Goal: Task Accomplishment & Management: Manage account settings

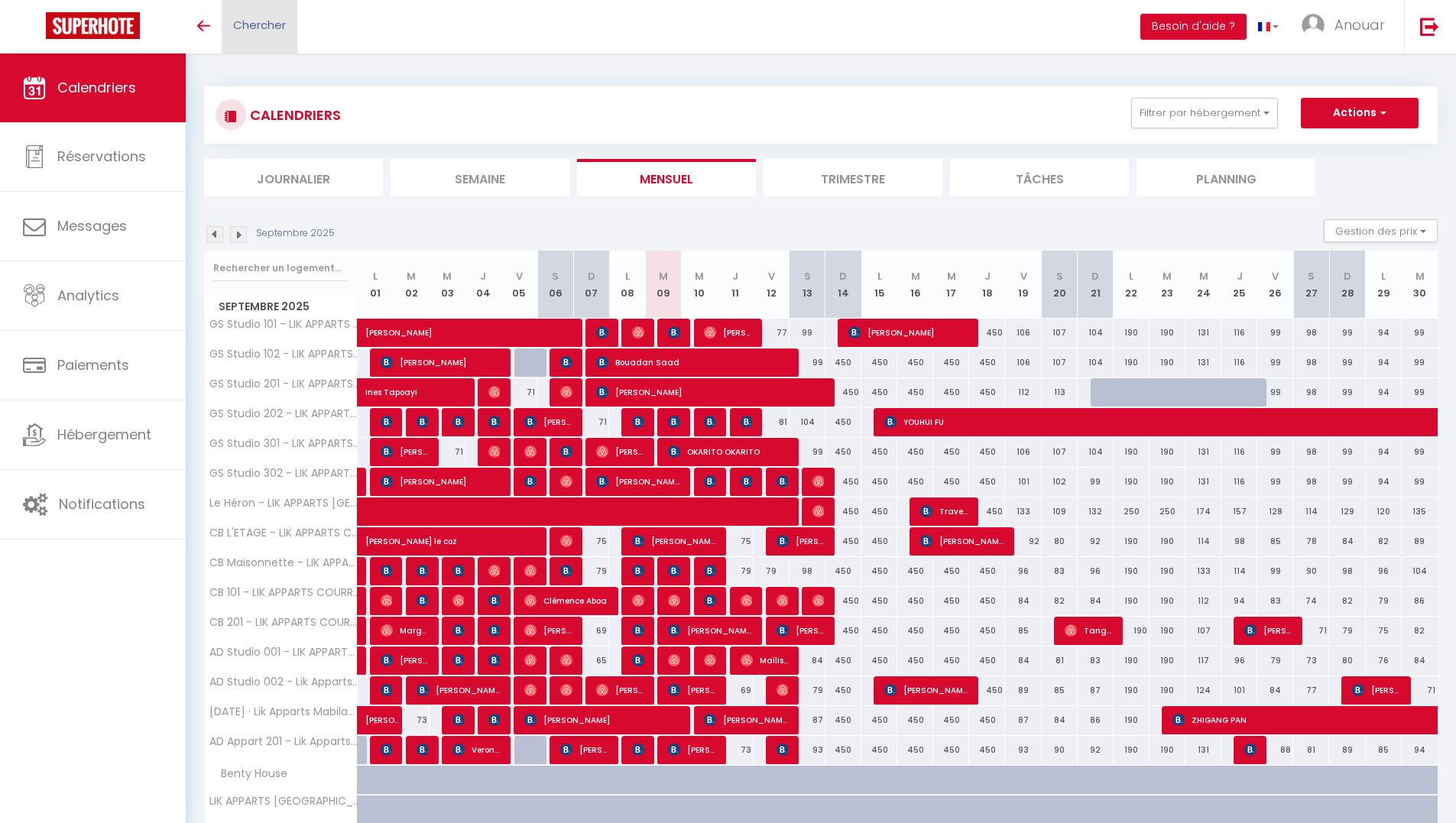
click at [264, 32] on span "Chercher" at bounding box center [259, 25] width 53 height 16
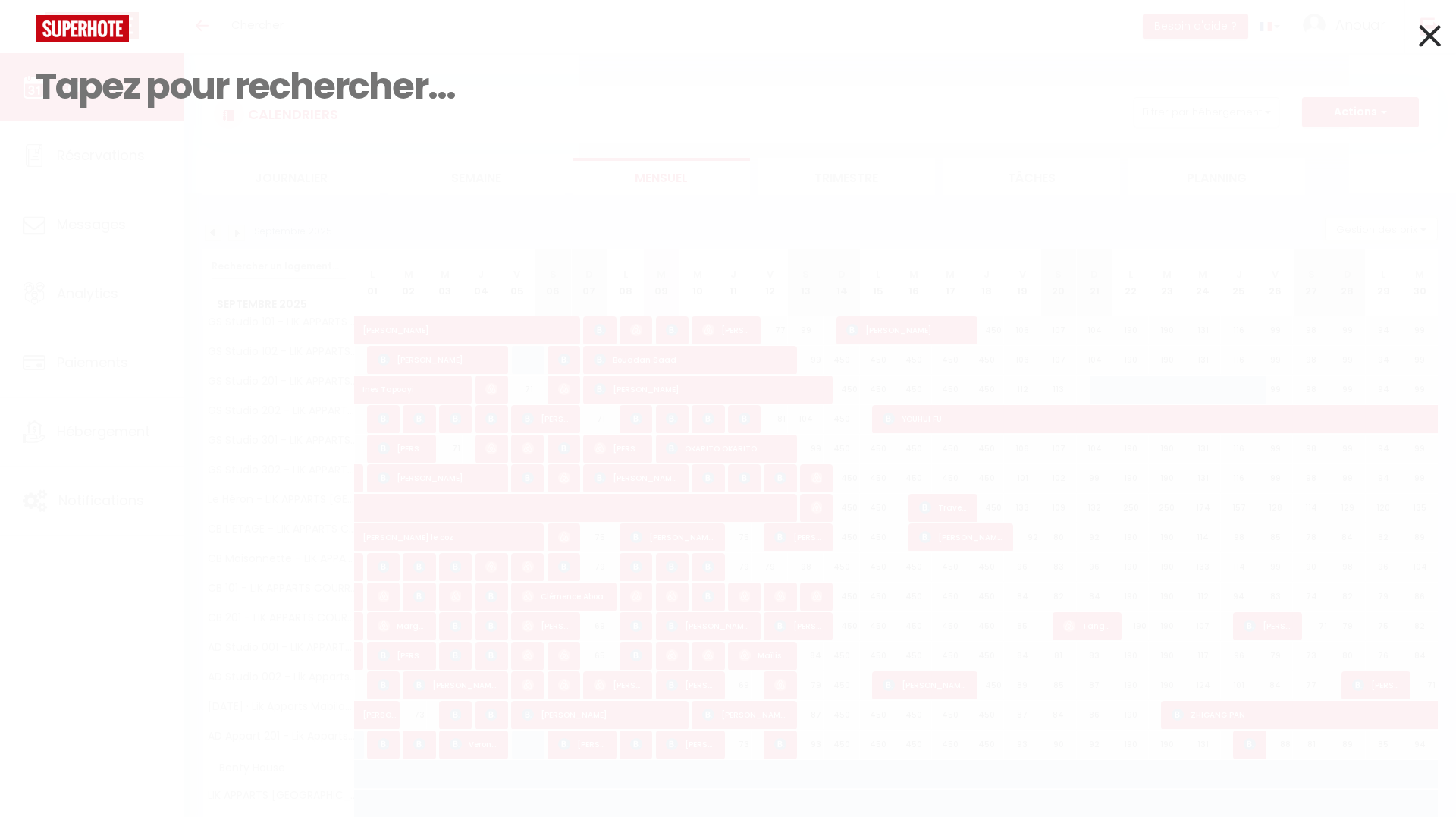
type input "a"
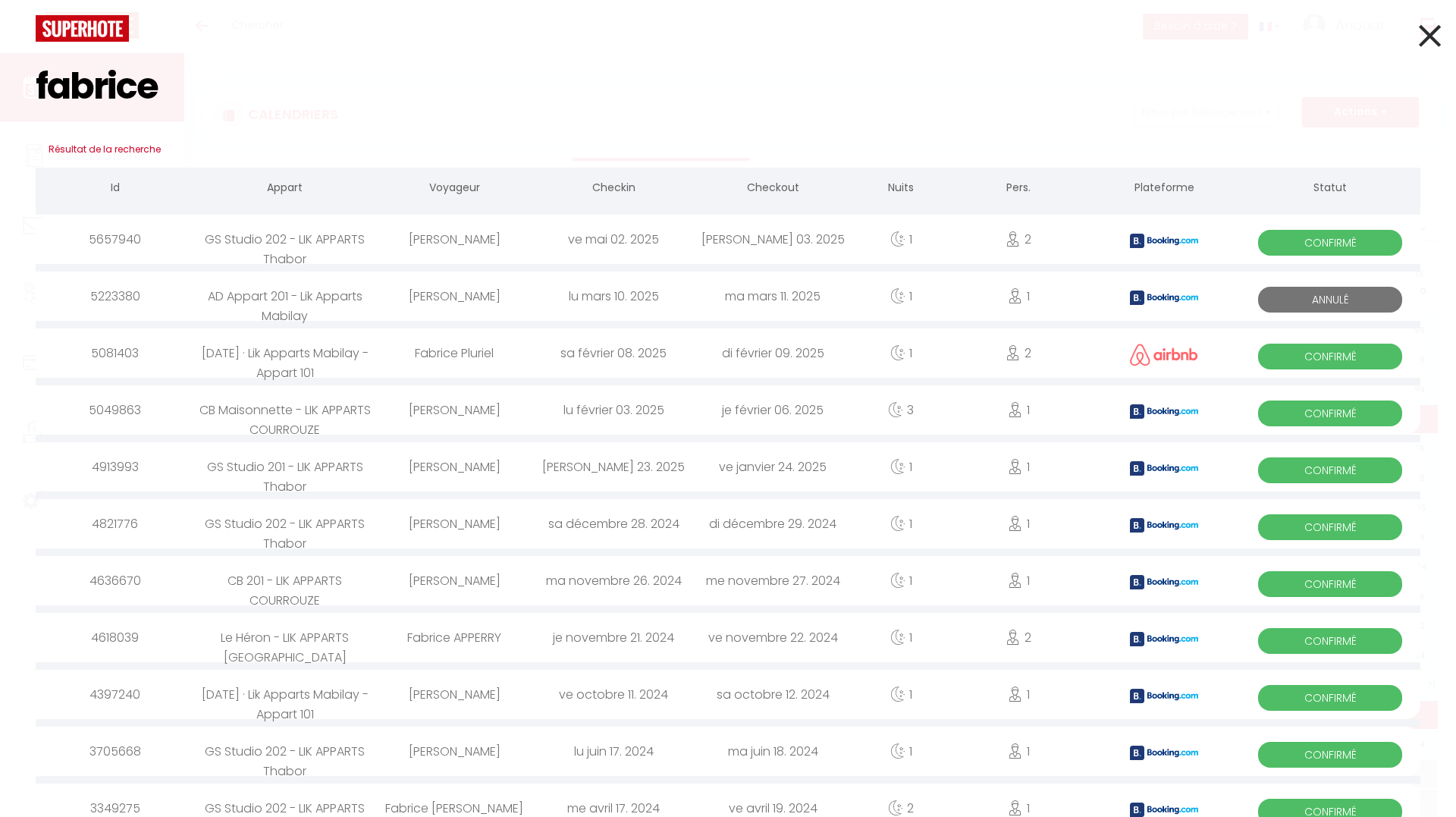
type input "fabrice"
click at [481, 362] on div "Fabrice Pluriel" at bounding box center [454, 353] width 159 height 49
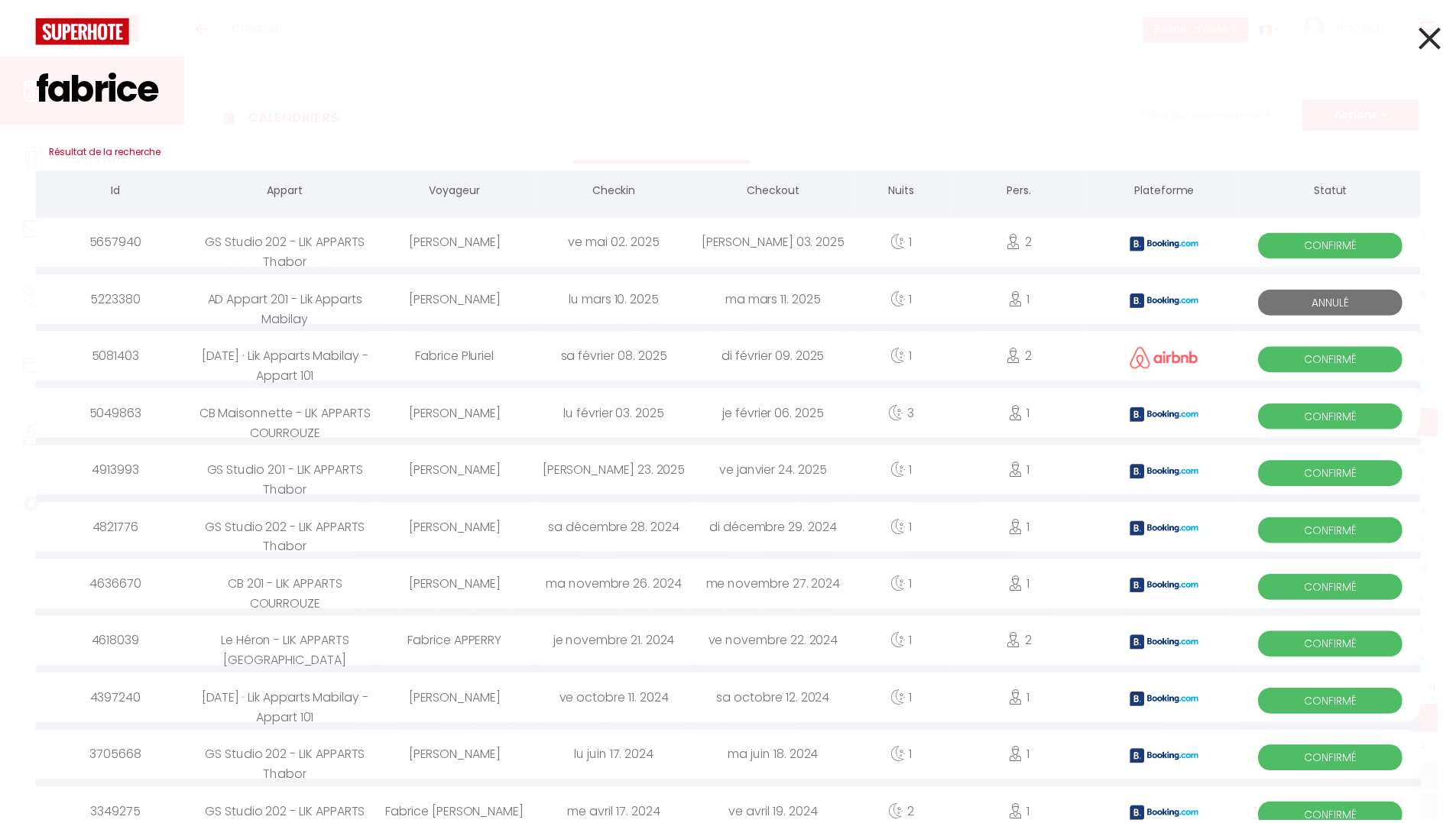
select select
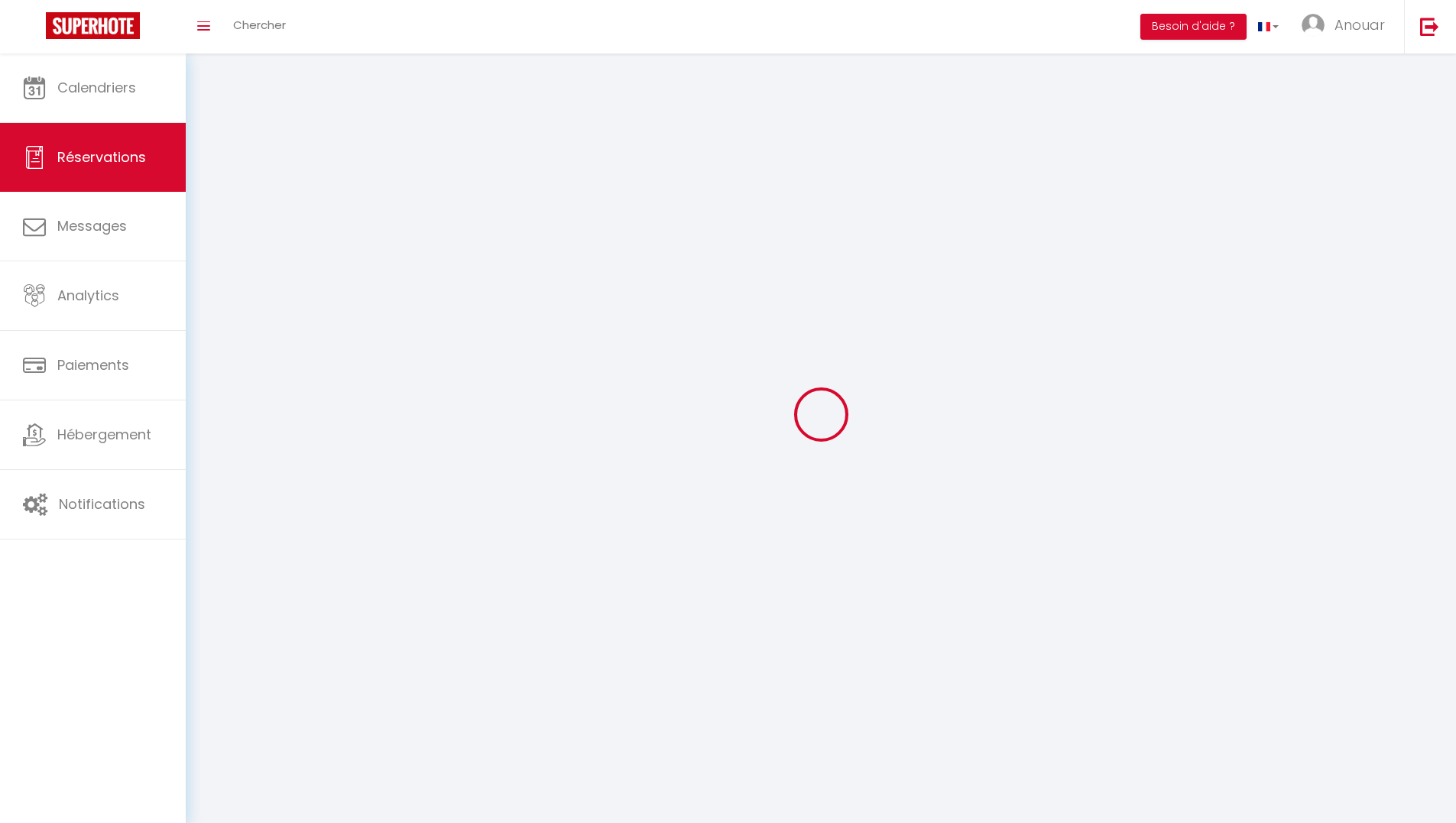
select select
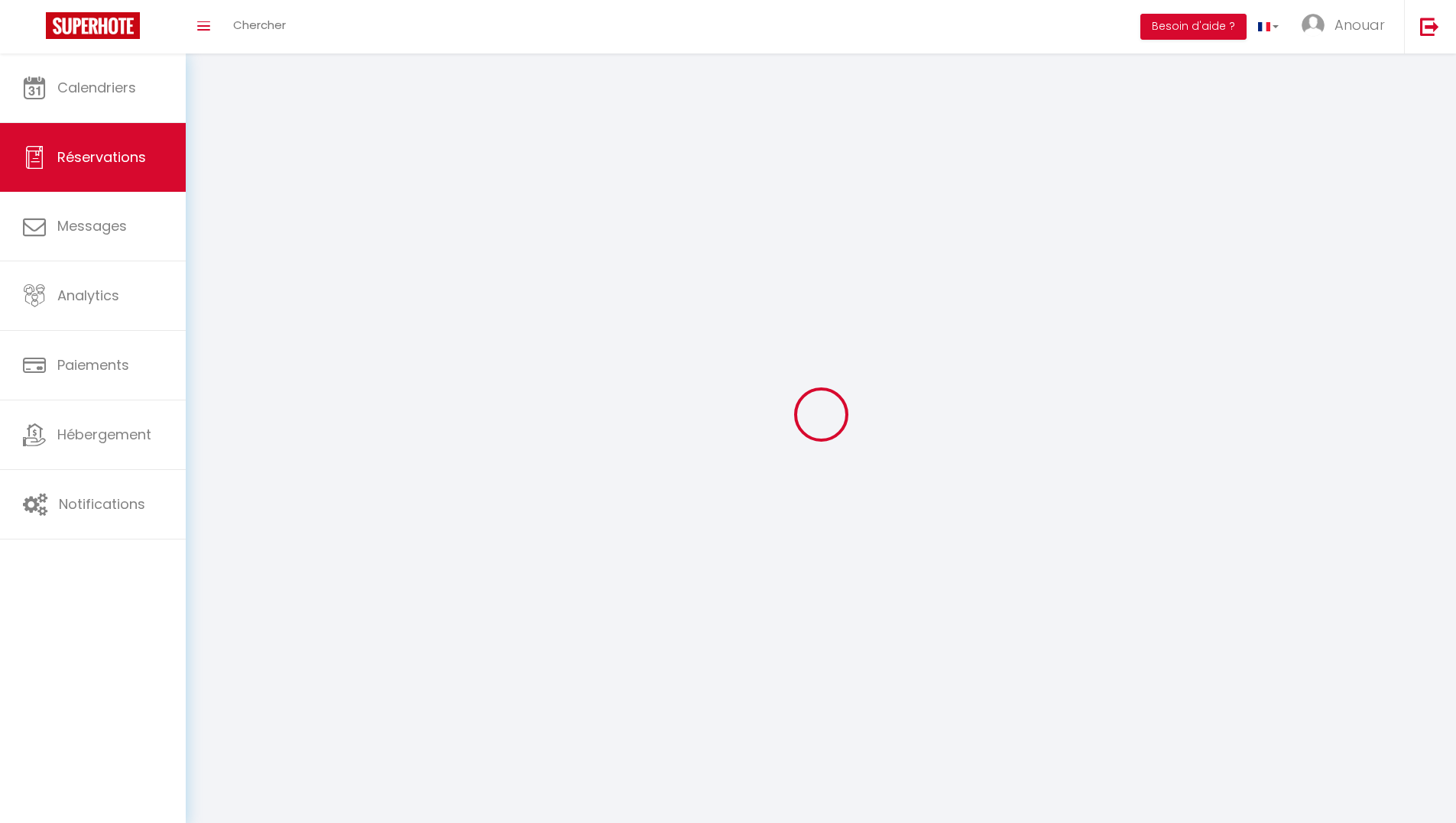
select select
checkbox input "false"
select select
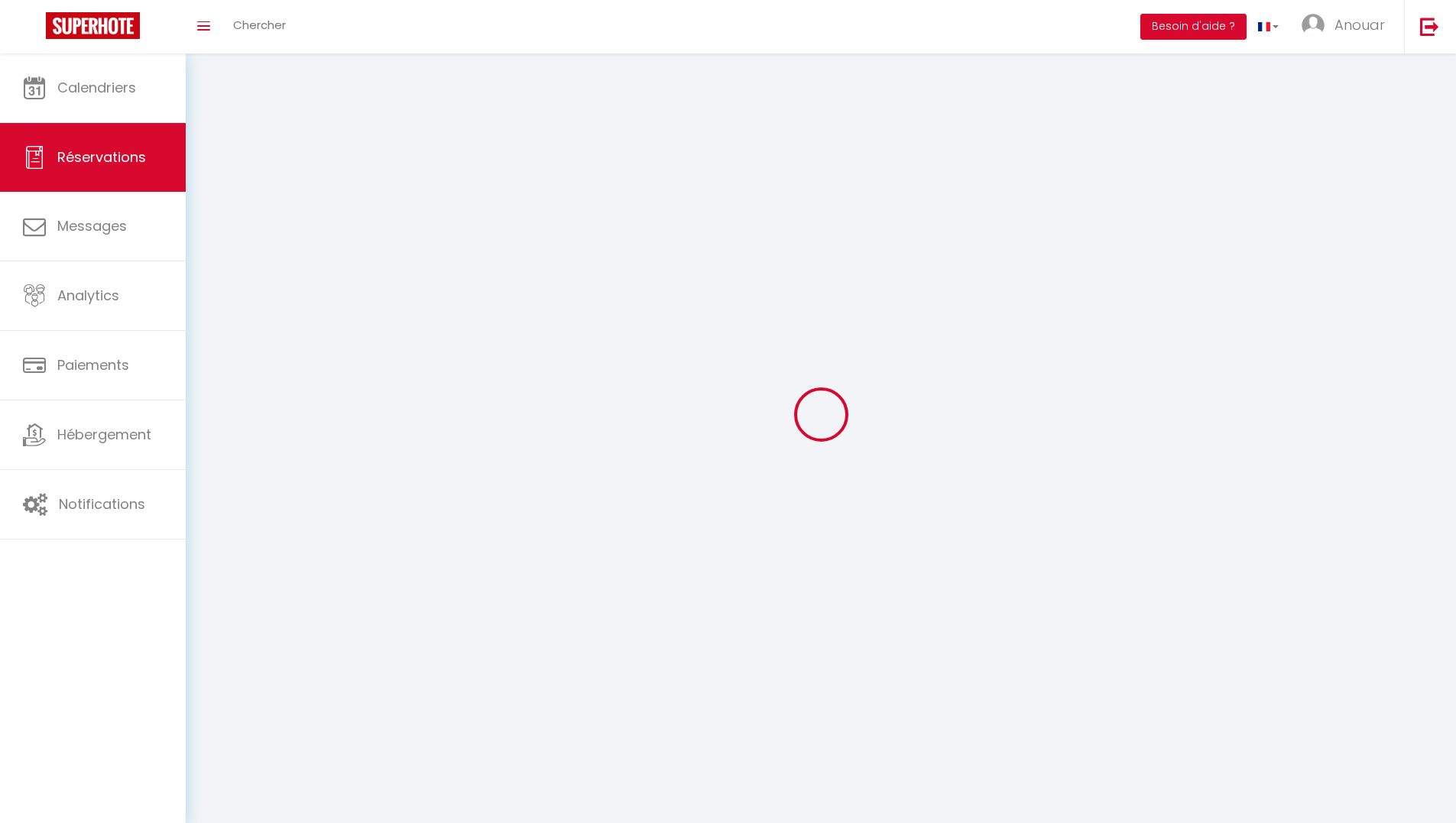
select select
checkbox input "false"
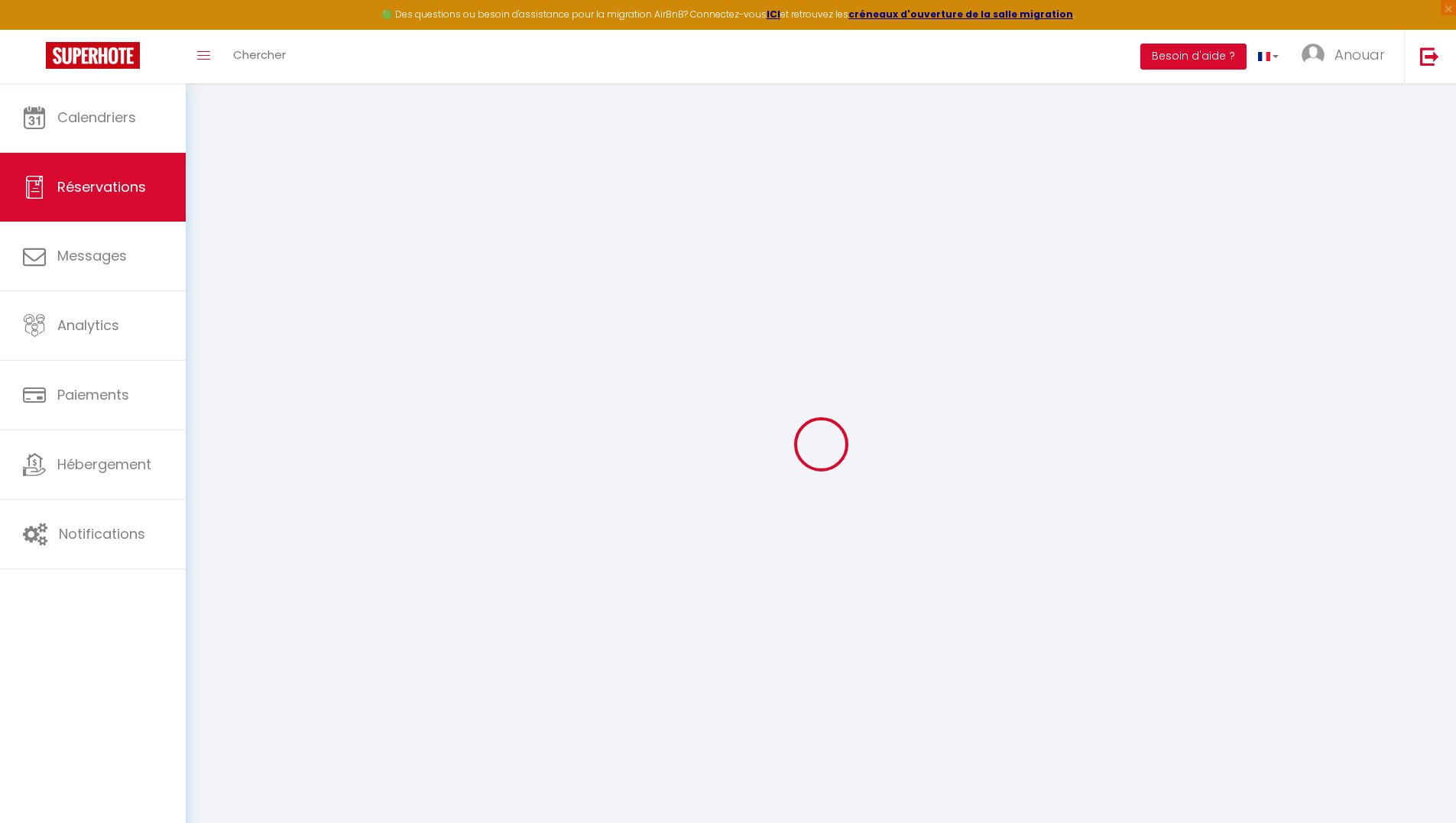
select select
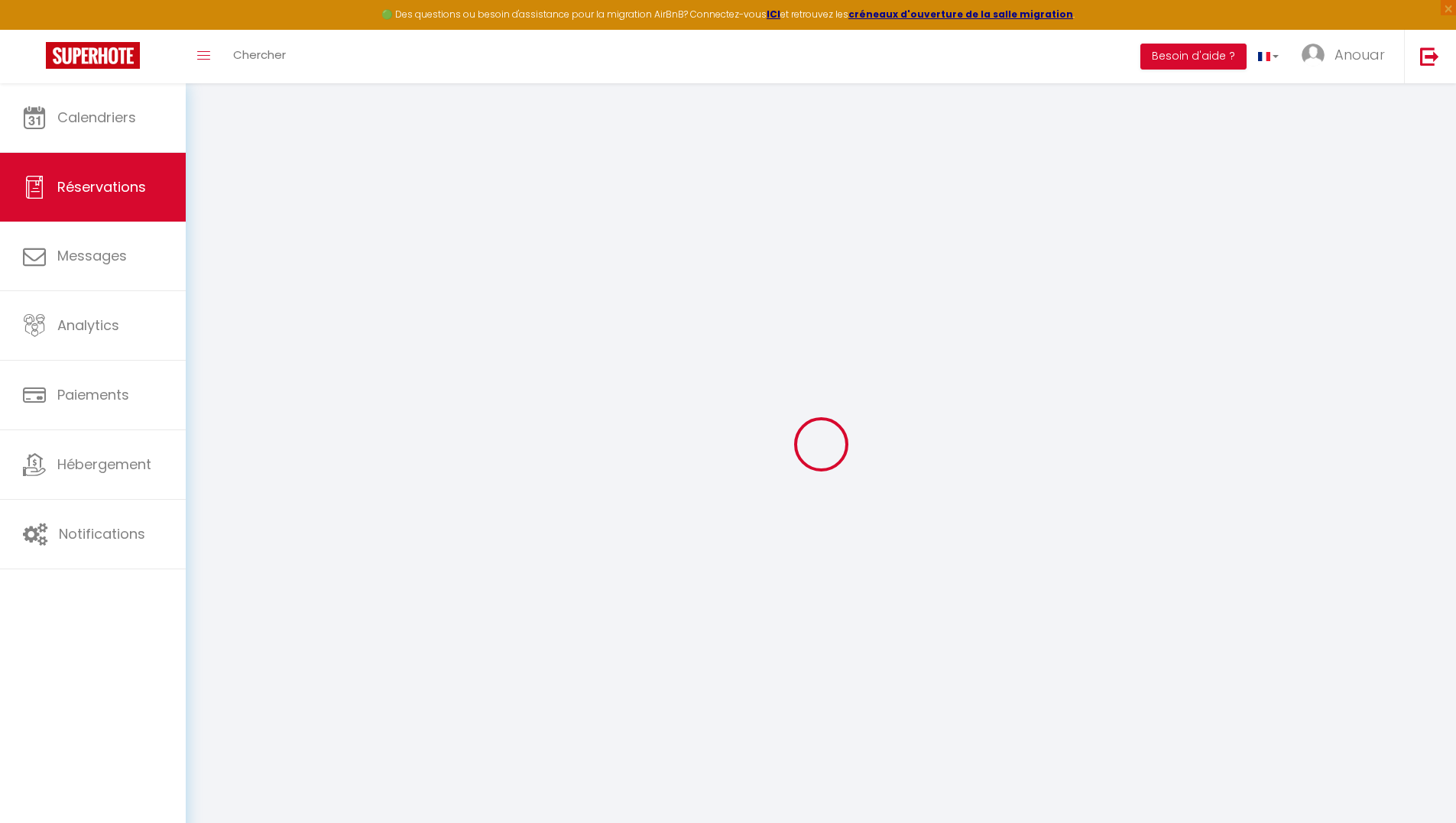
select select
checkbox input "false"
select select
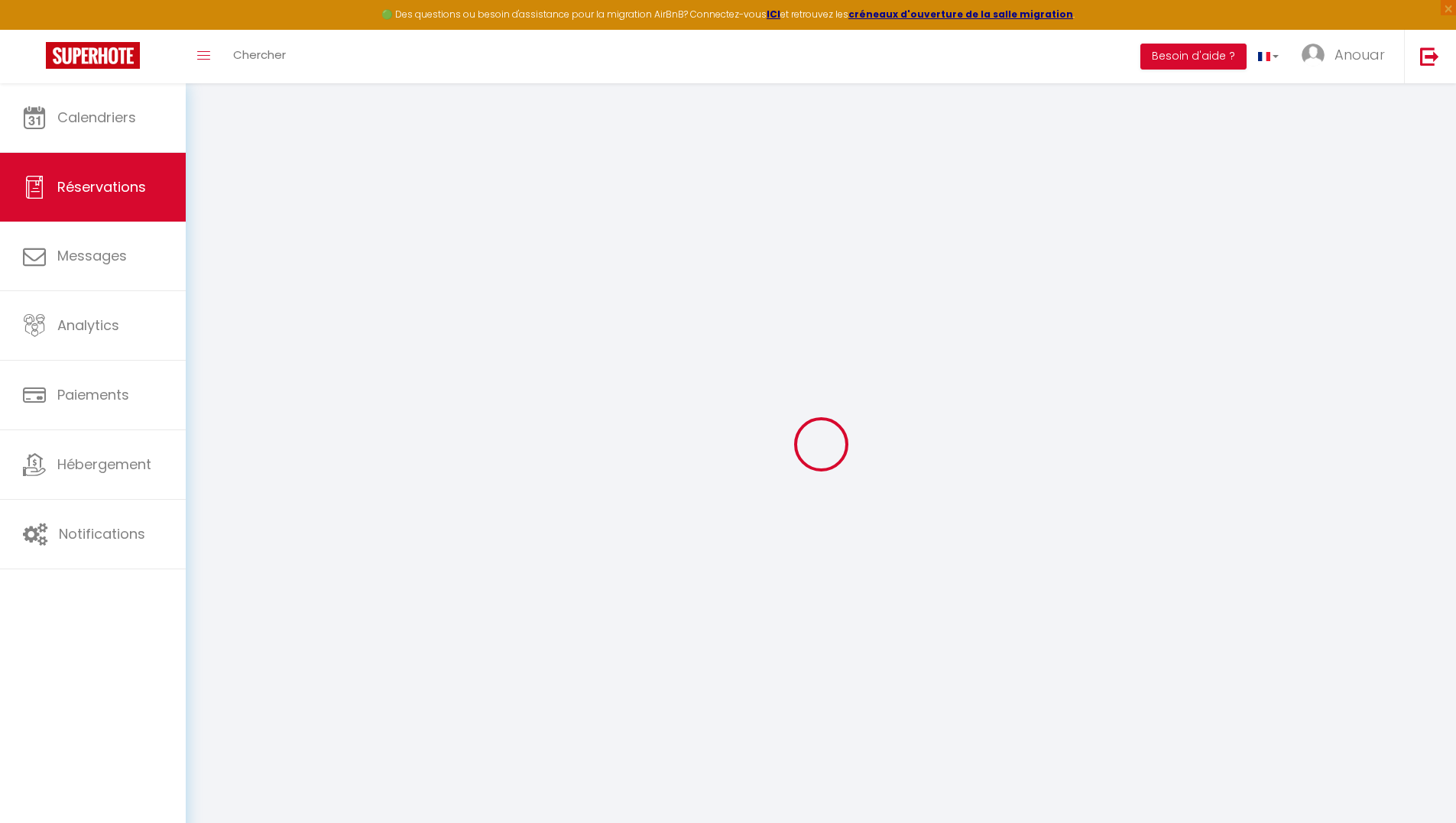
select select
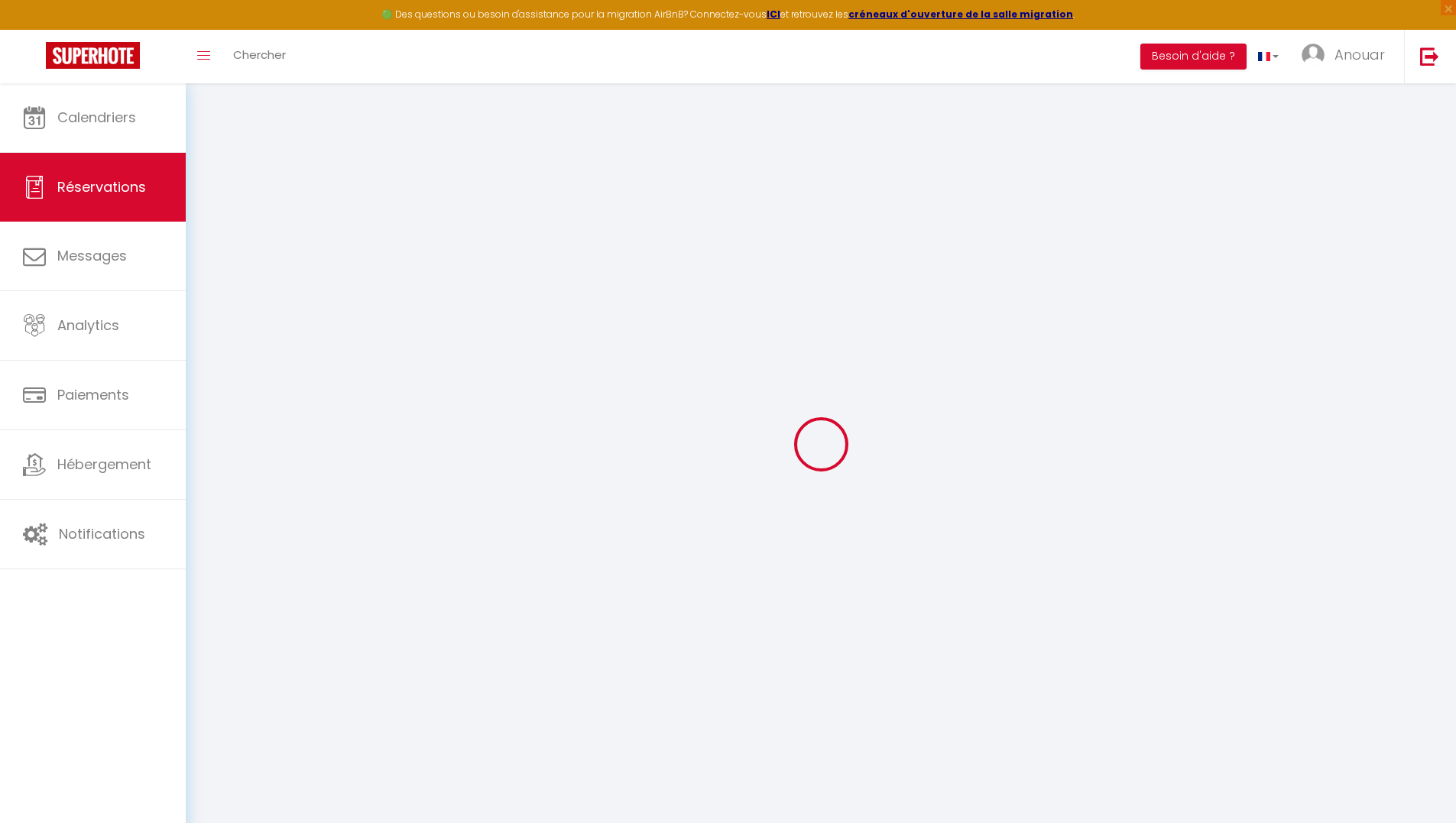
checkbox input "false"
type input "Fabrice"
type input "Pluriel"
type input "fabrice-r3wdtcw5pra7boh4@guest.airbnb.com"
type input "+33646492986"
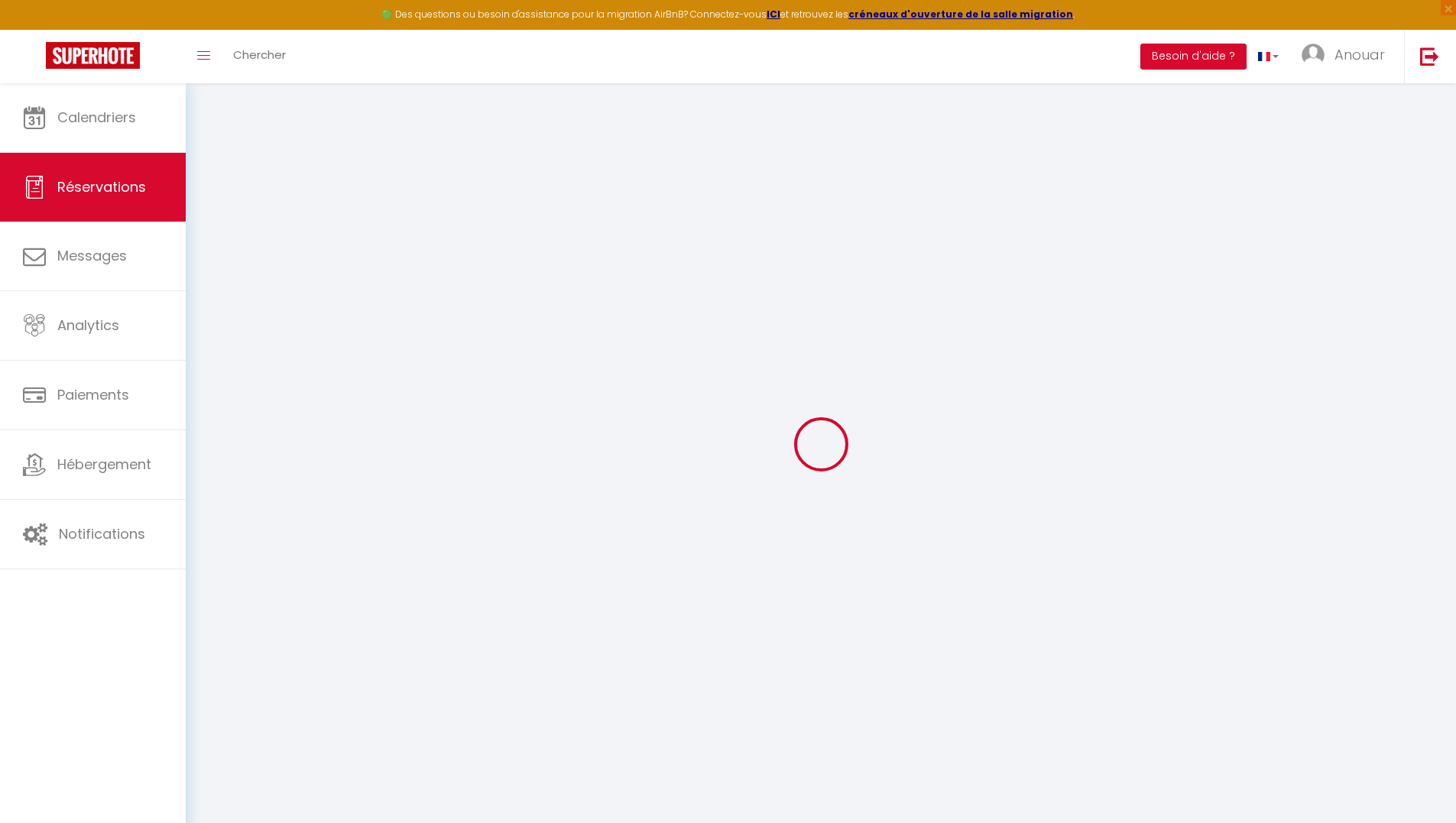
select select "FR"
type input "13.14"
select select "14387"
select select "1"
select select
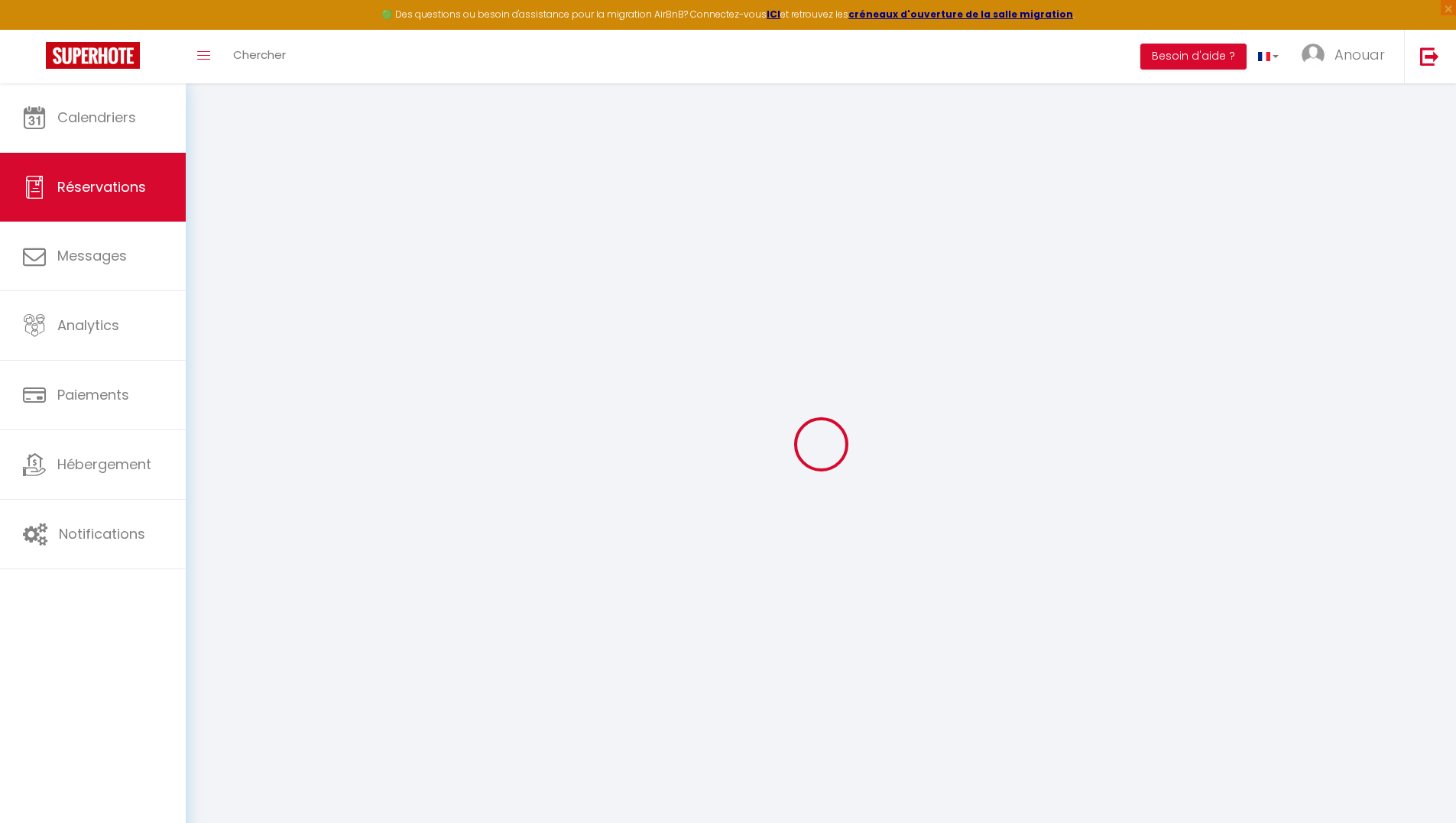
select select
type input "2"
select select "12"
select select
type input "73"
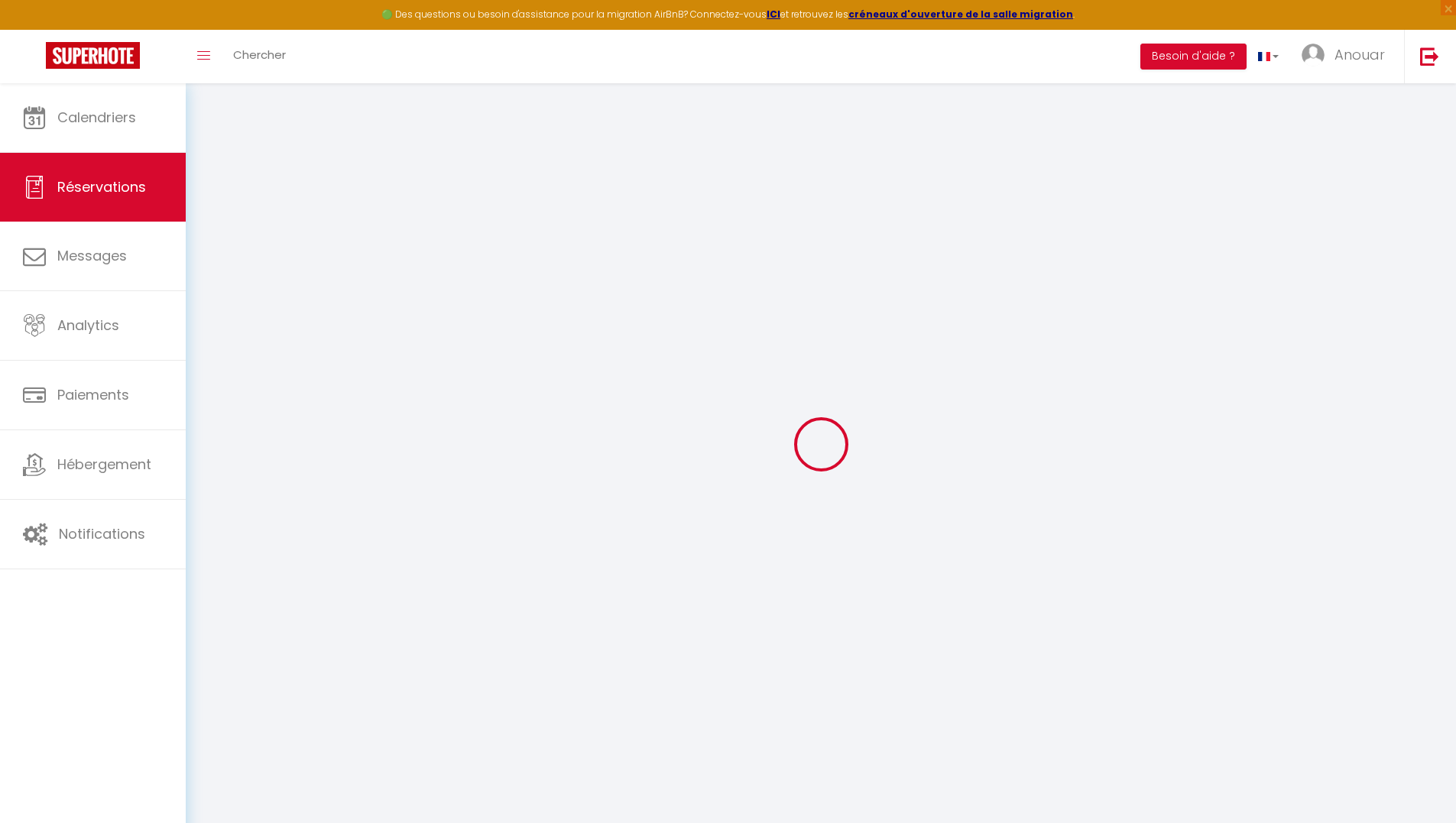
checkbox input "false"
type input "0"
select select "1"
type input "0"
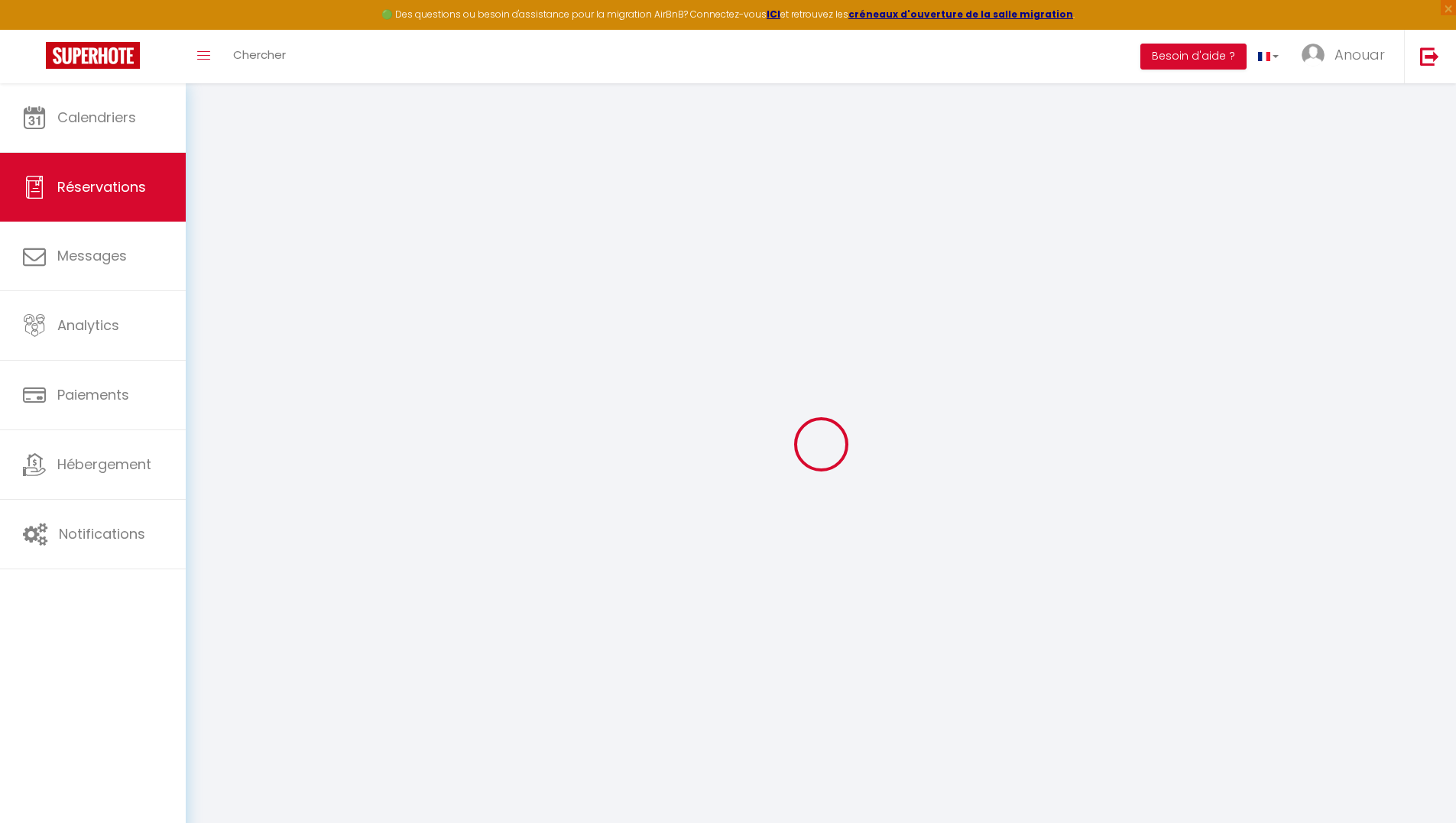
type input "0"
select select
select select "15"
checkbox input "false"
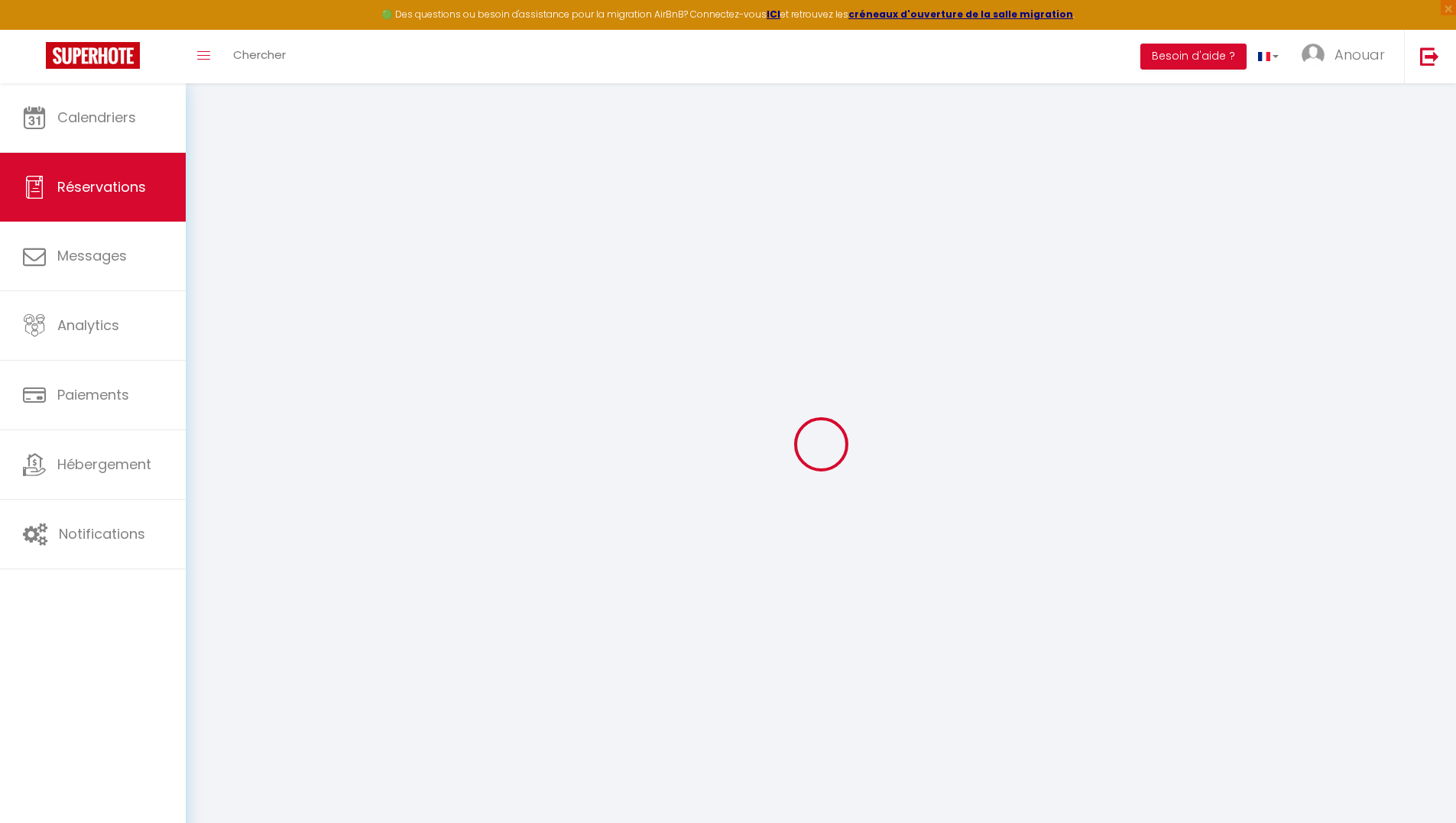
select select
checkbox input "false"
select select
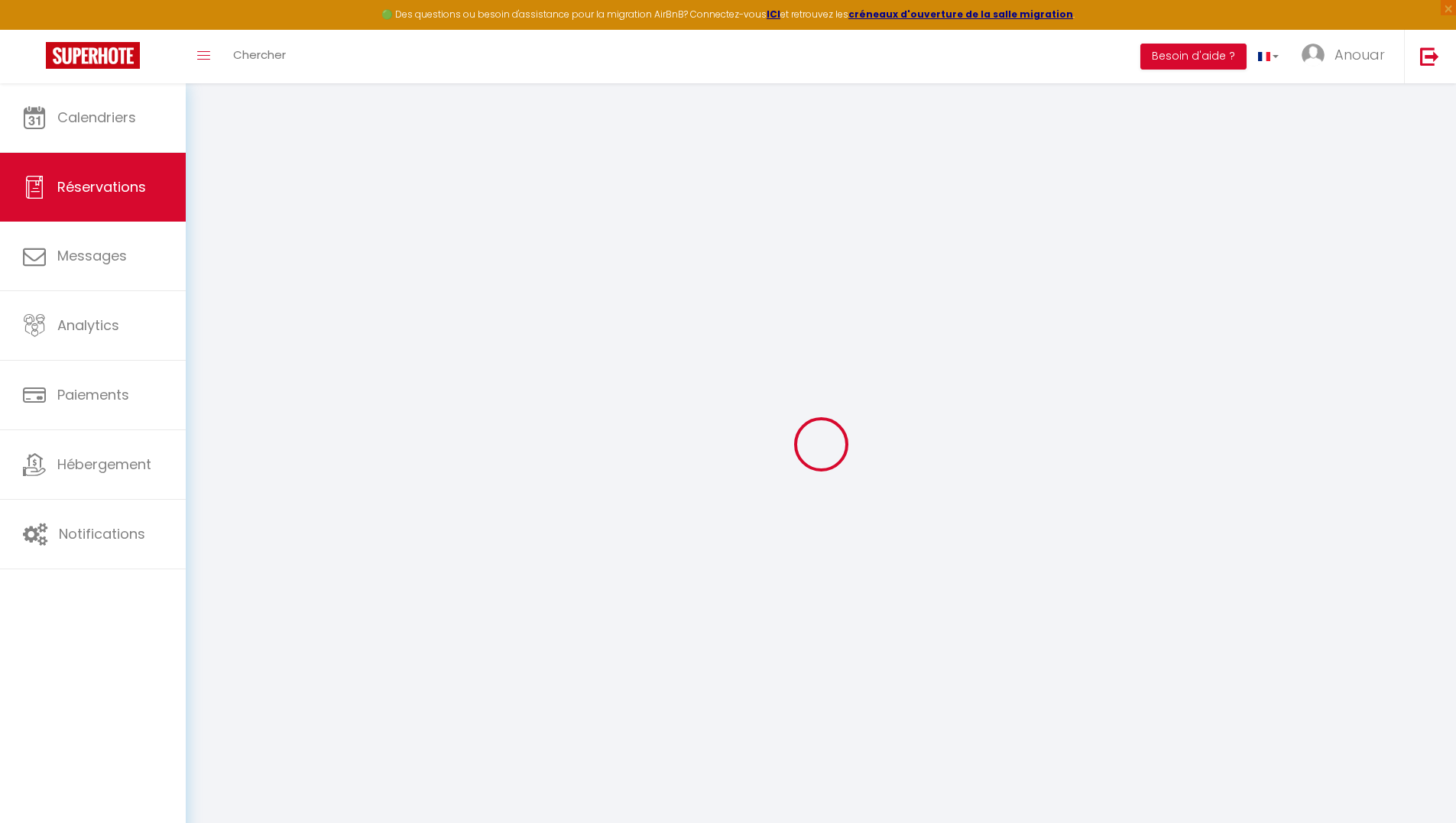
checkbox input "false"
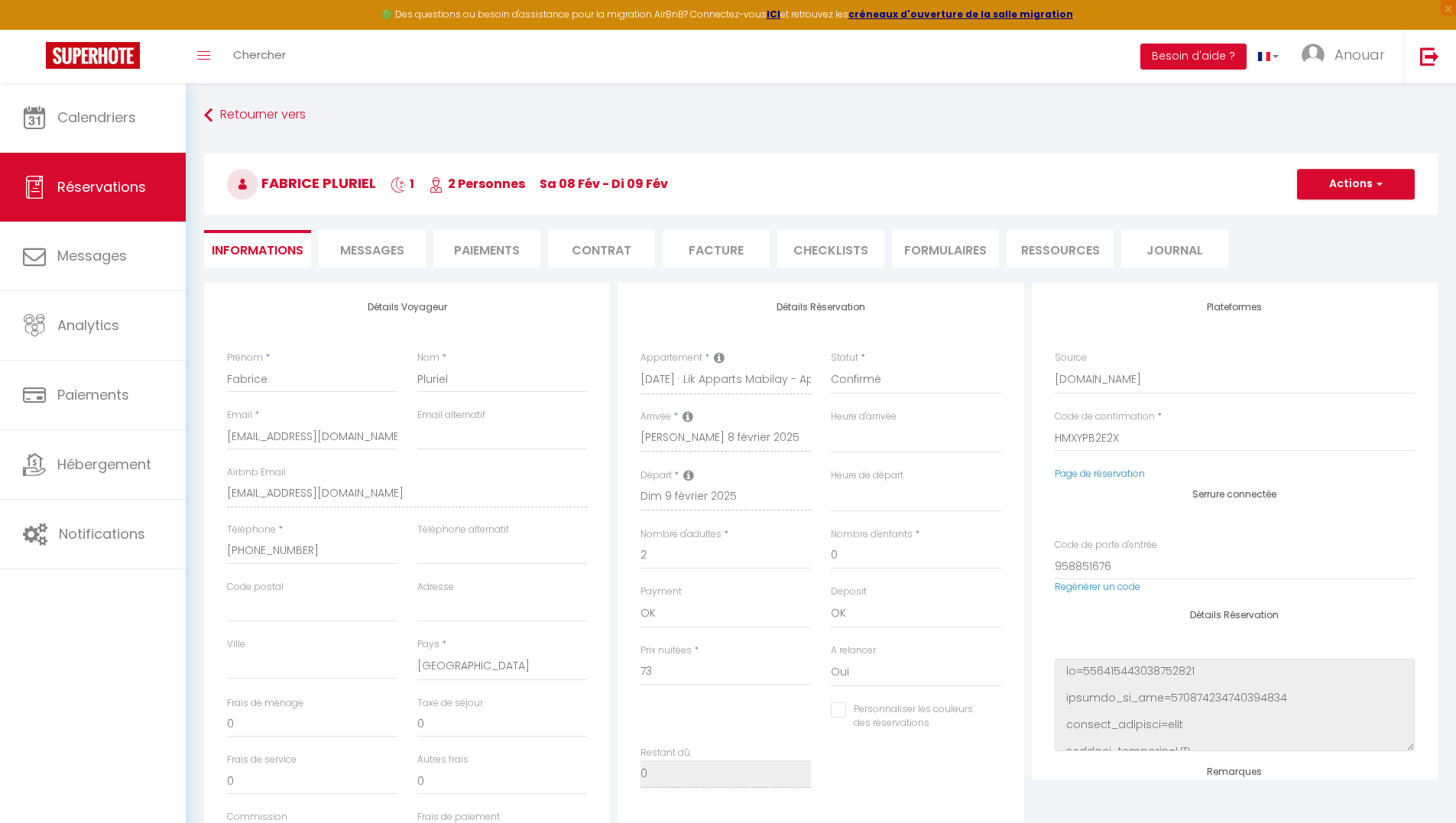
type input "3.21"
select select
checkbox input "false"
select select
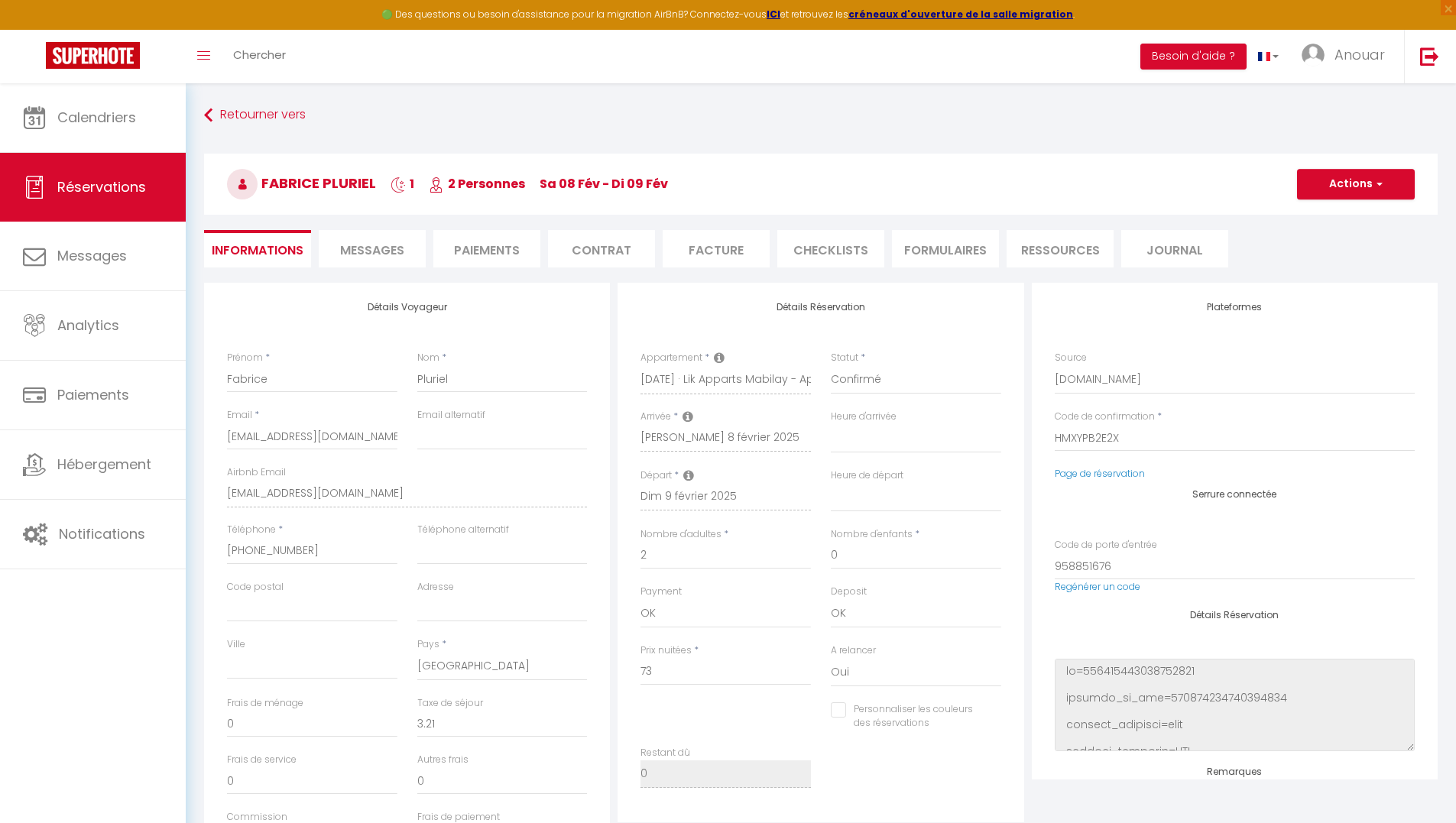
select select
click at [377, 260] on li "Messages" at bounding box center [371, 249] width 107 height 38
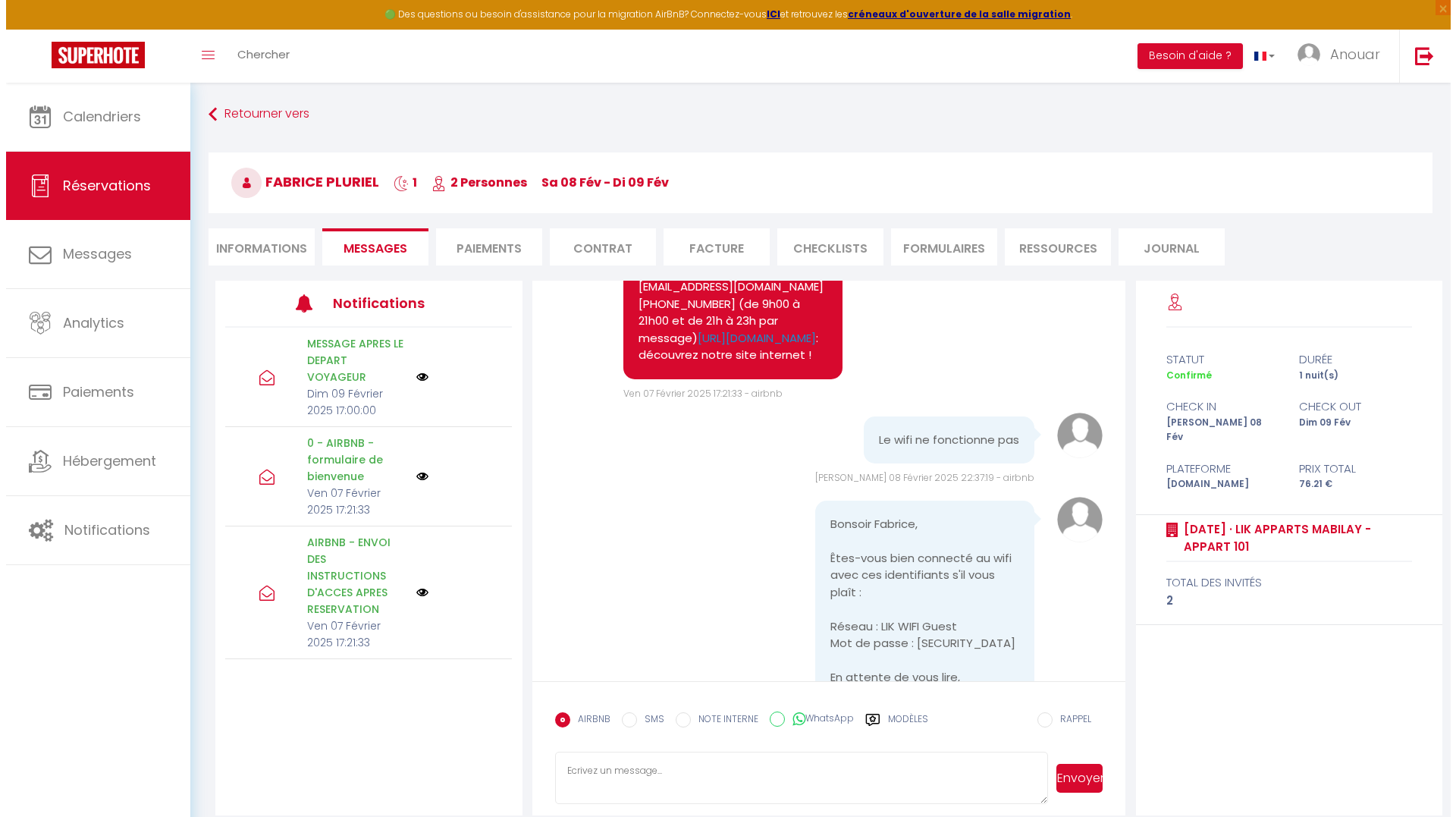
scroll to position [2680, 0]
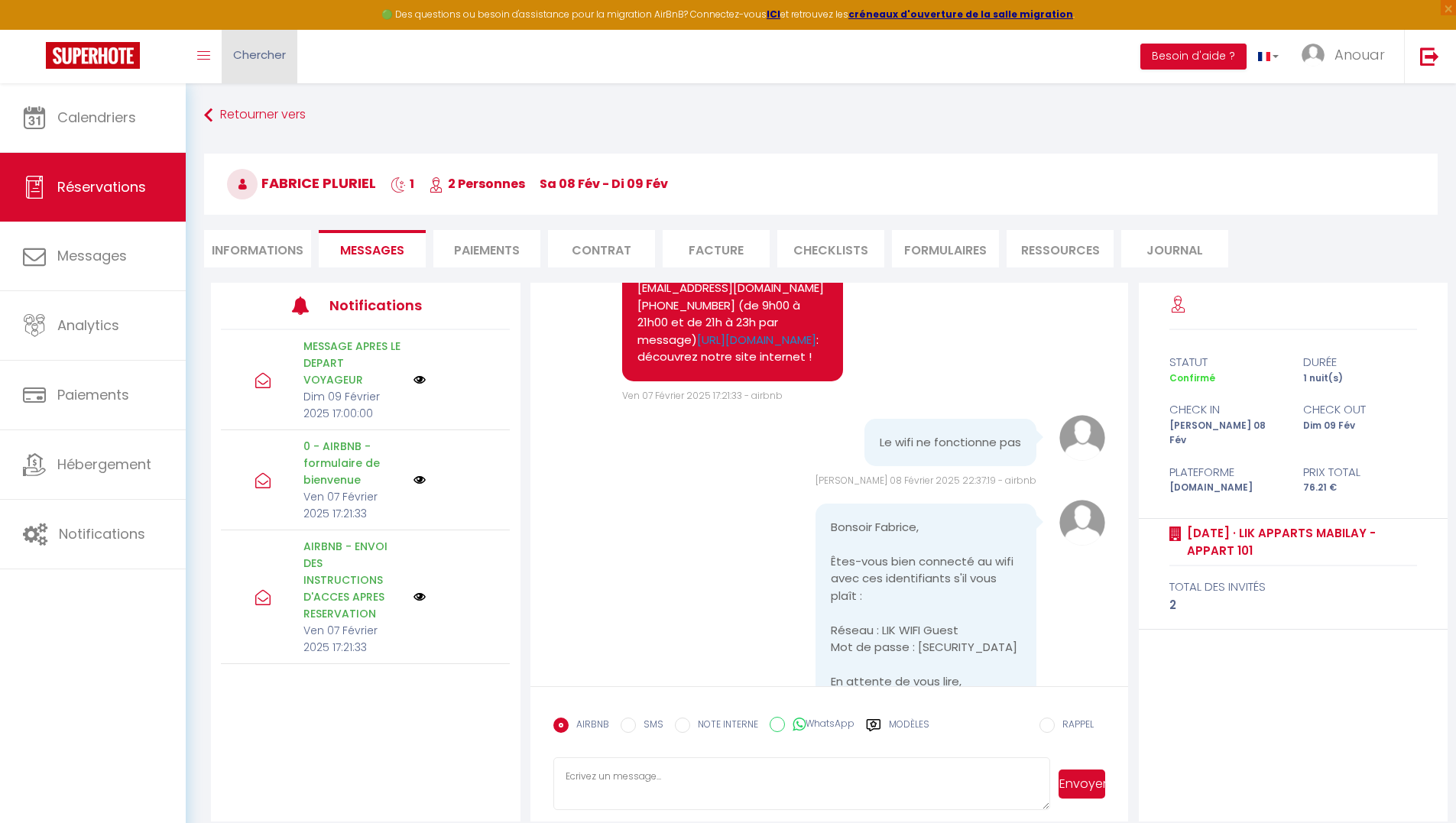
click at [257, 56] on span "Chercher" at bounding box center [259, 54] width 53 height 16
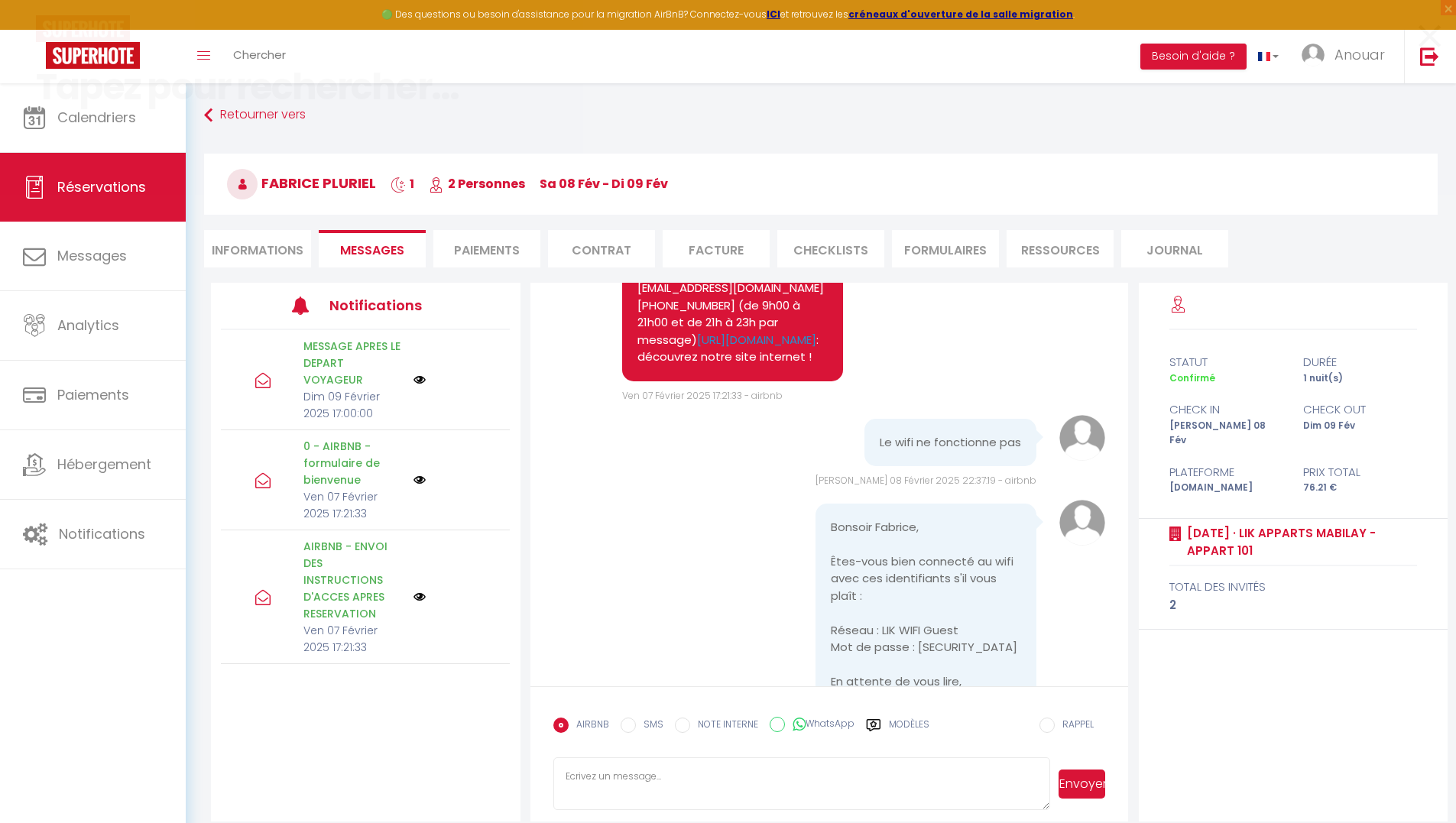
scroll to position [2666, 0]
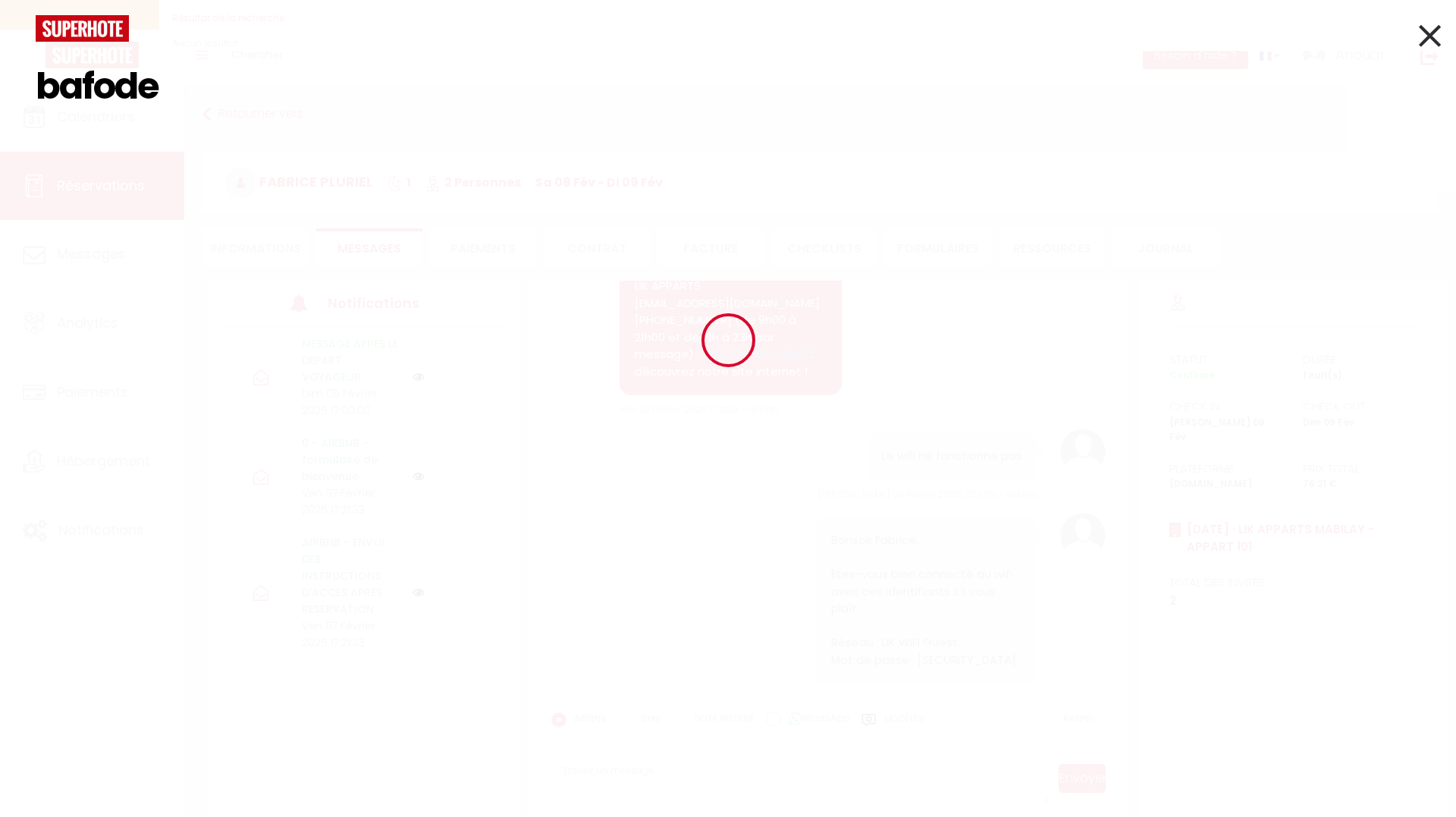
type input "bafode"
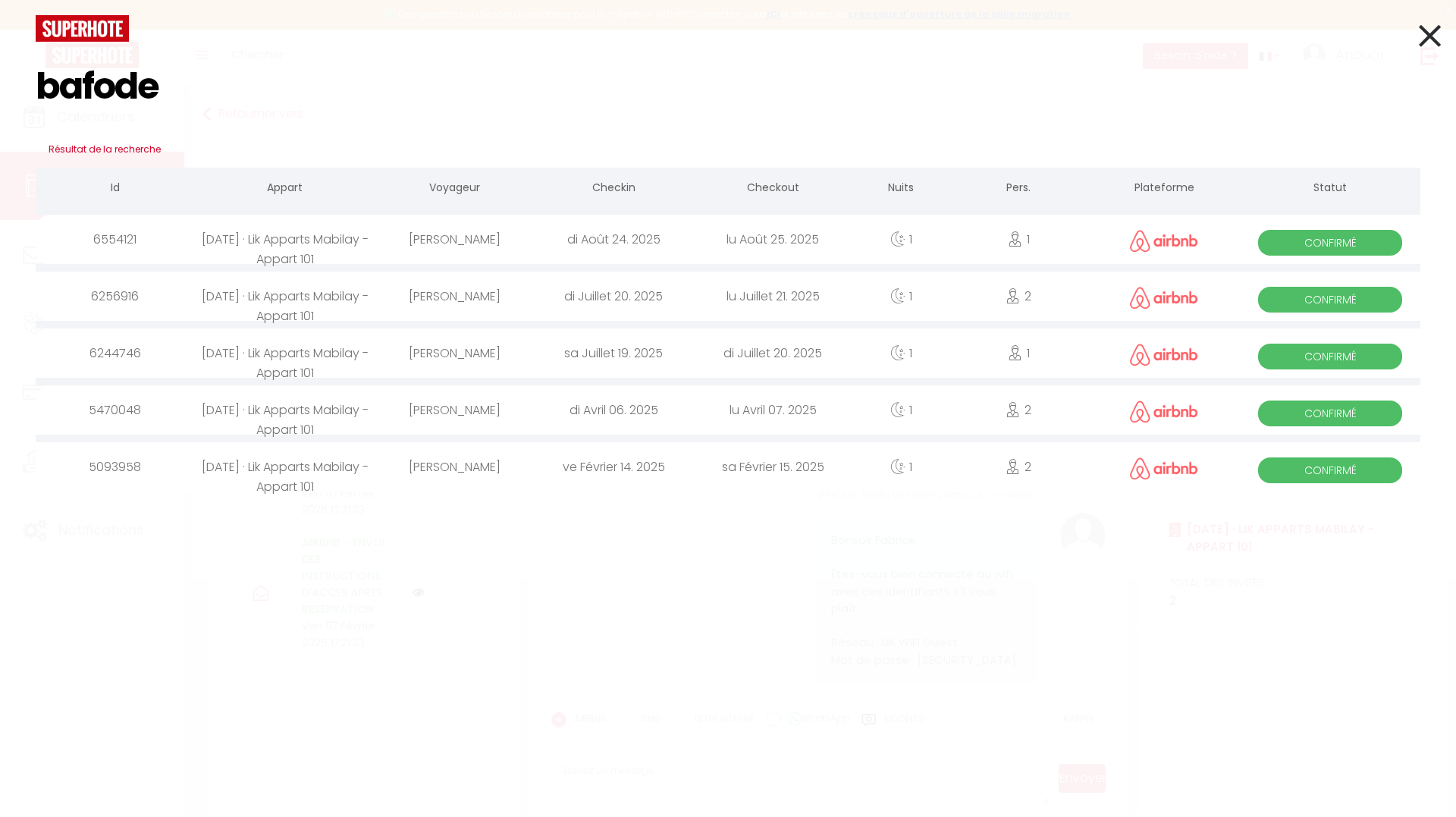
click at [487, 299] on div "Bafode Diaby" at bounding box center [454, 296] width 159 height 49
select select
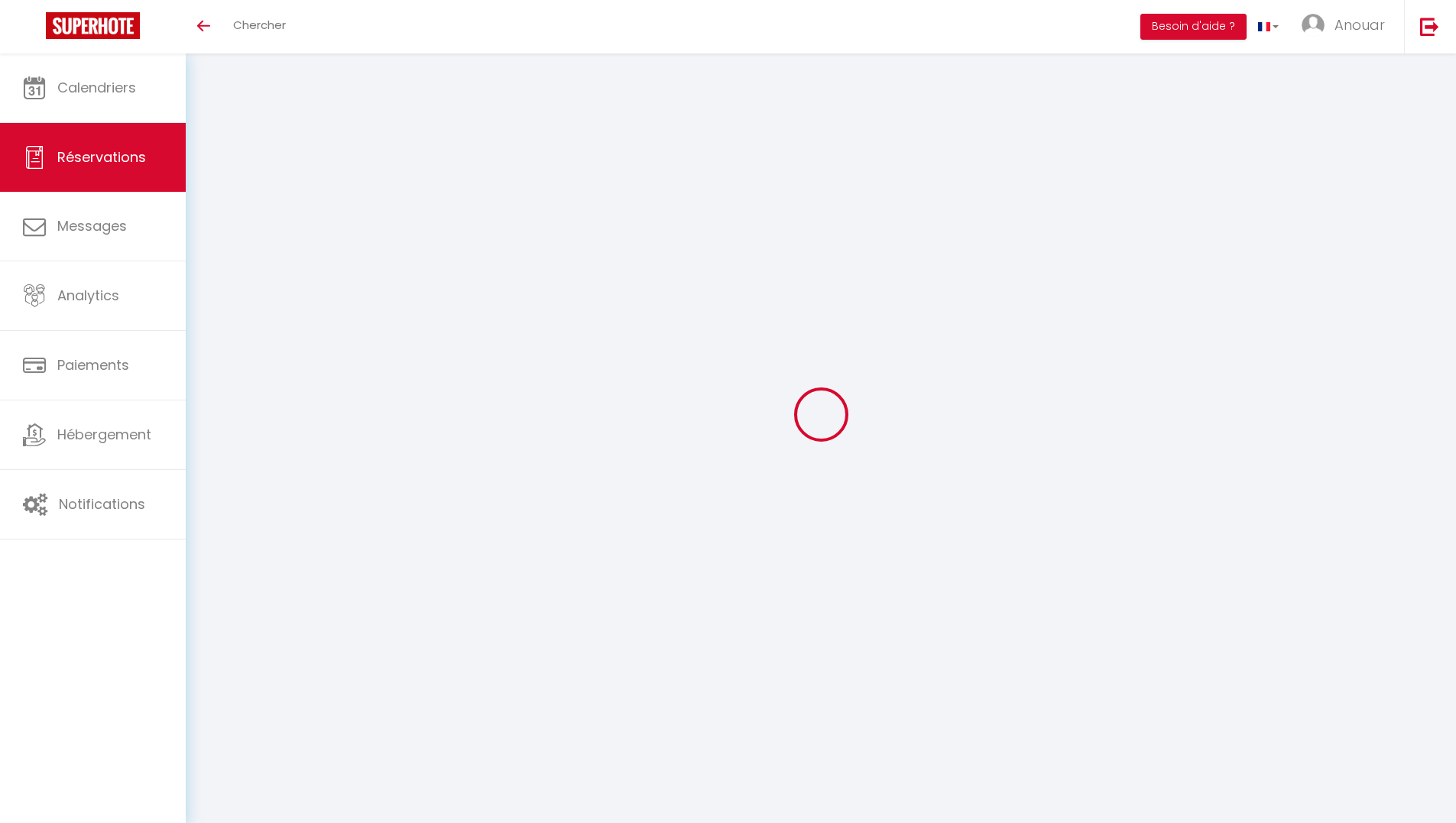
type input "Bafode"
type input "Diaby"
type input "[EMAIL_ADDRESS][DOMAIN_NAME]"
type input "[PHONE_NUMBER]"
select select
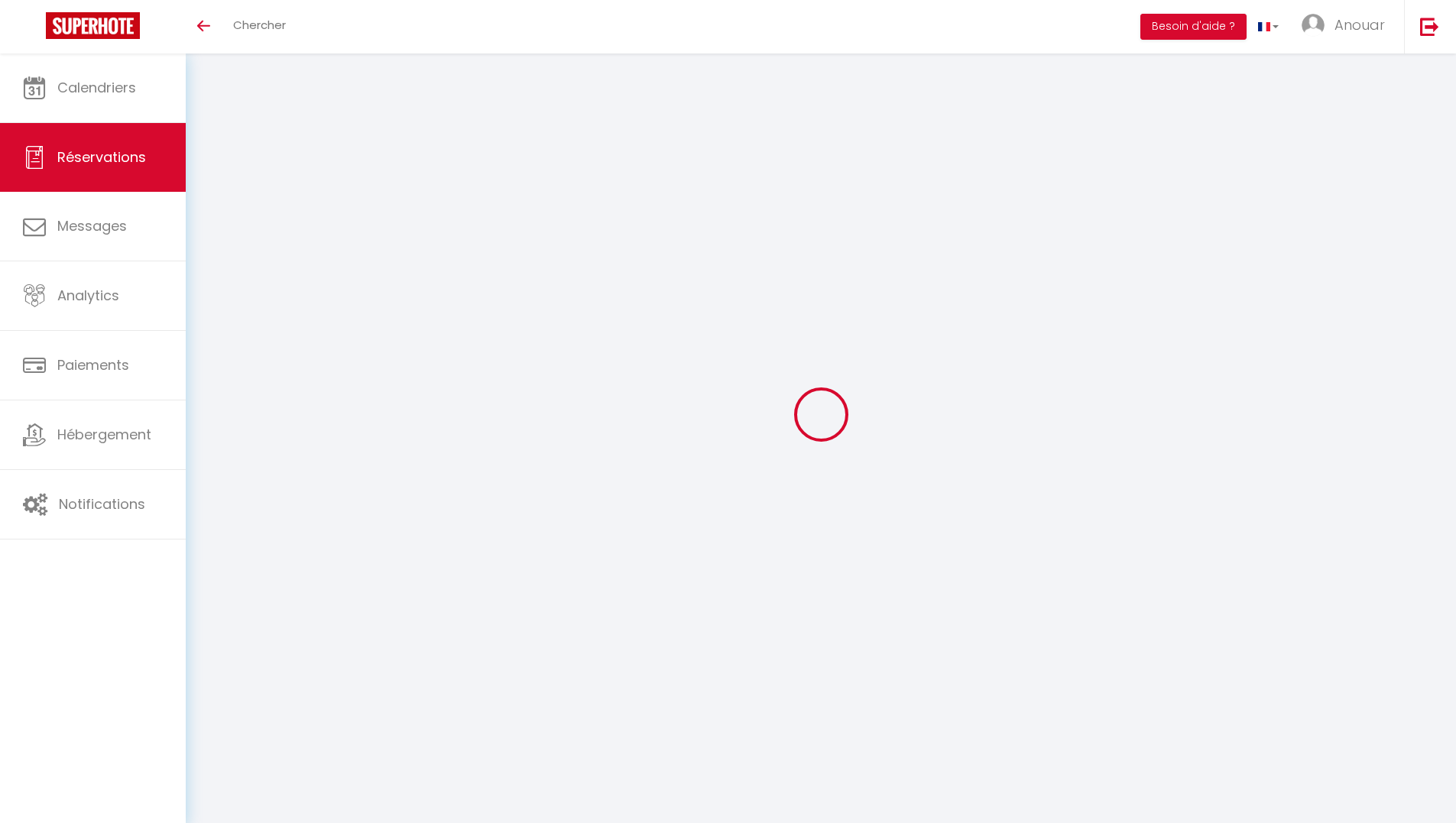
type input "13.14"
select select "14387"
select select "1"
select select
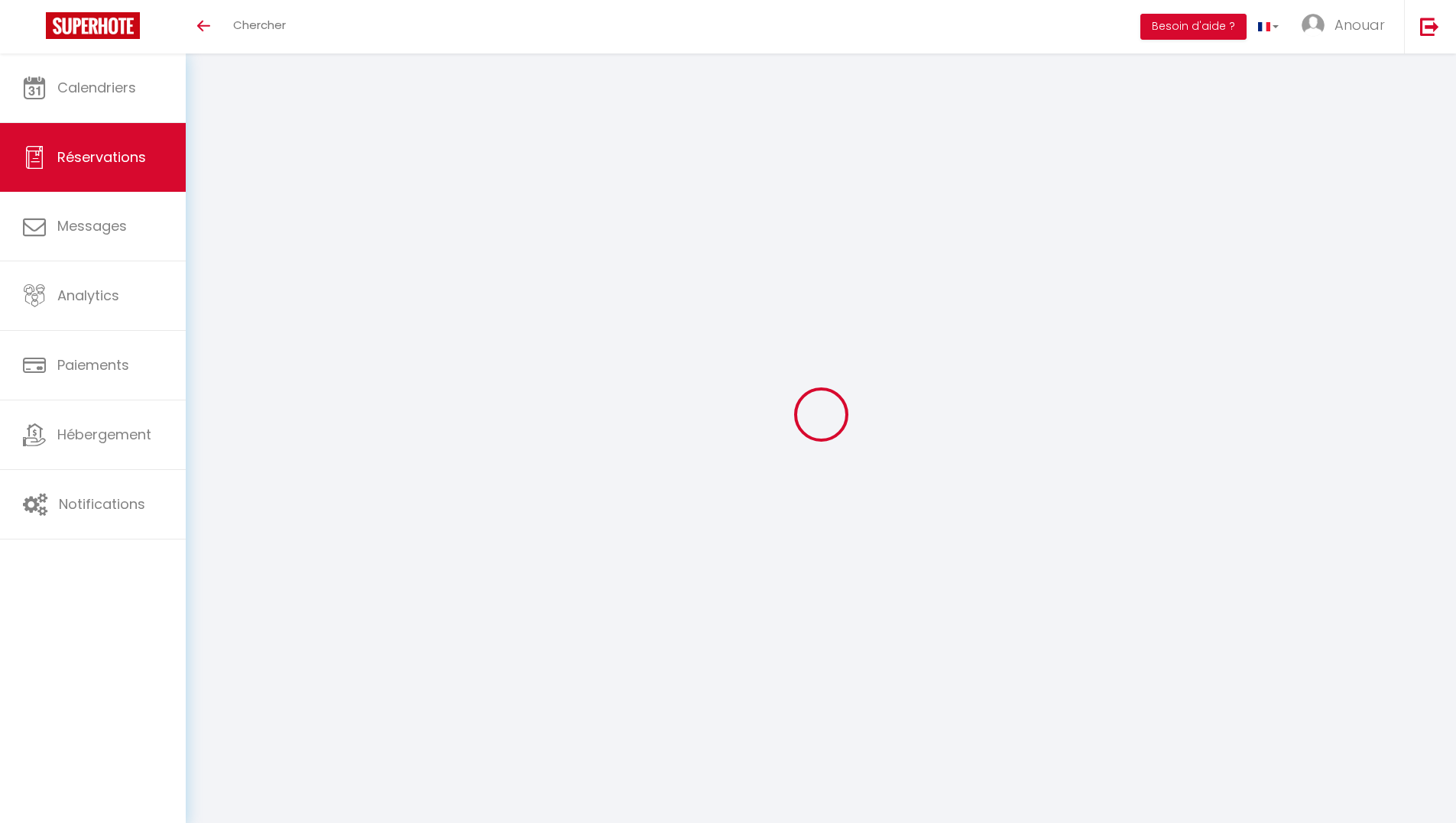
type input "2"
select select "12"
select select
type input "73"
checkbox input "false"
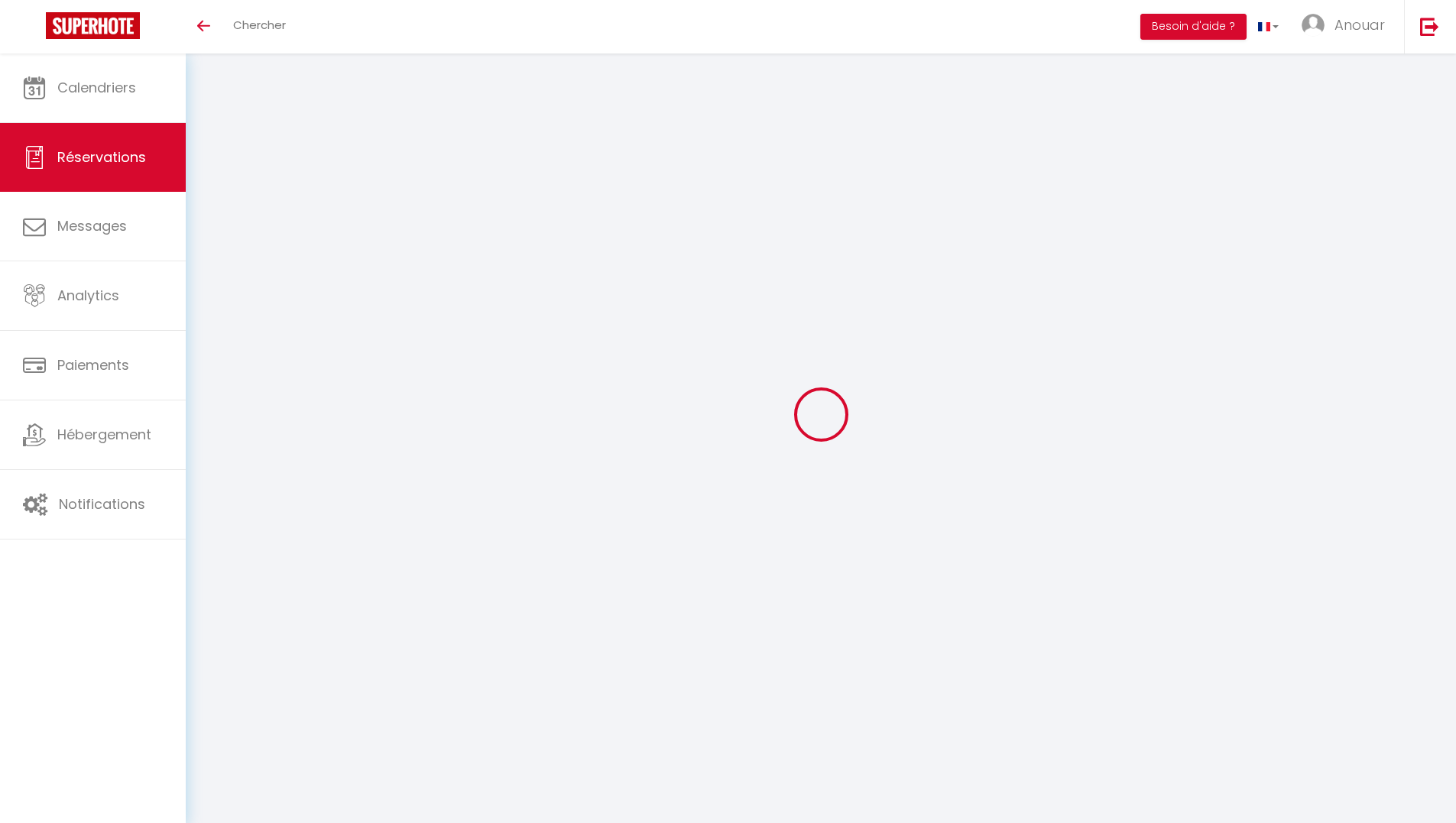
type input "0"
select select "1"
type input "0"
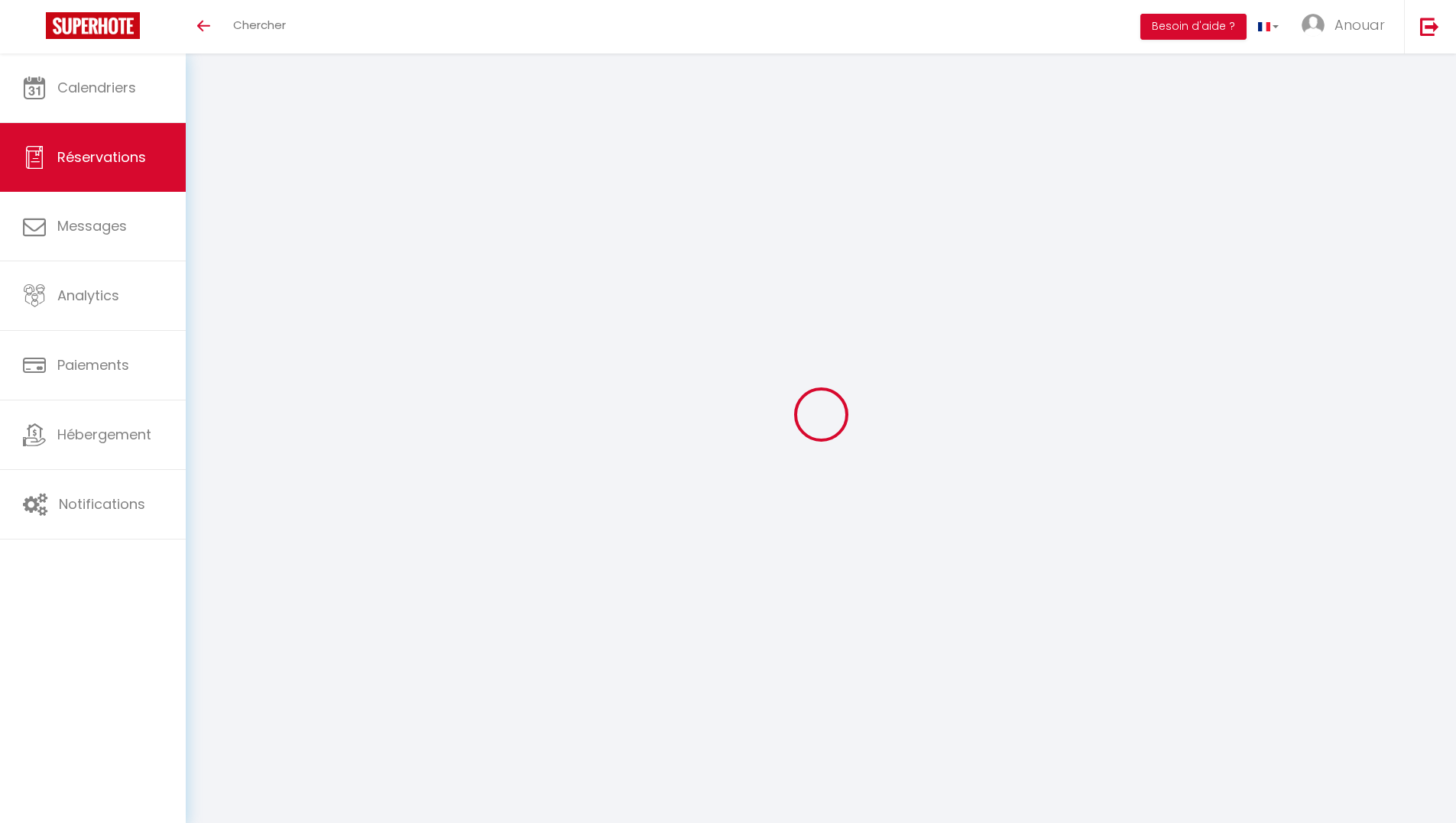
select select
select select "15"
checkbox input "false"
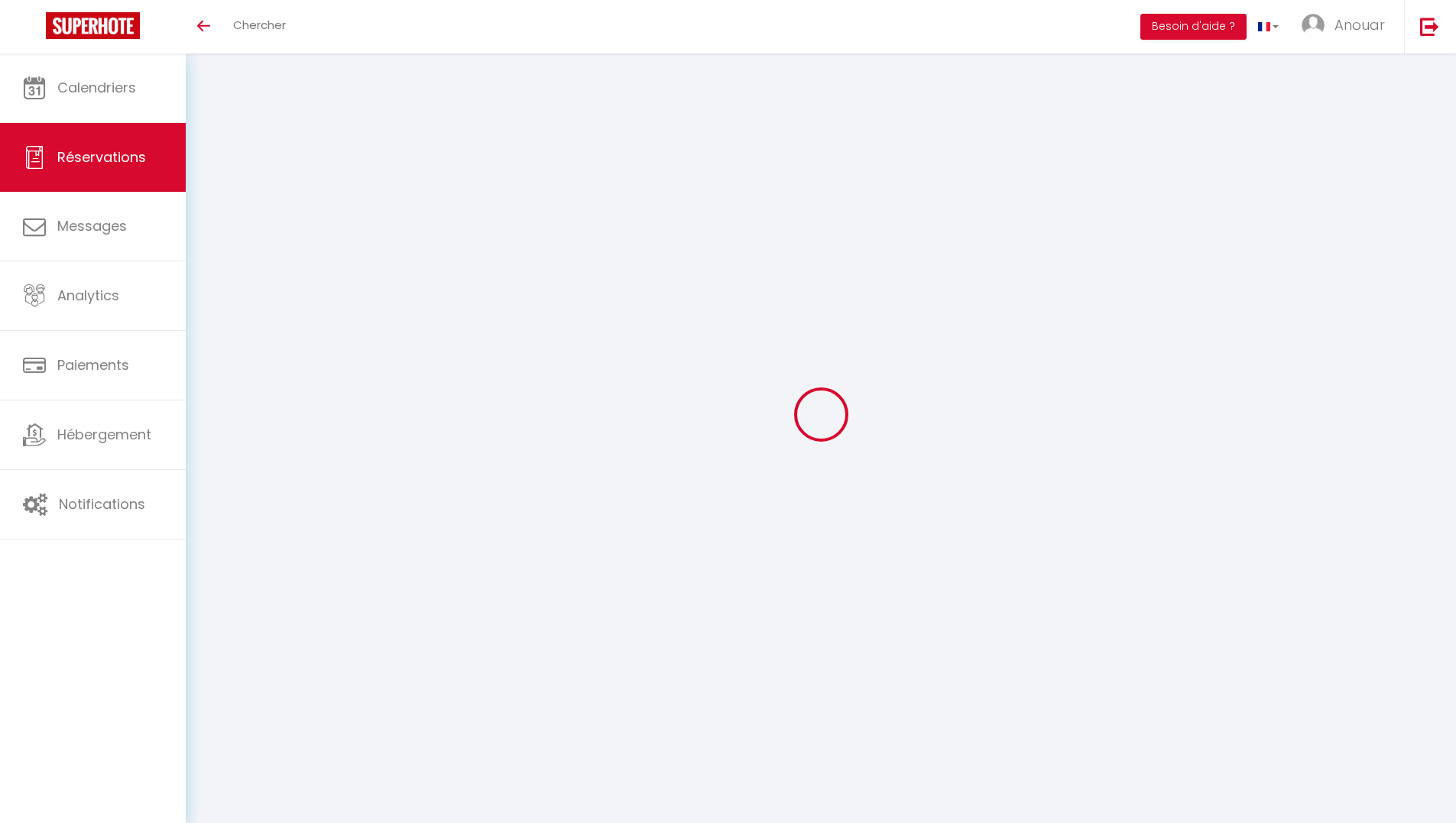
select select
checkbox input "false"
select select
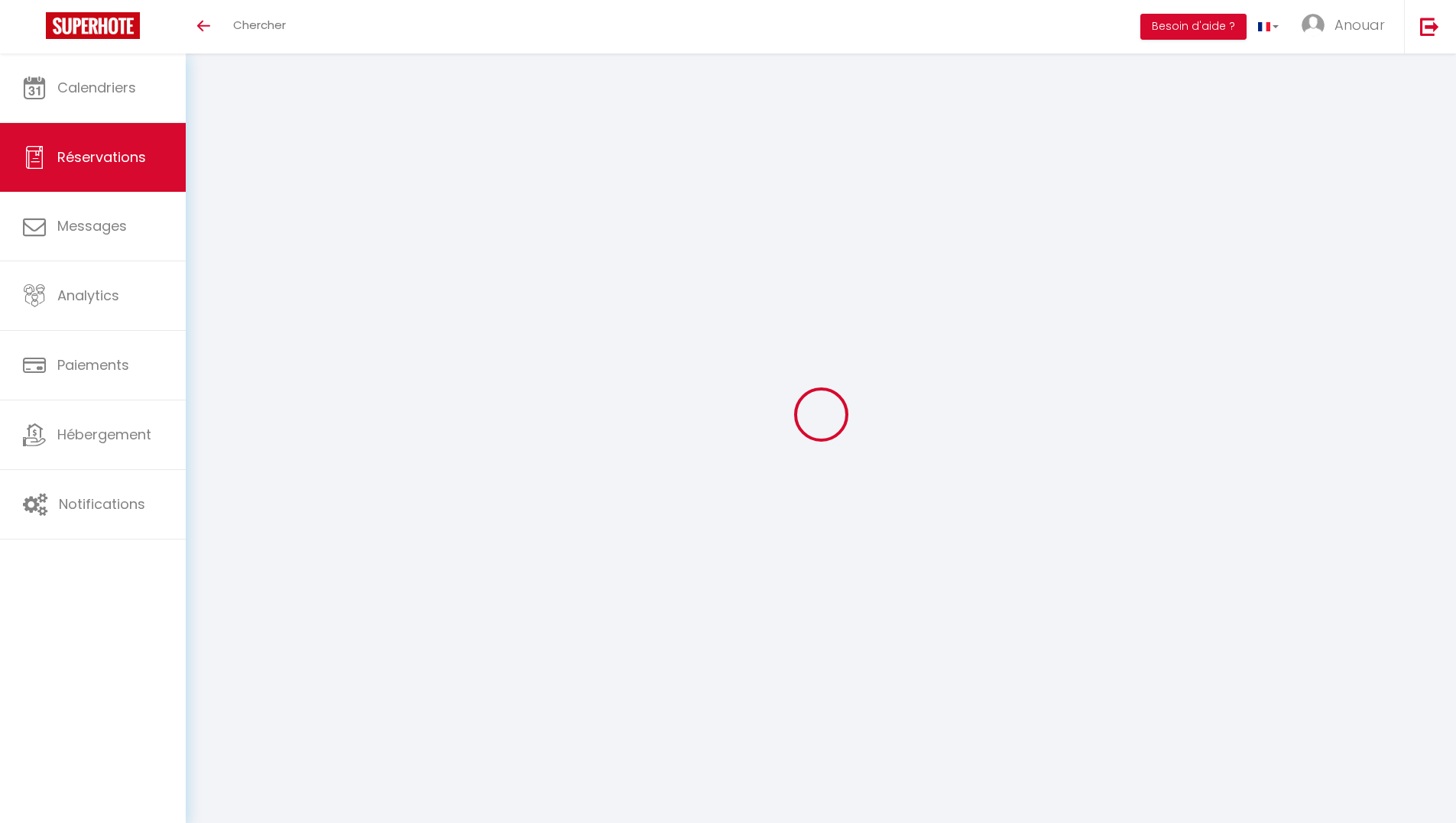
select select
checkbox input "false"
select select
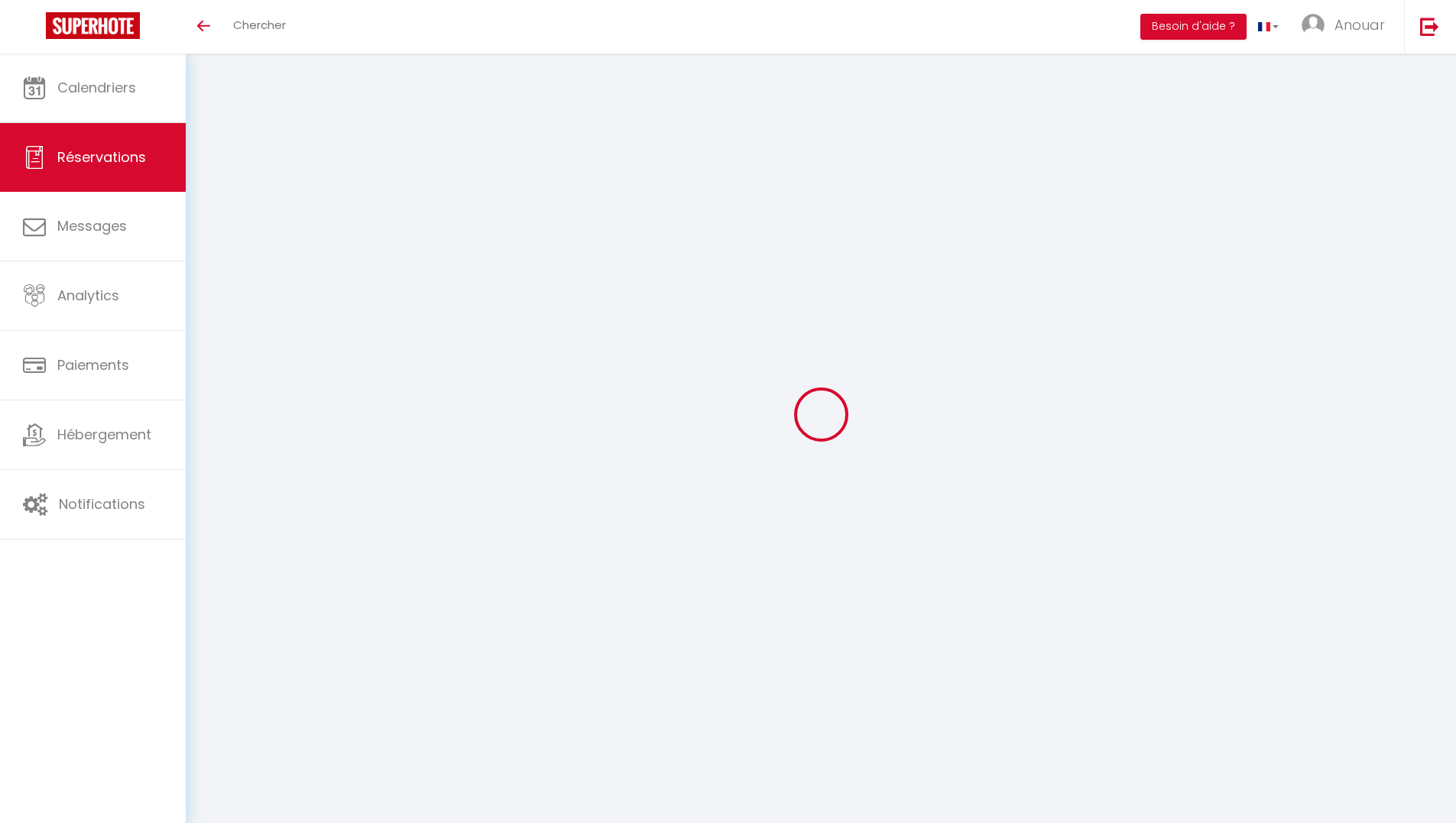
select select
checkbox input "false"
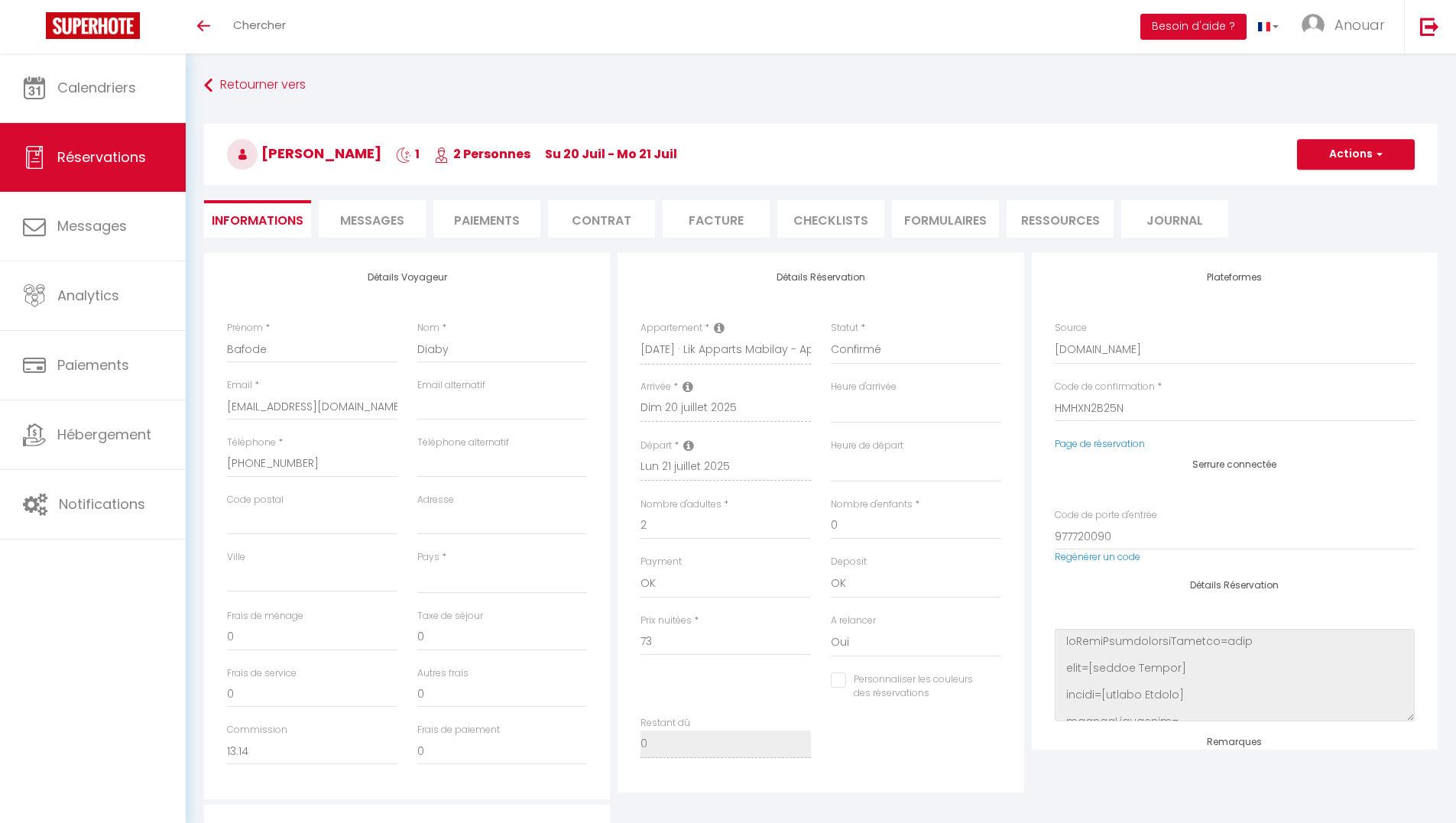
select select
type input "3.21"
select select
checkbox input "false"
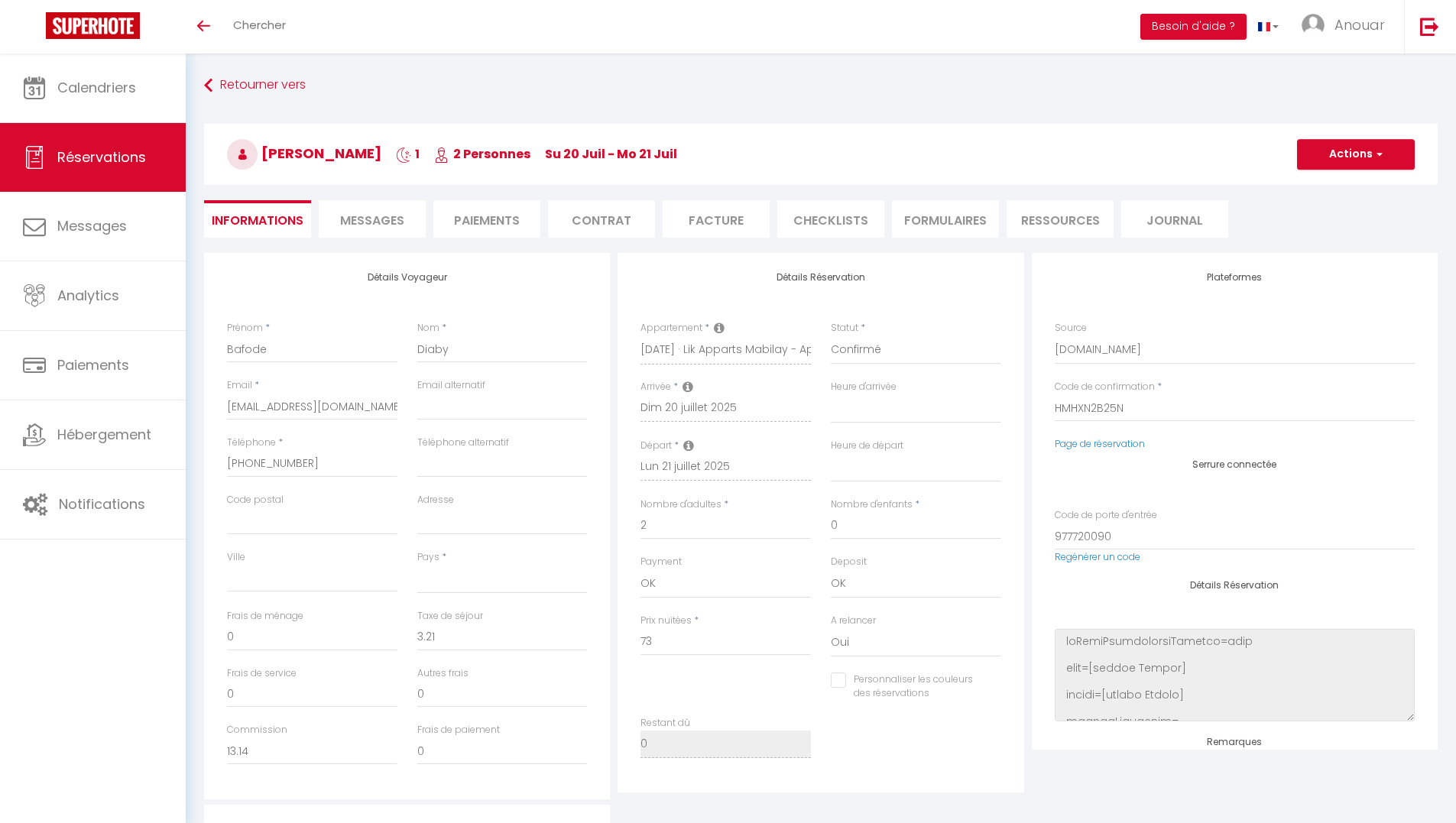
select select
checkbox input "false"
select select
drag, startPoint x: 360, startPoint y: 226, endPoint x: 353, endPoint y: 218, distance: 10.6
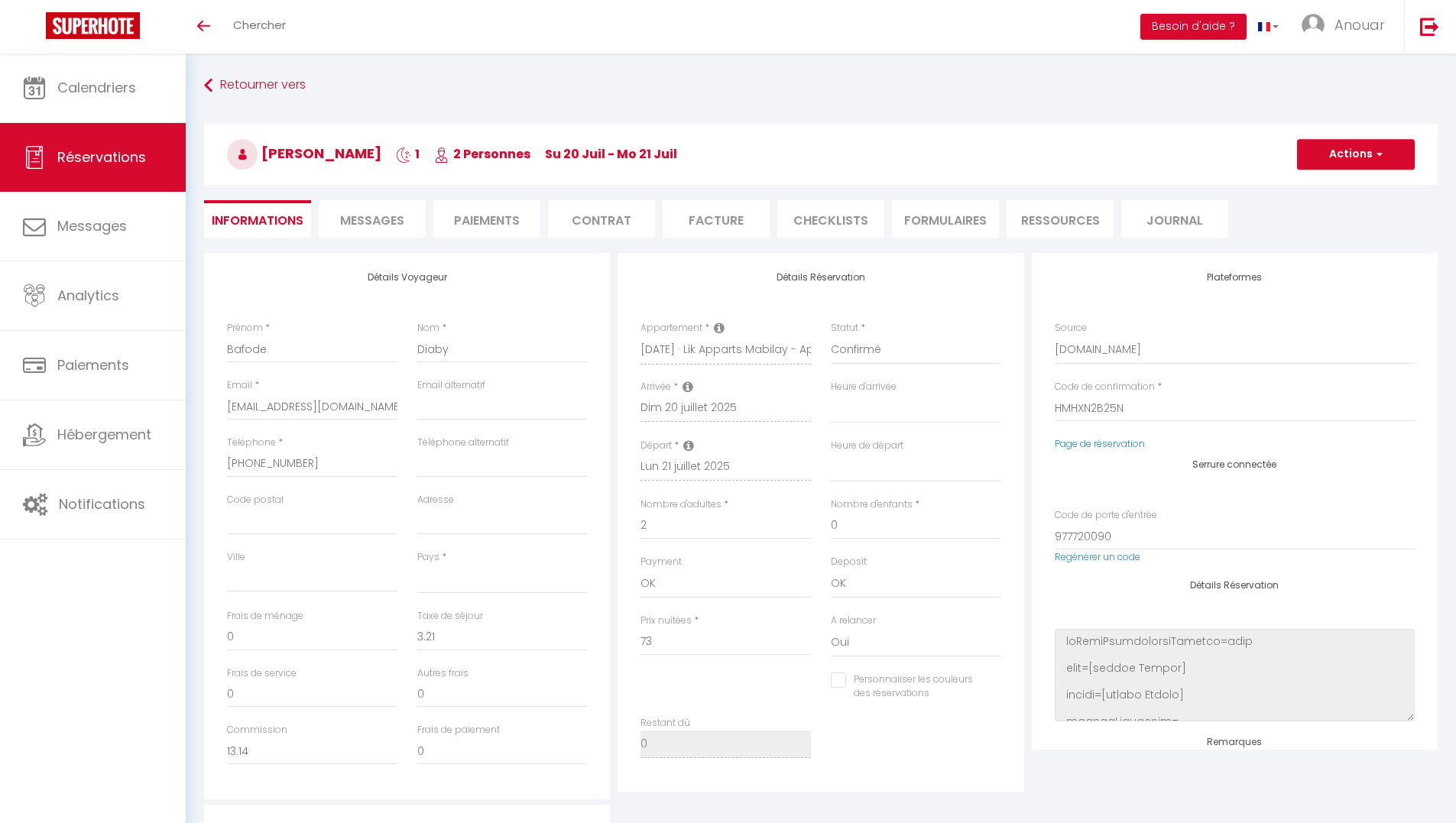
click at [353, 218] on span "Messages" at bounding box center [371, 220] width 64 height 18
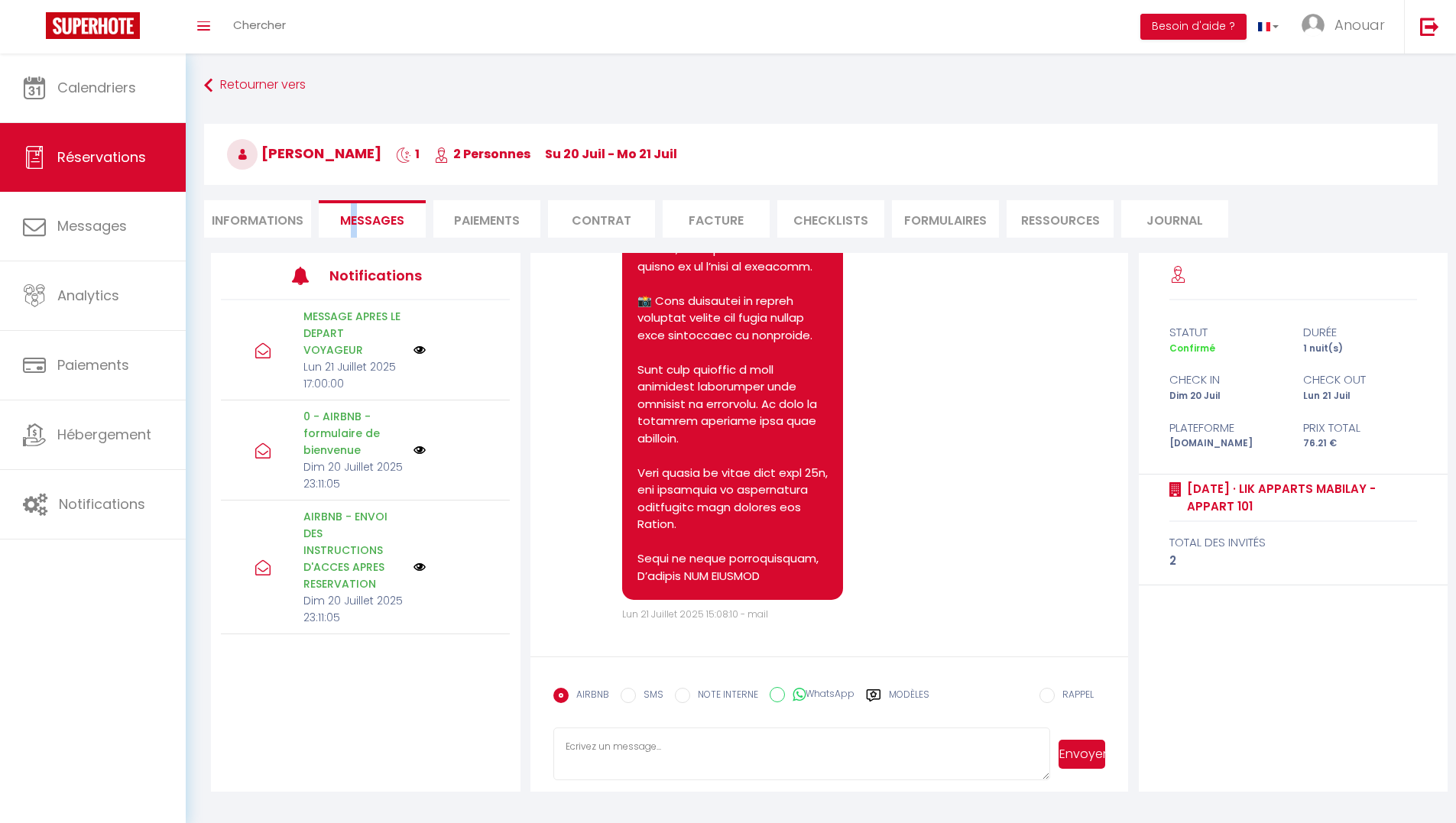
scroll to position [3997, 0]
click at [264, 16] on link "Chercher" at bounding box center [259, 27] width 75 height 53
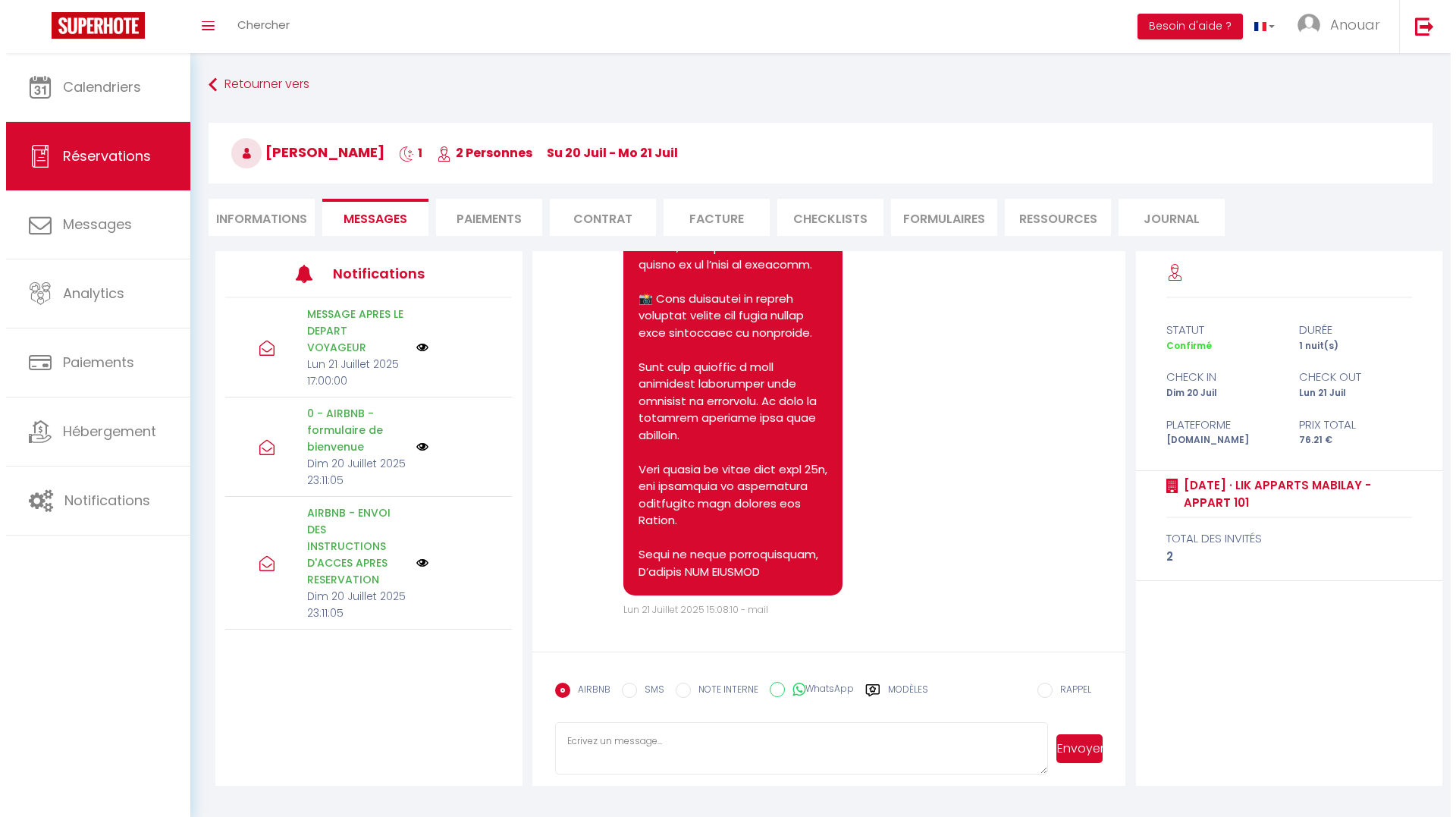
scroll to position [3934, 0]
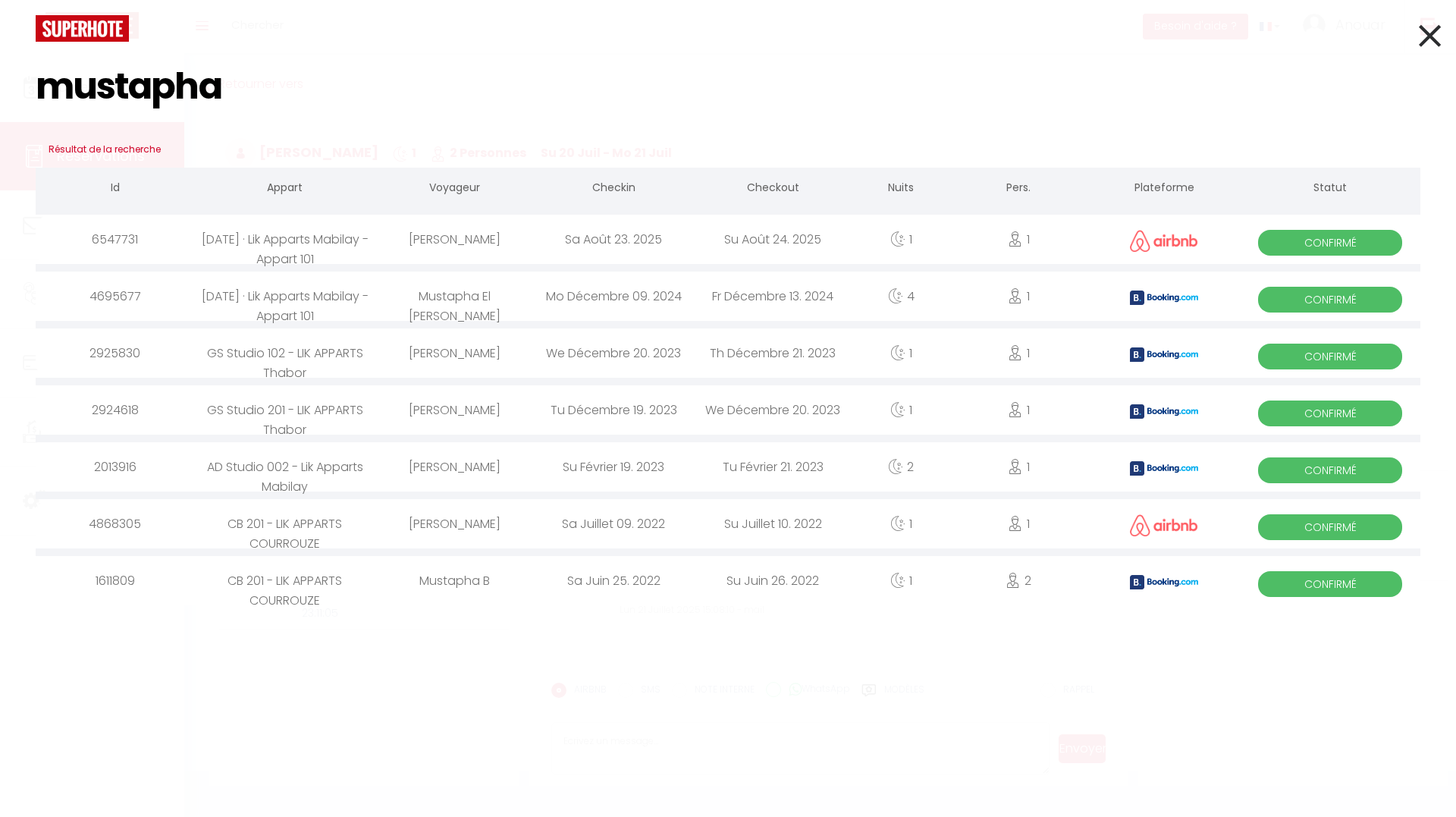
type input "mustapha"
click at [537, 246] on div "Sa Août 23. 2025" at bounding box center [613, 239] width 159 height 49
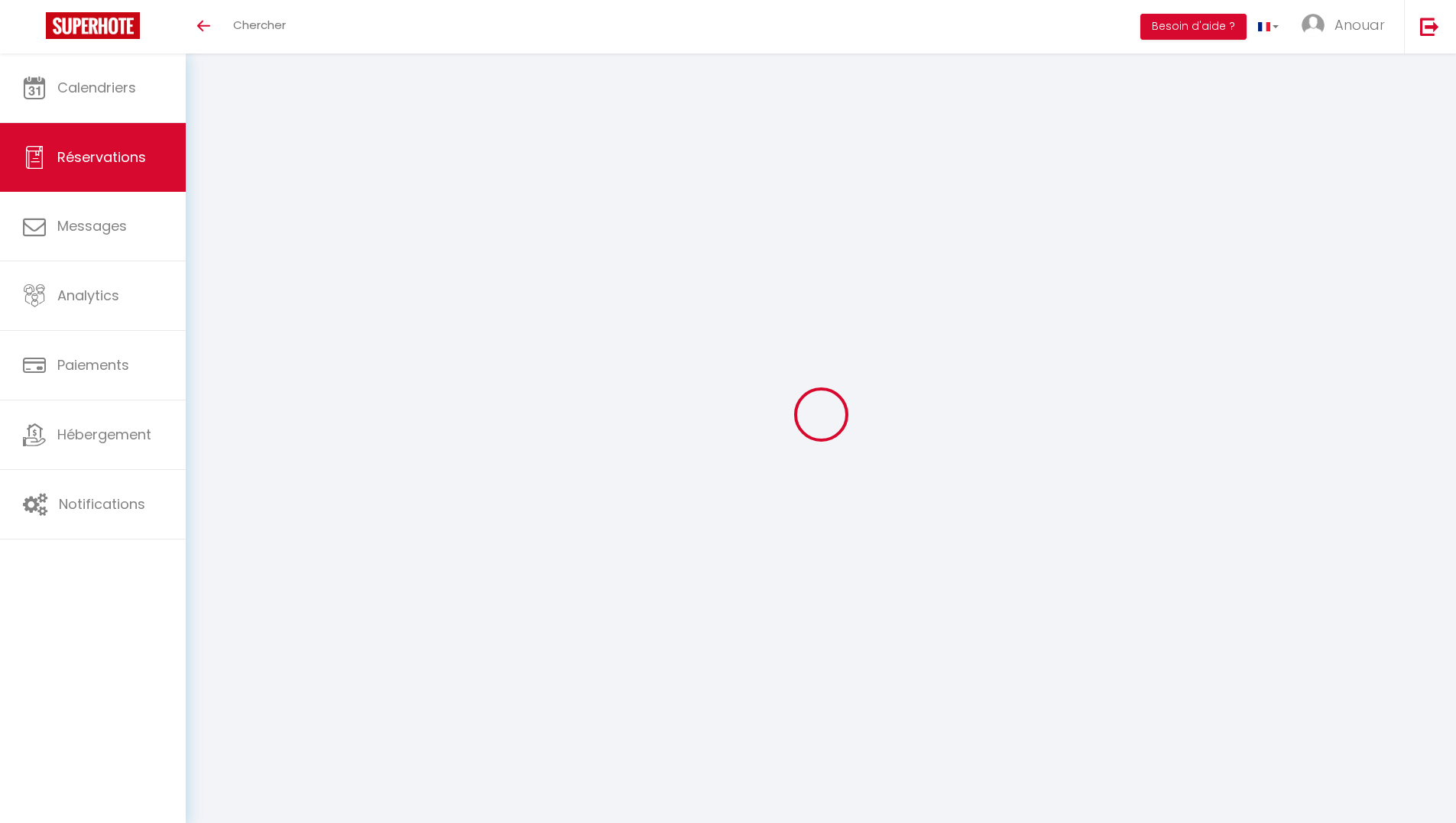
select select
checkbox input "false"
select select
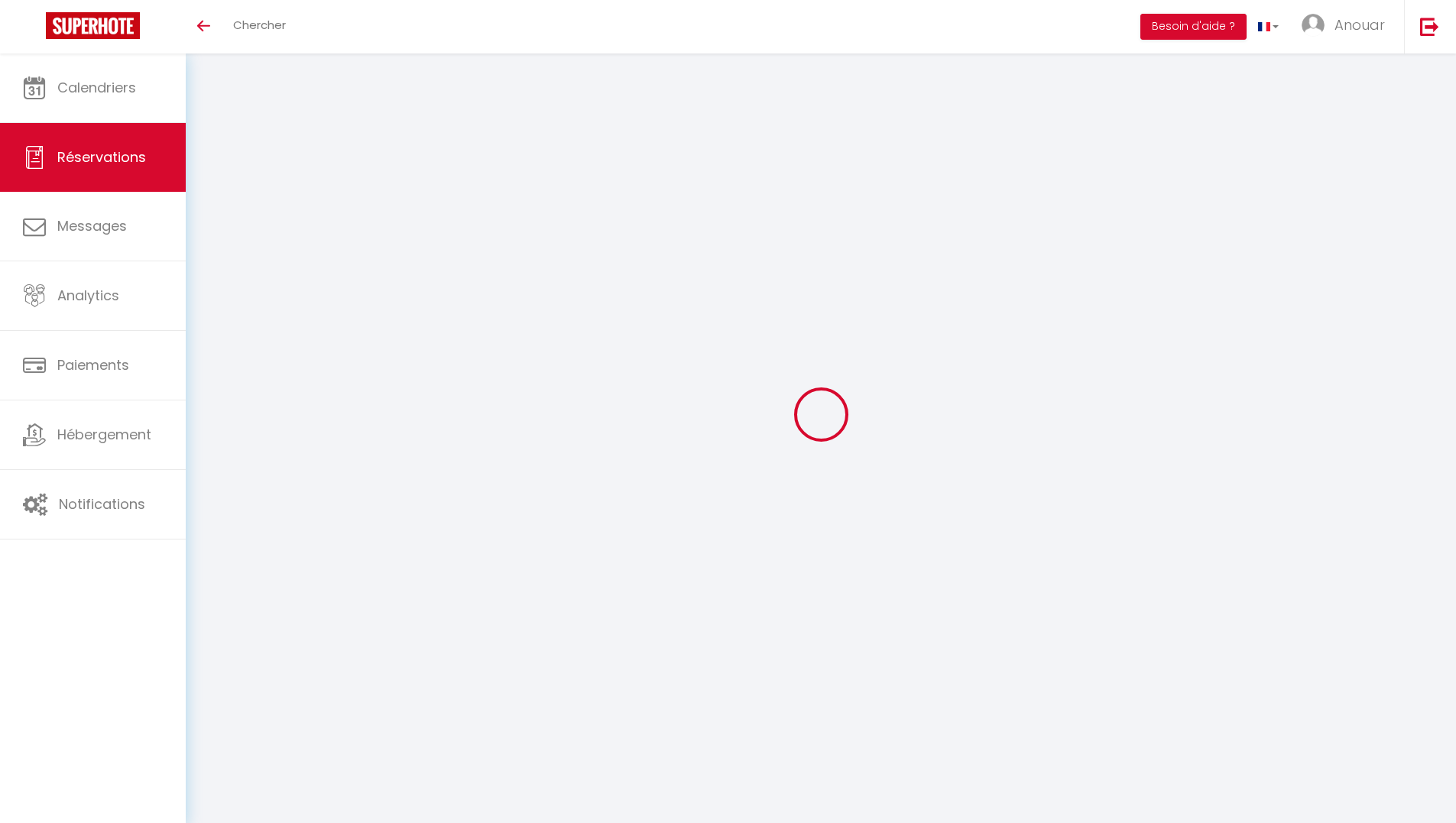
select select
checkbox input "false"
type textarea "Bonjour, Mon arrivè serait à 11h le 23/08 Et mon dèpart serait à 11h le 24/08 a…"
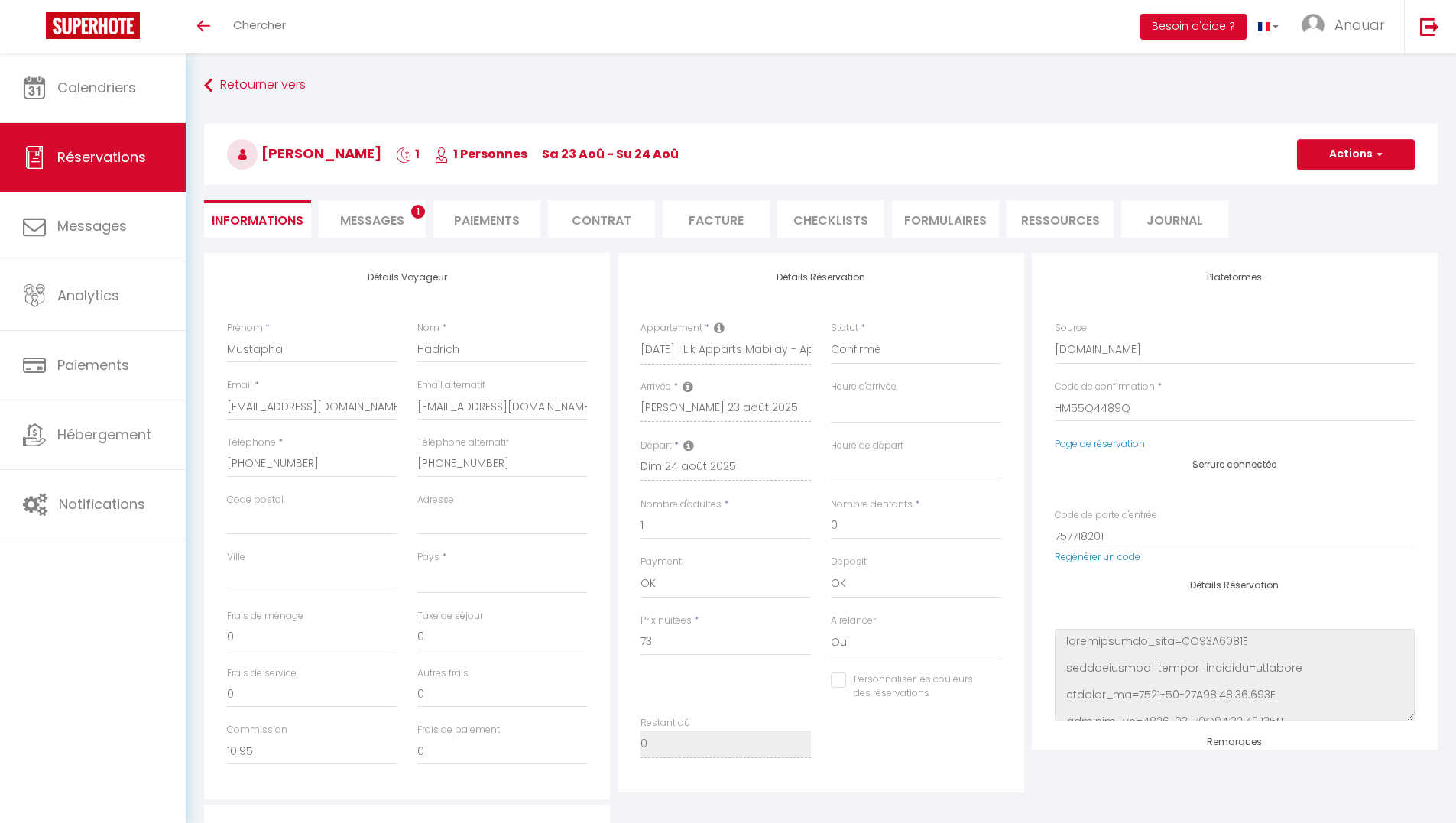
select select
type input "3.21"
select select
checkbox input "false"
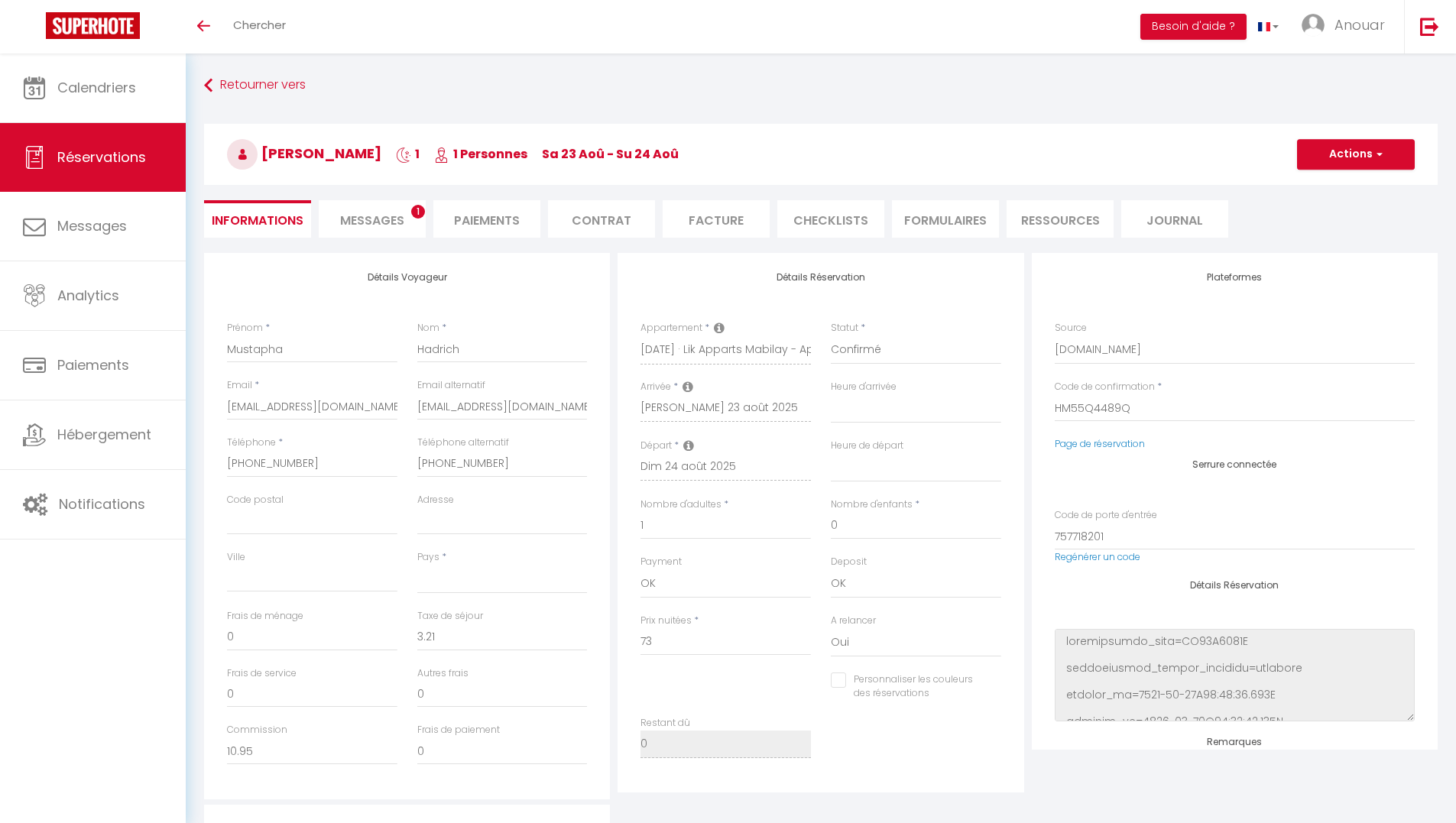
select select
checkbox input "false"
select select "15:00"
select select "11:00"
click at [395, 213] on span "Messages" at bounding box center [371, 220] width 64 height 18
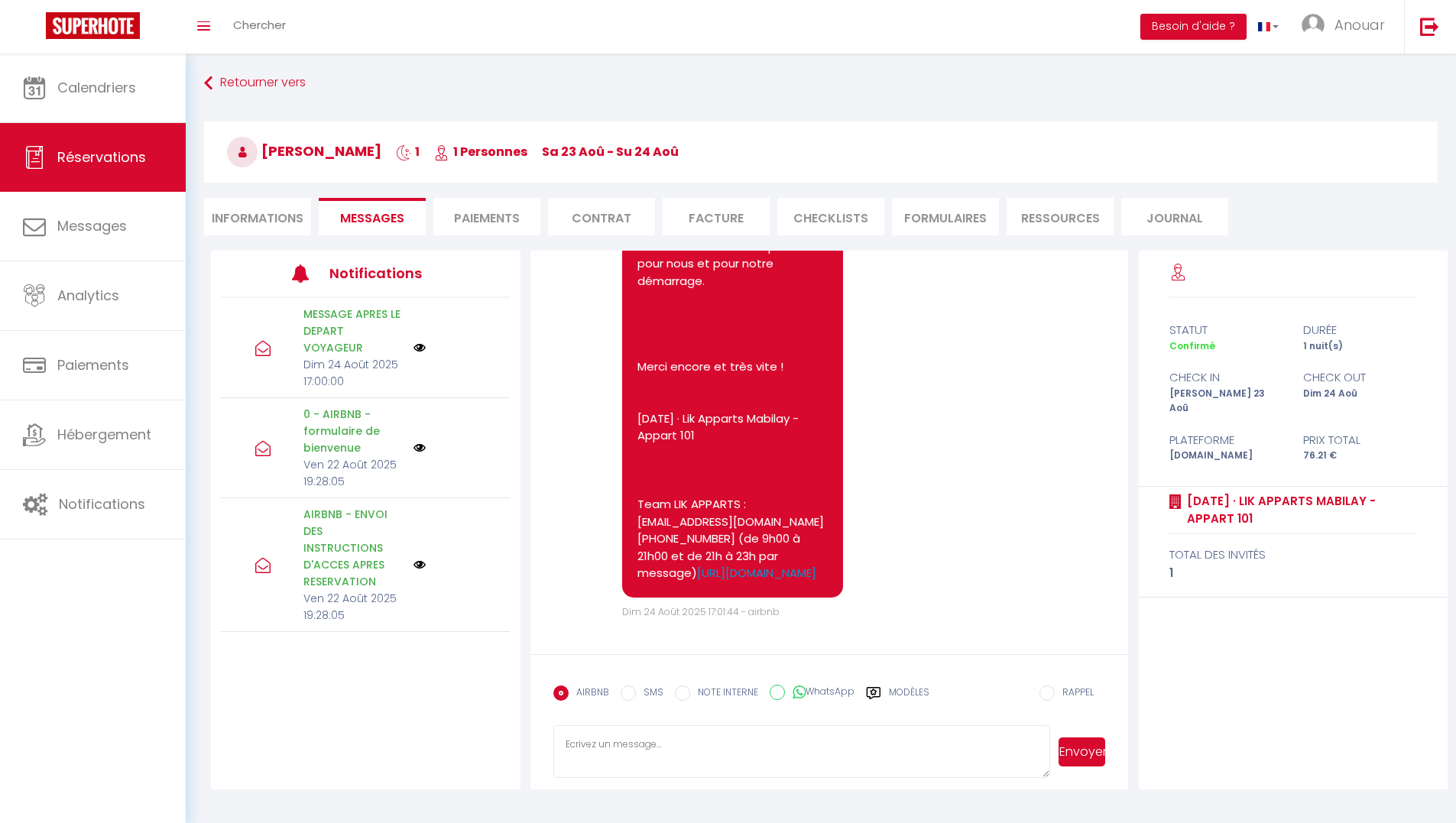
scroll to position [4, 0]
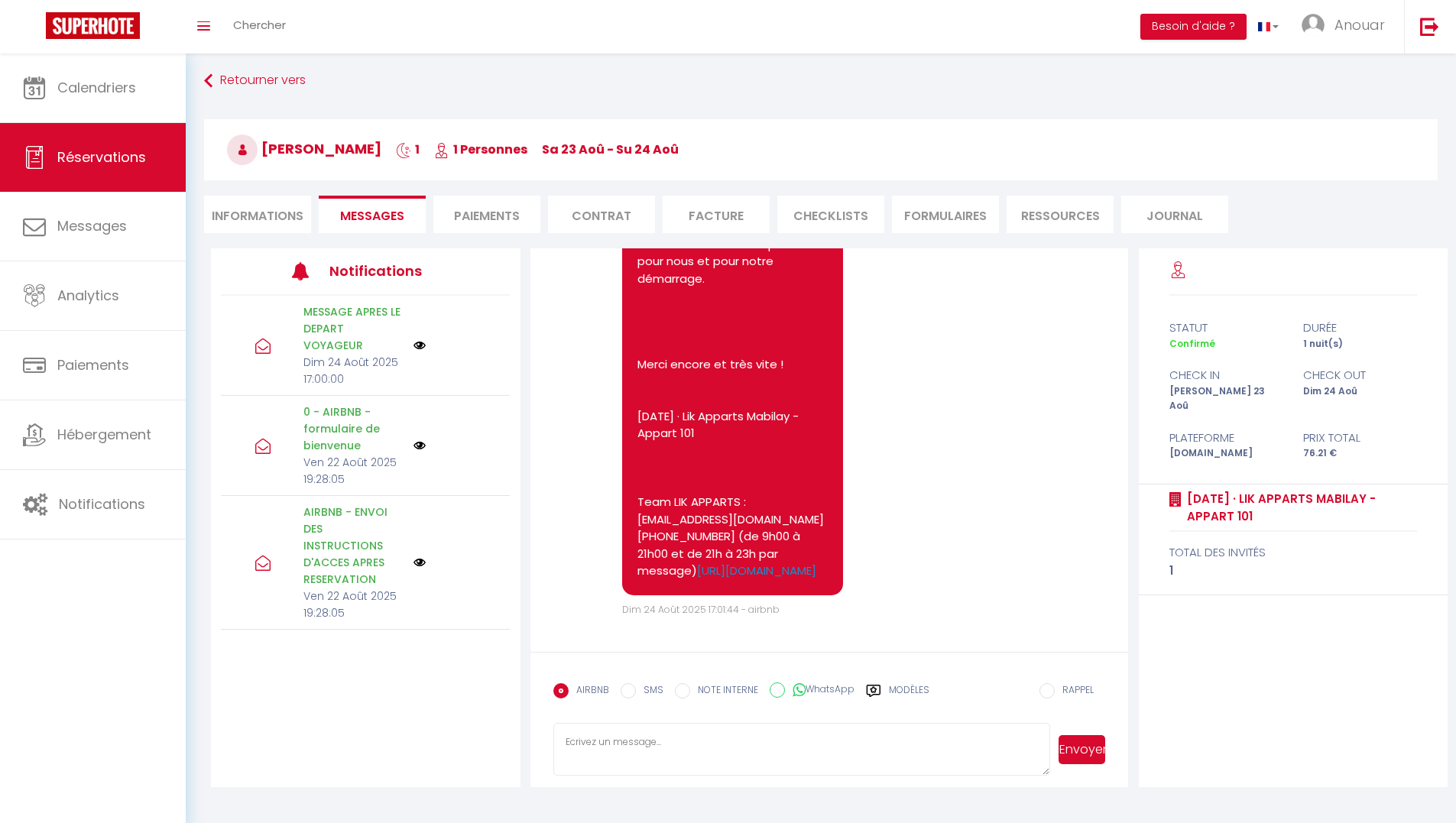
click at [281, 216] on li "Informations" at bounding box center [257, 215] width 107 height 38
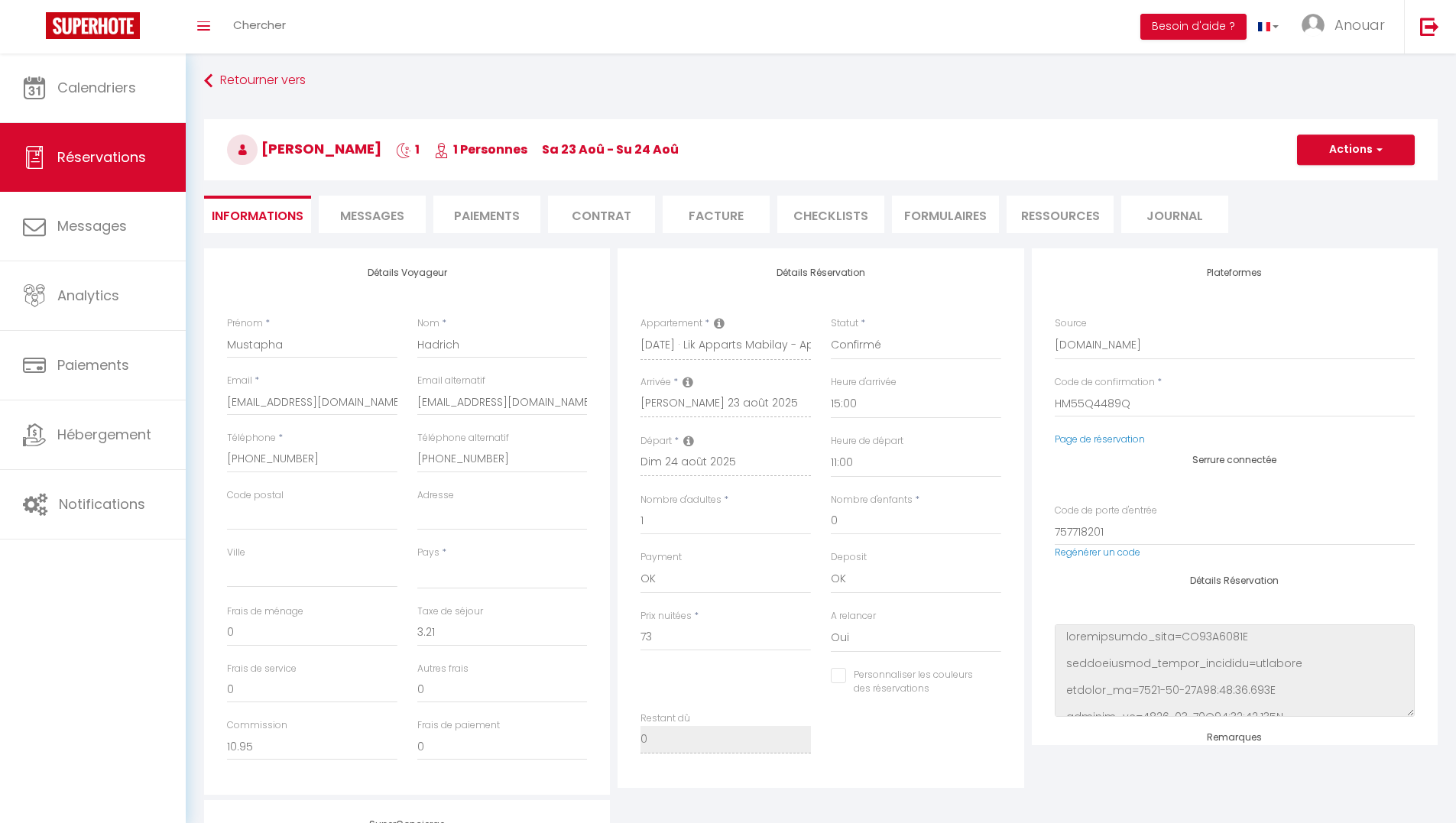
select select
checkbox input "false"
drag, startPoint x: 1108, startPoint y: 411, endPoint x: 1055, endPoint y: 414, distance: 53.1
click at [1055, 415] on input "HM55Q4489Q" at bounding box center [1234, 403] width 360 height 27
select select
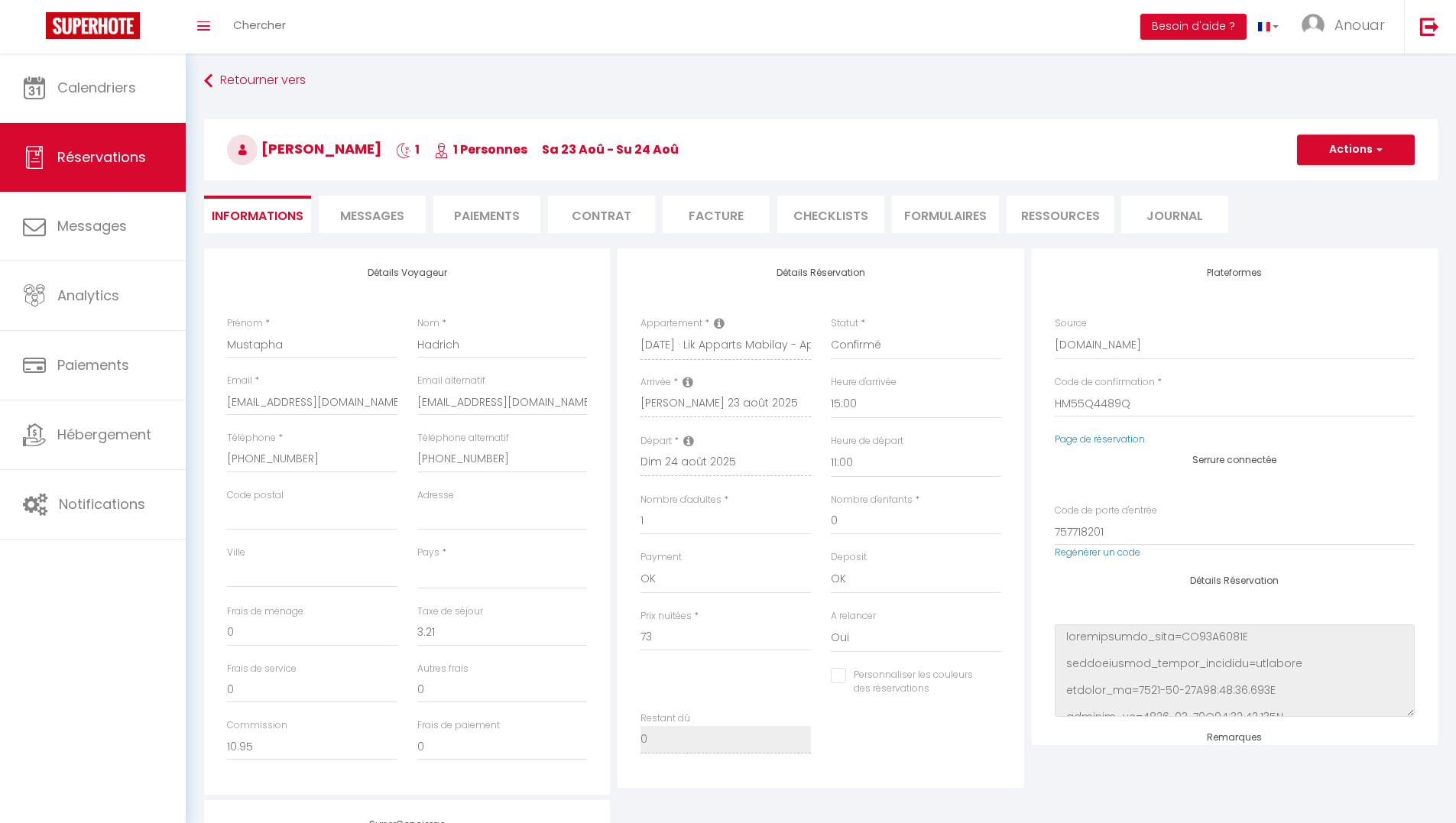
checkbox input "false"
select select
checkbox input "false"
select select
checkbox input "false"
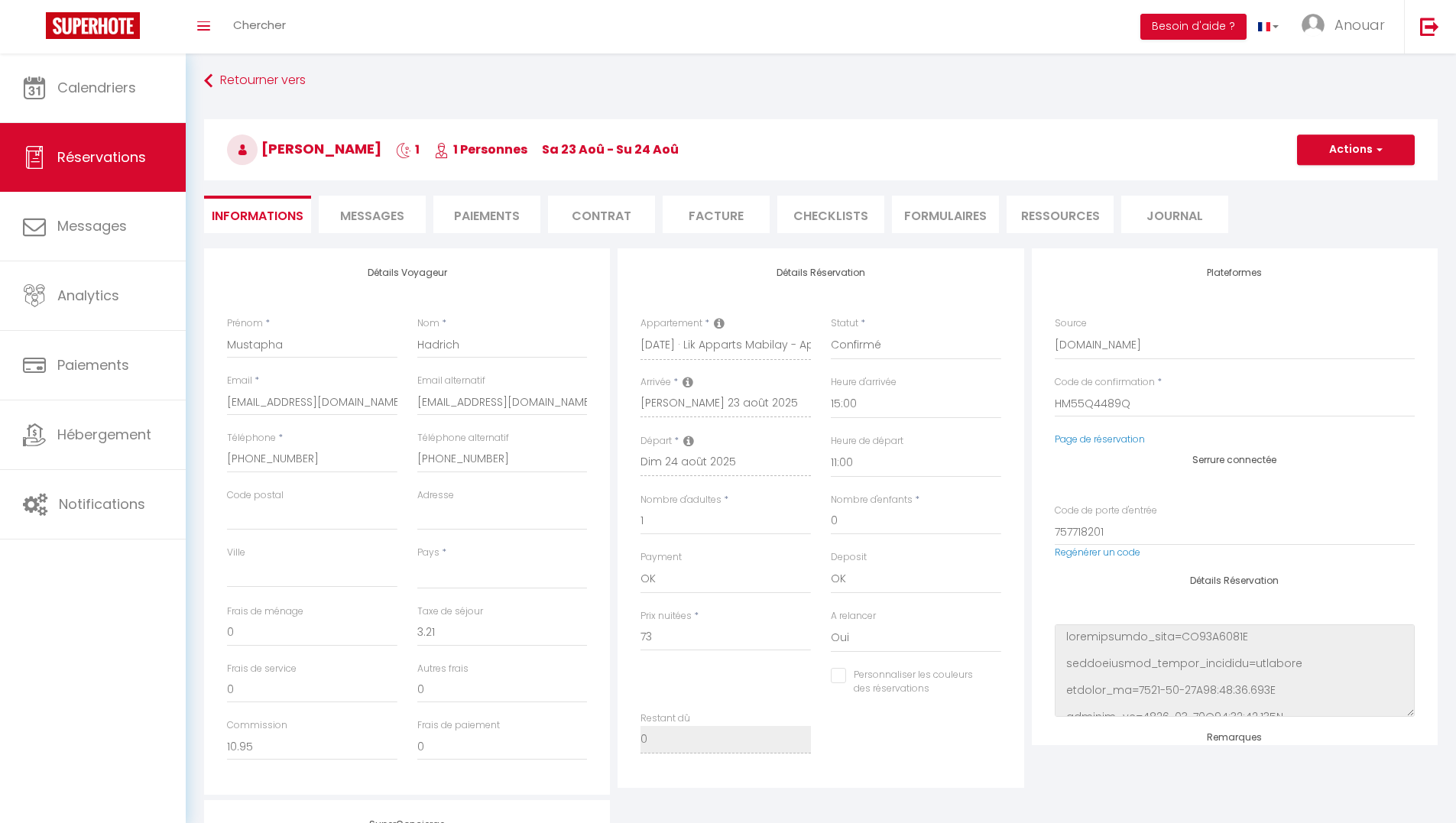
select select
checkbox input "false"
select select
checkbox input "false"
select select
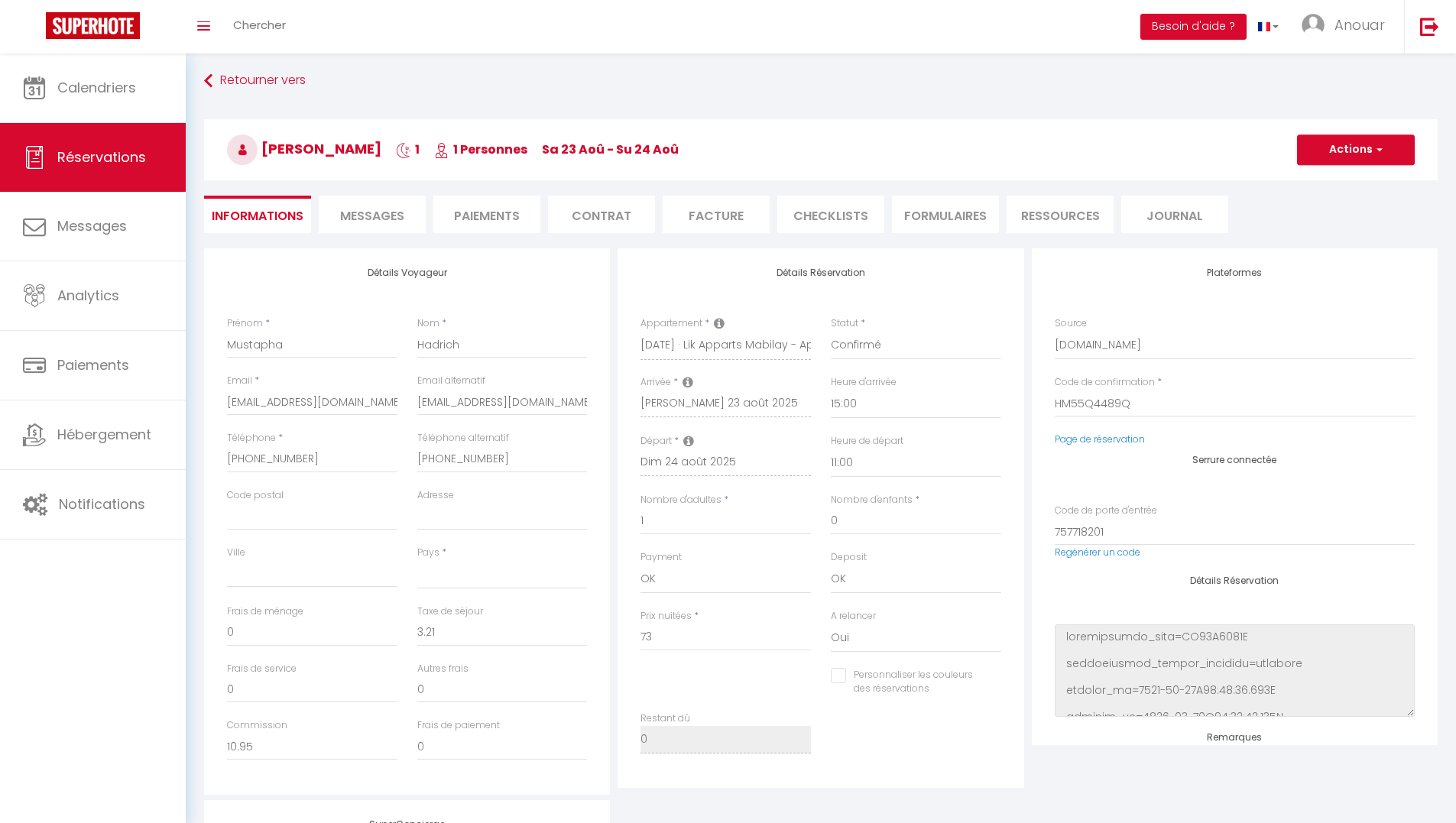
checkbox input "false"
select select
checkbox input "false"
select select
checkbox input "false"
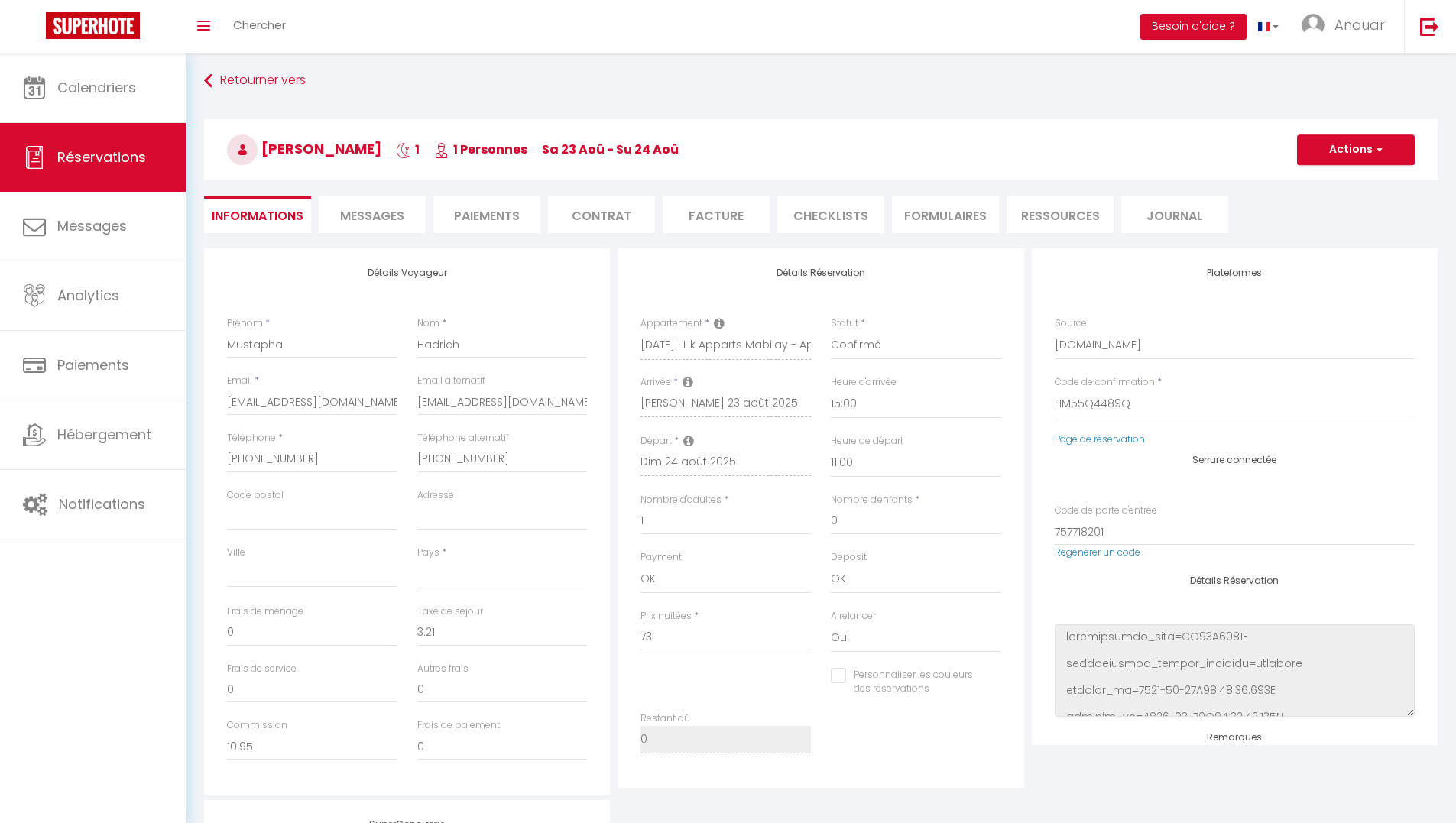
select select
checkbox input "false"
select select
checkbox input "false"
select select
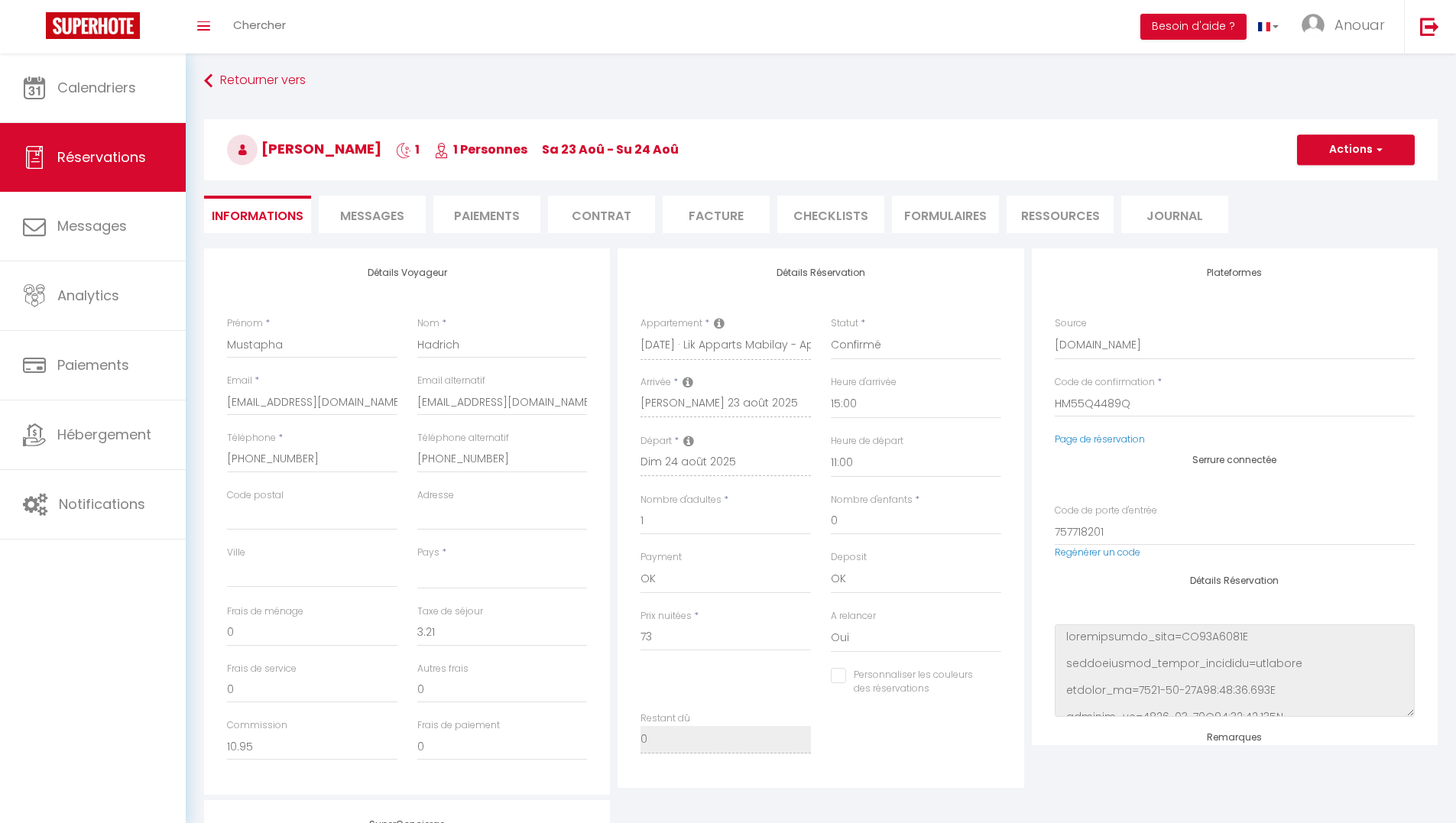
checkbox input "false"
select select
checkbox input "false"
select select
checkbox input "false"
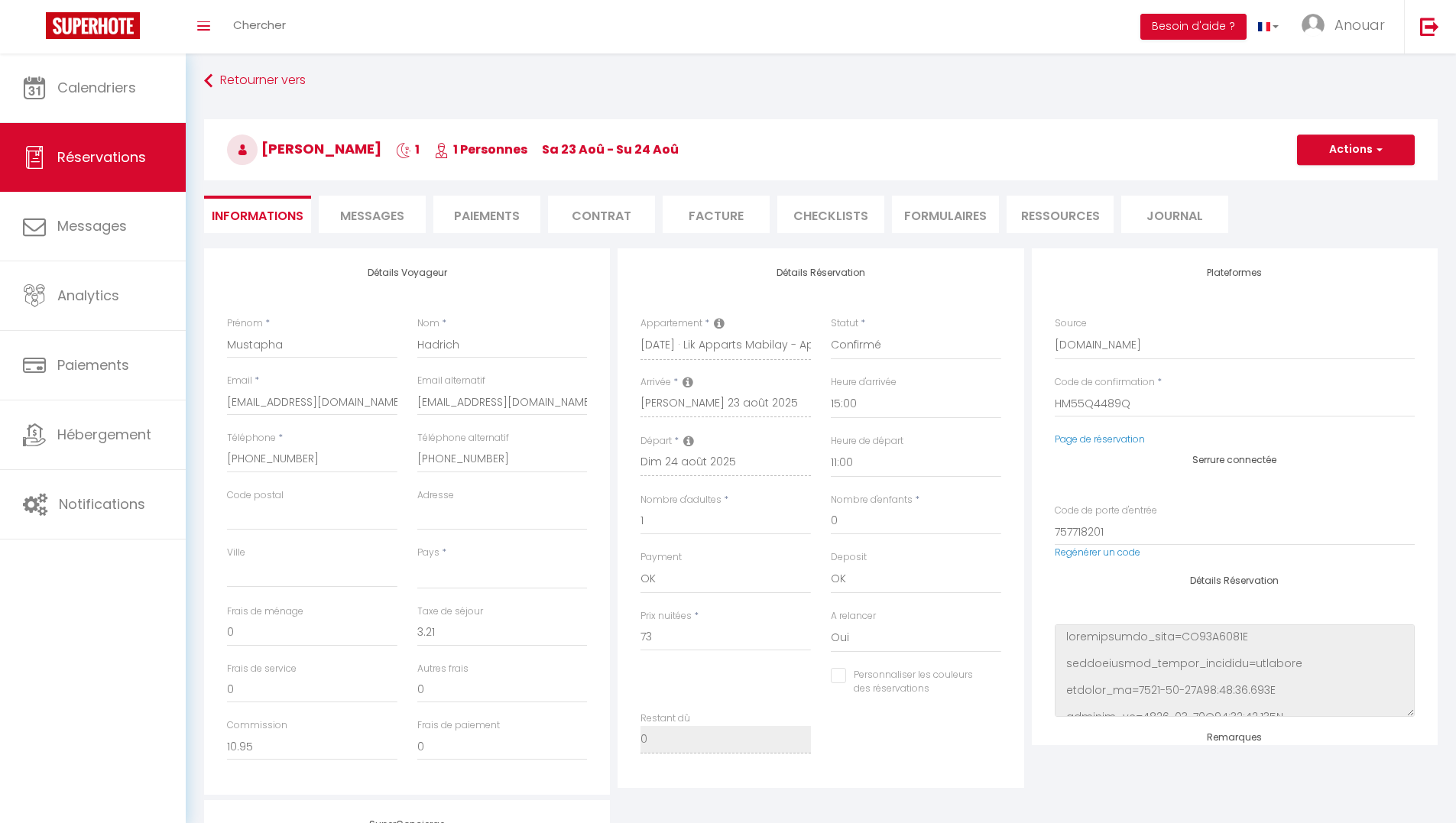
select select
checkbox input "false"
select select
checkbox input "false"
select select
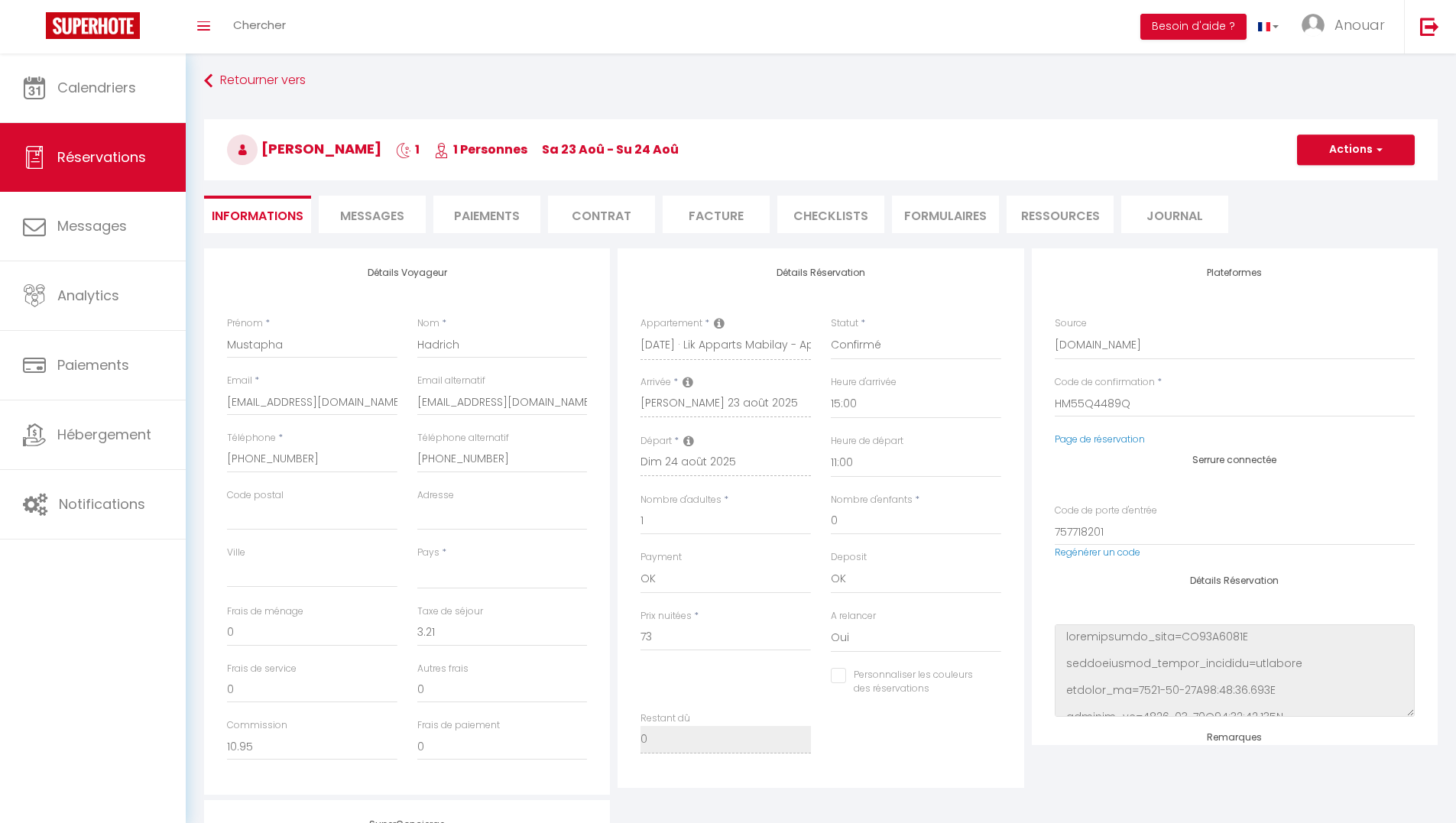
checkbox input "false"
select select
checkbox input "false"
select select
checkbox input "false"
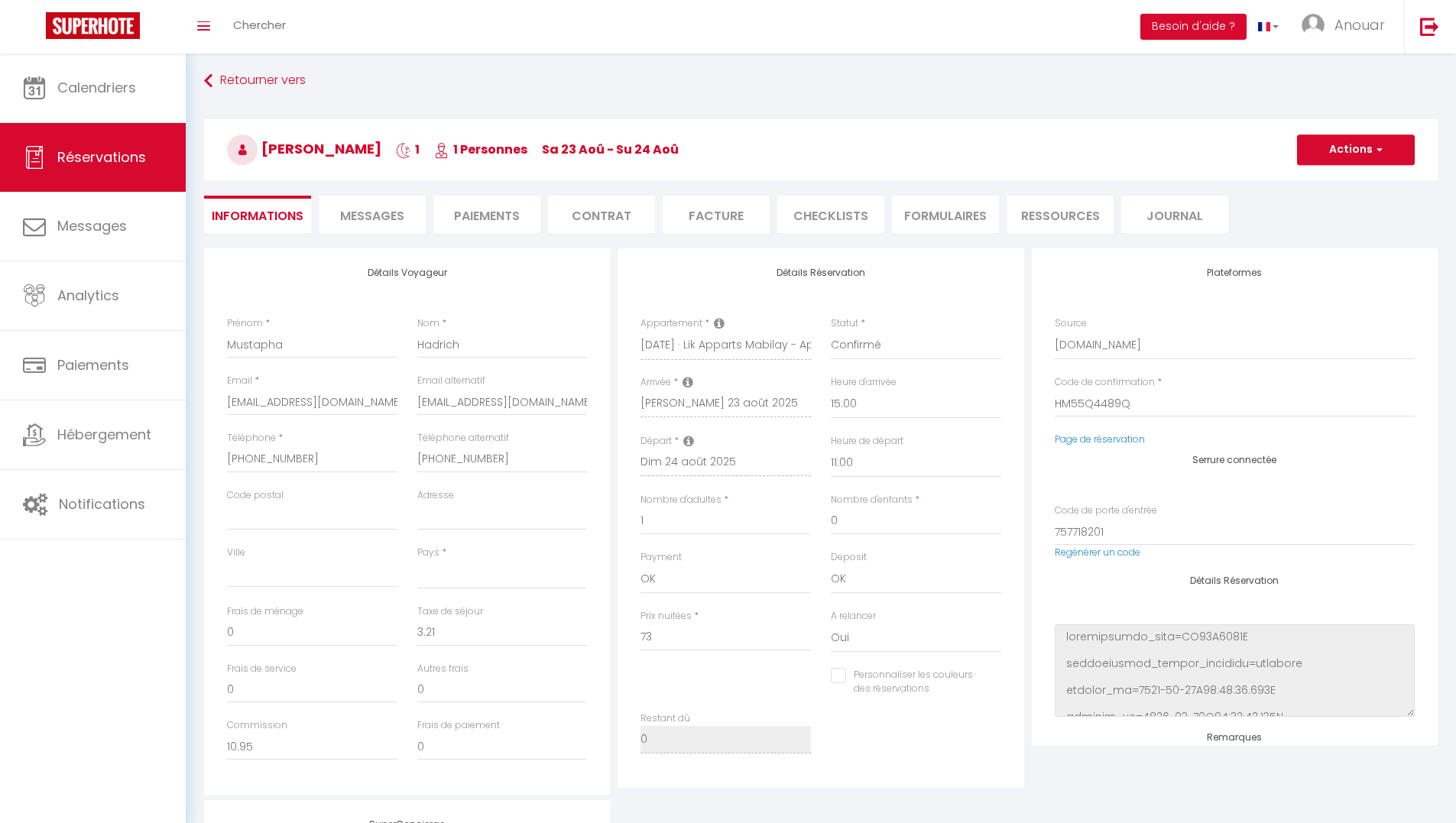
select select
checkbox input "false"
select select
checkbox input "false"
select select
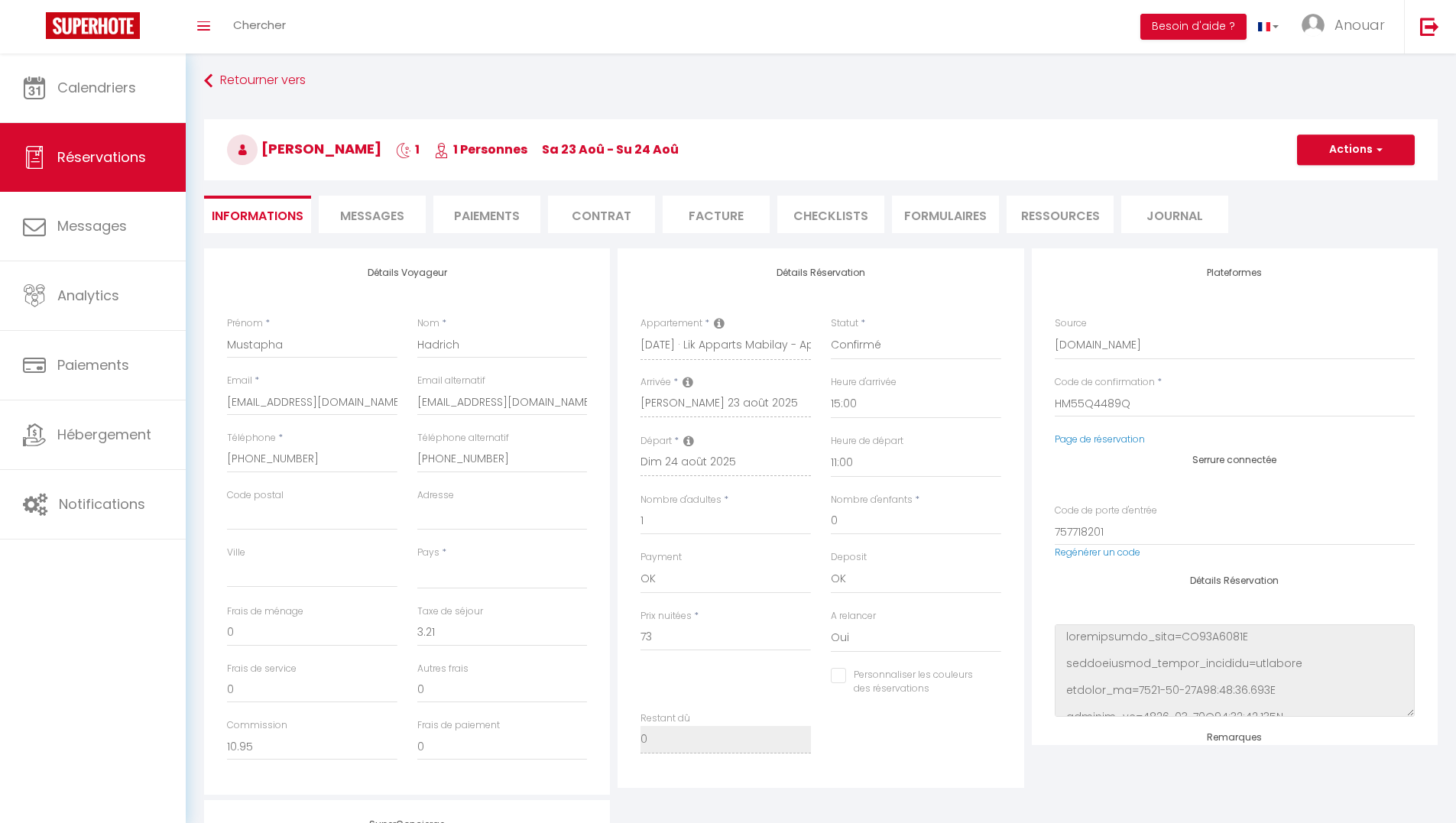
checkbox input "false"
select select
checkbox input "false"
select select
checkbox input "false"
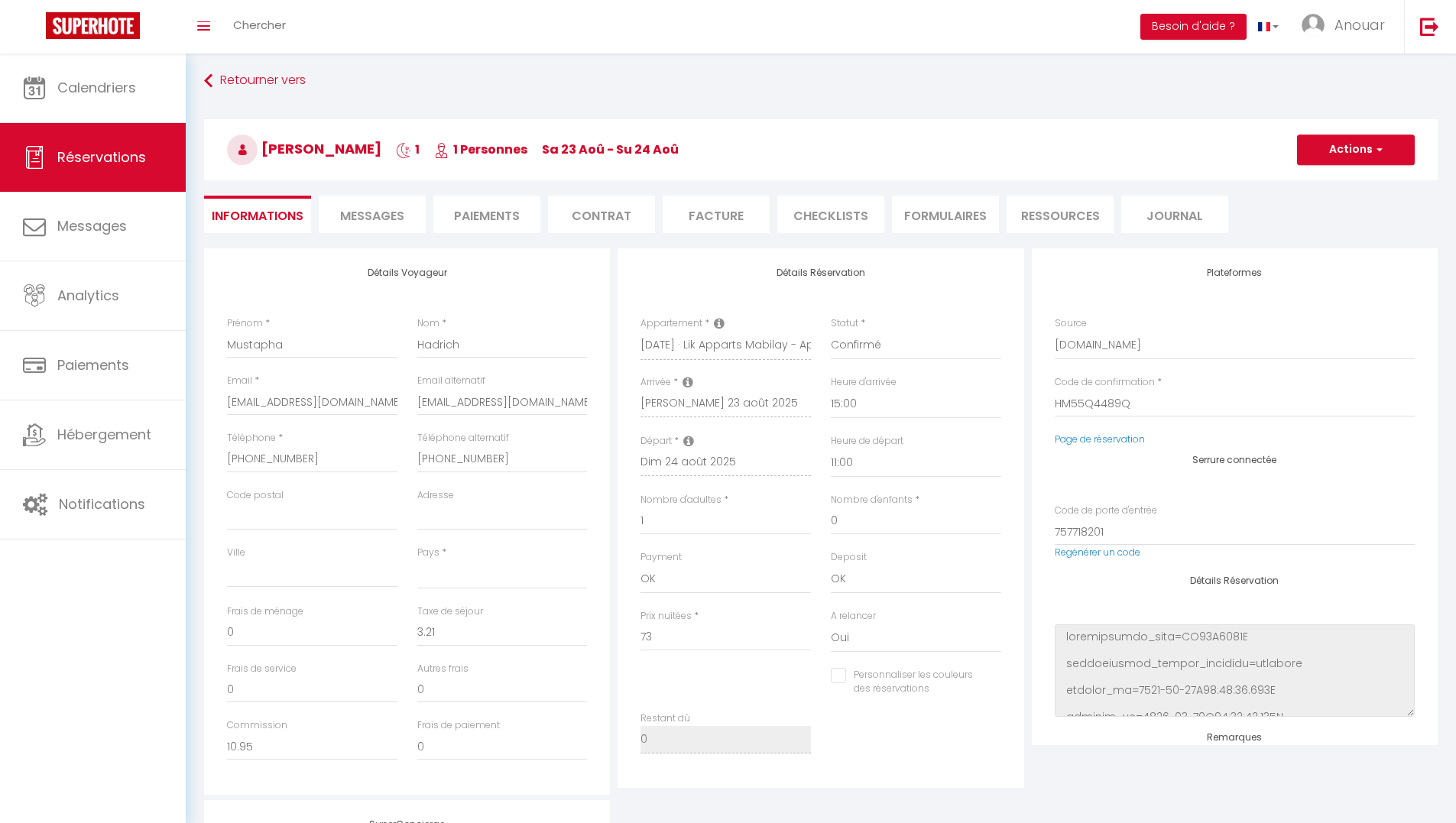
select select
checkbox input "false"
select select
checkbox input "false"
click at [393, 205] on li "Messages" at bounding box center [371, 215] width 107 height 38
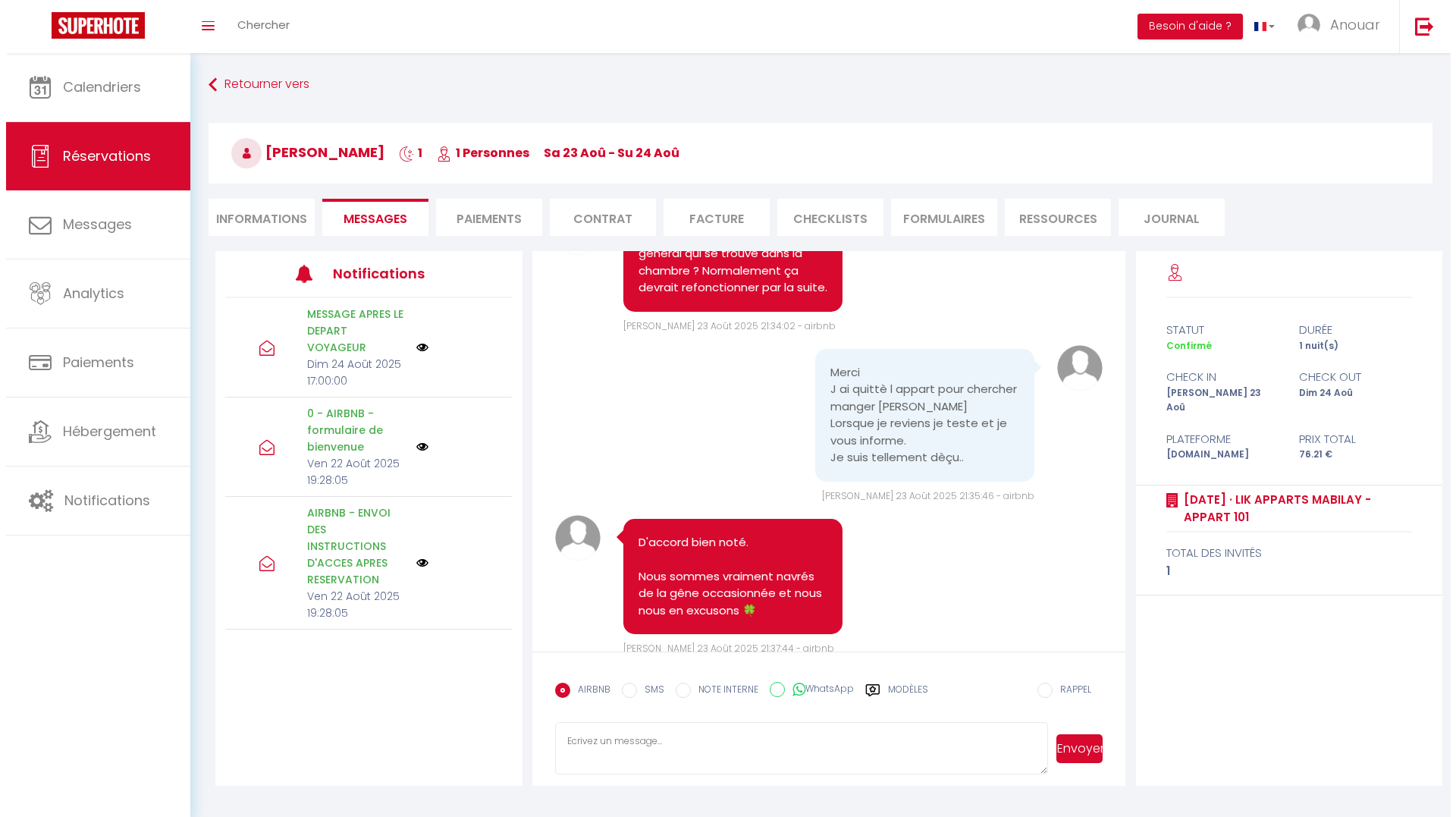
scroll to position [4010, 0]
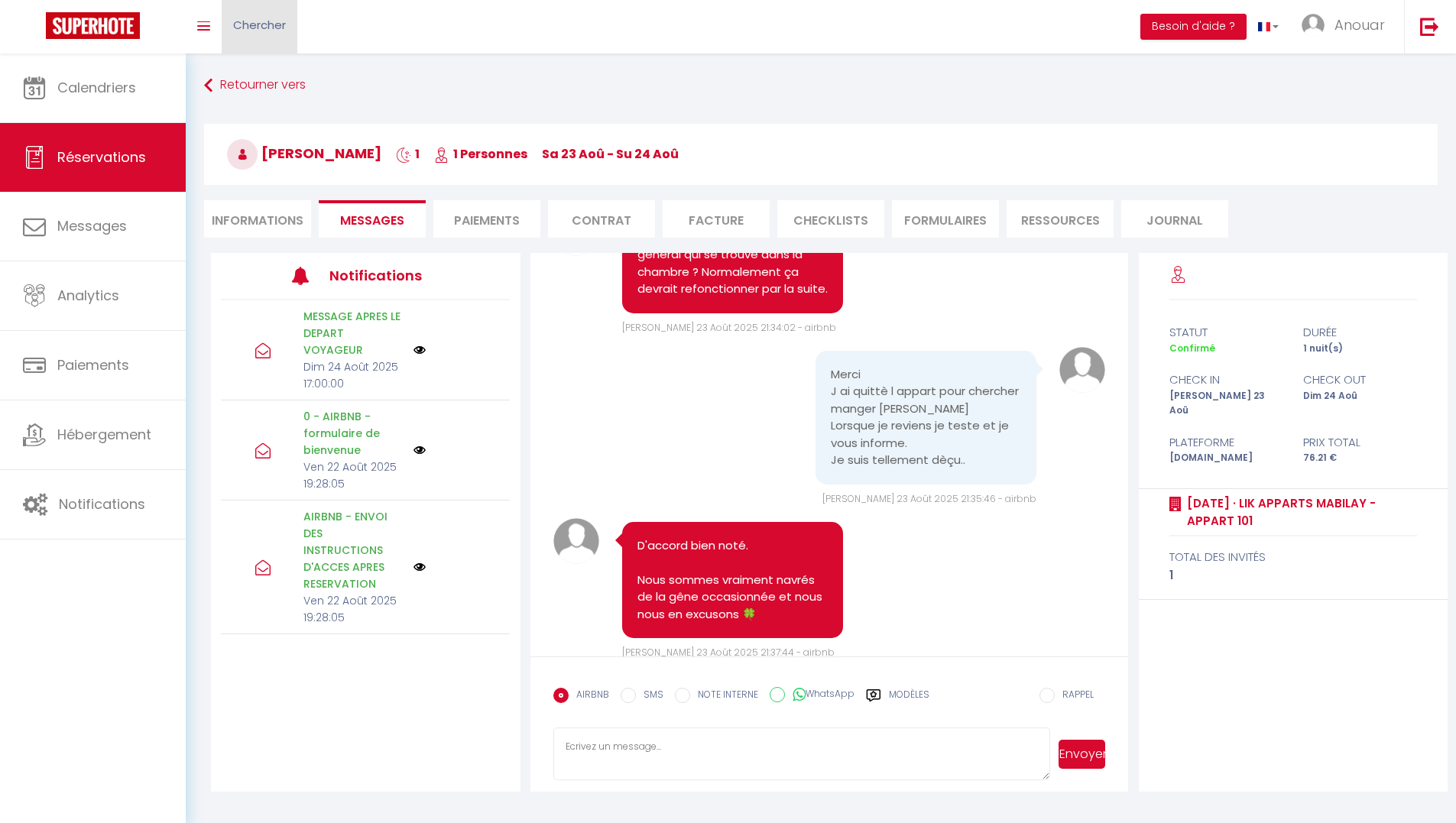
click at [293, 26] on link "Chercher" at bounding box center [259, 27] width 75 height 53
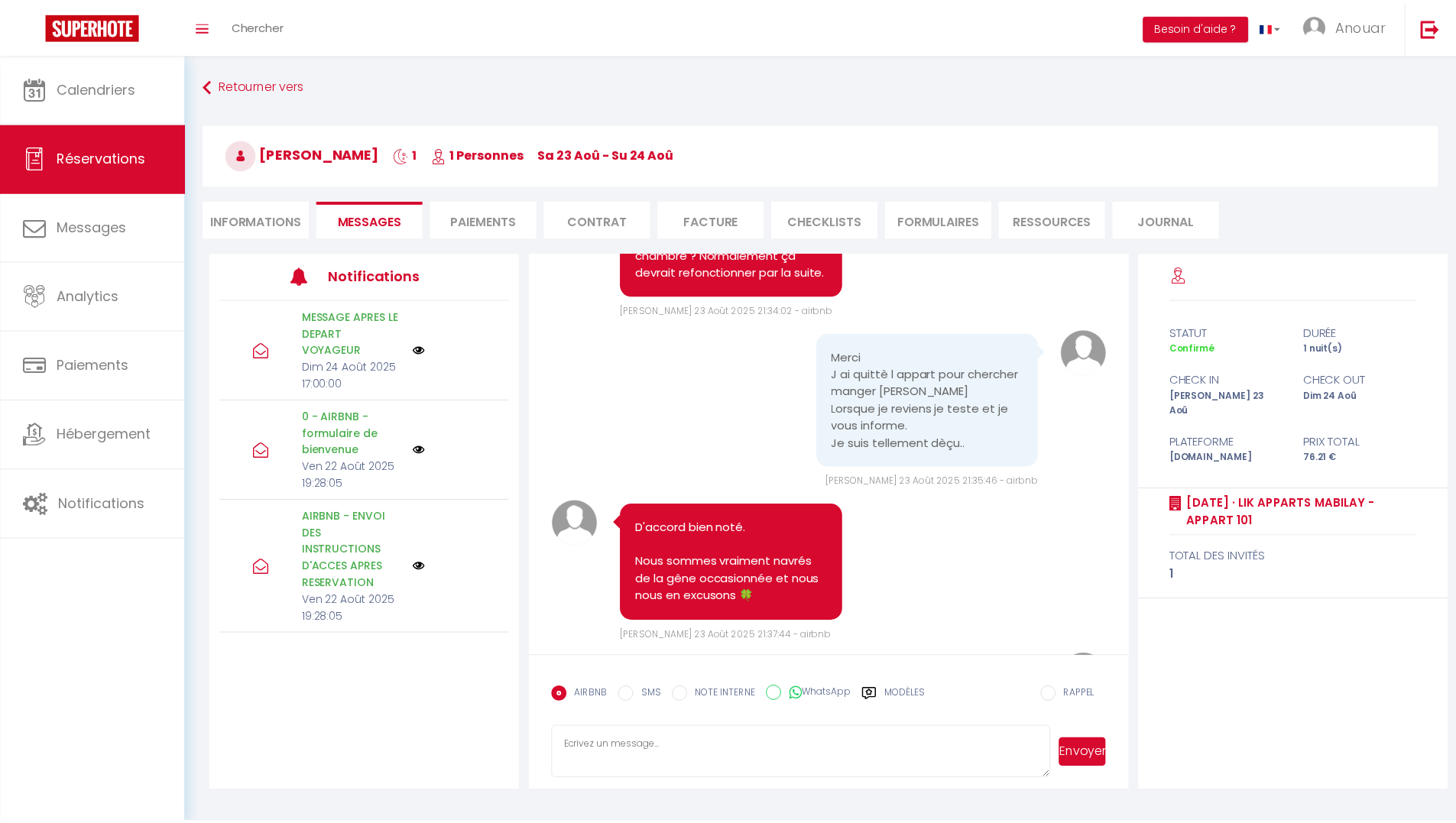
scroll to position [4005, 0]
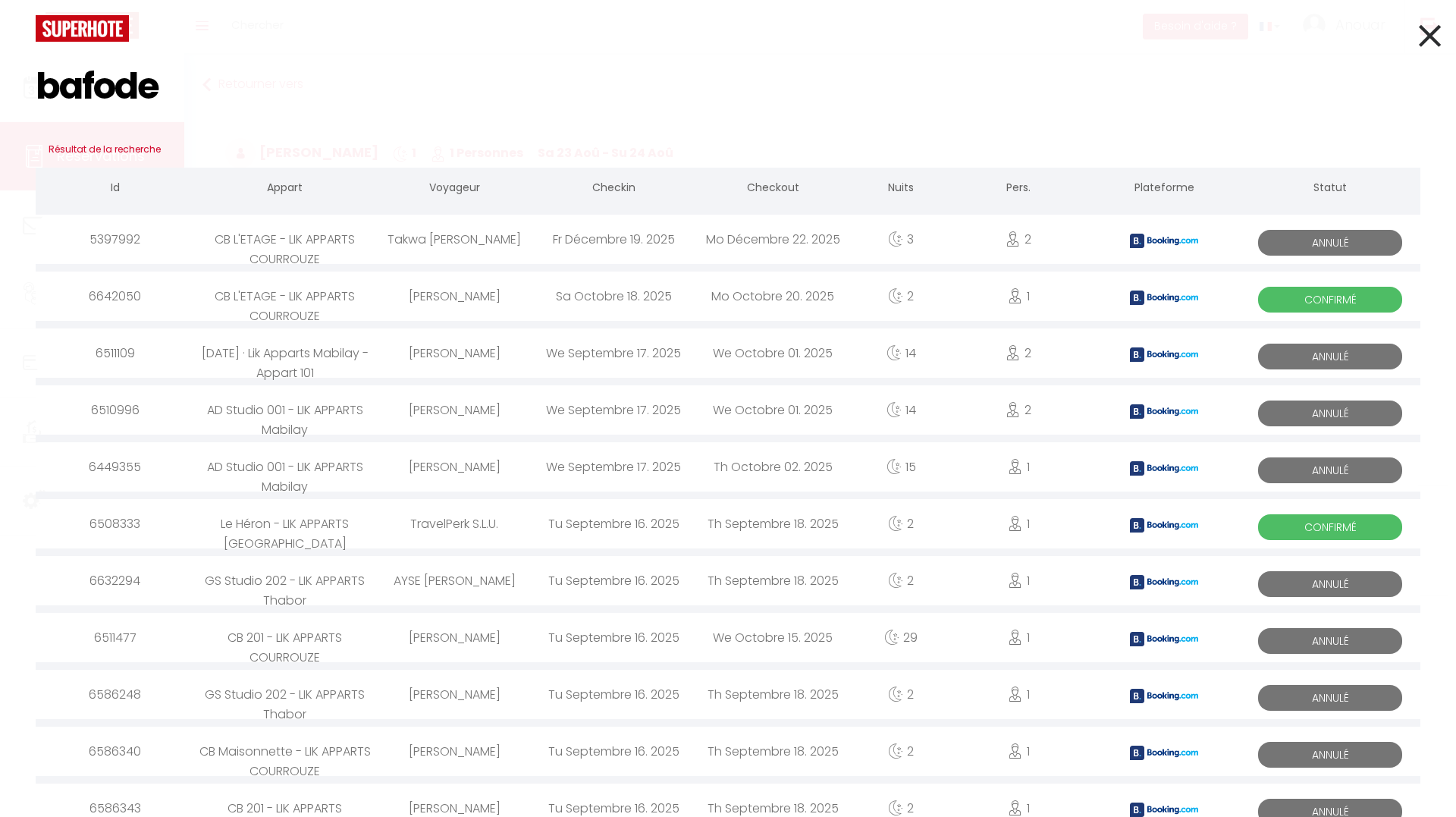
type input "bafode"
select select
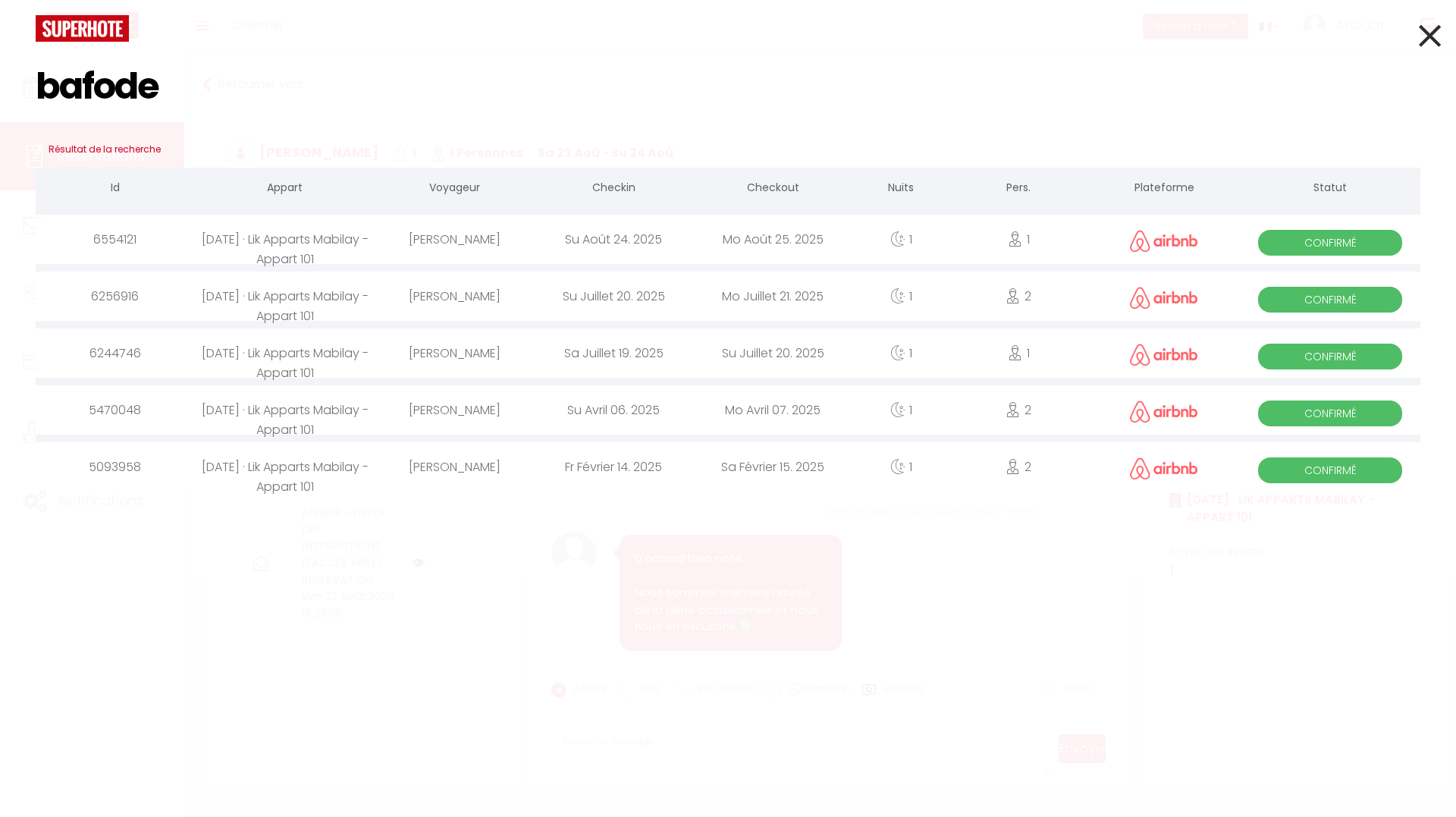
click at [617, 297] on div "Su Juillet 20. 2025" at bounding box center [613, 296] width 159 height 49
select select
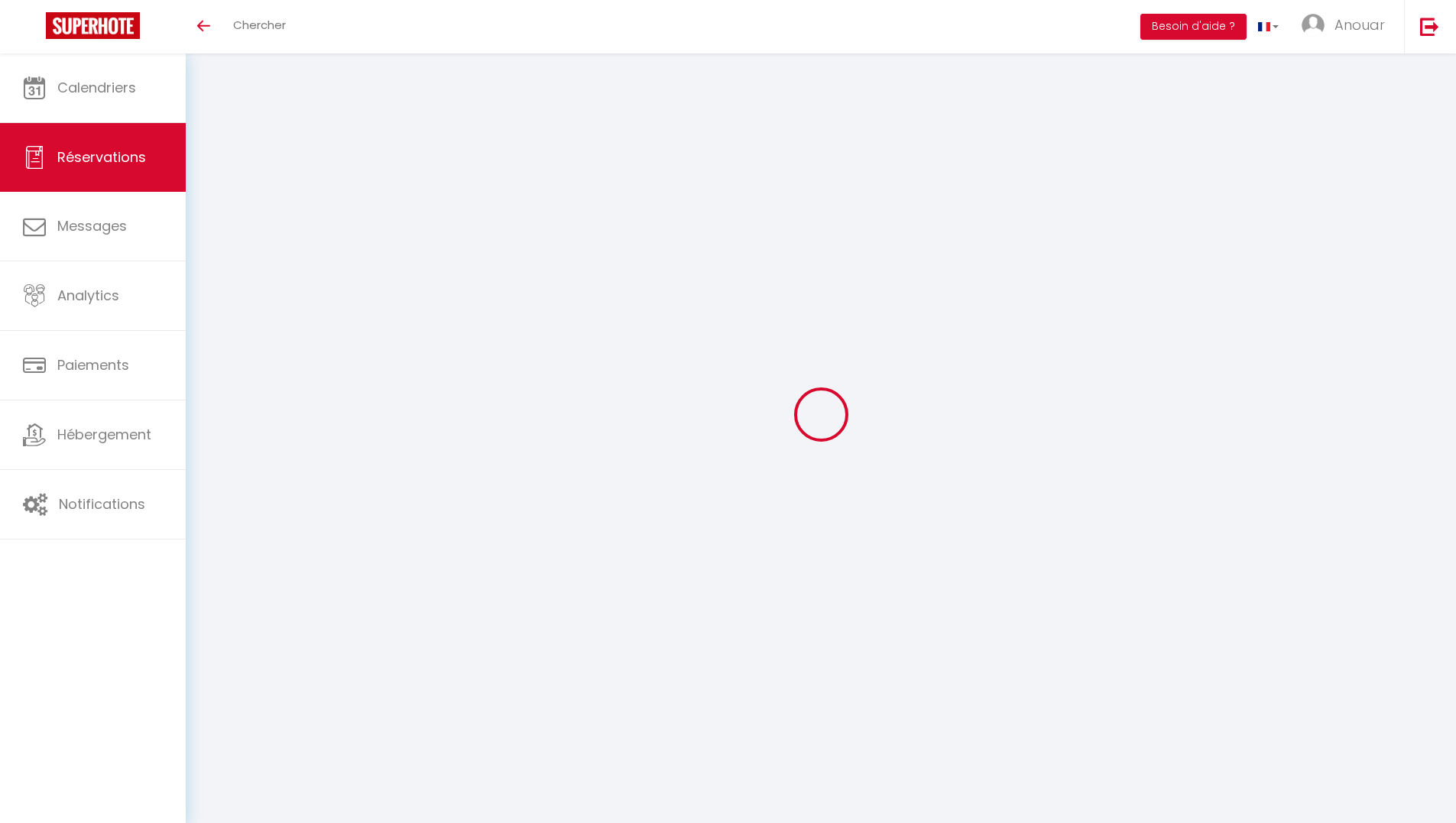
select select
checkbox input "false"
select select
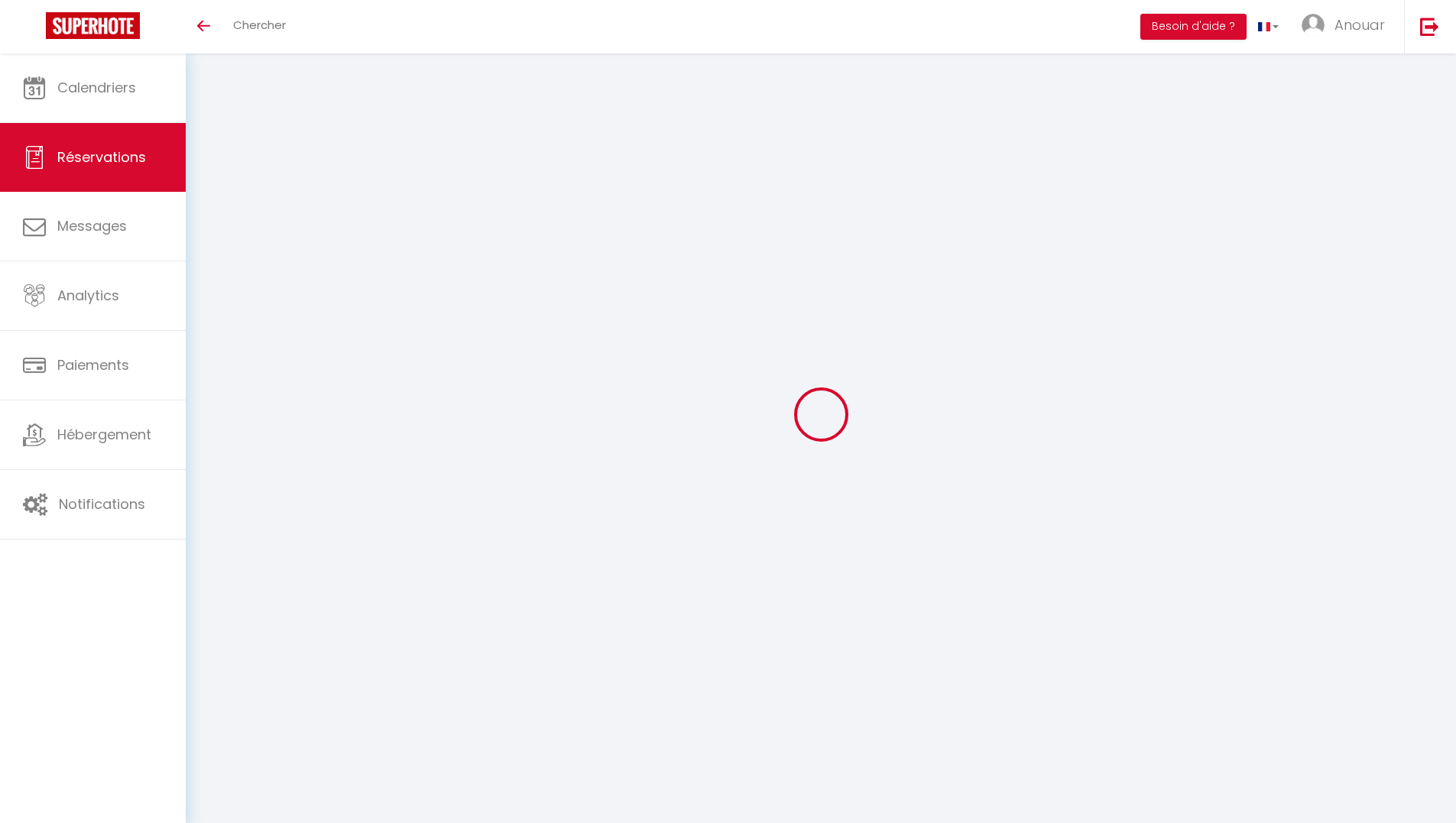
select select
checkbox input "false"
select select
type input "3.21"
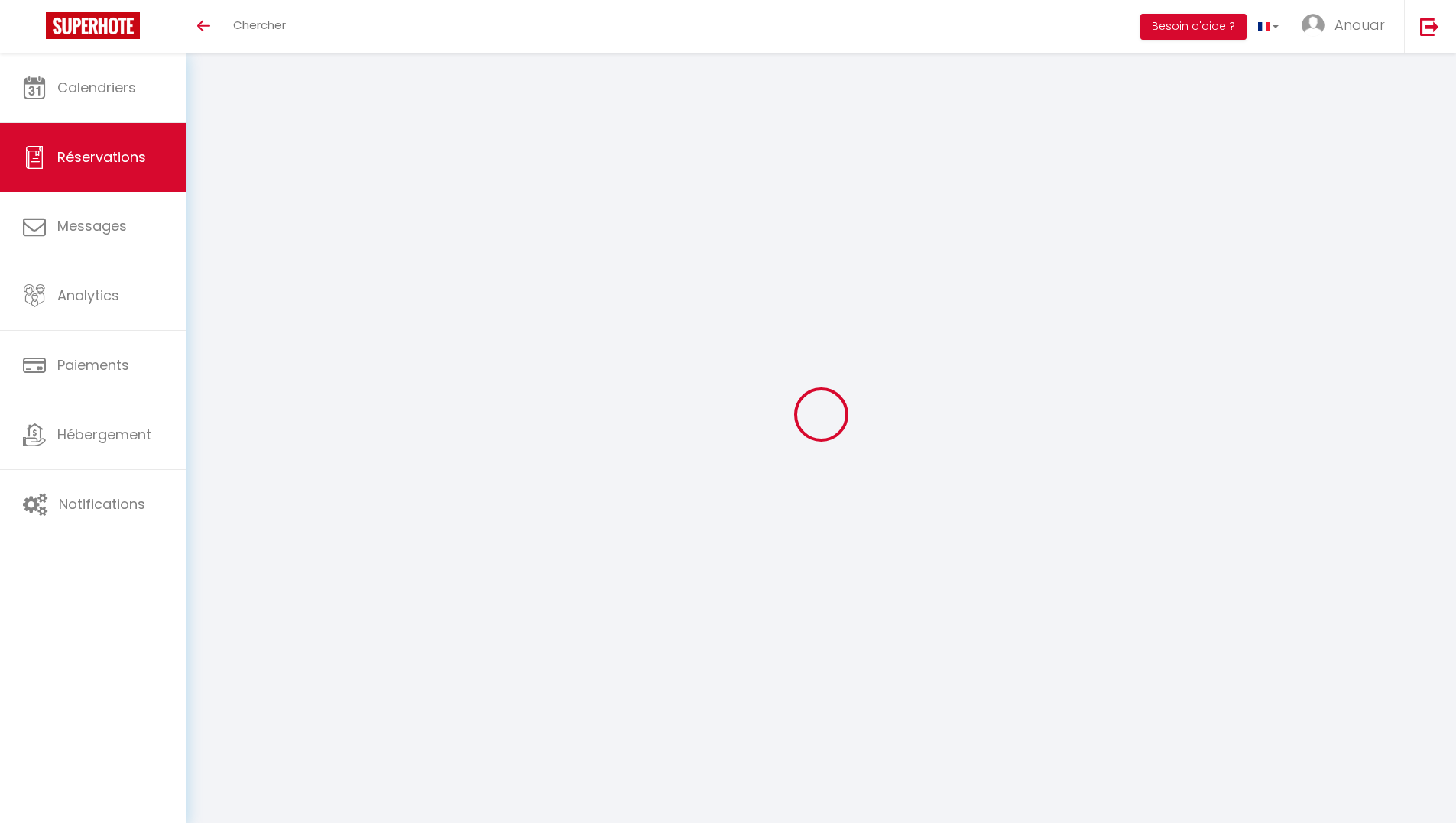
select select
checkbox input "false"
select select
checkbox input "false"
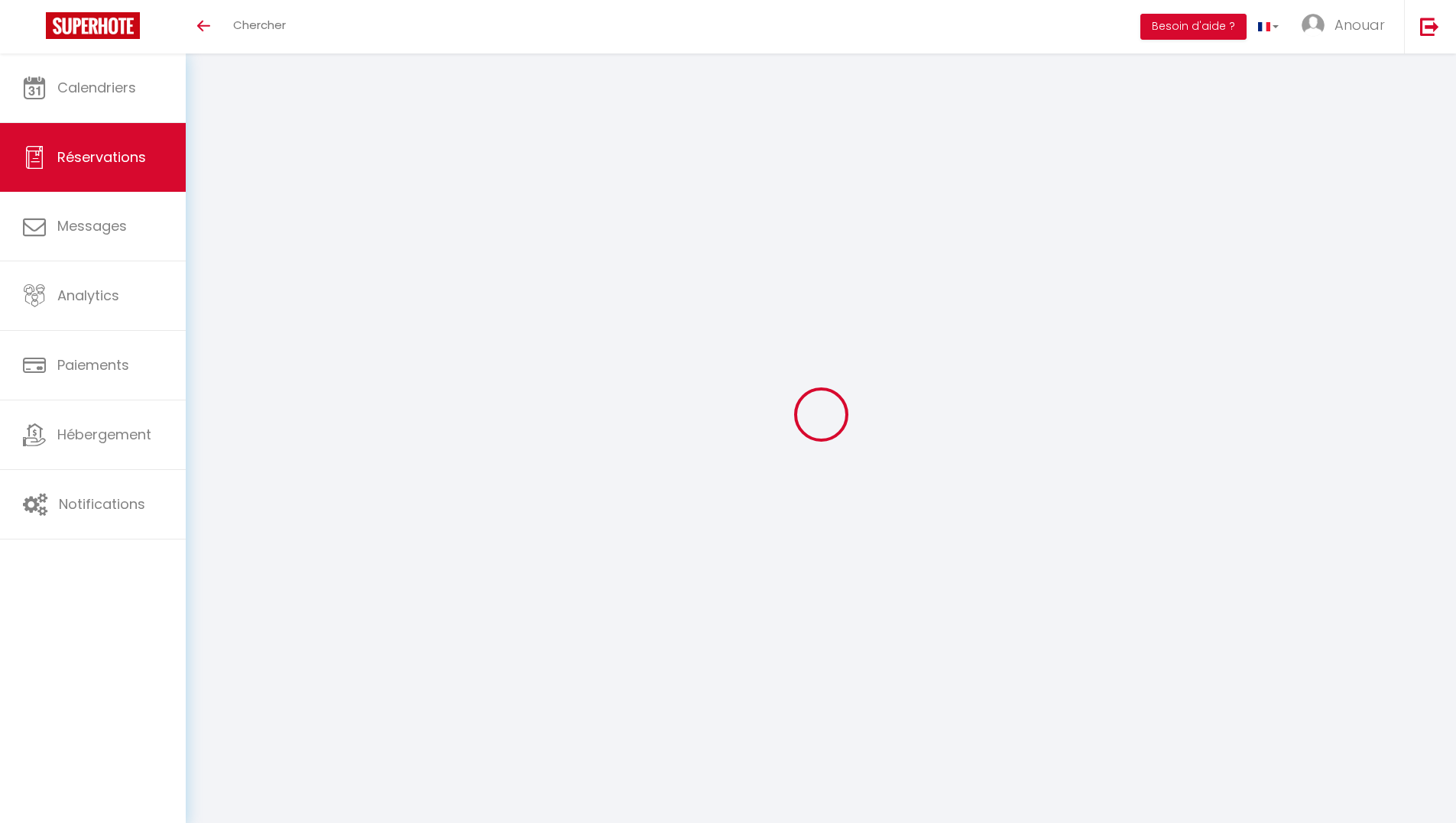
select select
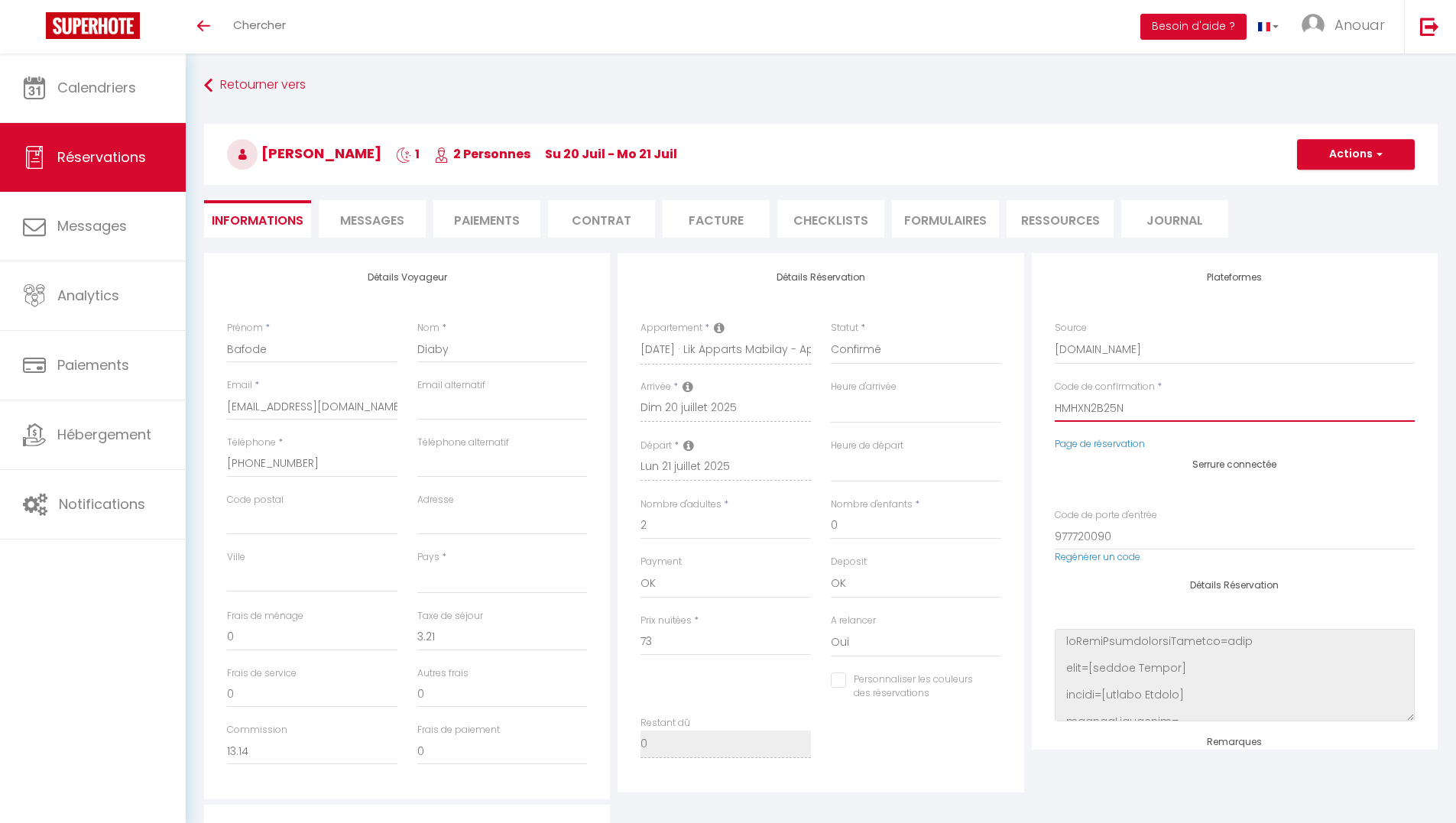
drag, startPoint x: 1160, startPoint y: 404, endPoint x: 1050, endPoint y: 401, distance: 110.0
click at [1050, 404] on div "Code de confirmation * HMHXN2B25N" at bounding box center [1234, 408] width 381 height 57
click at [278, 31] on span "Chercher" at bounding box center [259, 25] width 53 height 16
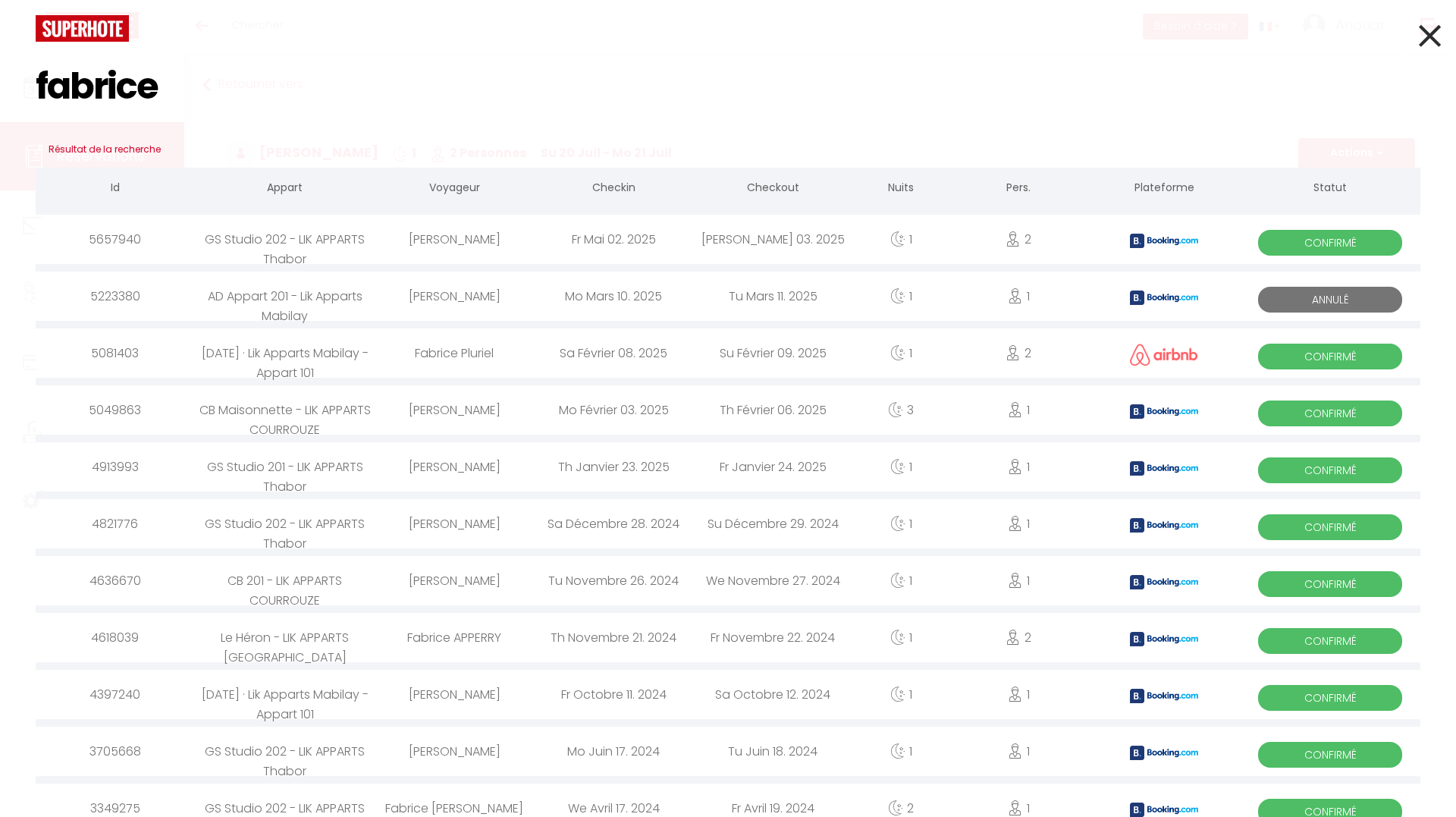
type input "fabrice"
click at [647, 358] on div "Sa Février 08. 2025" at bounding box center [613, 353] width 159 height 49
select select
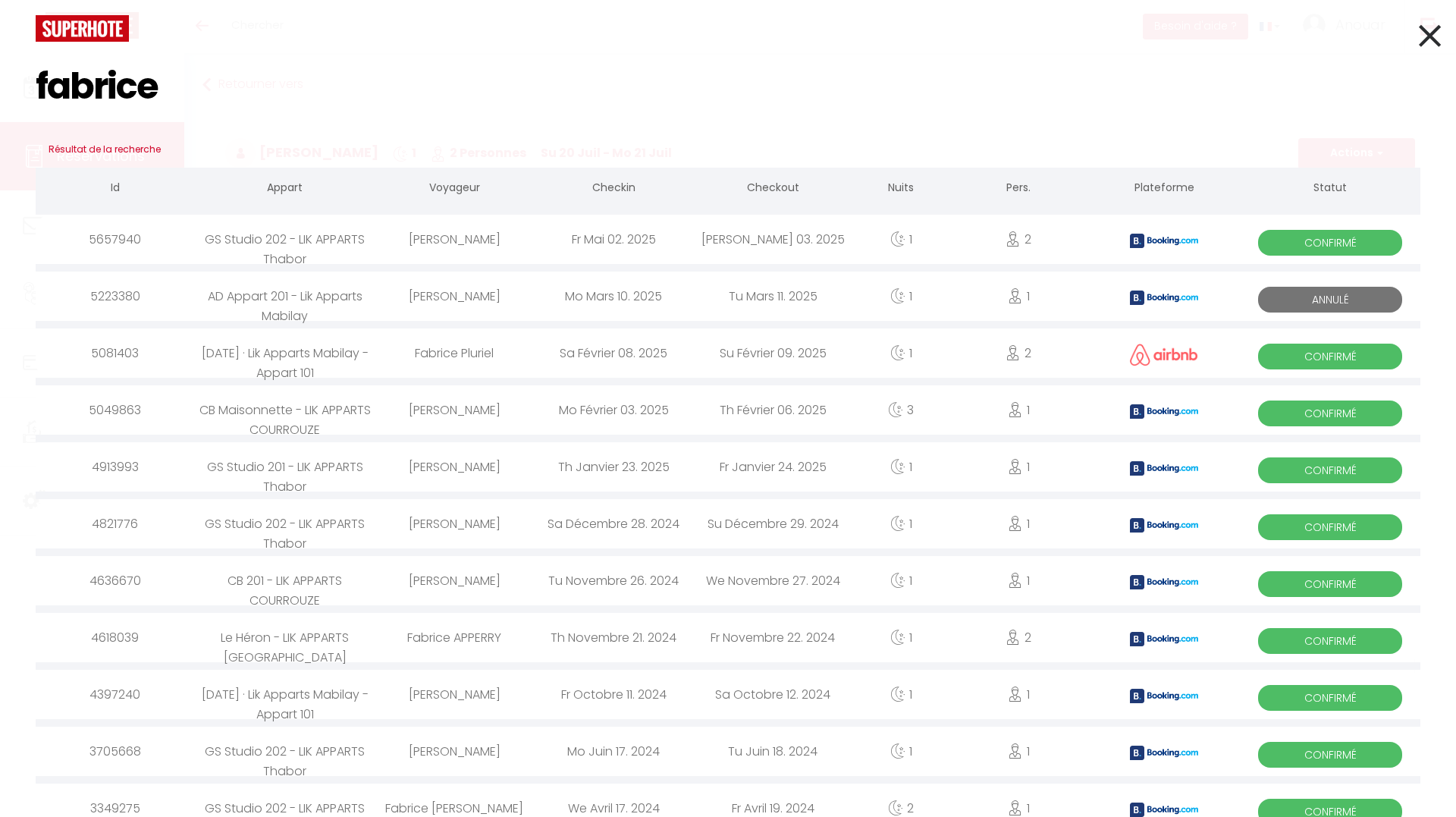
checkbox input "false"
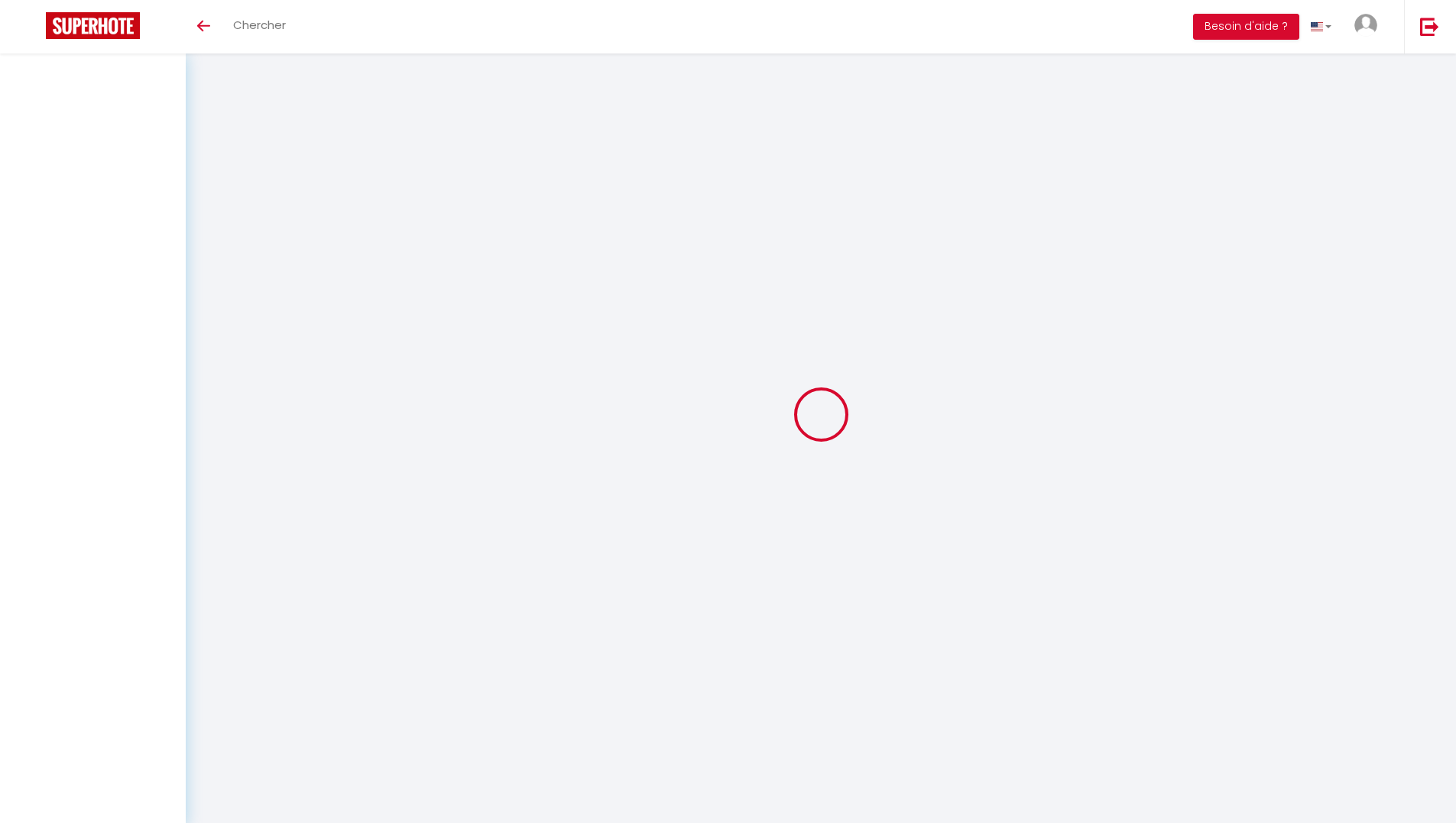
select select
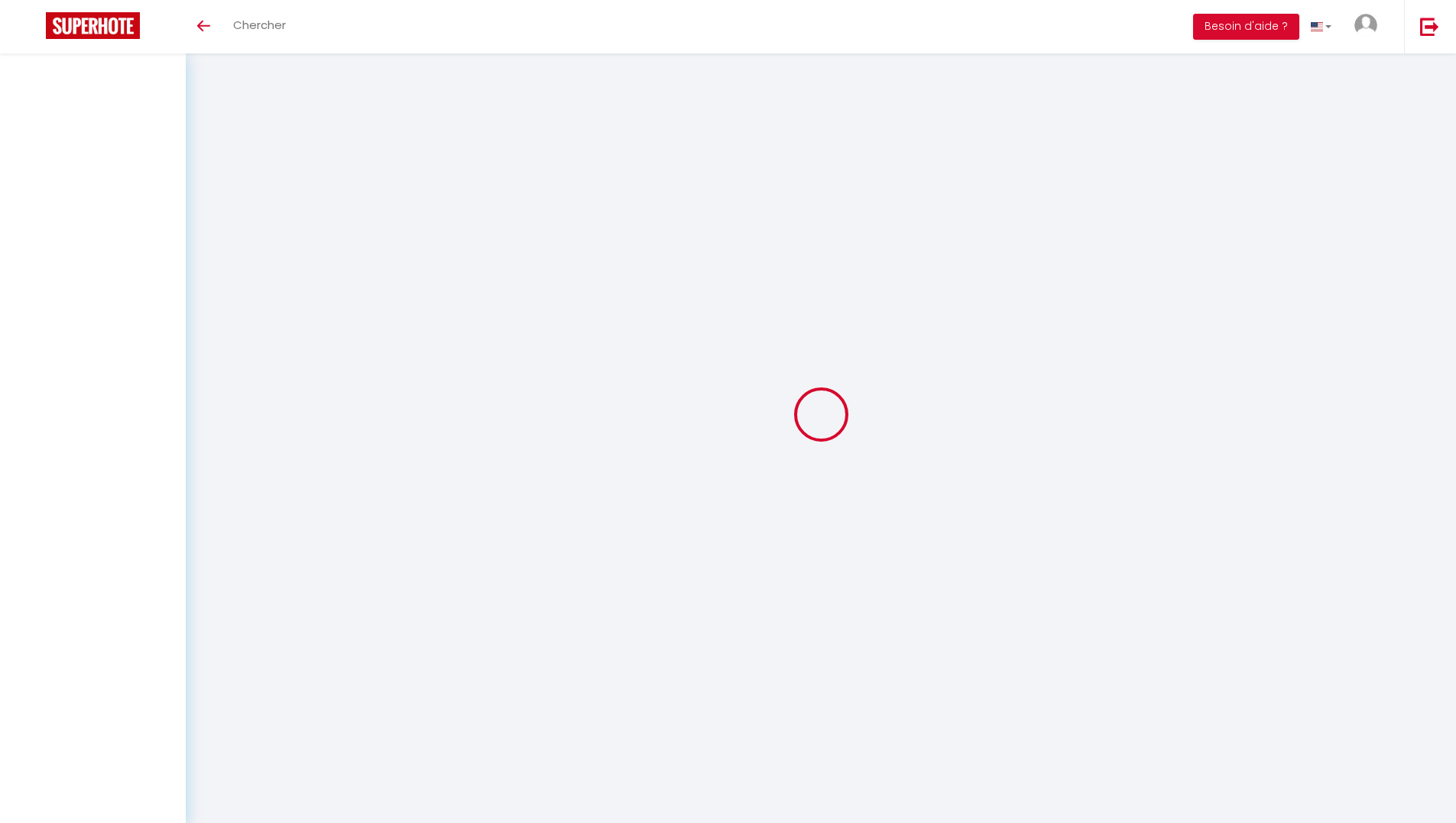
select select
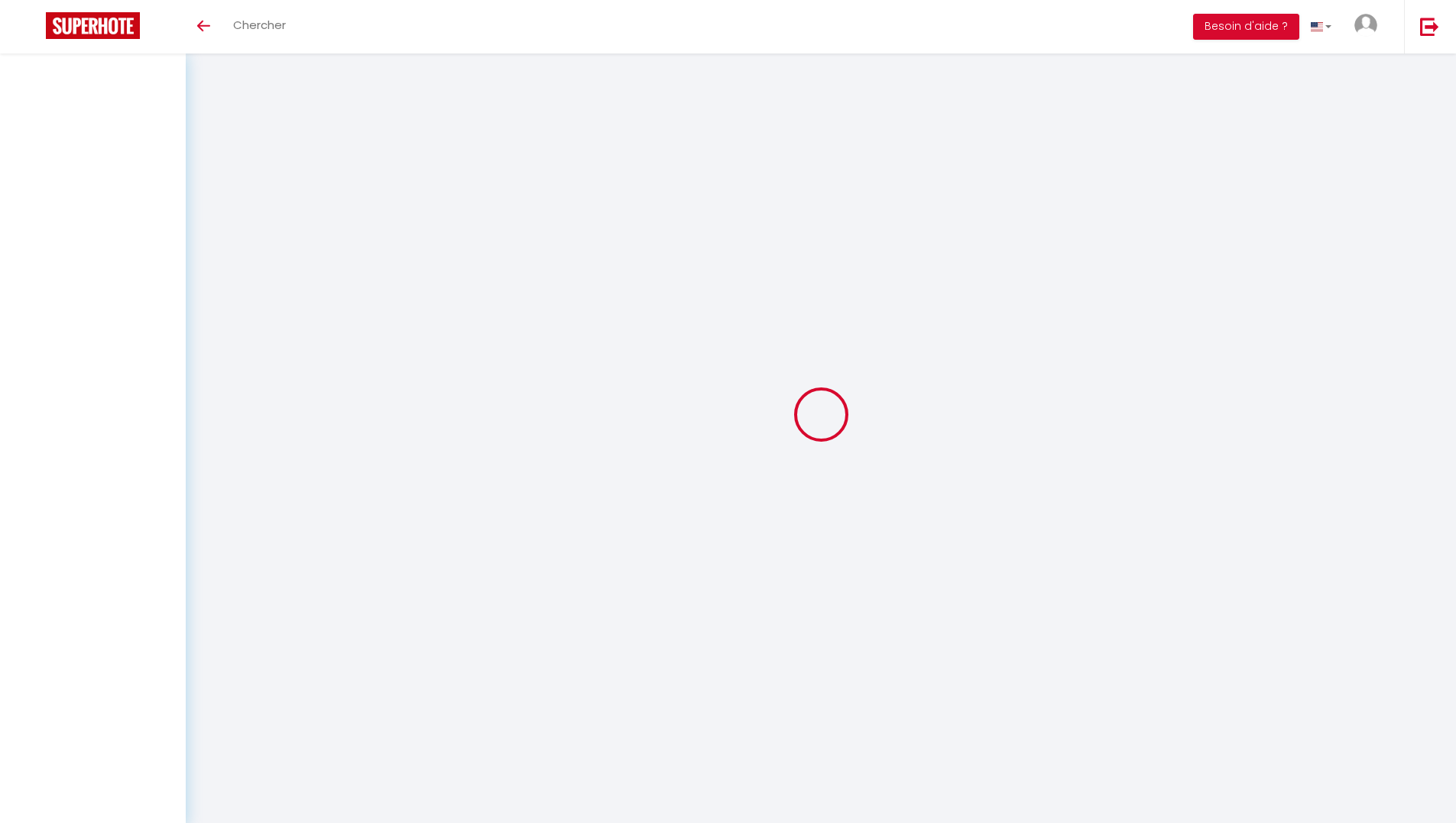
select select
checkbox input "false"
select select
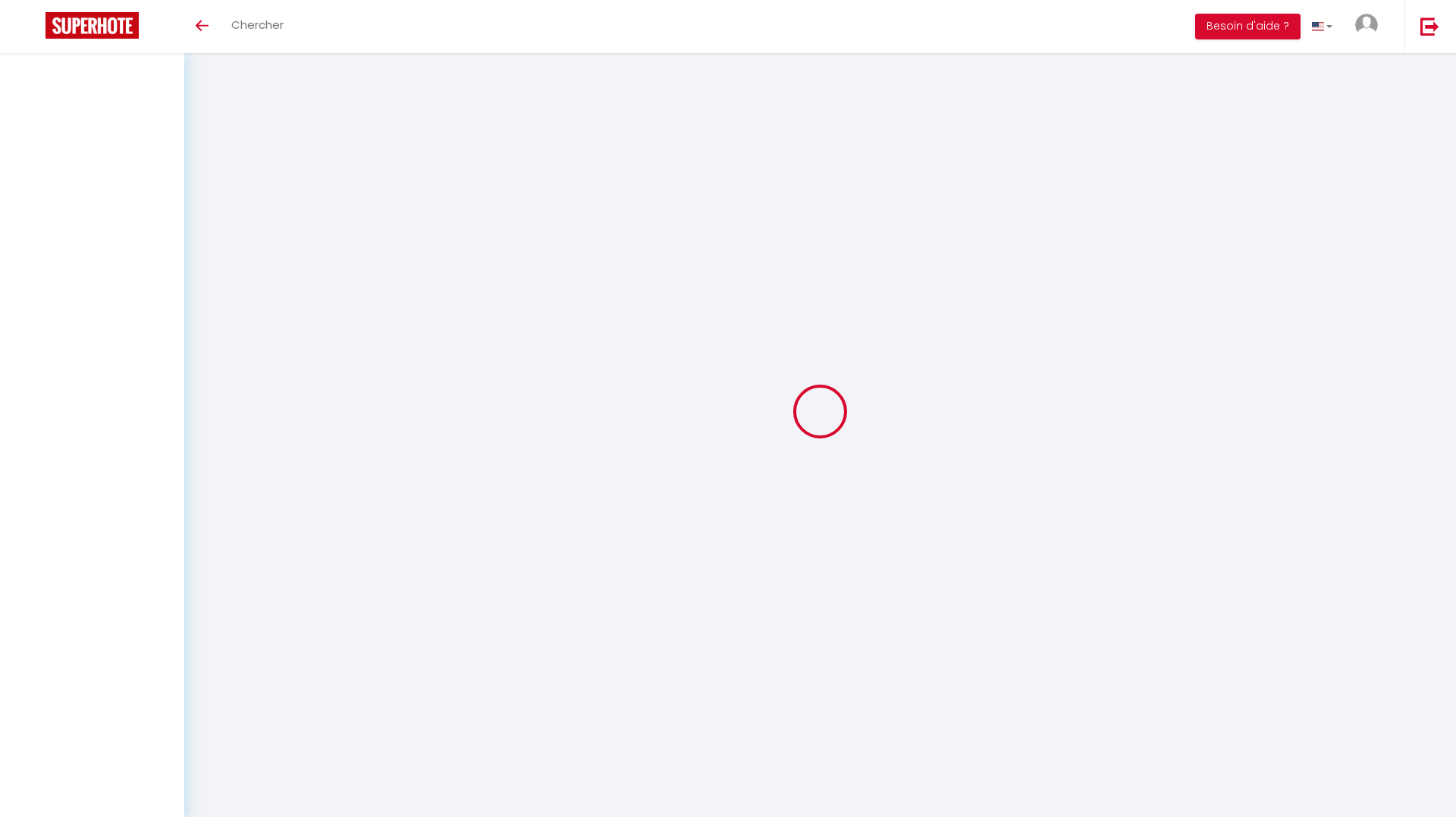
select select
checkbox input "false"
select select
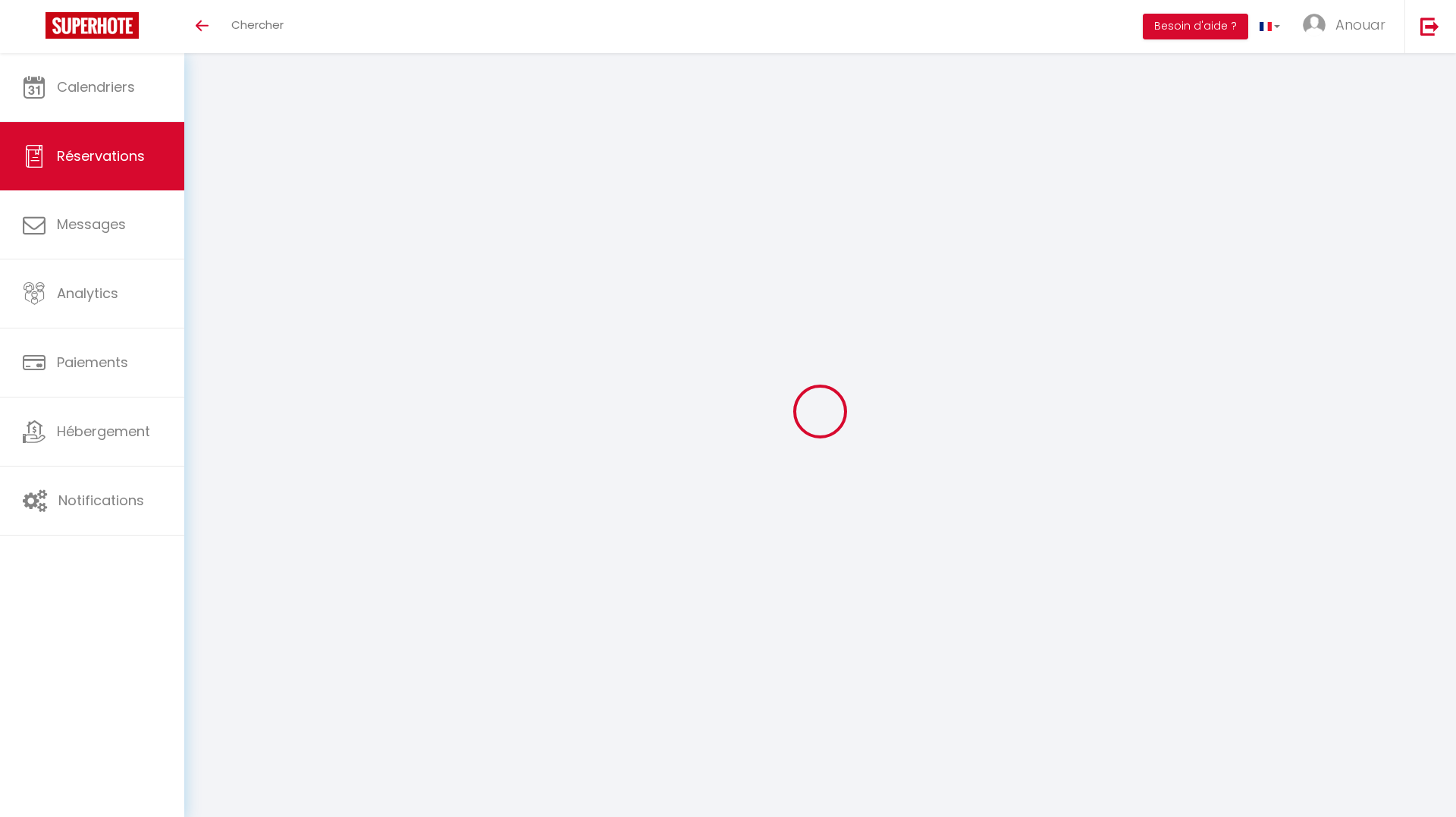
select select
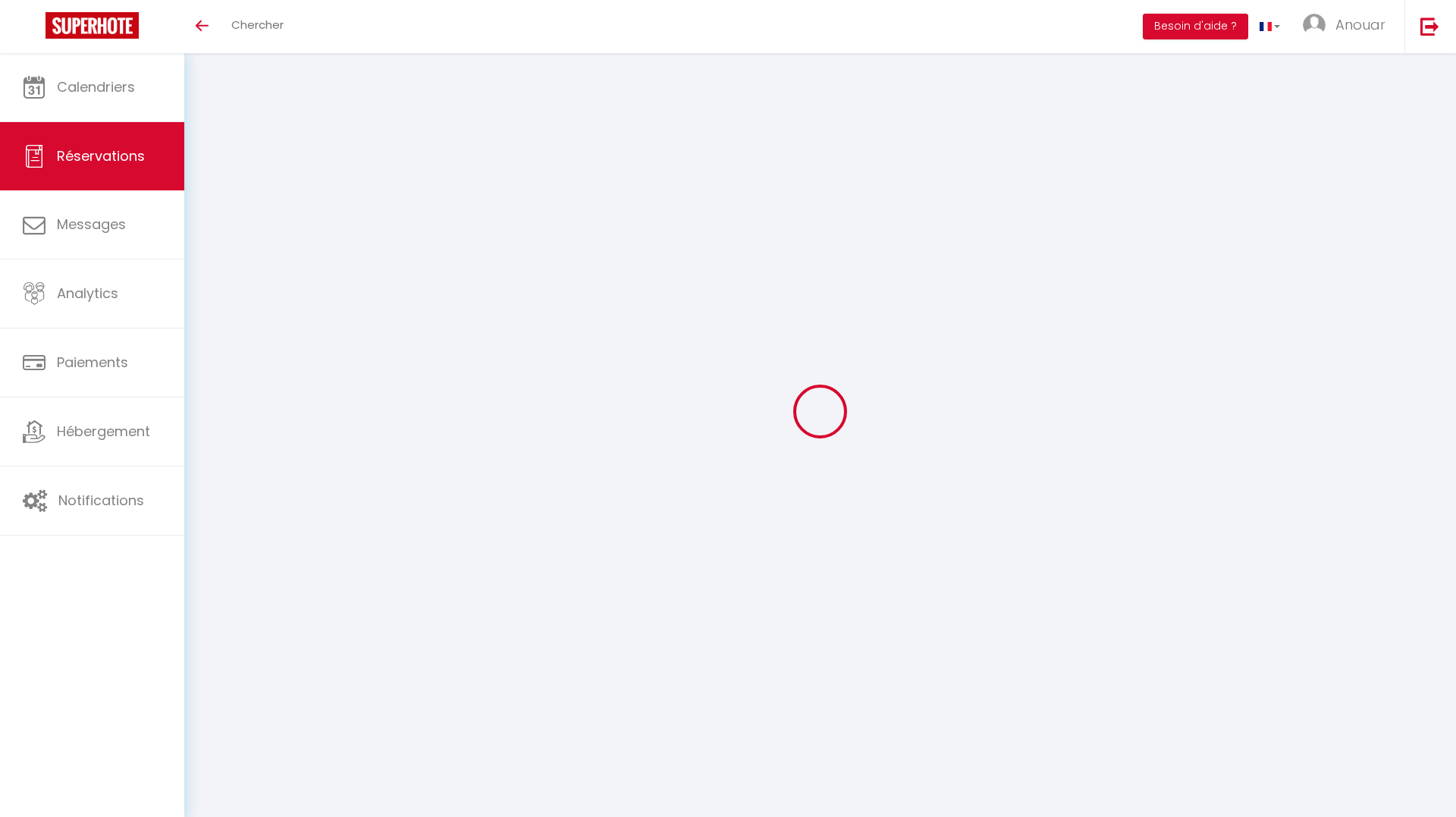
select select
checkbox input "false"
type input "Fabrice"
type input "Pluriel"
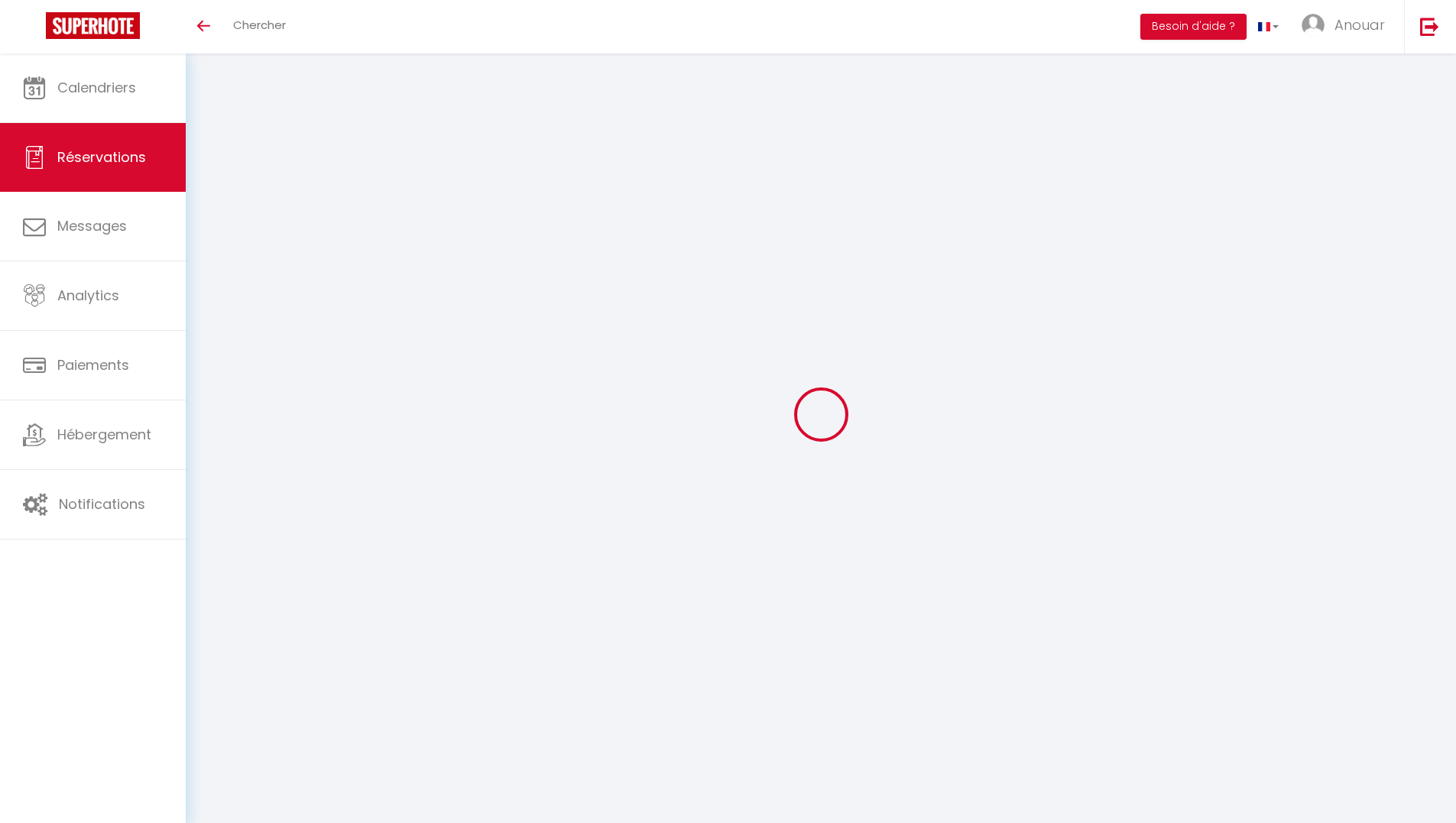
type input "fabrice-r3wdtcw5pra7boh4@guest.airbnb.com"
type input "+33646492986"
select select "FR"
type input "13.14"
select select "14387"
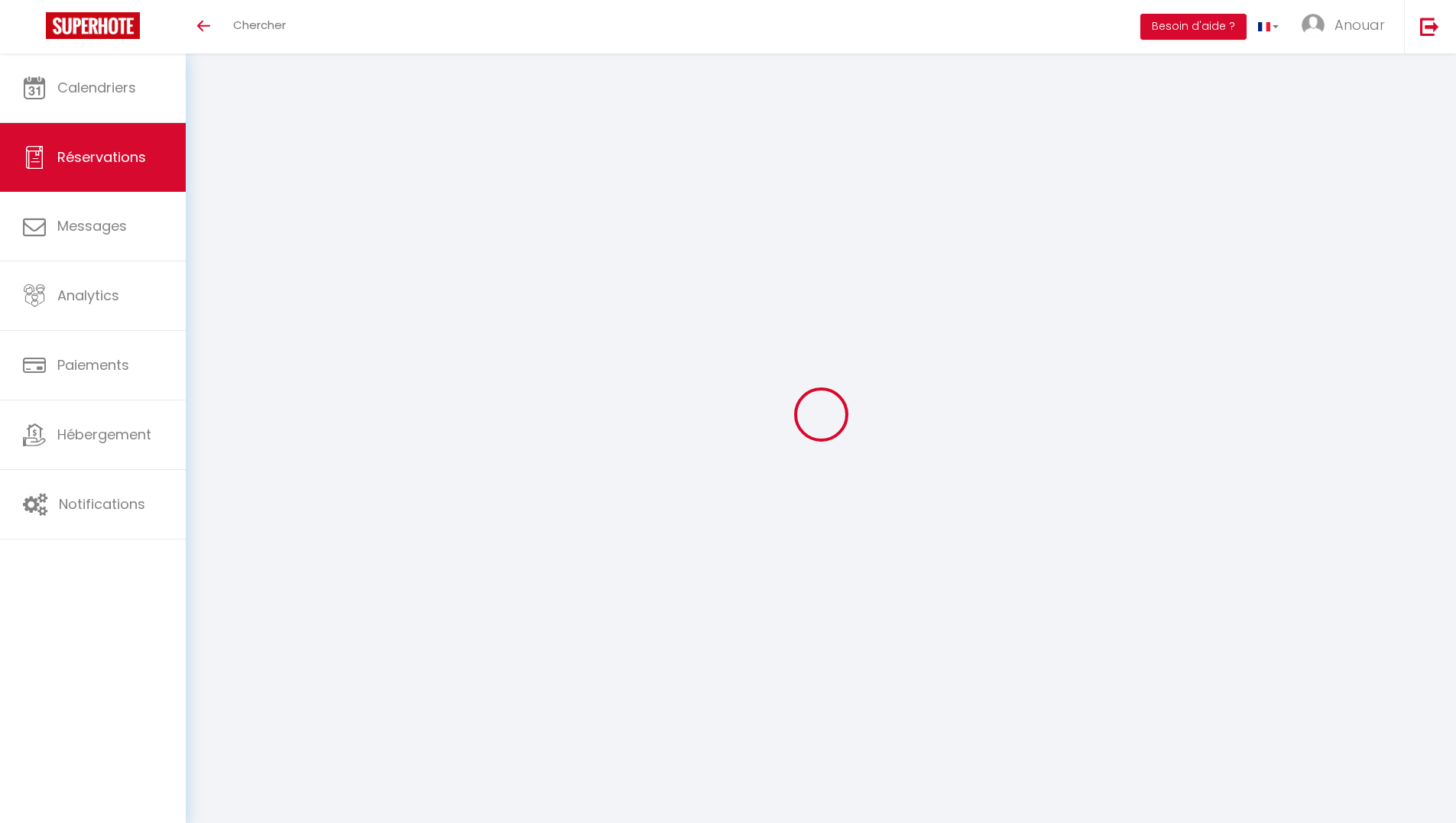
select select "1"
select select
type input "2"
select select "12"
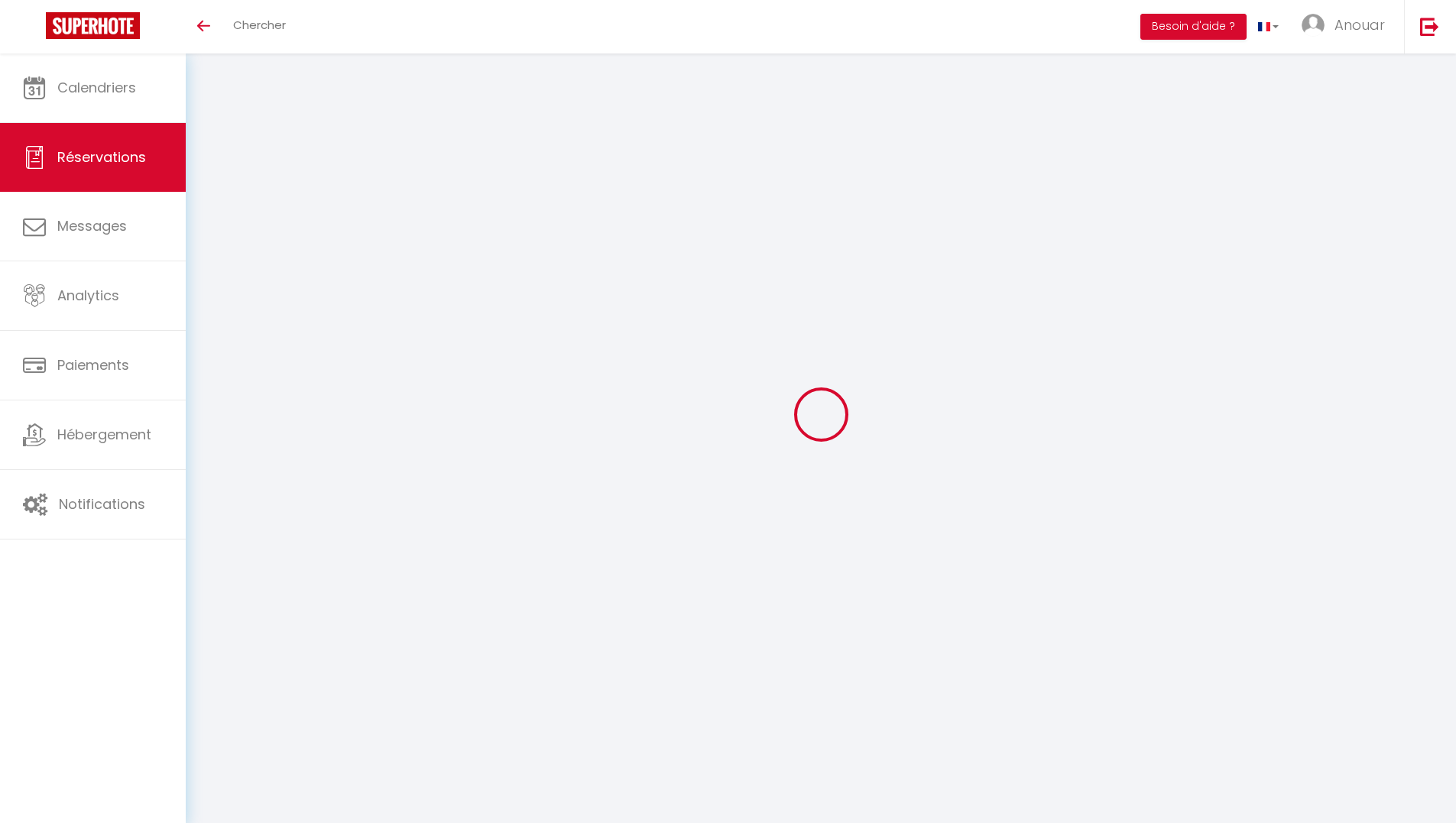
select select
type input "73"
checkbox input "false"
type input "0"
select select "1"
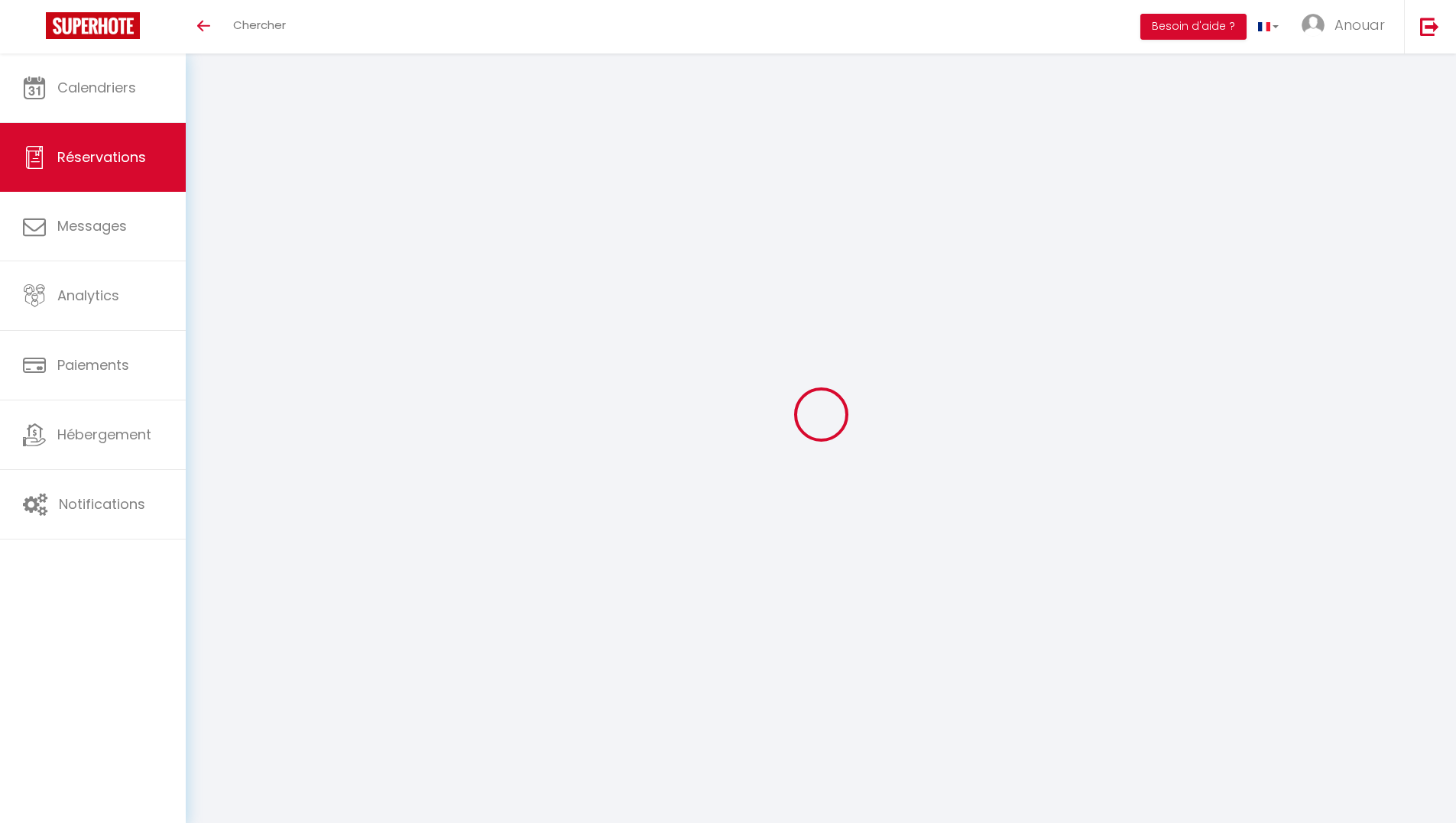
type input "0"
select select
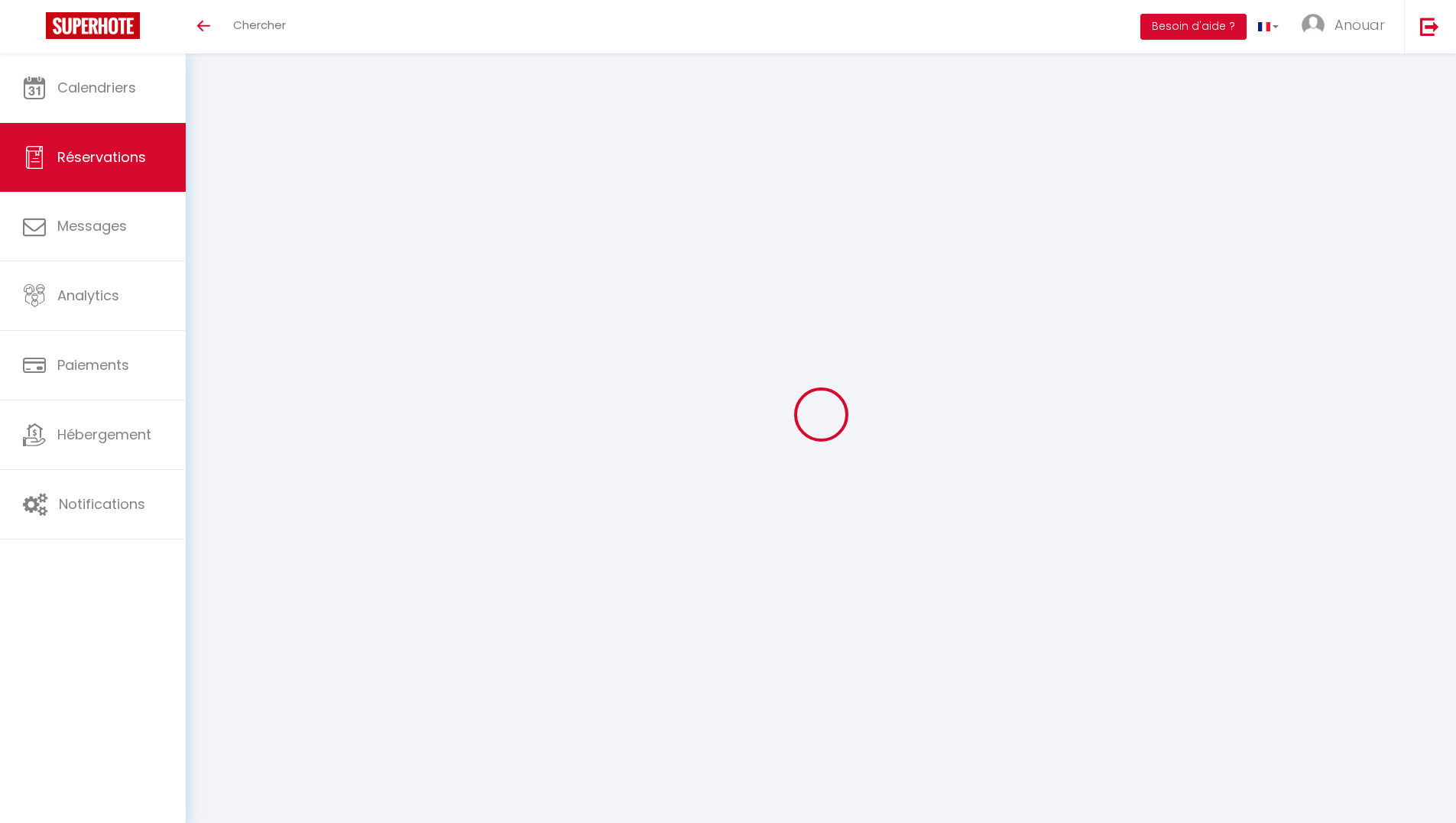
select select "15"
checkbox input "false"
select select
checkbox input "false"
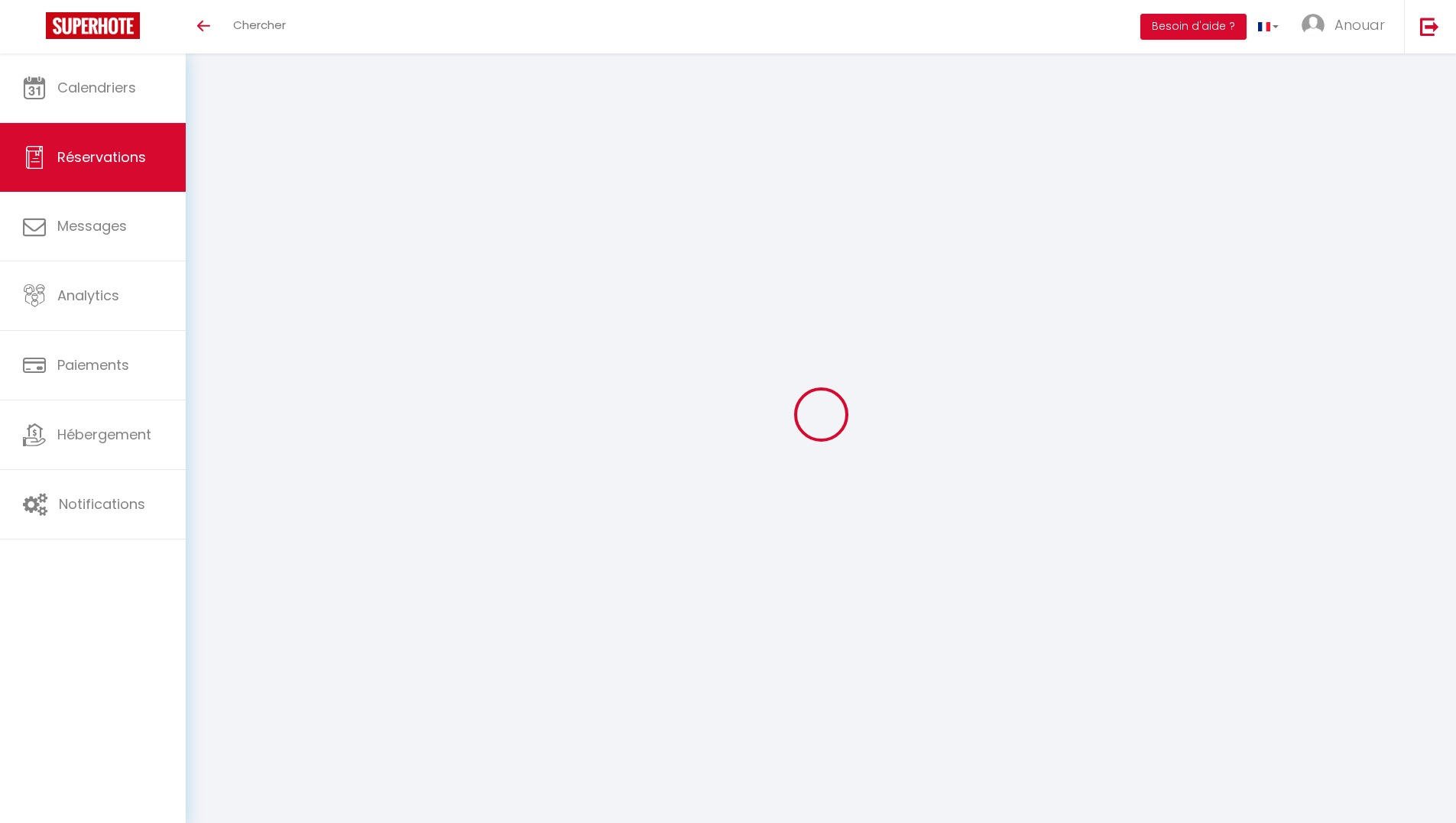
select select
checkbox input "false"
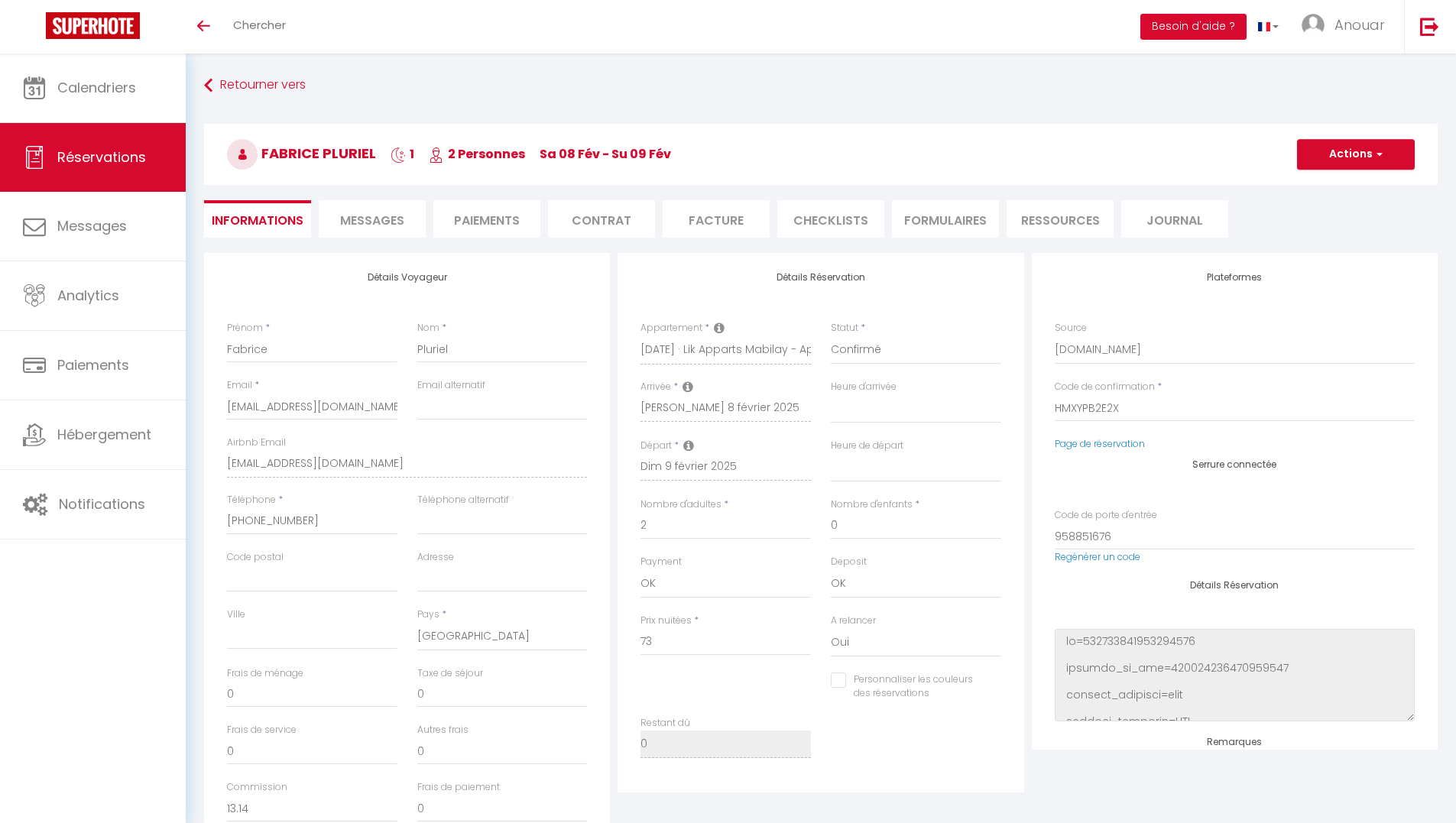
type input "3.21"
select select
checkbox input "false"
select select
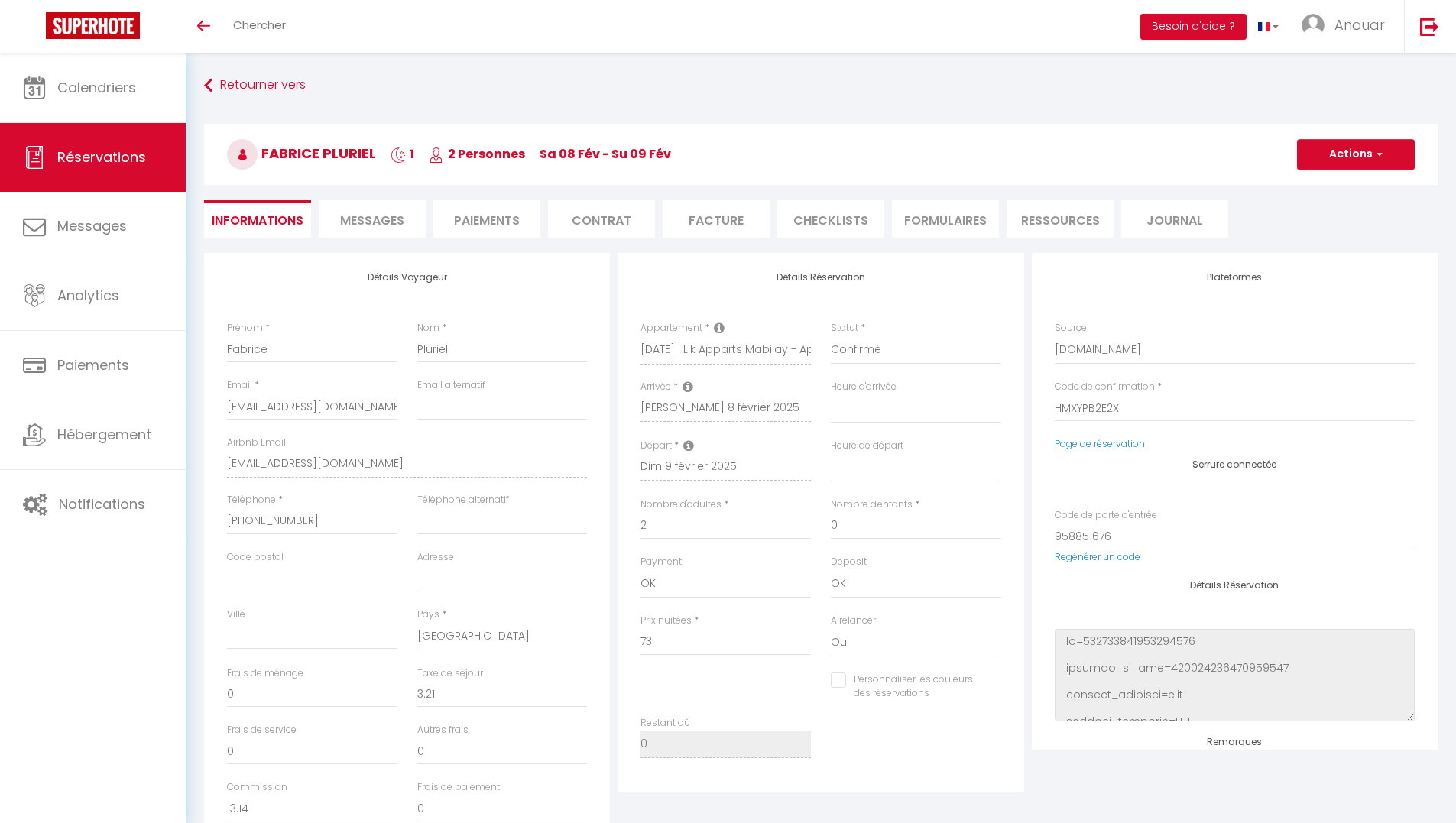
select select
drag, startPoint x: 1127, startPoint y: 406, endPoint x: 1057, endPoint y: 411, distance: 70.2
click at [1057, 411] on input "HMXYPB2E2X" at bounding box center [1234, 408] width 360 height 27
click at [360, 230] on li "Messages" at bounding box center [371, 219] width 107 height 38
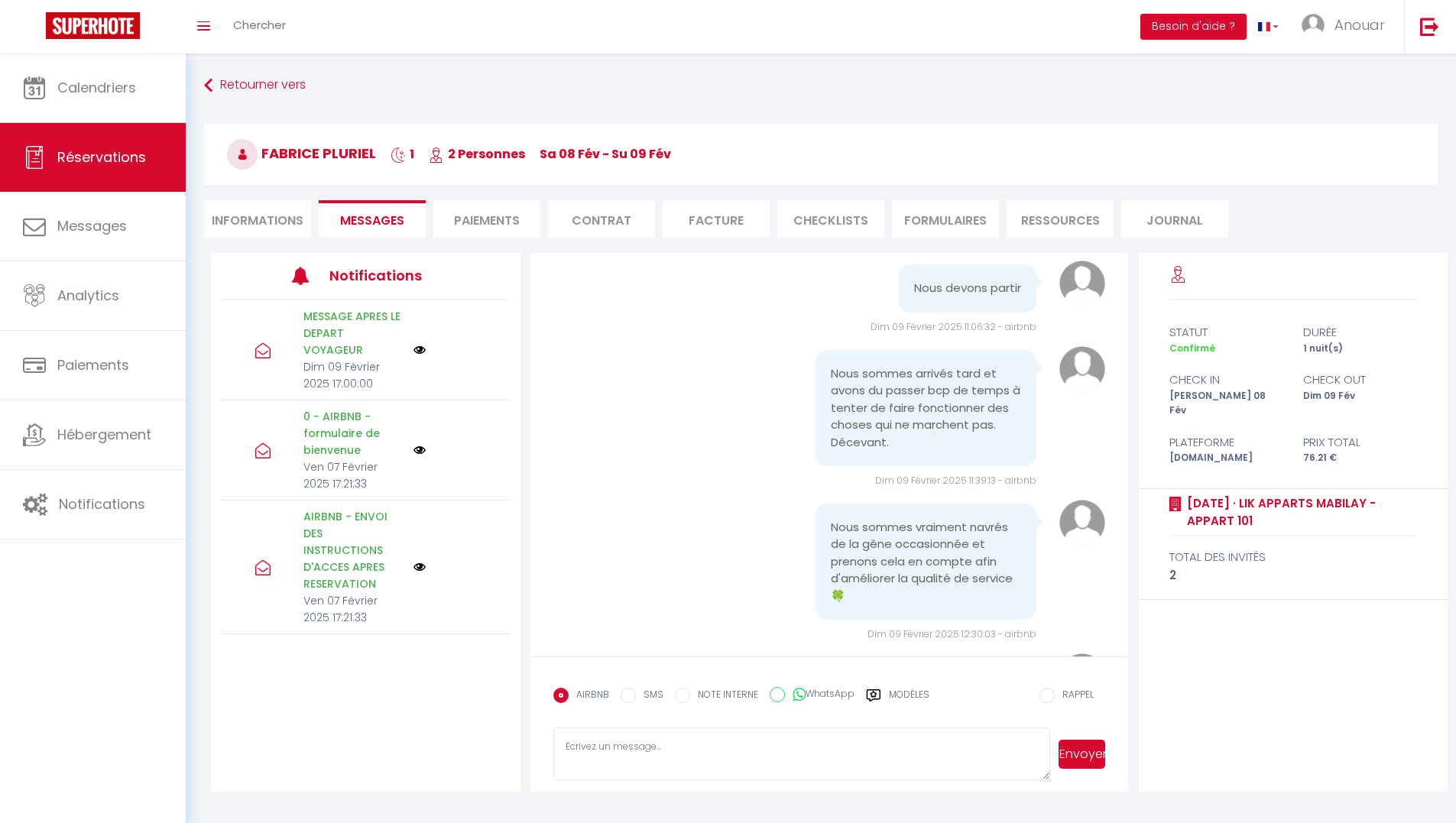
scroll to position [4974, 0]
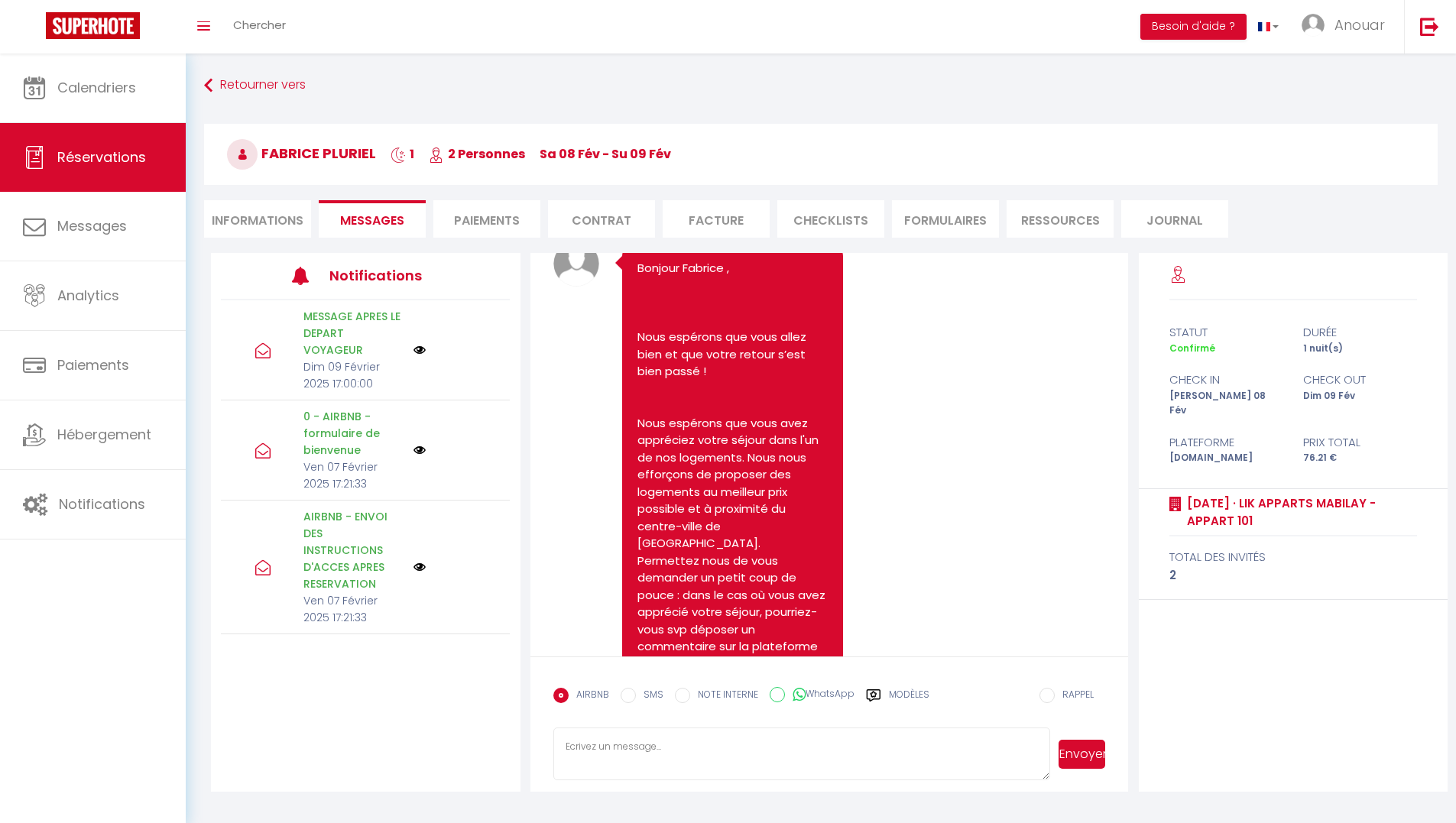
select select
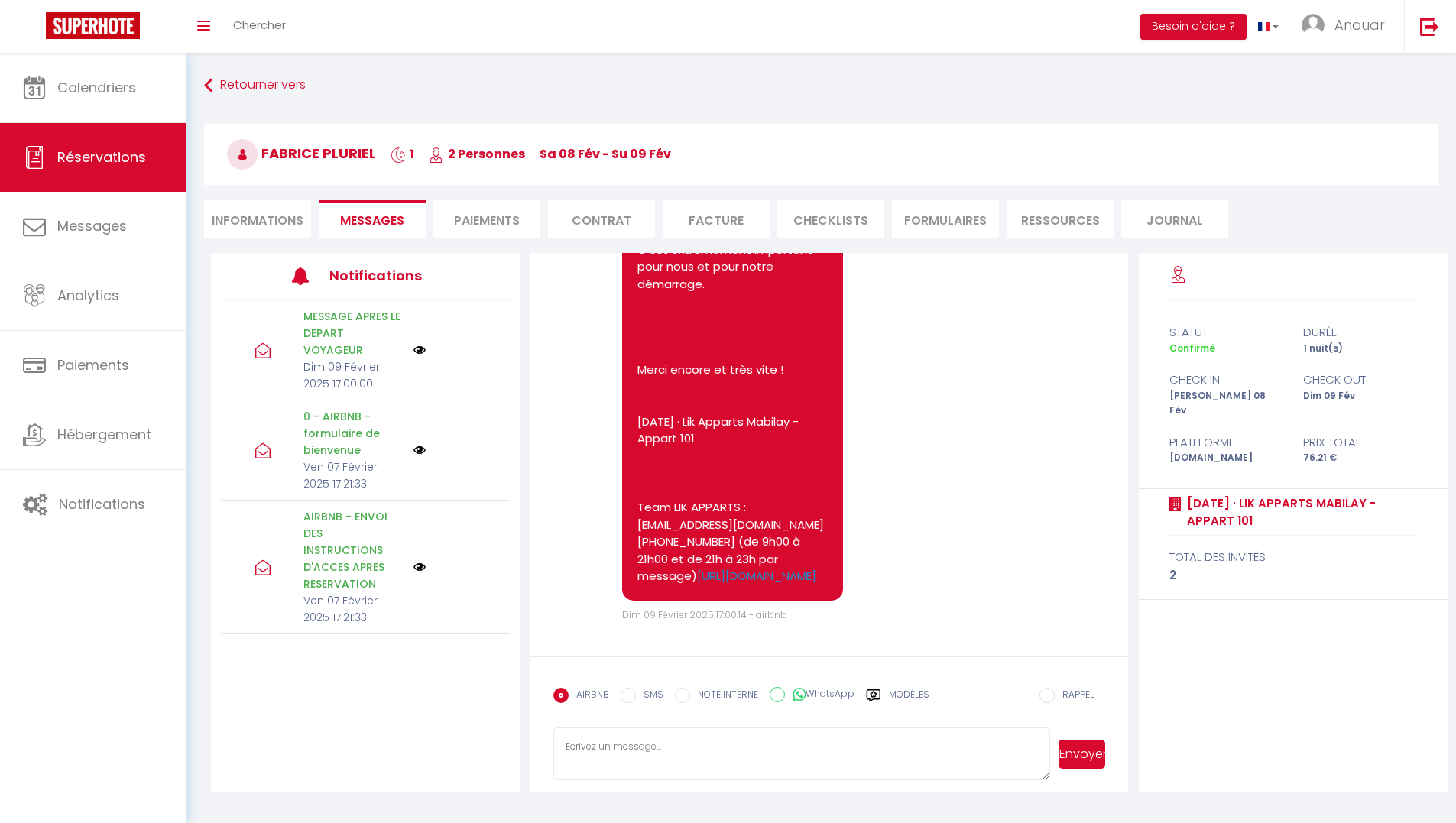
select select
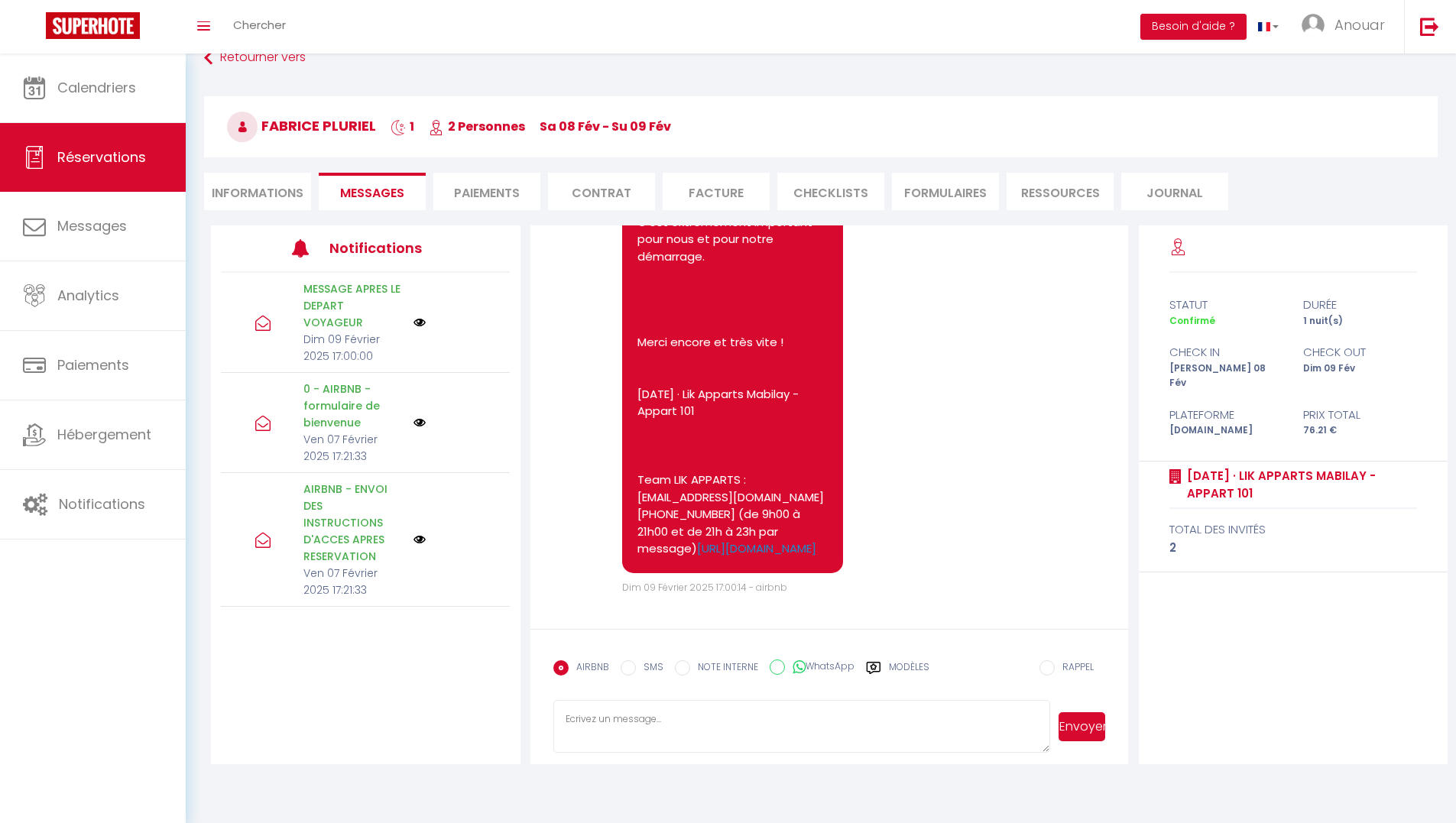
scroll to position [30, 0]
click at [282, 195] on li "Informations" at bounding box center [257, 189] width 107 height 38
select select
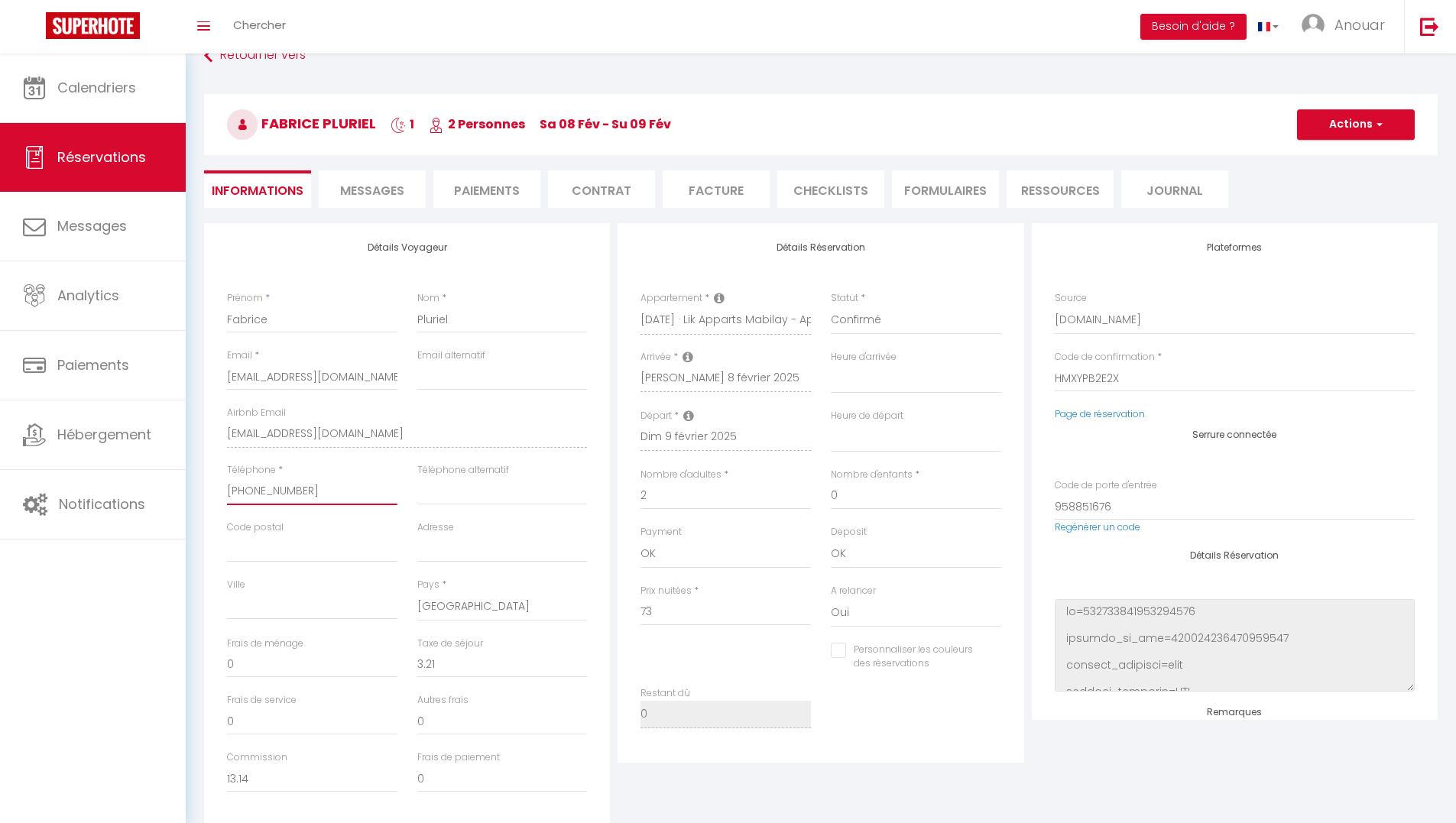
drag, startPoint x: 245, startPoint y: 485, endPoint x: 223, endPoint y: 483, distance: 22.1
click at [223, 483] on div "Téléphone * +33646492986" at bounding box center [312, 491] width 190 height 57
click at [388, 192] on span "Messages" at bounding box center [371, 190] width 64 height 18
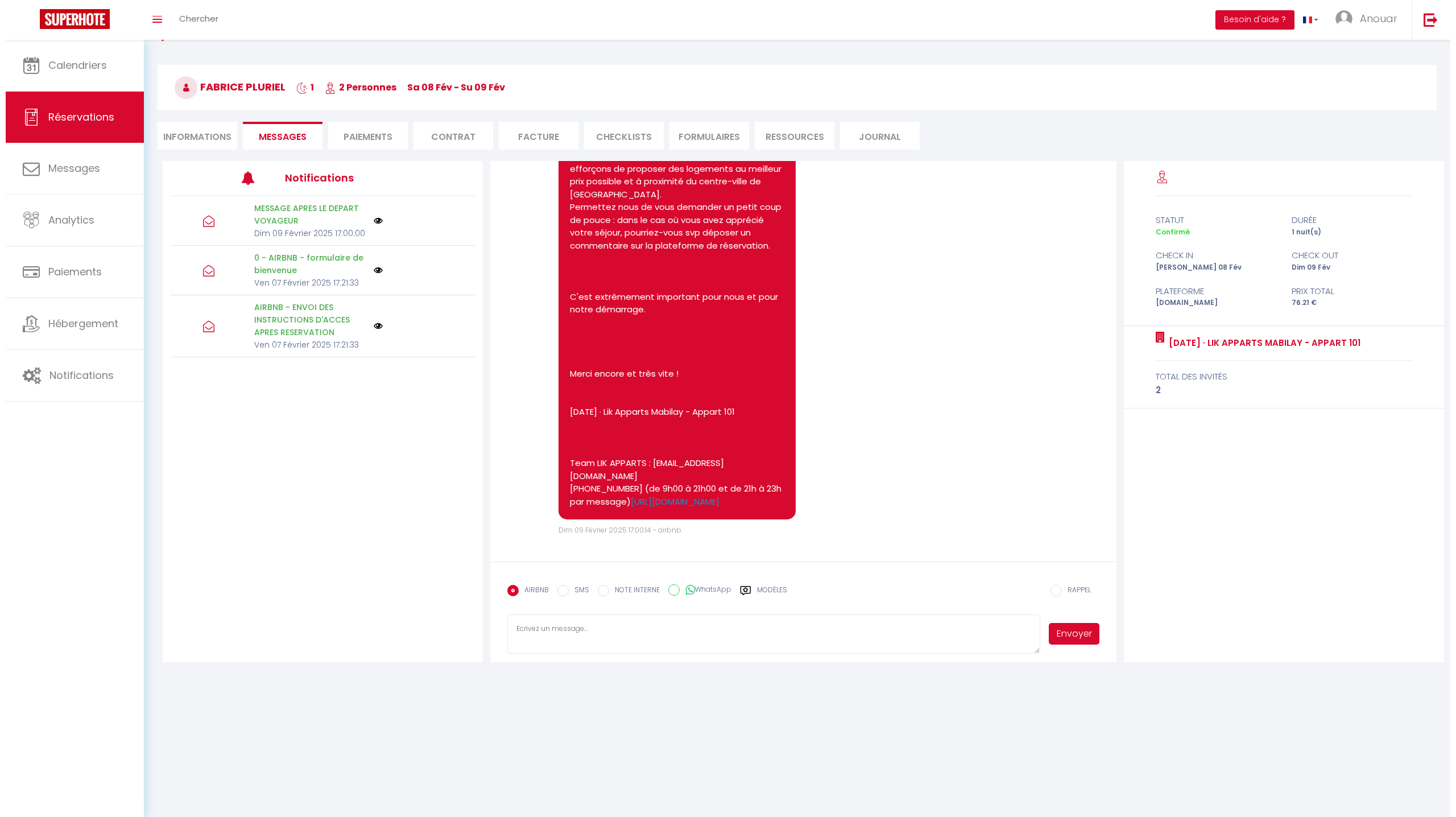
scroll to position [3774, 0]
select select
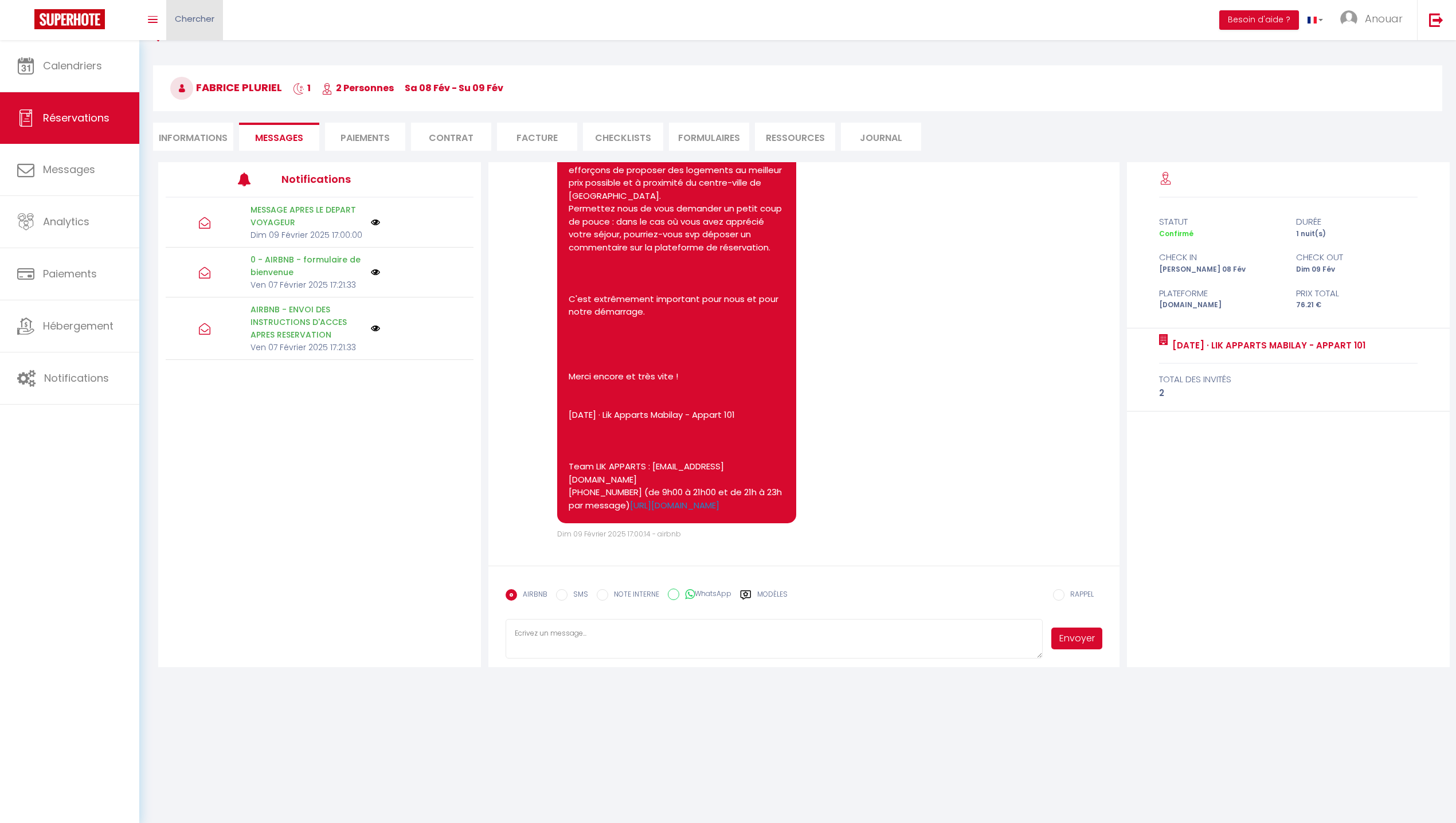
click at [177, 6] on link "Chercher" at bounding box center [195, 20] width 56 height 40
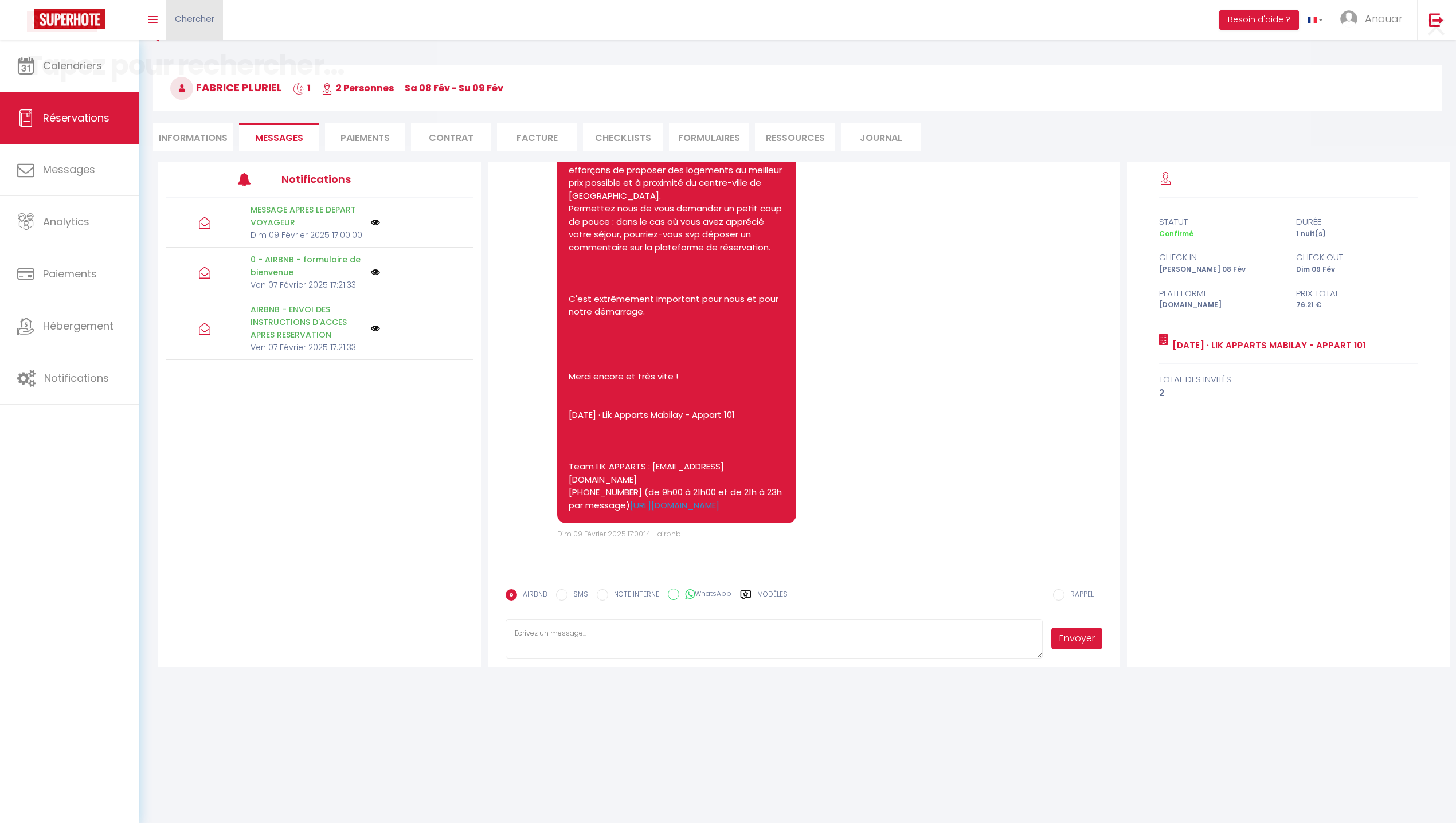
scroll to position [3788, 0]
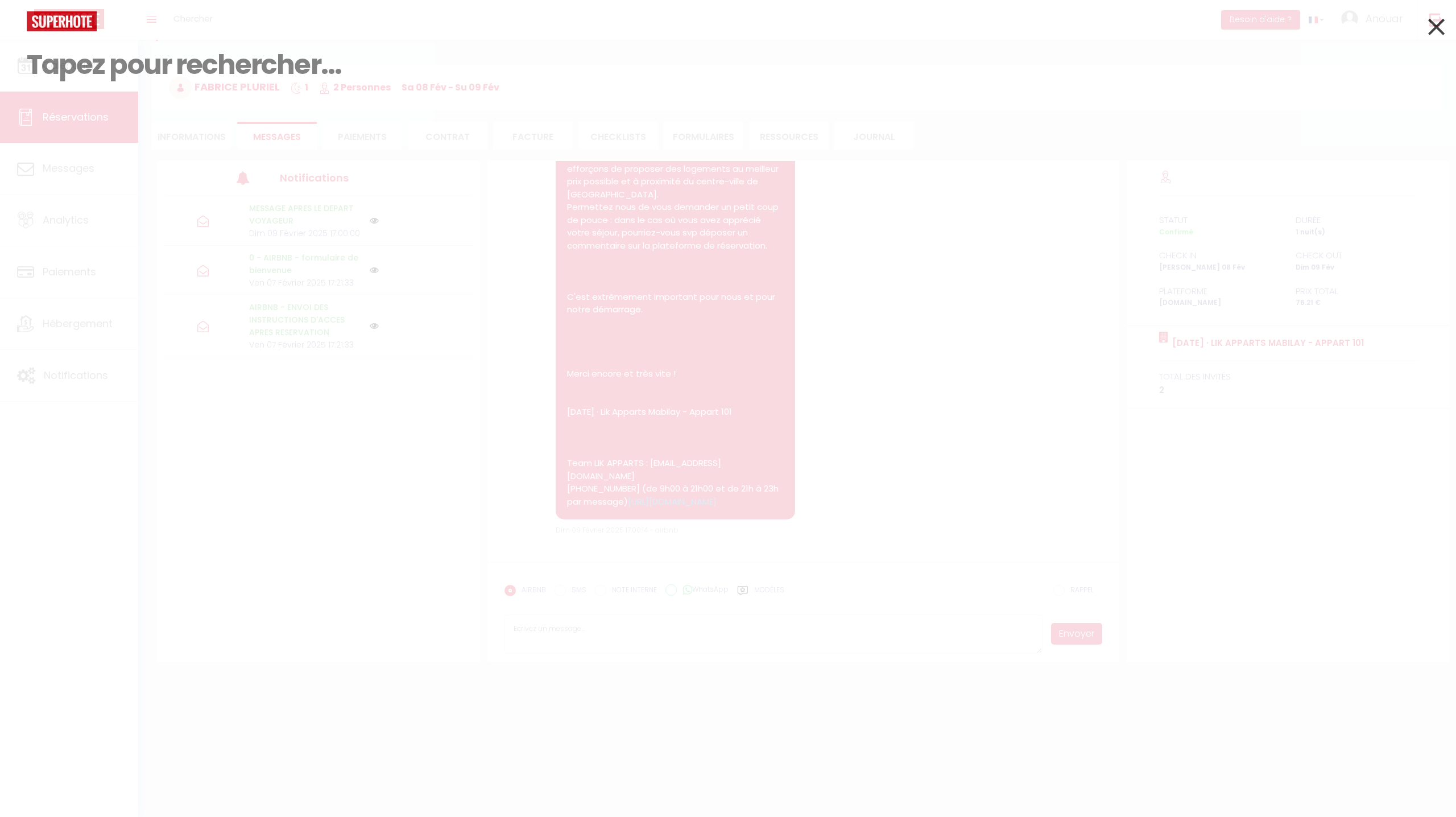
paste input "Nicolas Lauriot"
type input "Nicolas Lauriot"
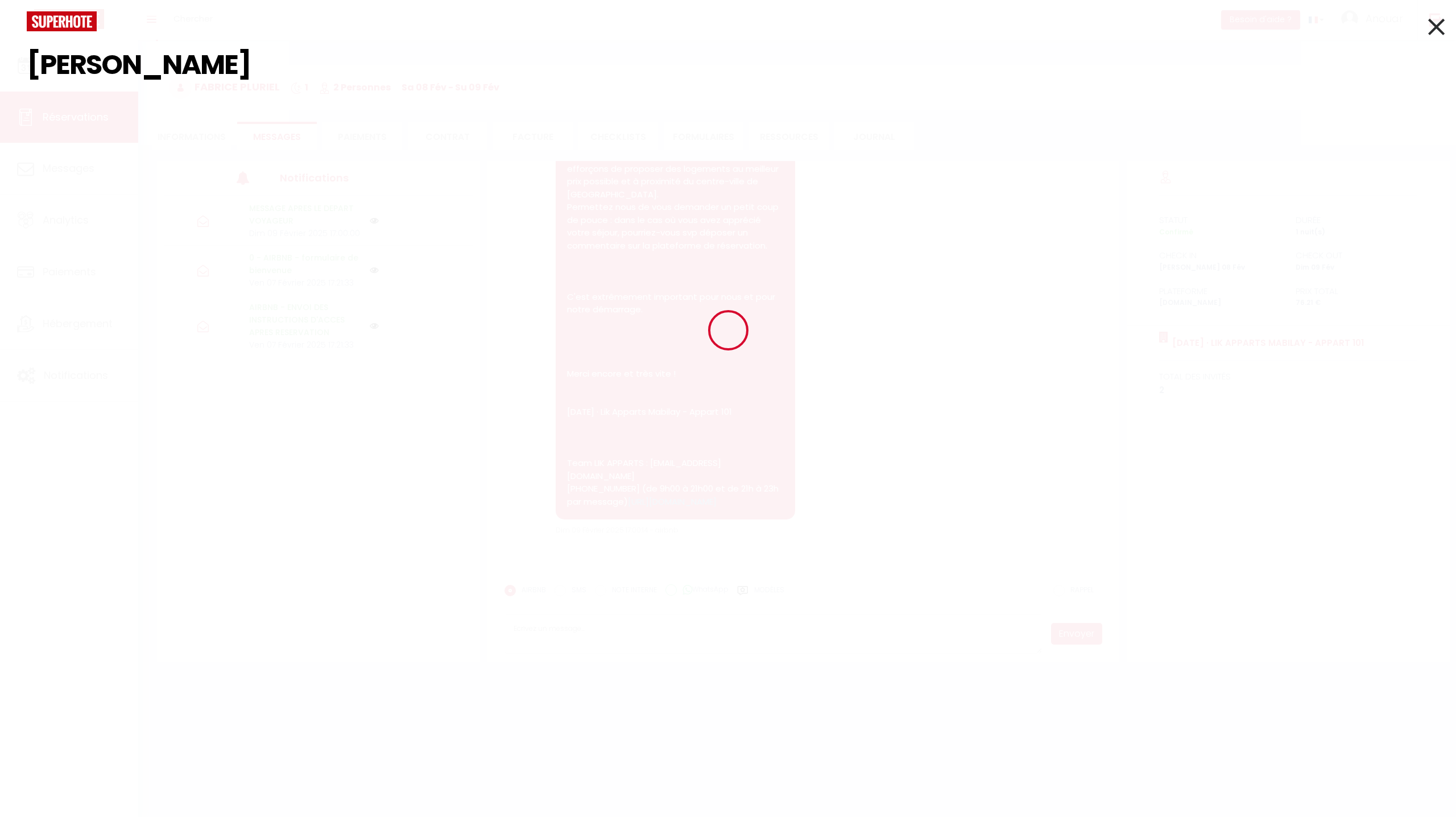
select select
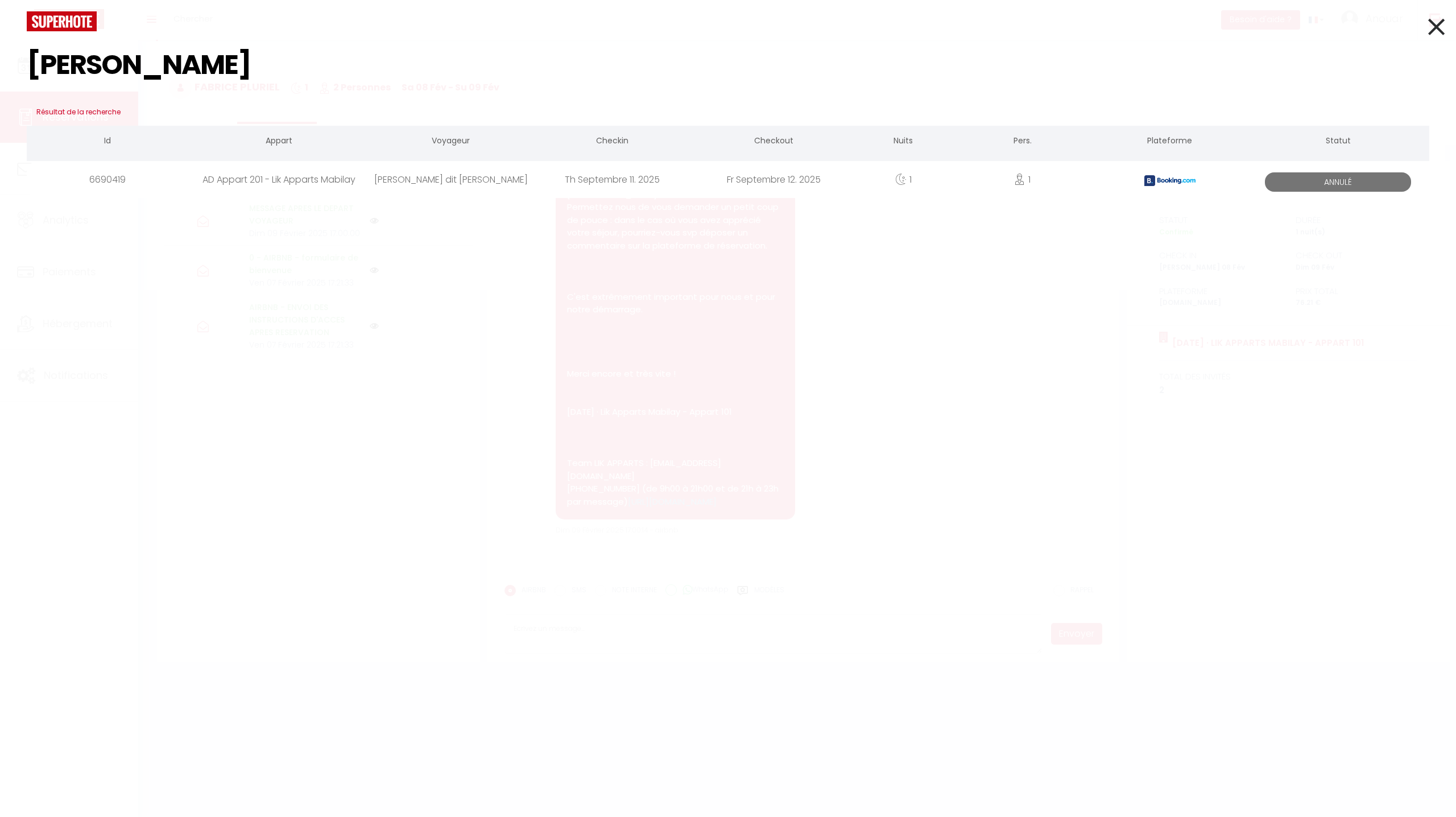
select select
type input "Nicolas Lauriot"
click at [456, 173] on div "[PERSON_NAME] dit [PERSON_NAME]" at bounding box center [451, 180] width 162 height 37
select select
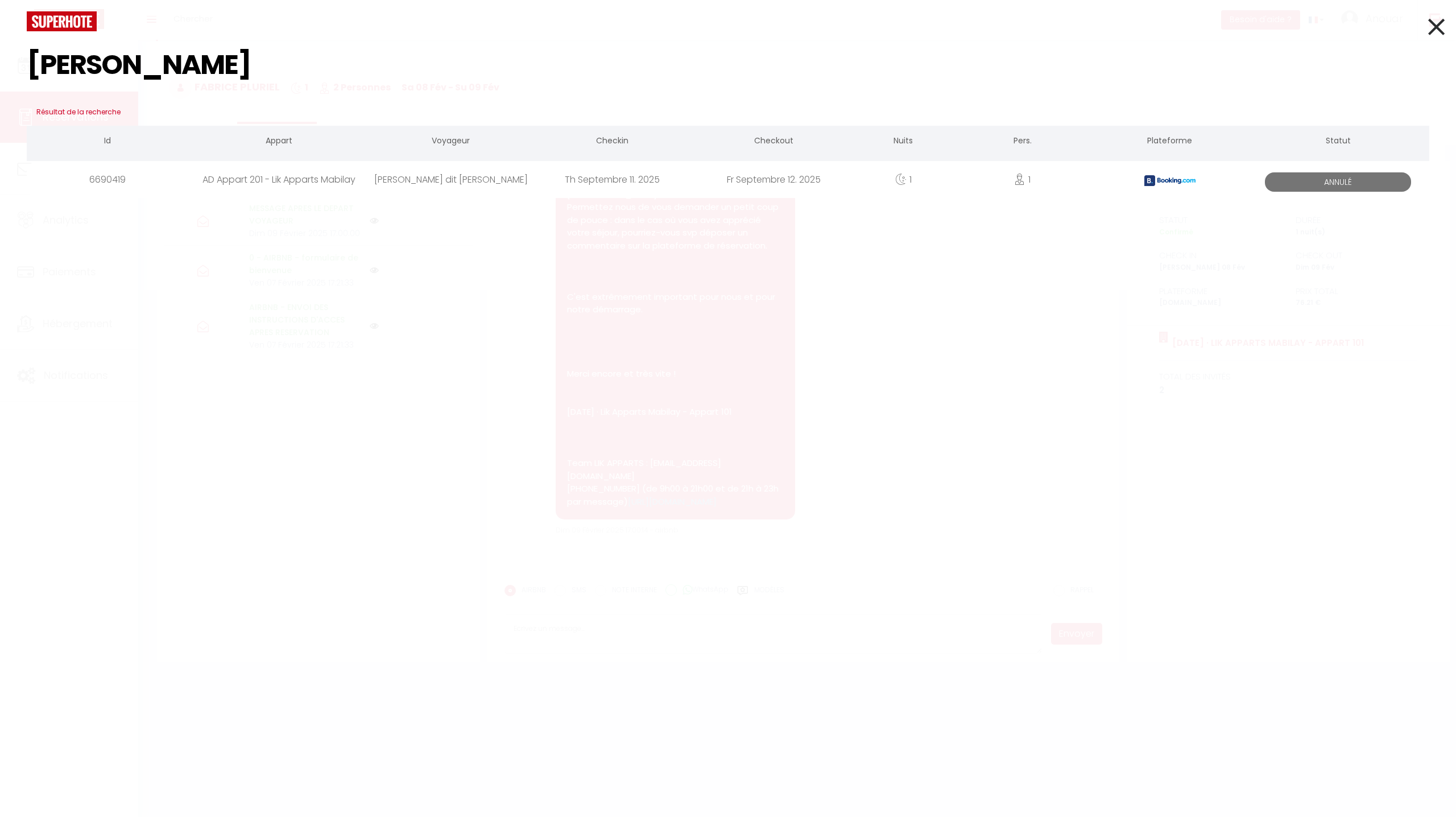
select select
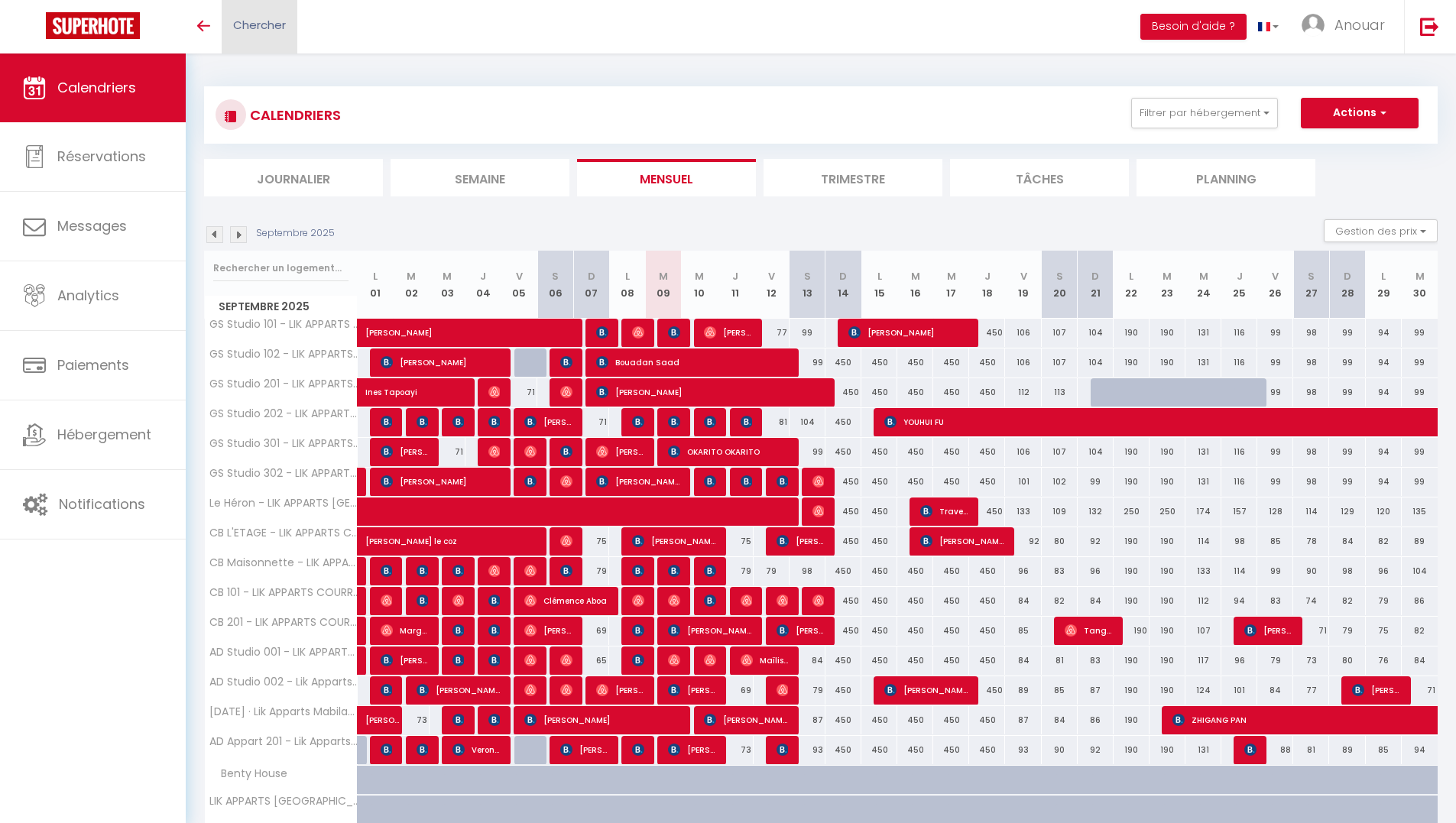
click at [268, 43] on link "Chercher" at bounding box center [259, 27] width 75 height 53
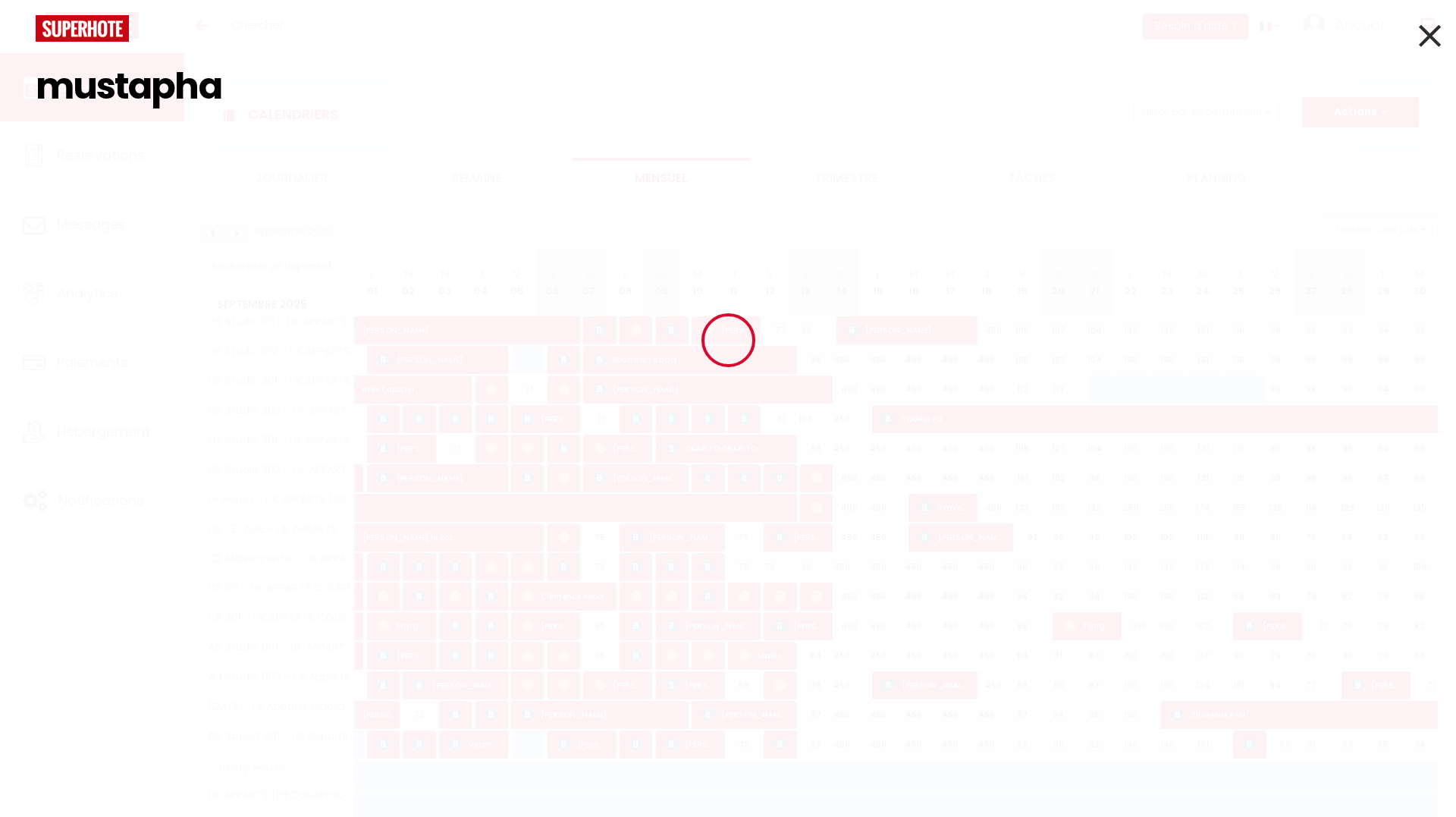
type input "mustapha"
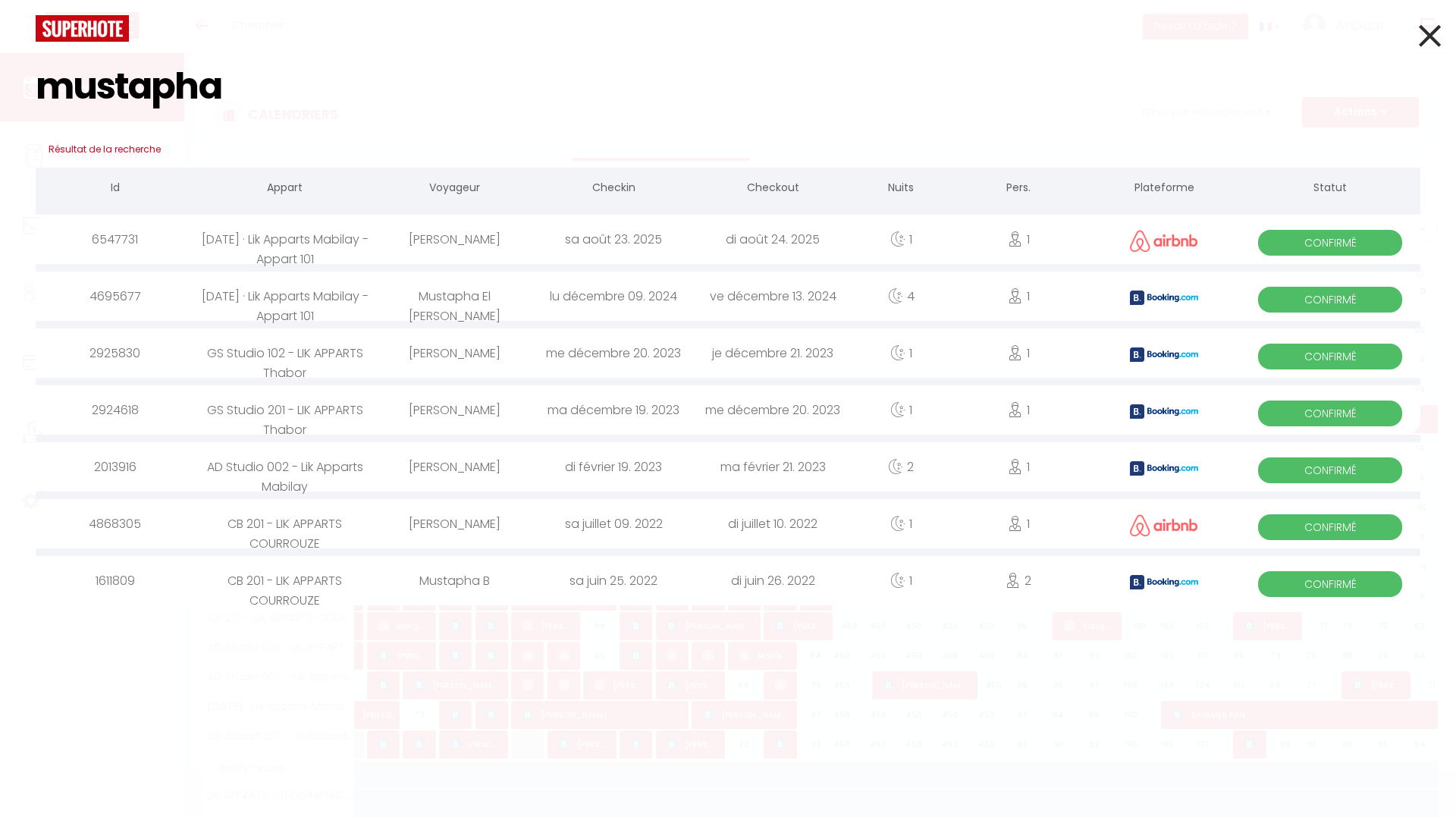
click at [562, 256] on div "sa août 23. 2025" at bounding box center [613, 239] width 159 height 49
select select
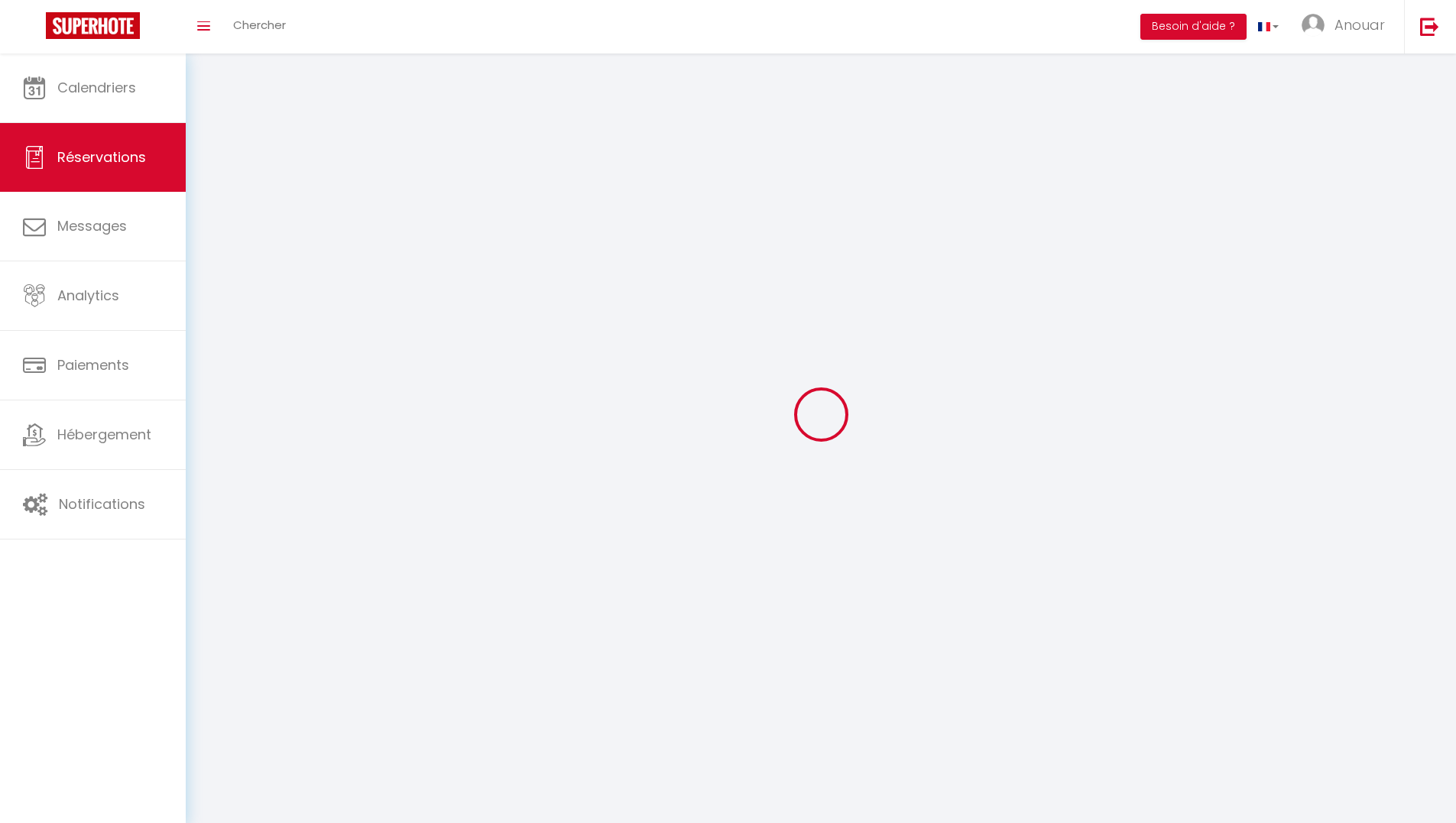
select select
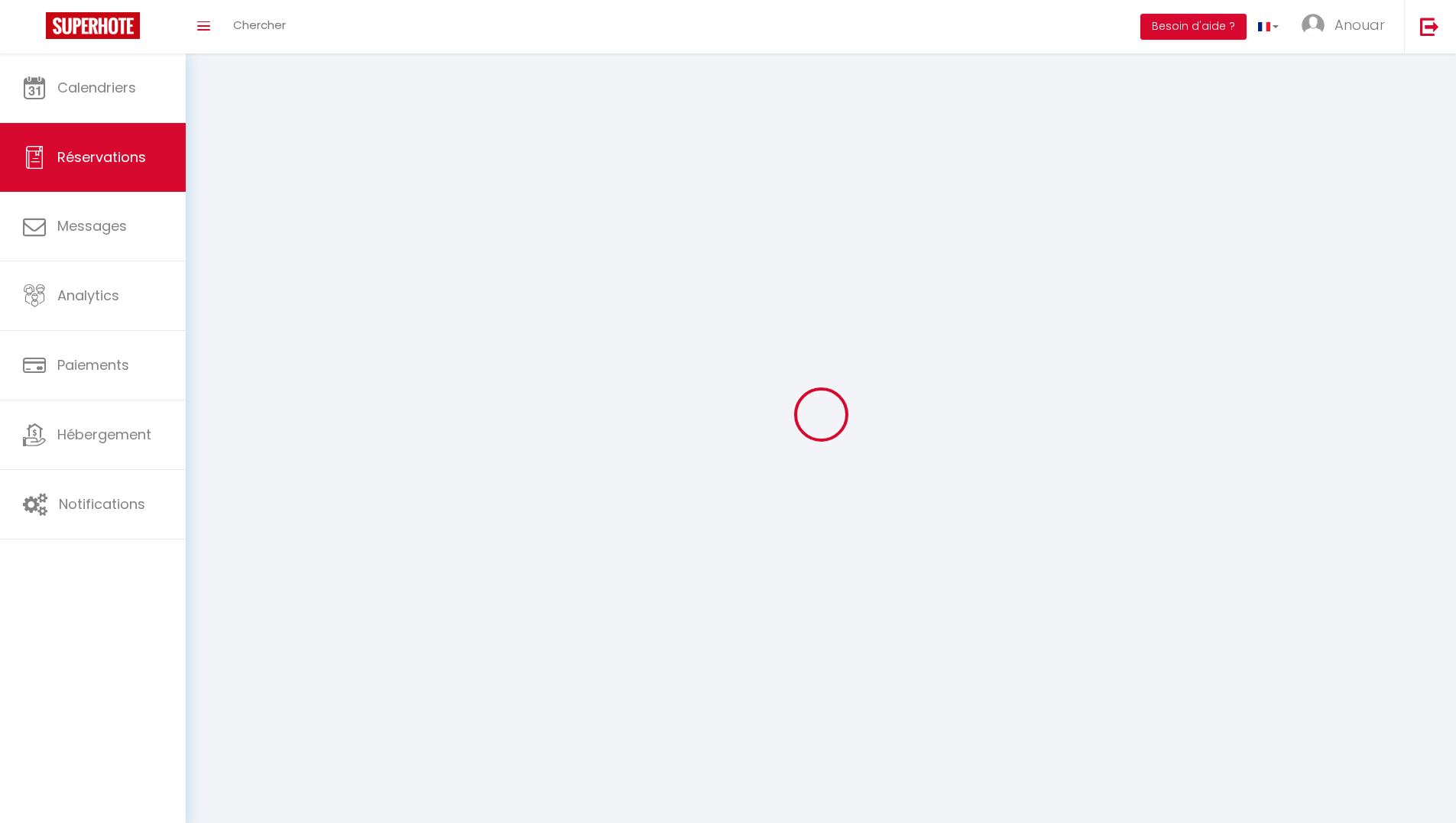
select select
checkbox input "false"
select select
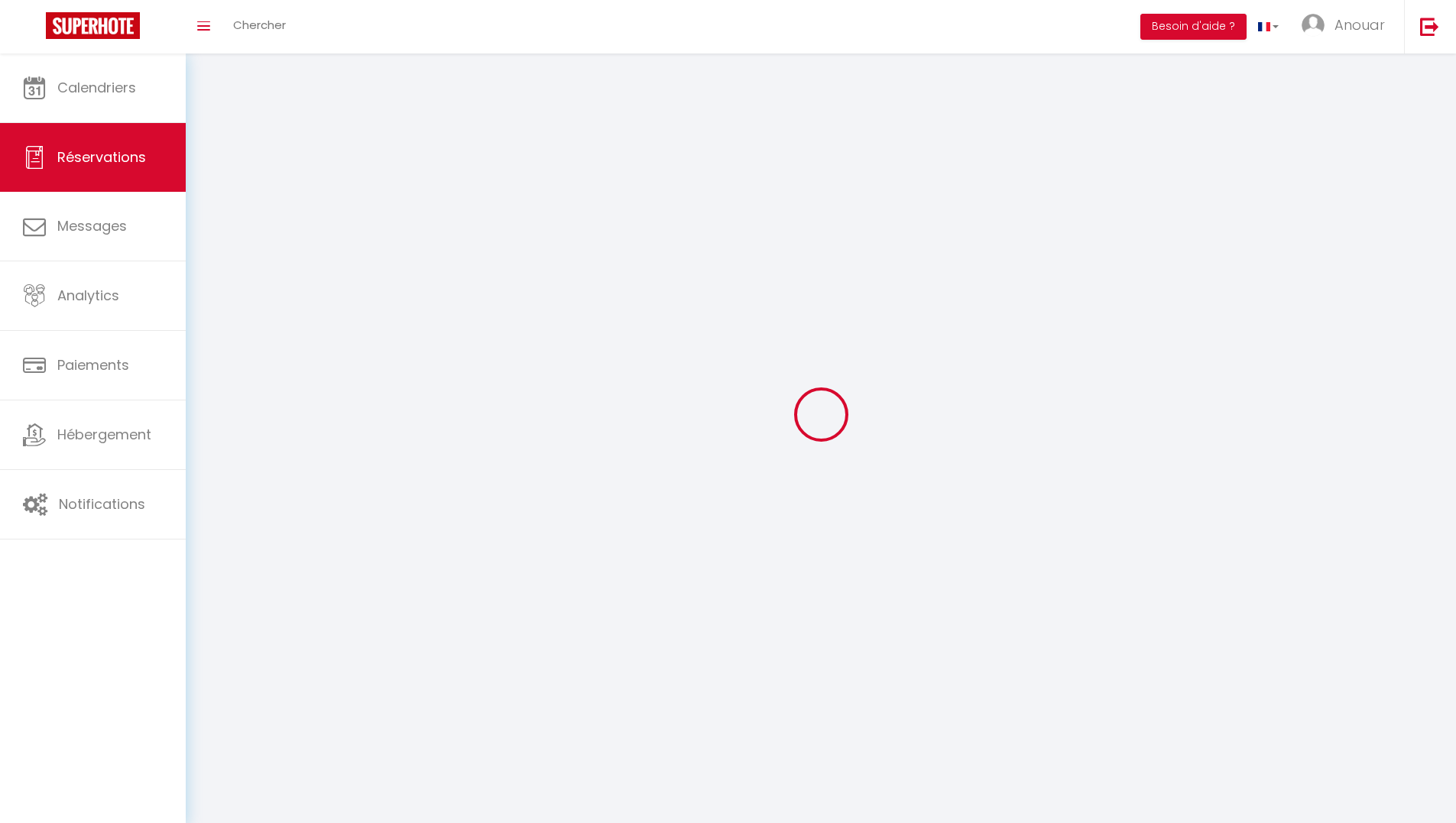
select select
checkbox input "false"
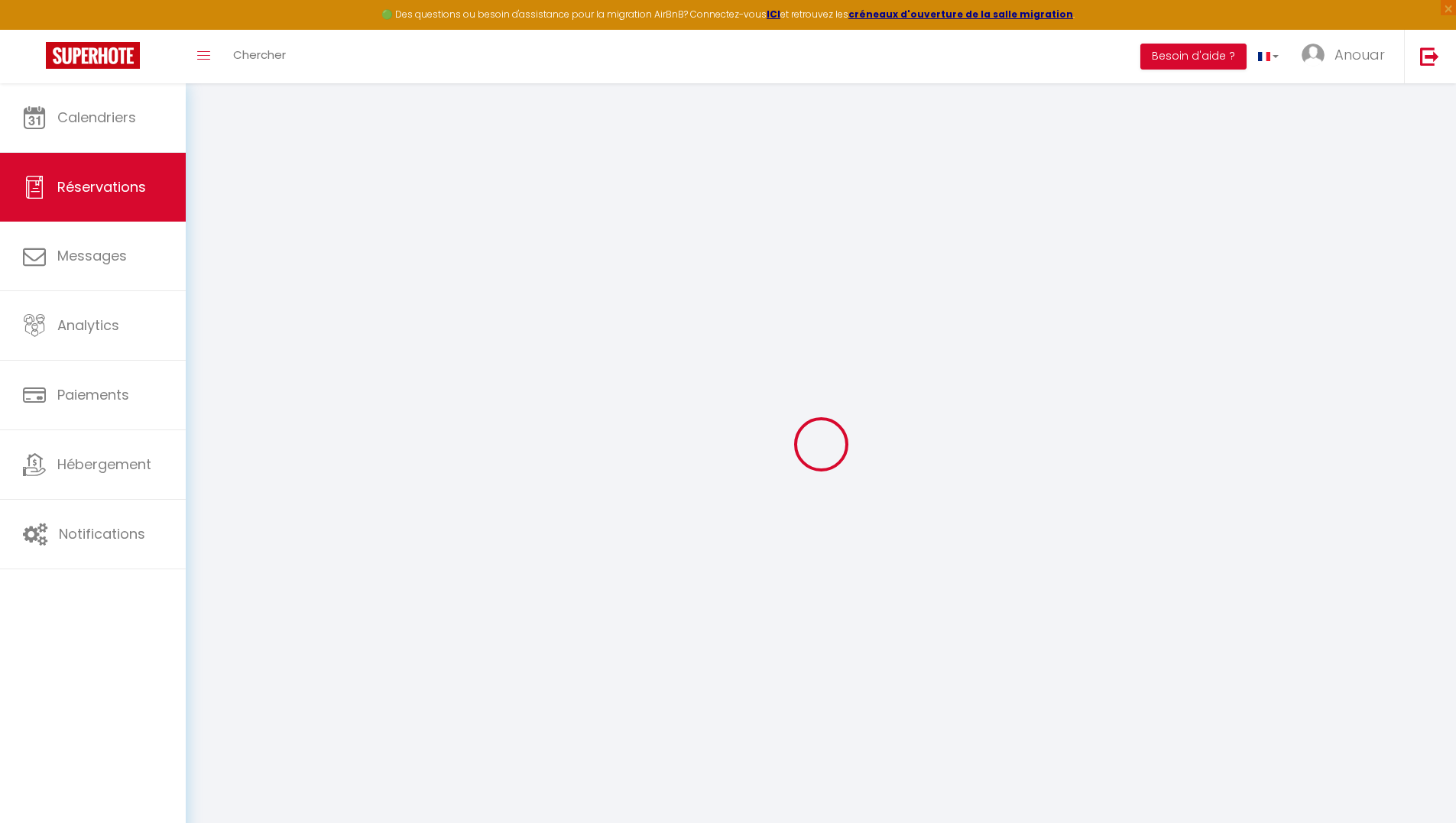
select select
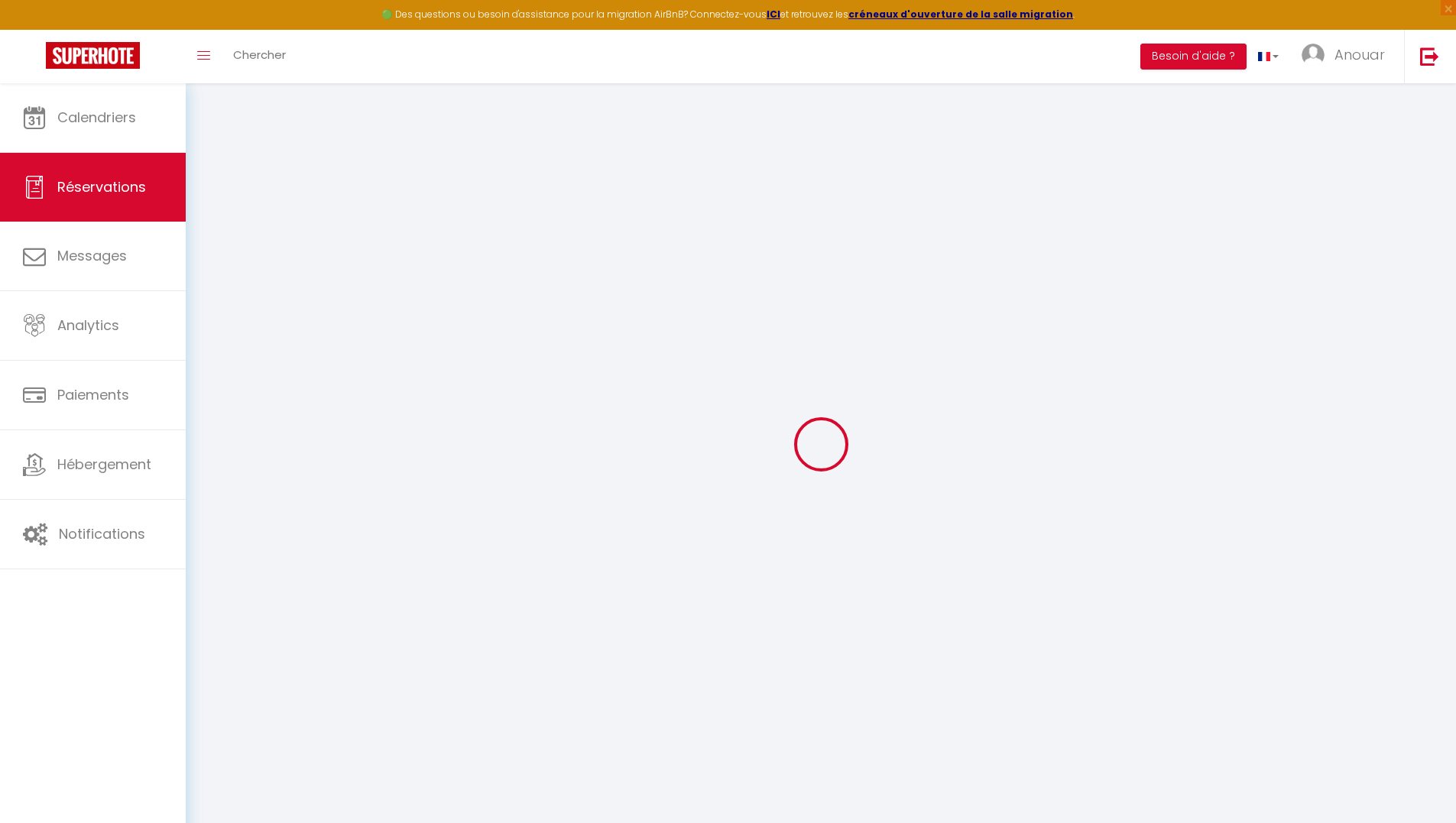
select select
checkbox input "false"
select select
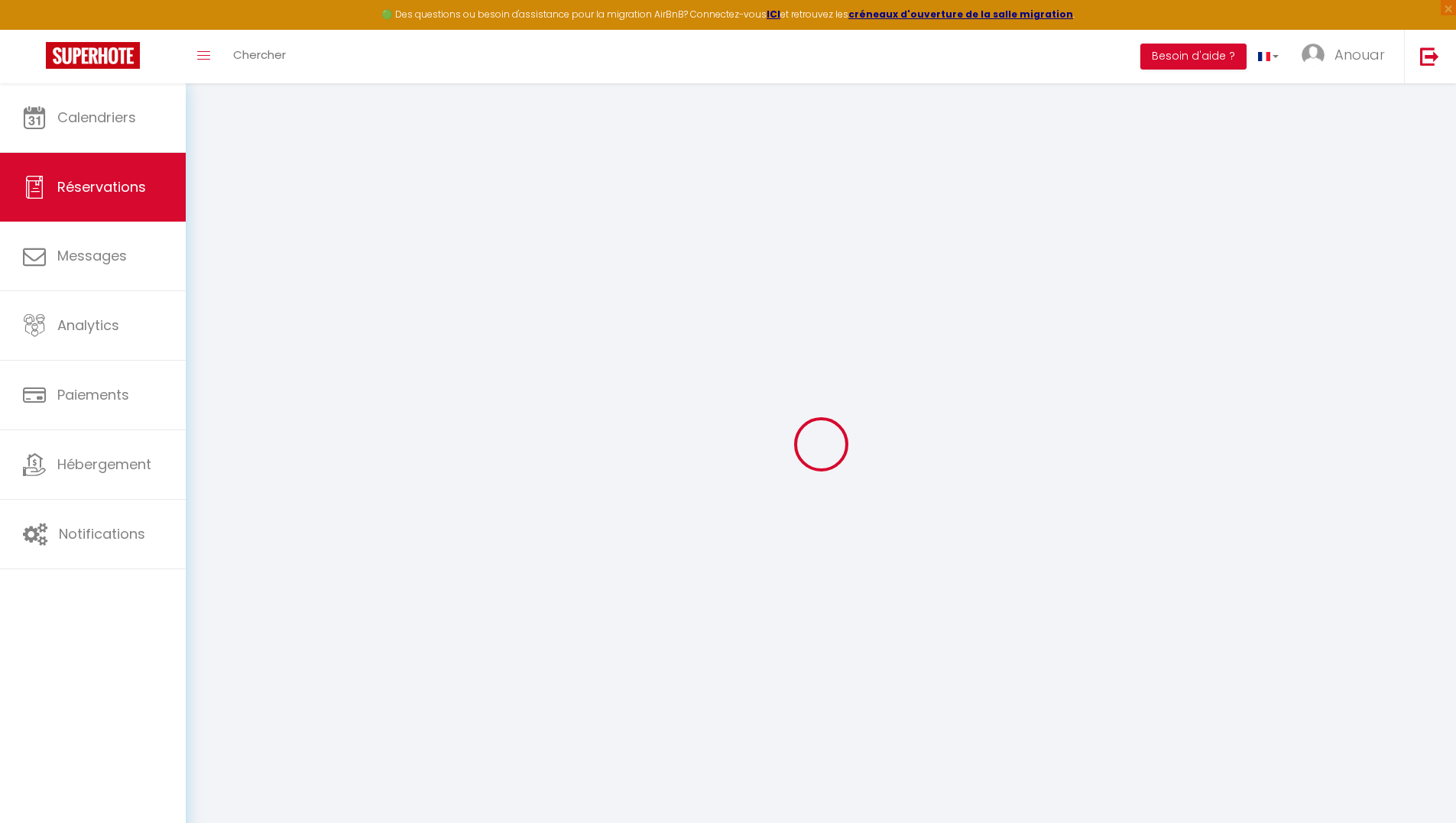
select select
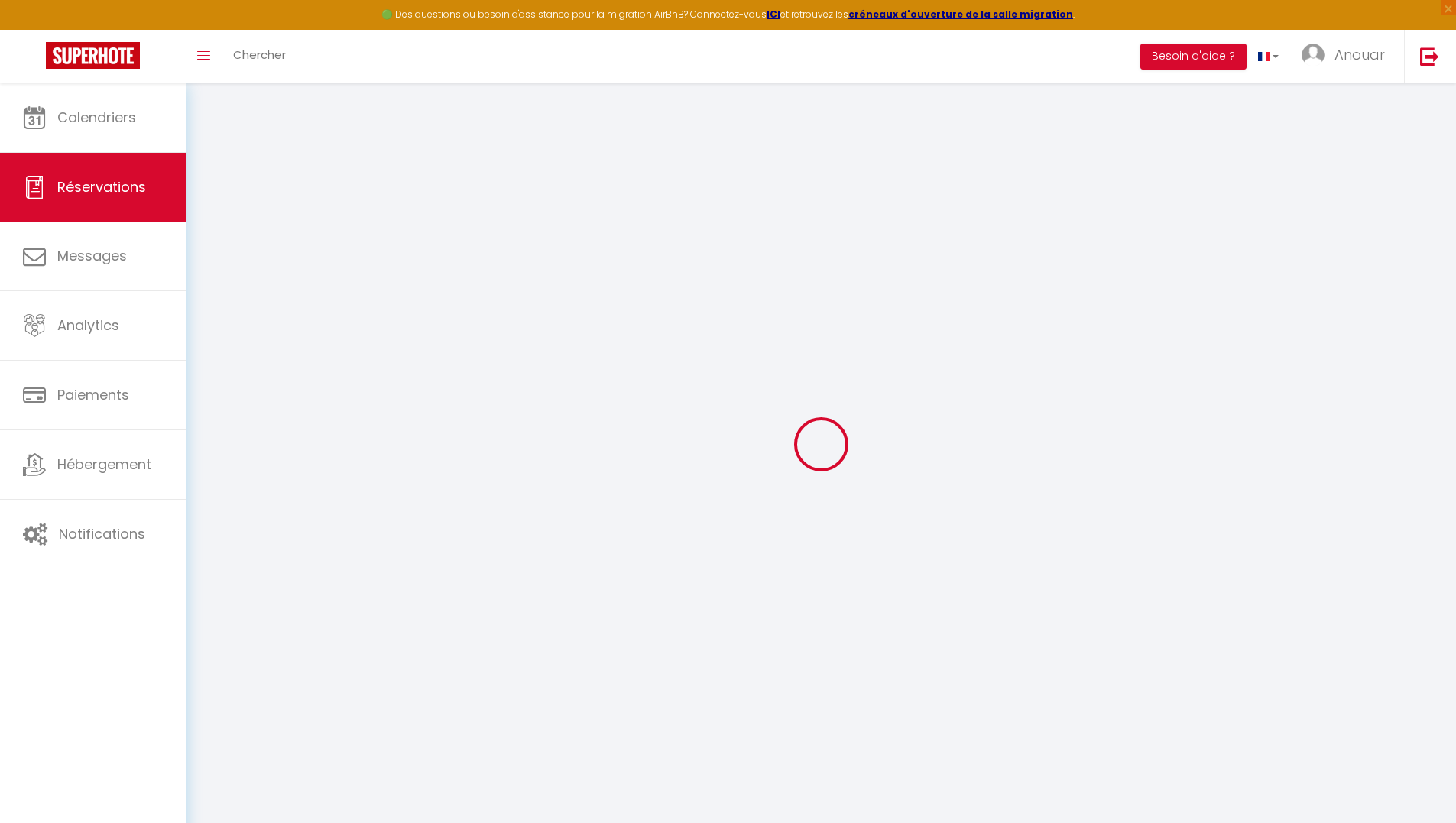
checkbox input "false"
click at [1453, 11] on span "×" at bounding box center [1448, 8] width 15 height 15
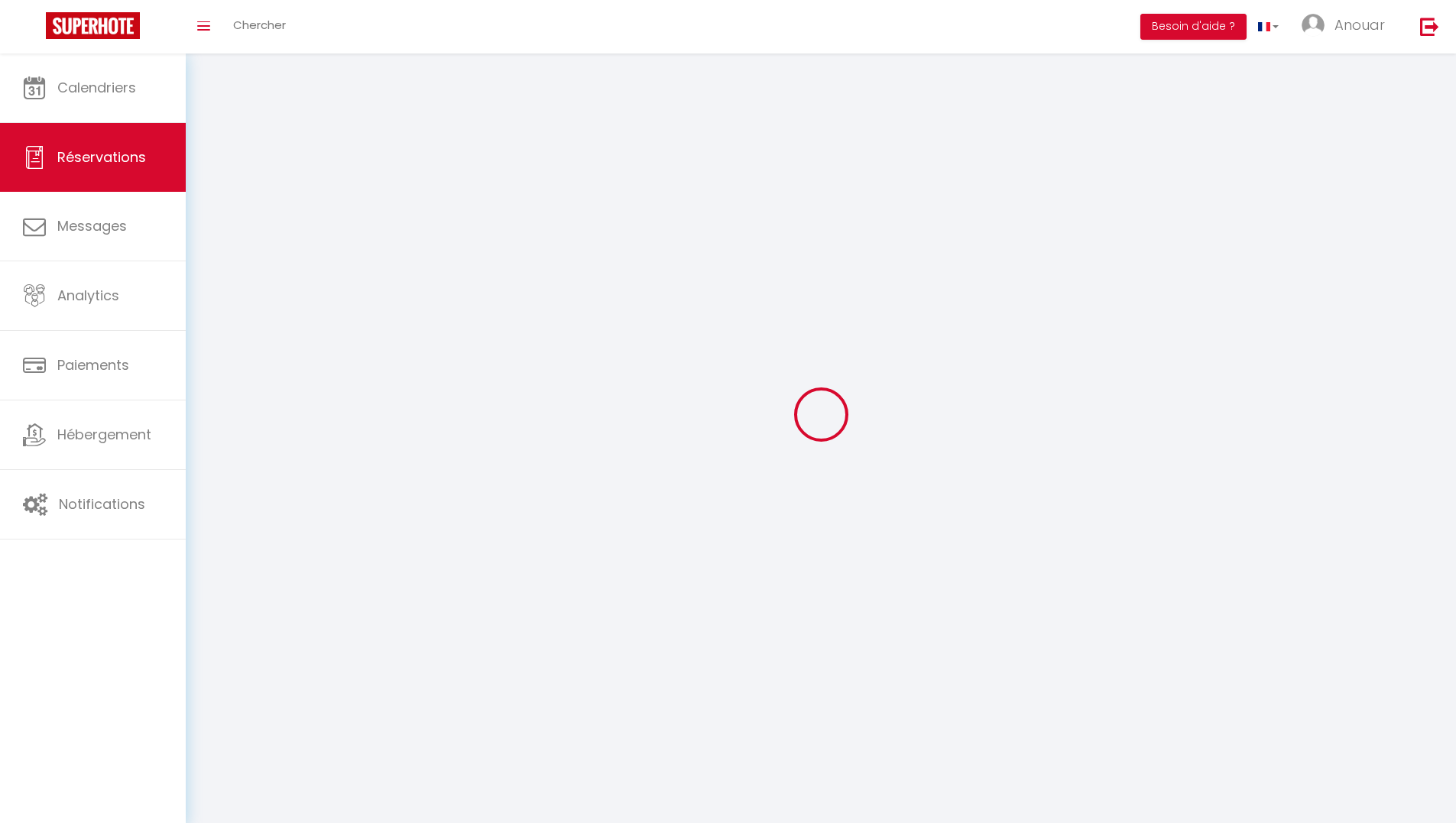
select select
checkbox input "false"
select select
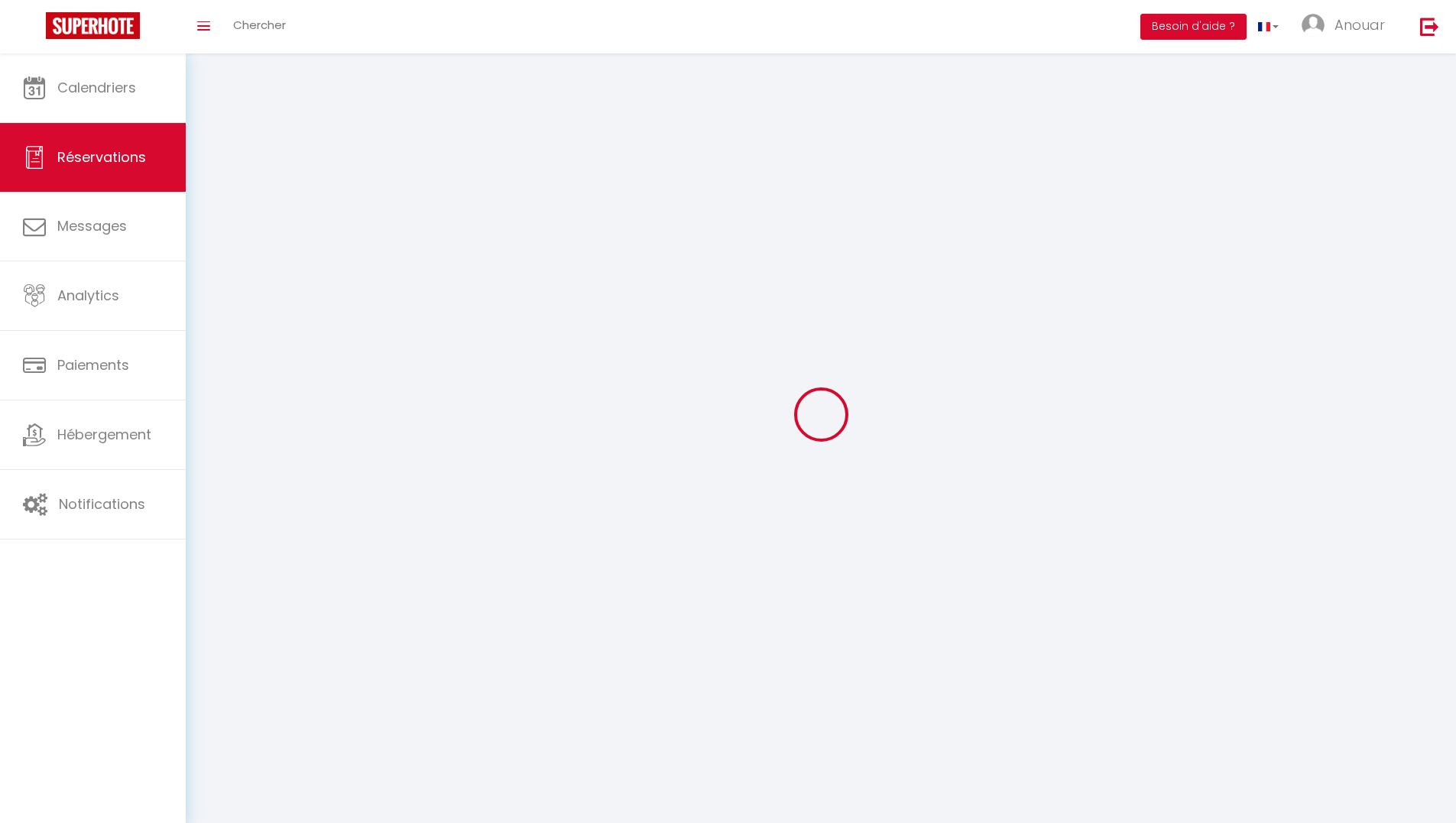
select select
checkbox input "false"
type textarea "Bonjour, Mon arrivè serait à 11h le 23/08 Et mon dèpart serait à 11h le 24/08 a…"
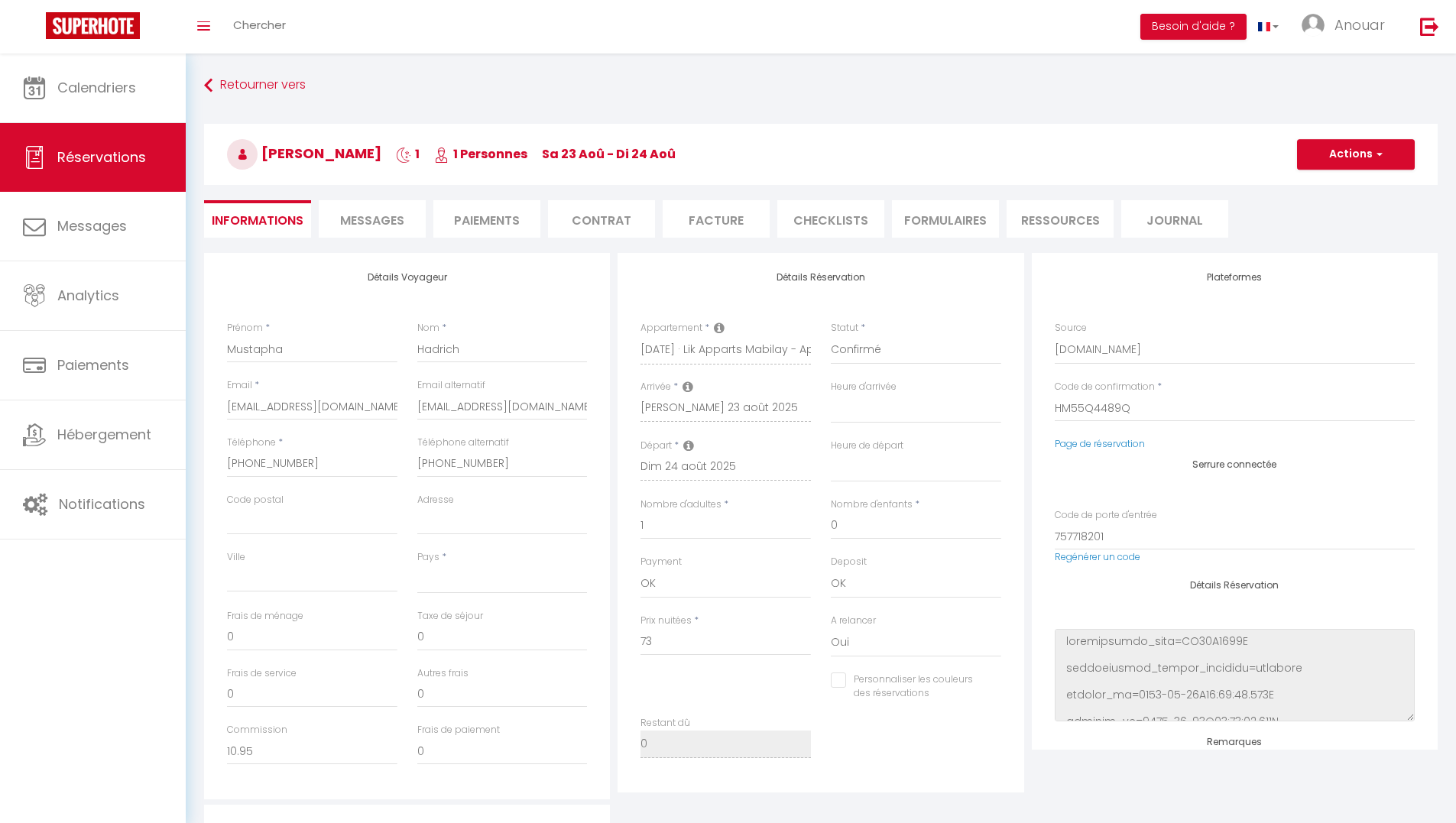
select select
type input "3.21"
select select
checkbox input "false"
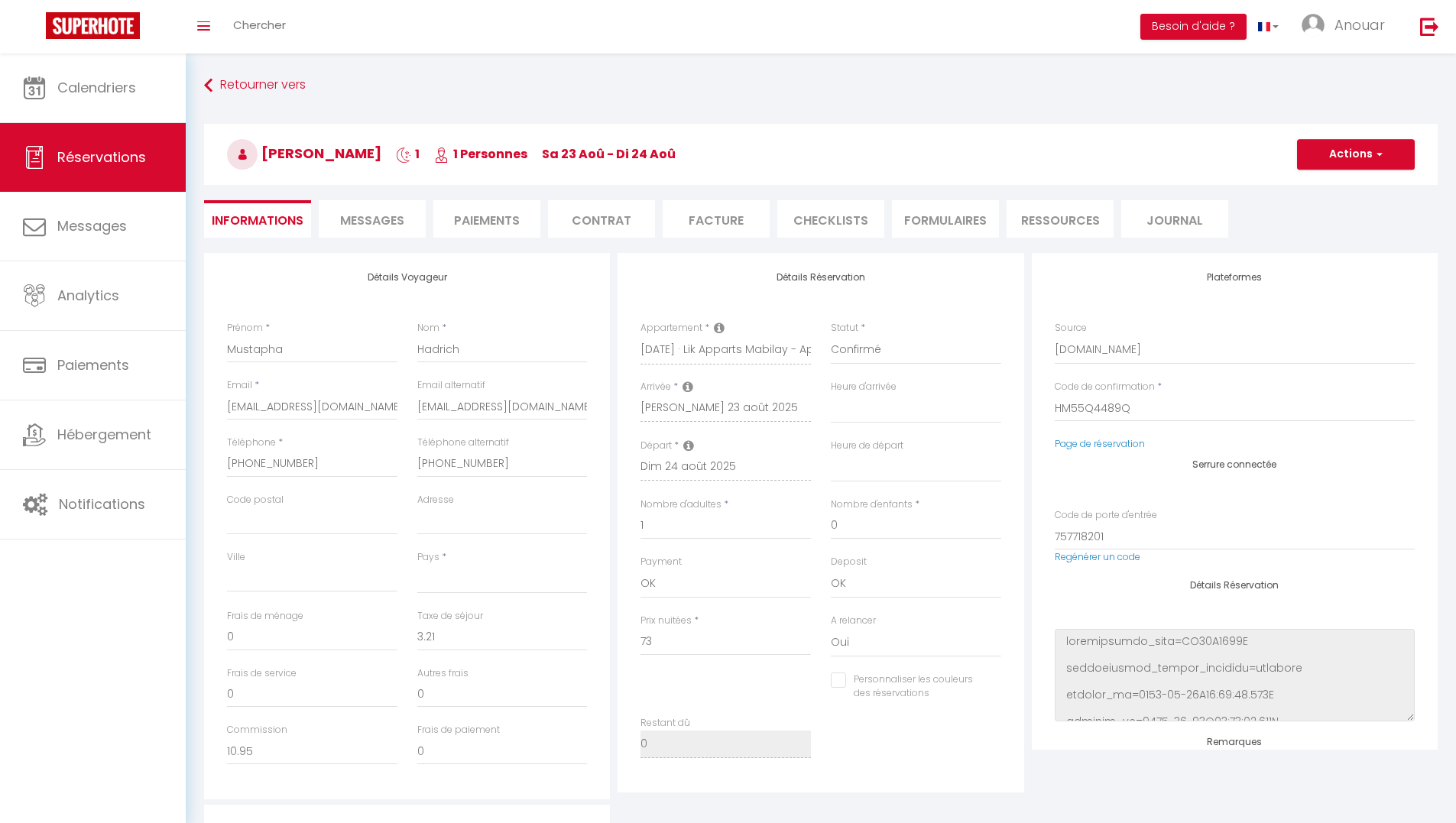
select select
checkbox input "false"
select select "15:00"
select select "11:00"
click at [339, 217] on li "Messages" at bounding box center [371, 219] width 107 height 38
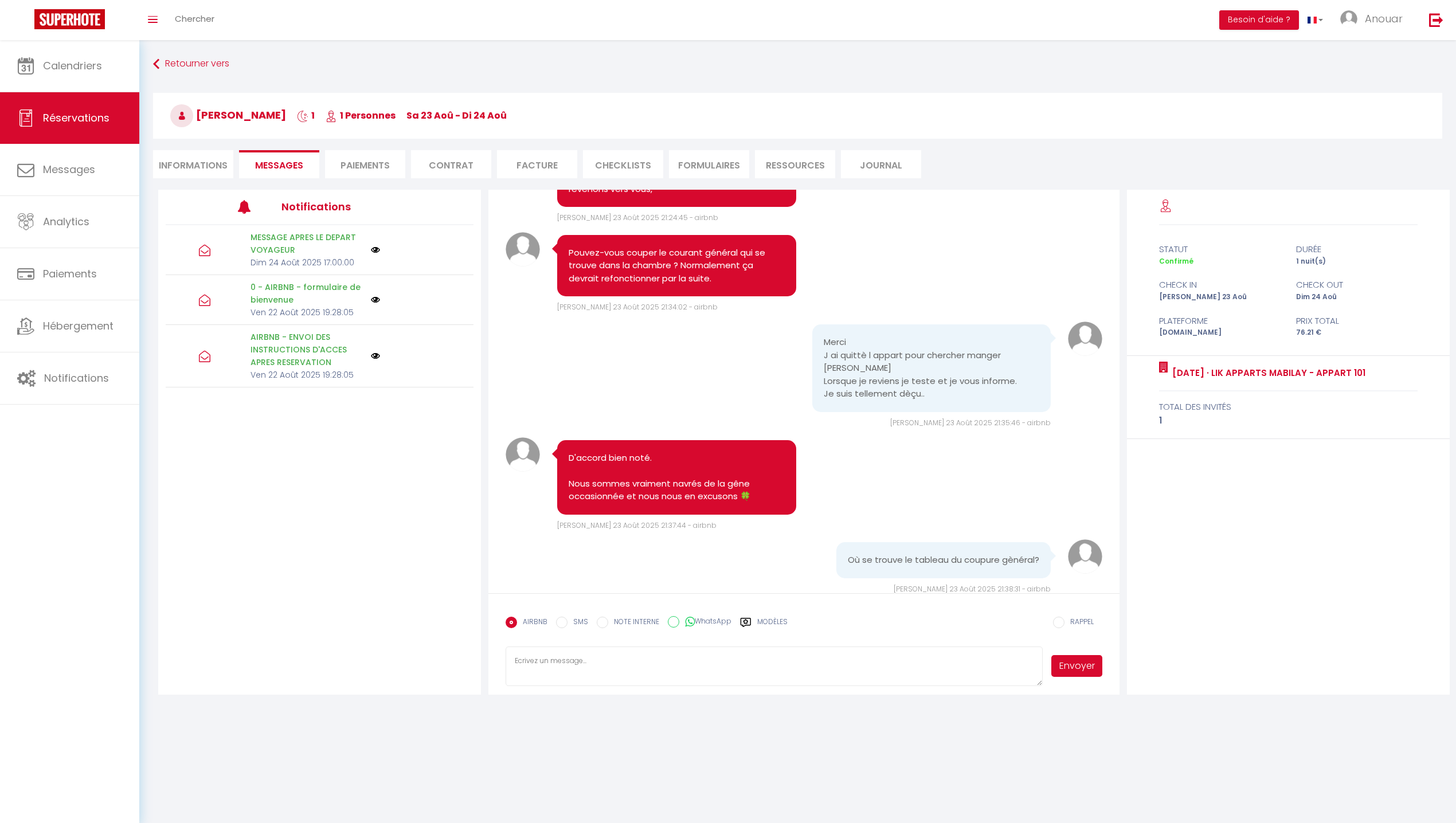
scroll to position [2415, 0]
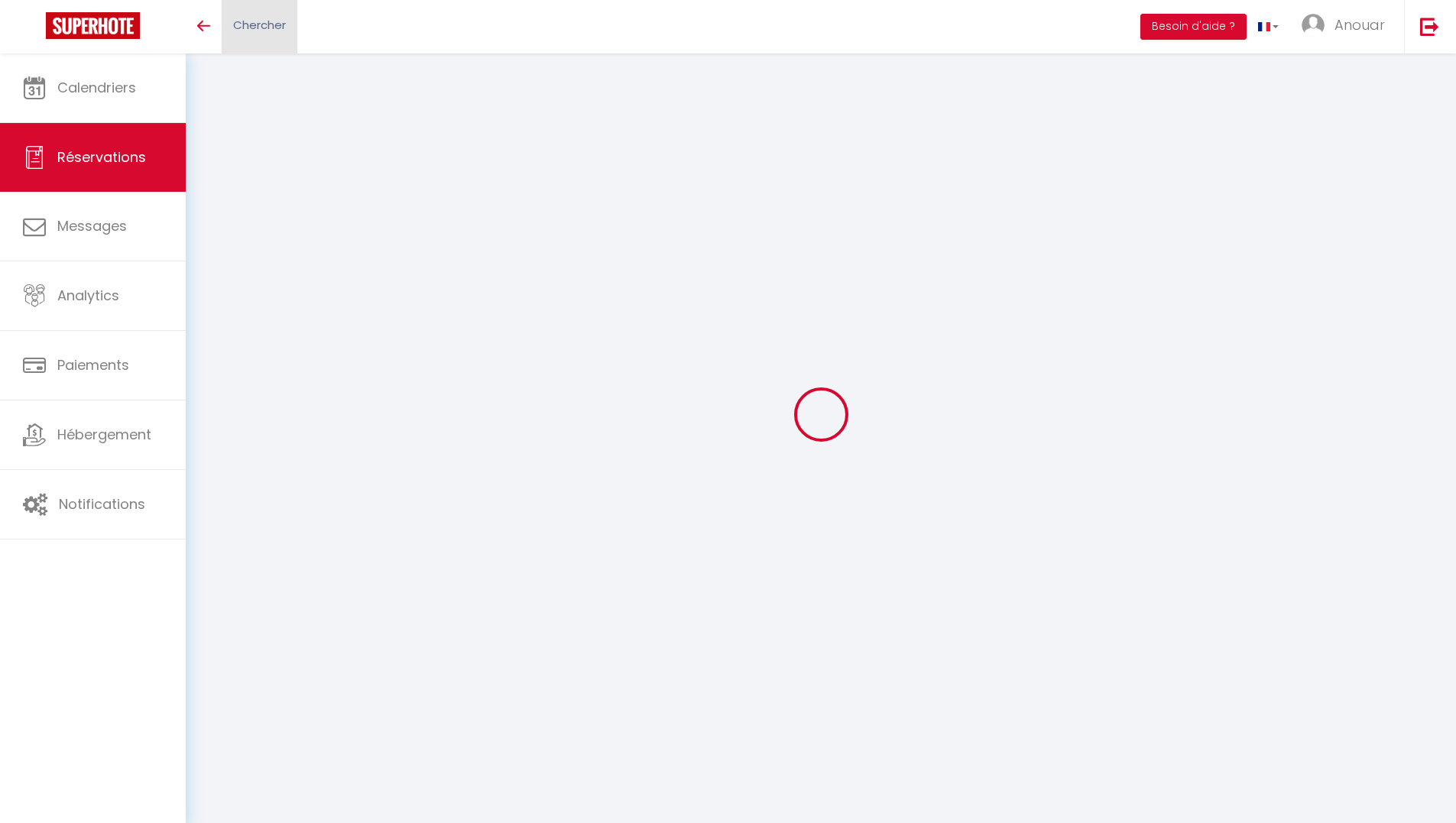
type input "[PERSON_NAME]"
type input "[PERSON_NAME] dit [PERSON_NAME]"
type input "[EMAIL_ADDRESS][DOMAIN_NAME]"
type input "[PHONE_NUMBER]"
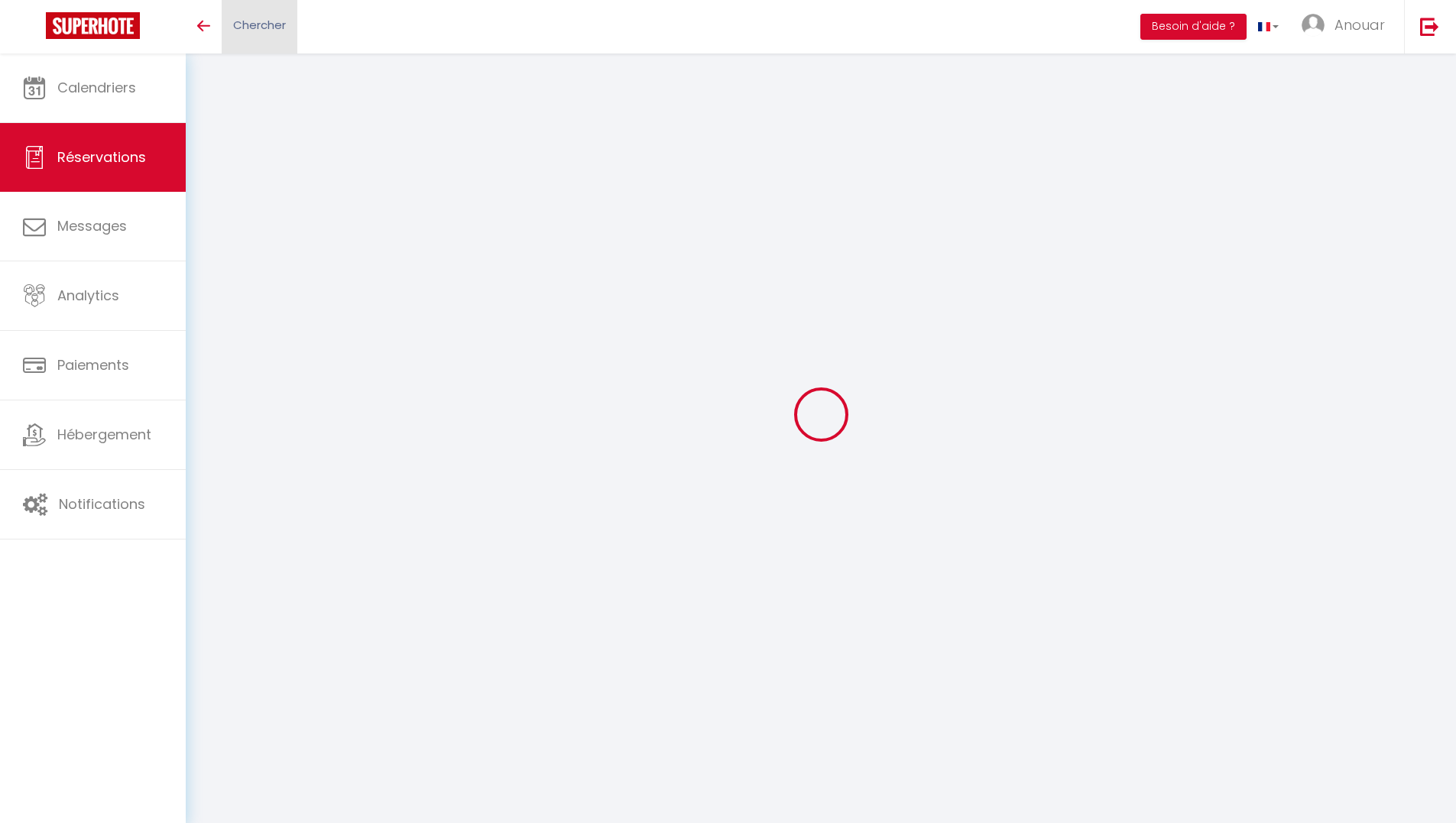
type input "0633168805"
select select "FR"
type input "11.17"
select select "11087"
select select "0"
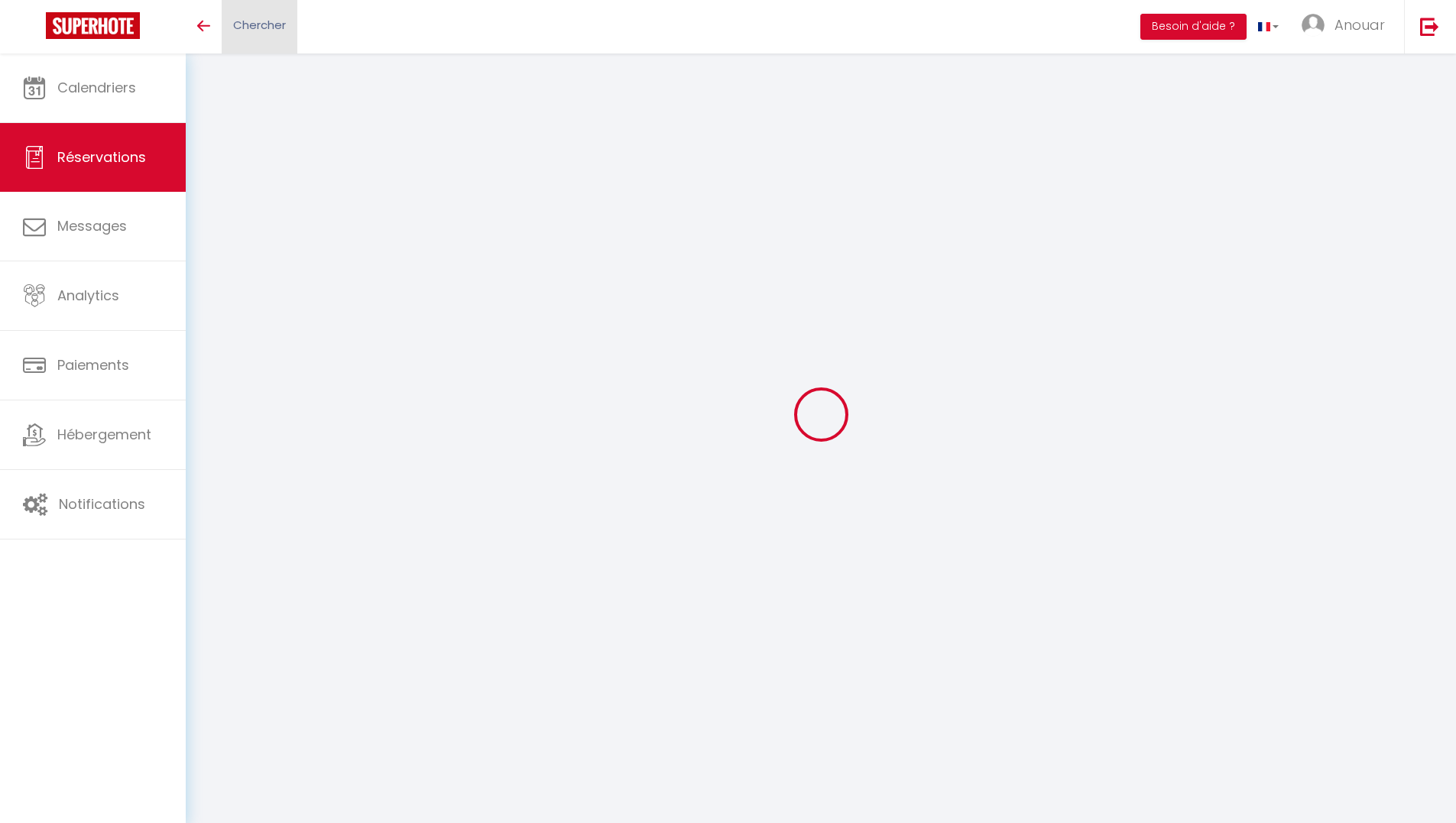
select select
type input "1"
select select "10"
select select "15"
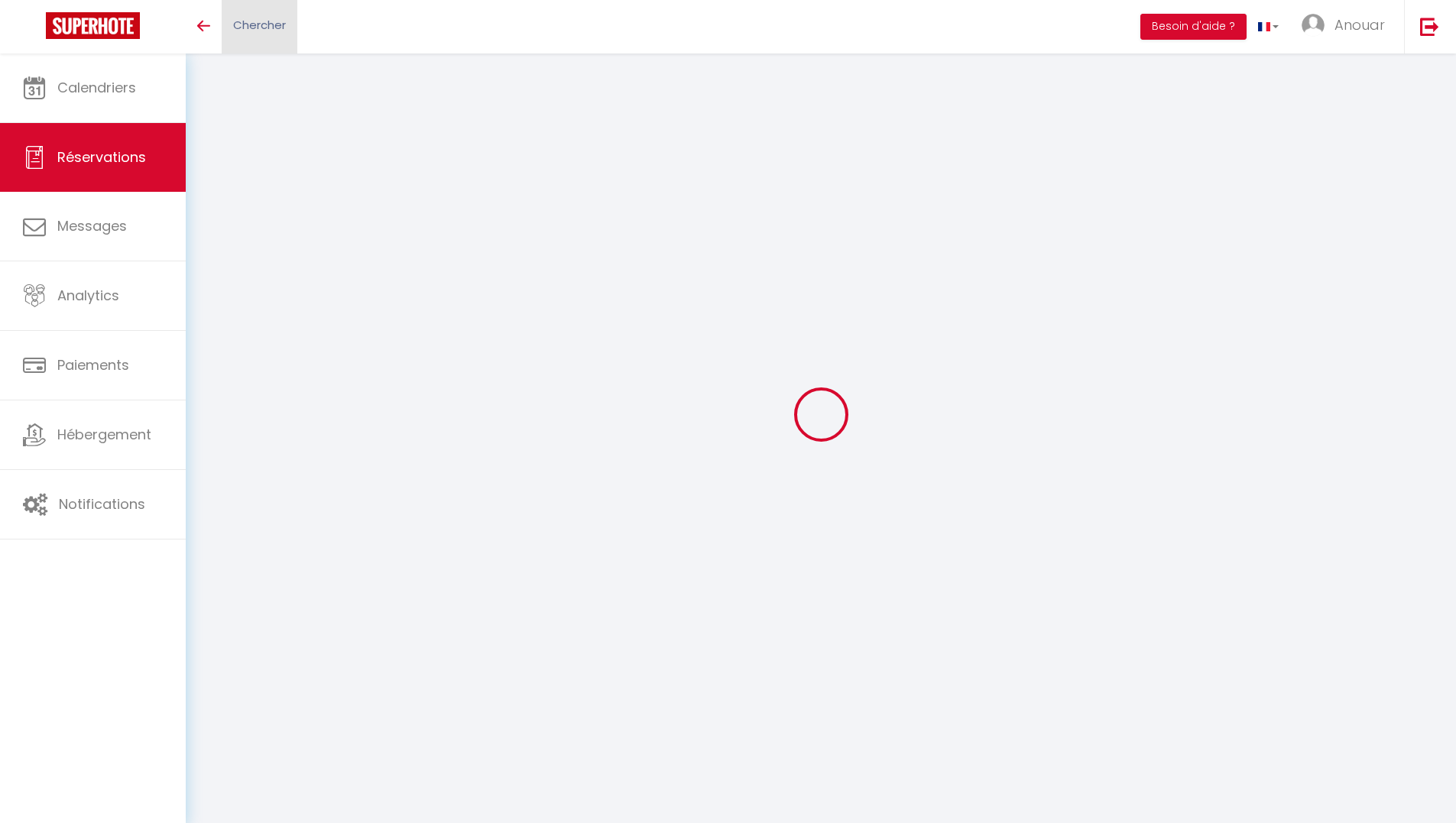
type input "65.7"
checkbox input "false"
type input "0"
select select "2"
type input "0"
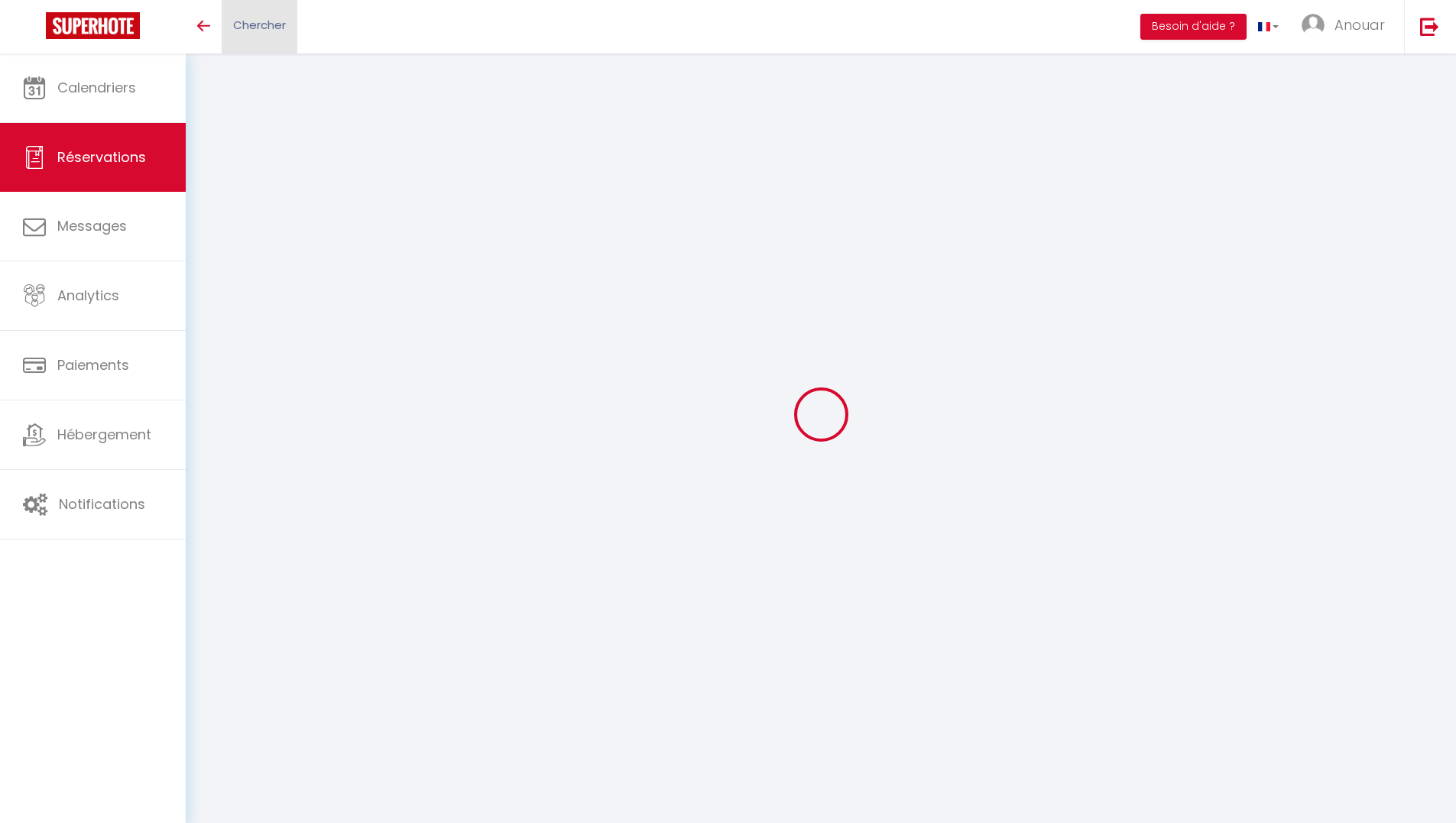
type input "0"
select select
select select "14"
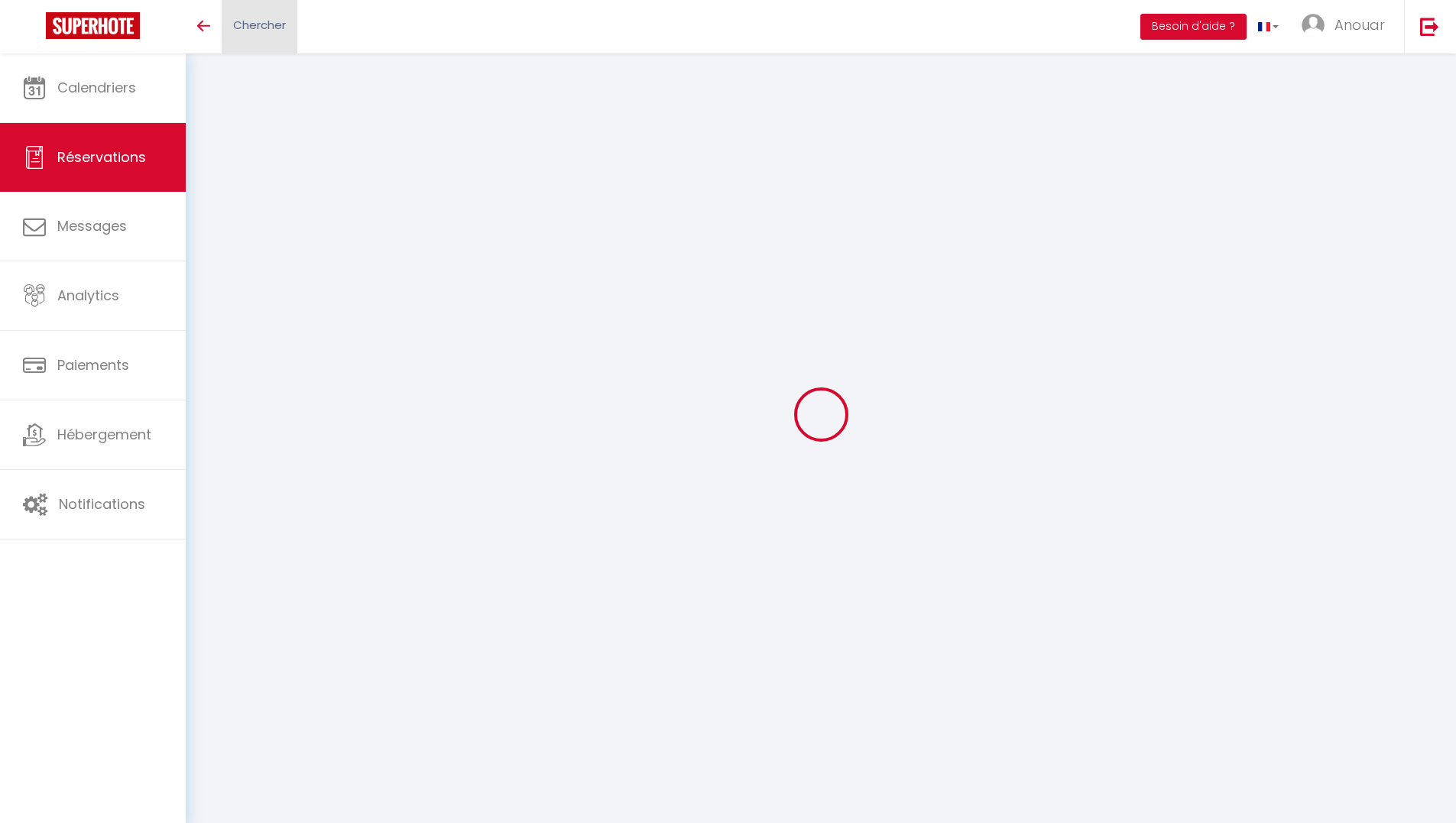
checkbox input "false"
select select
checkbox input "false"
select select
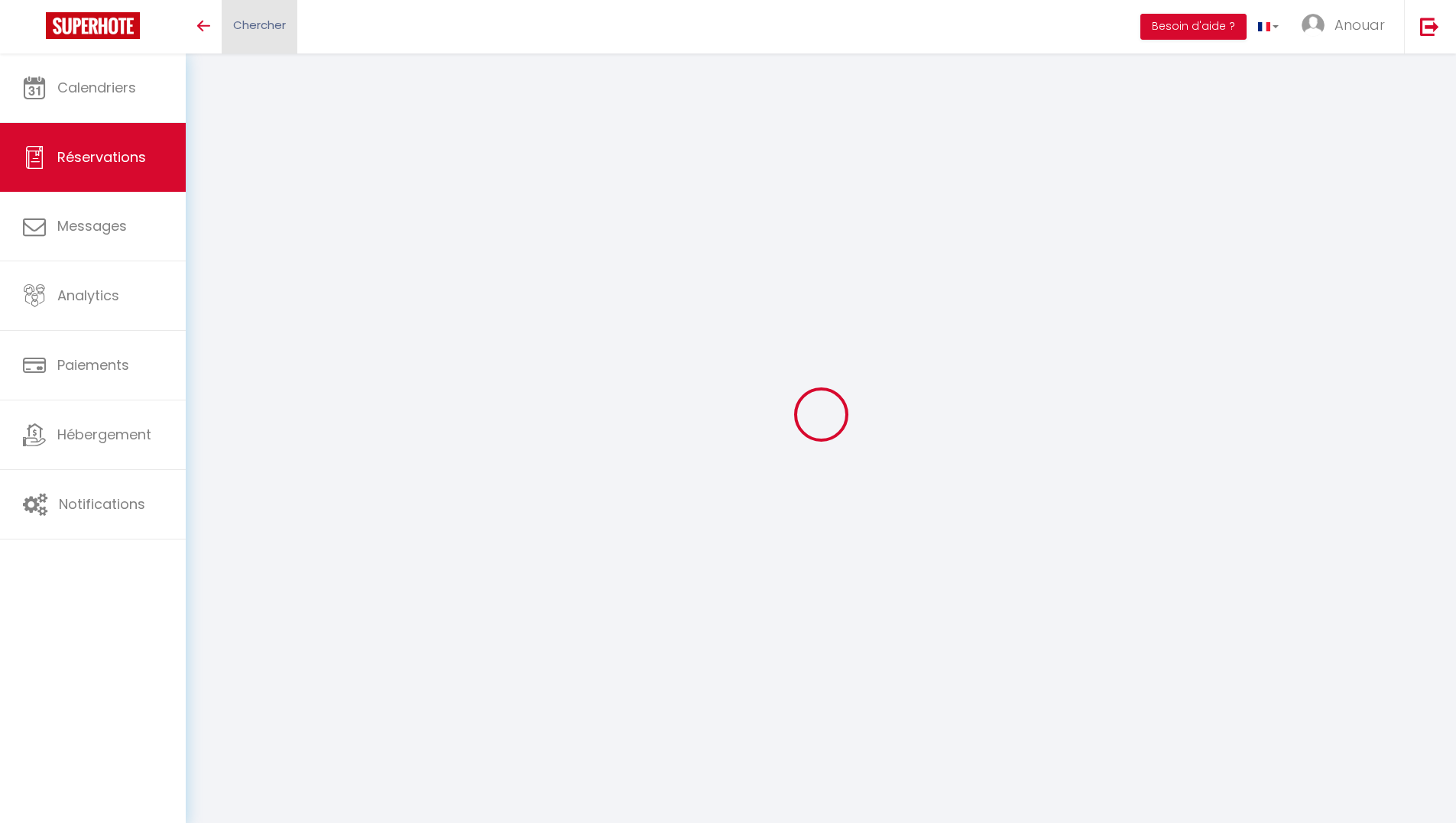
select select
checkbox input "false"
type textarea "Je voyage pour affaires et il est possible que j'utilise la carte de crédit de …"
type input "0.62"
select select
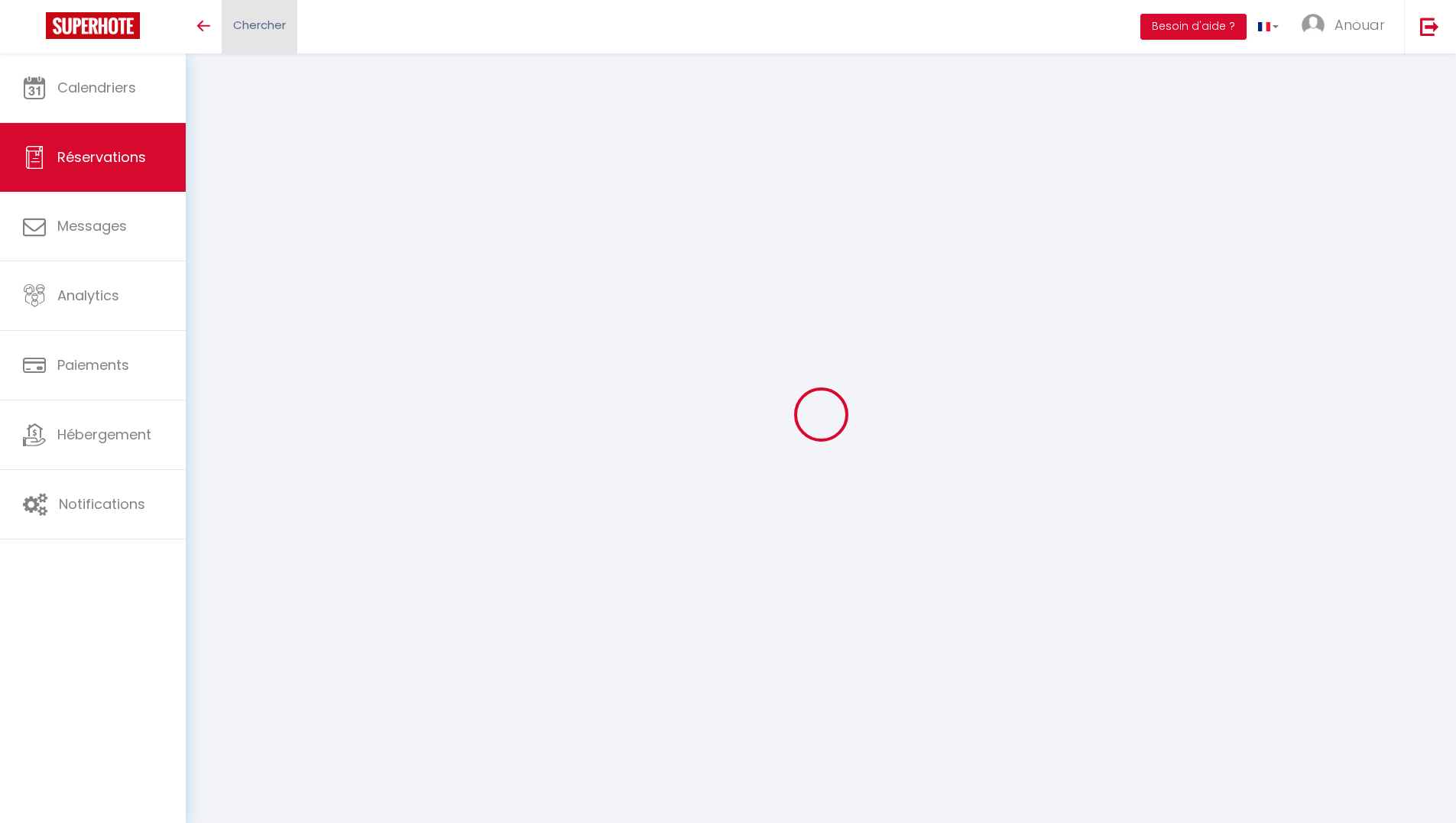
select select
checkbox input "false"
select select "18:00"
select select "07:30"
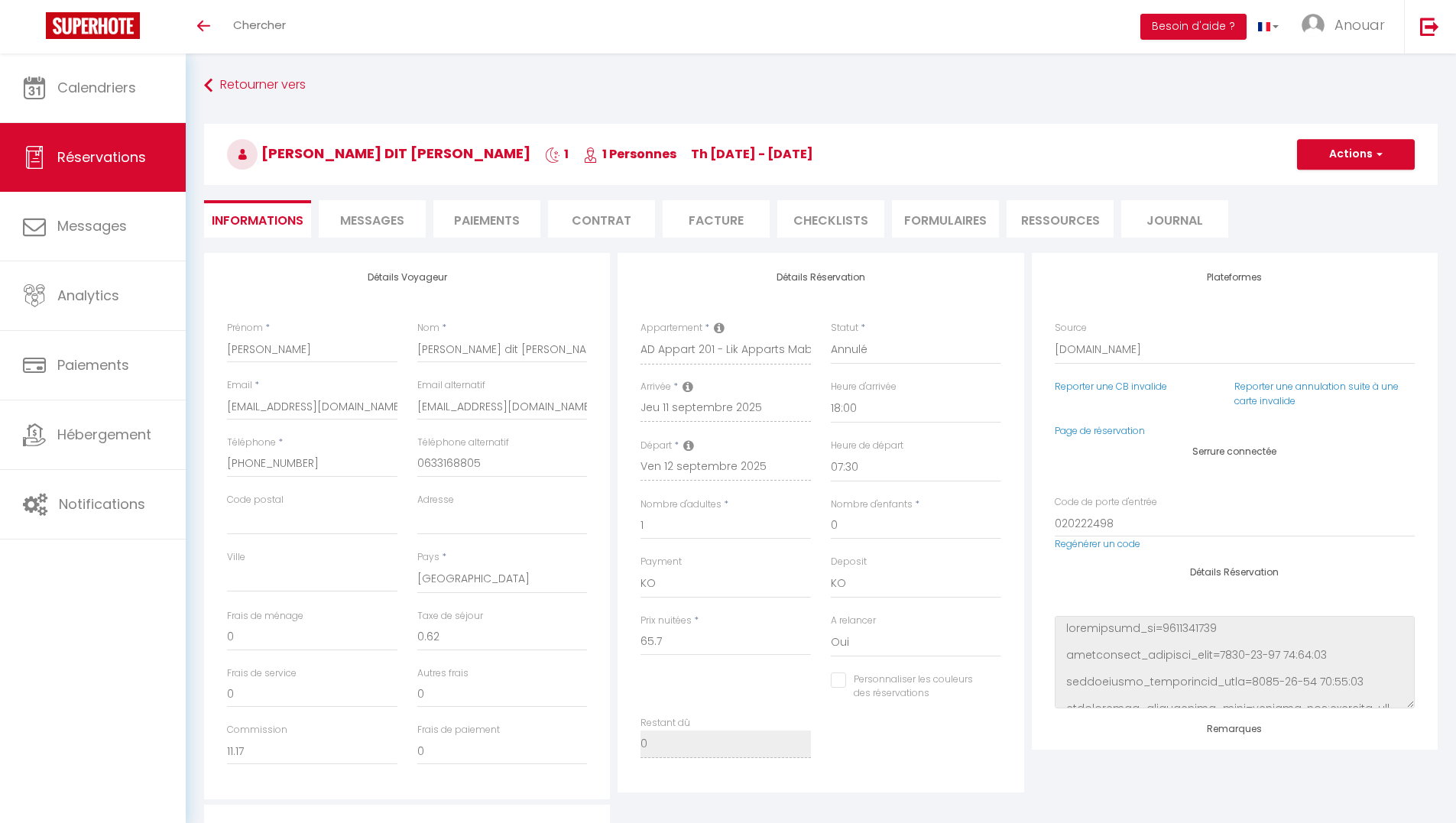
click at [383, 215] on span "Messages" at bounding box center [371, 220] width 64 height 18
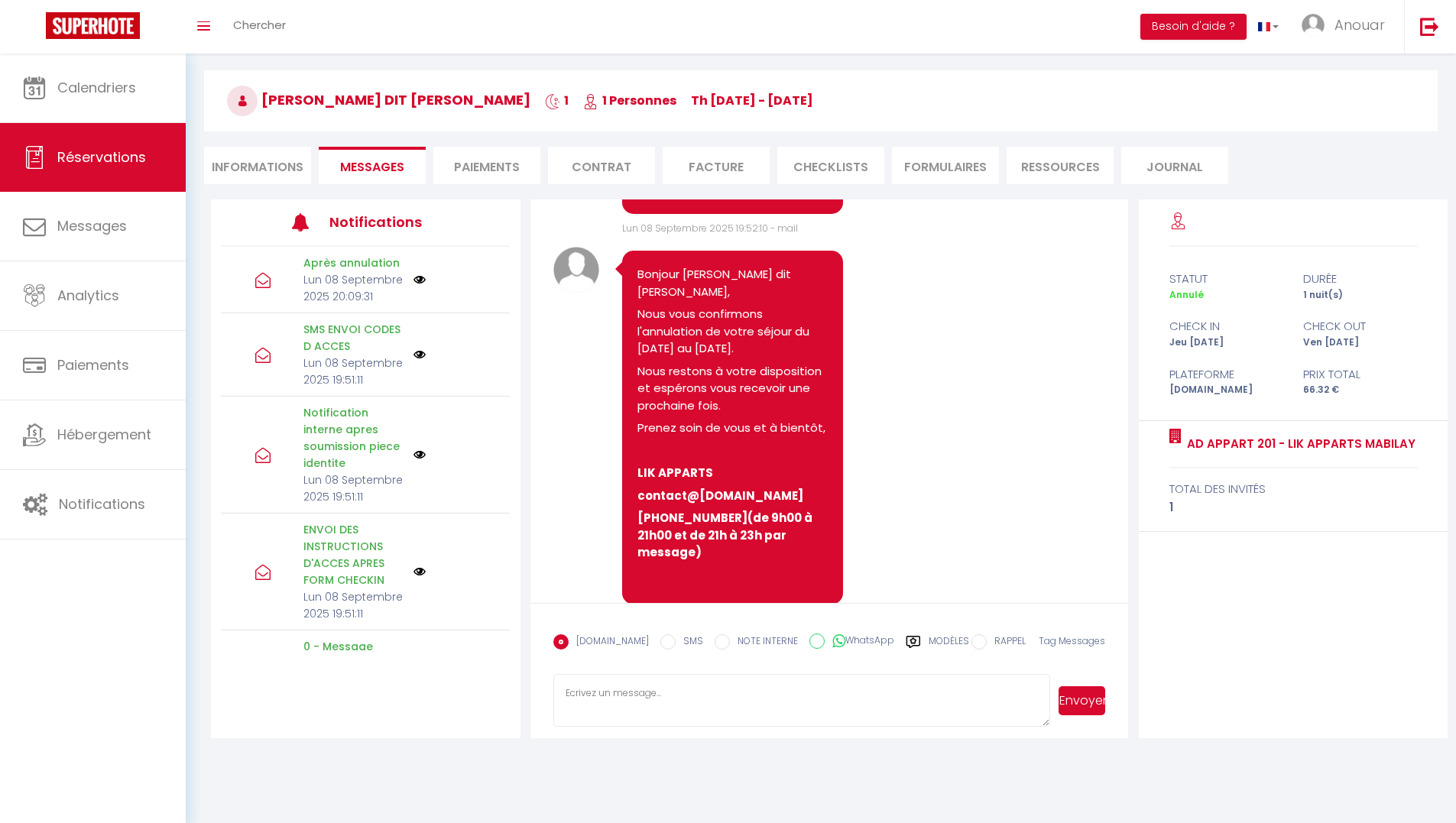
scroll to position [4195, 0]
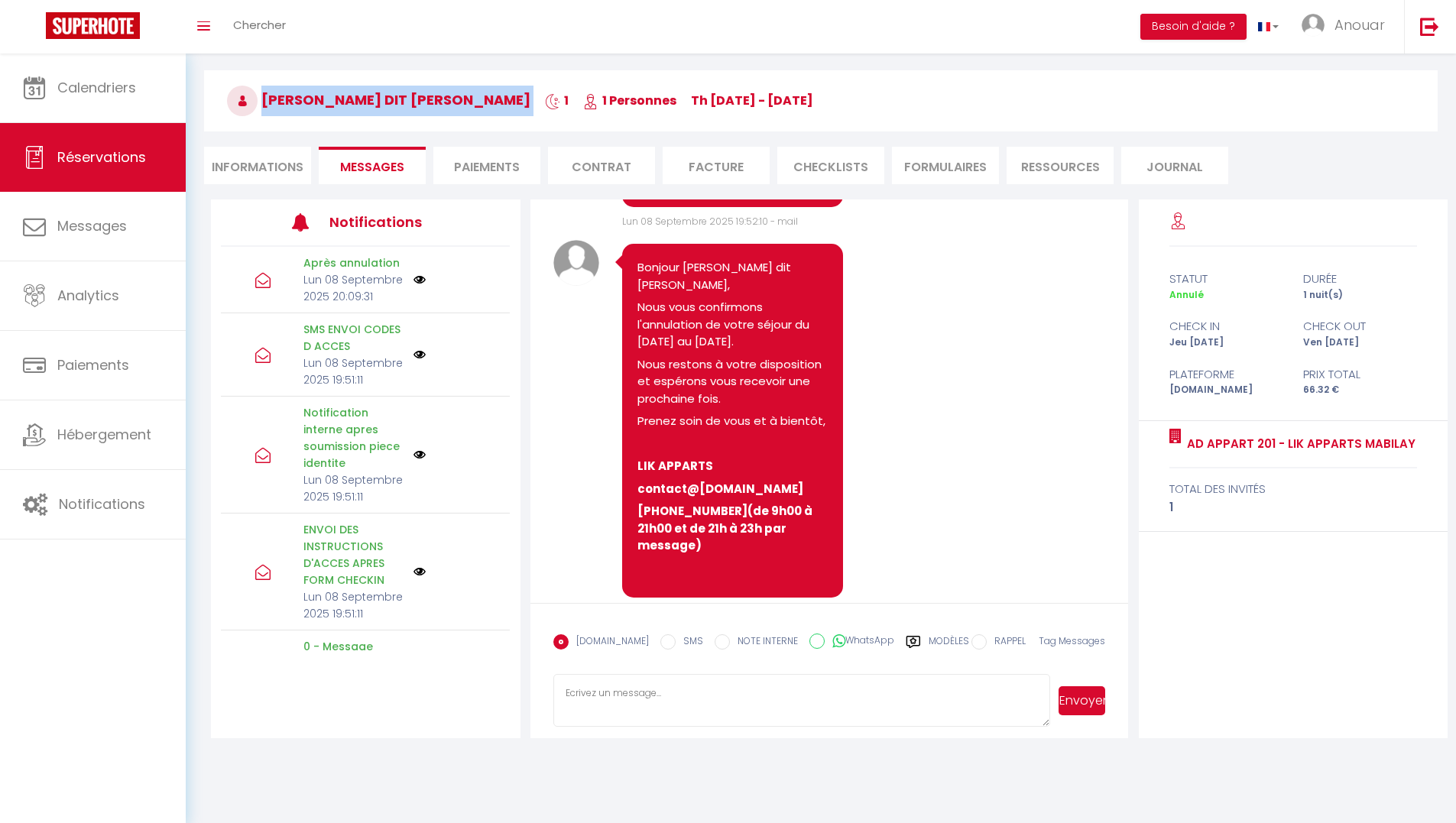
drag, startPoint x: 478, startPoint y: 96, endPoint x: 263, endPoint y: 96, distance: 215.0
click at [262, 98] on h3 "[PERSON_NAME] dit [PERSON_NAME] 1 1 Personnes Th [DATE] - [DATE]" at bounding box center [820, 100] width 1233 height 61
copy h3 "[PERSON_NAME] dit [PERSON_NAME]"
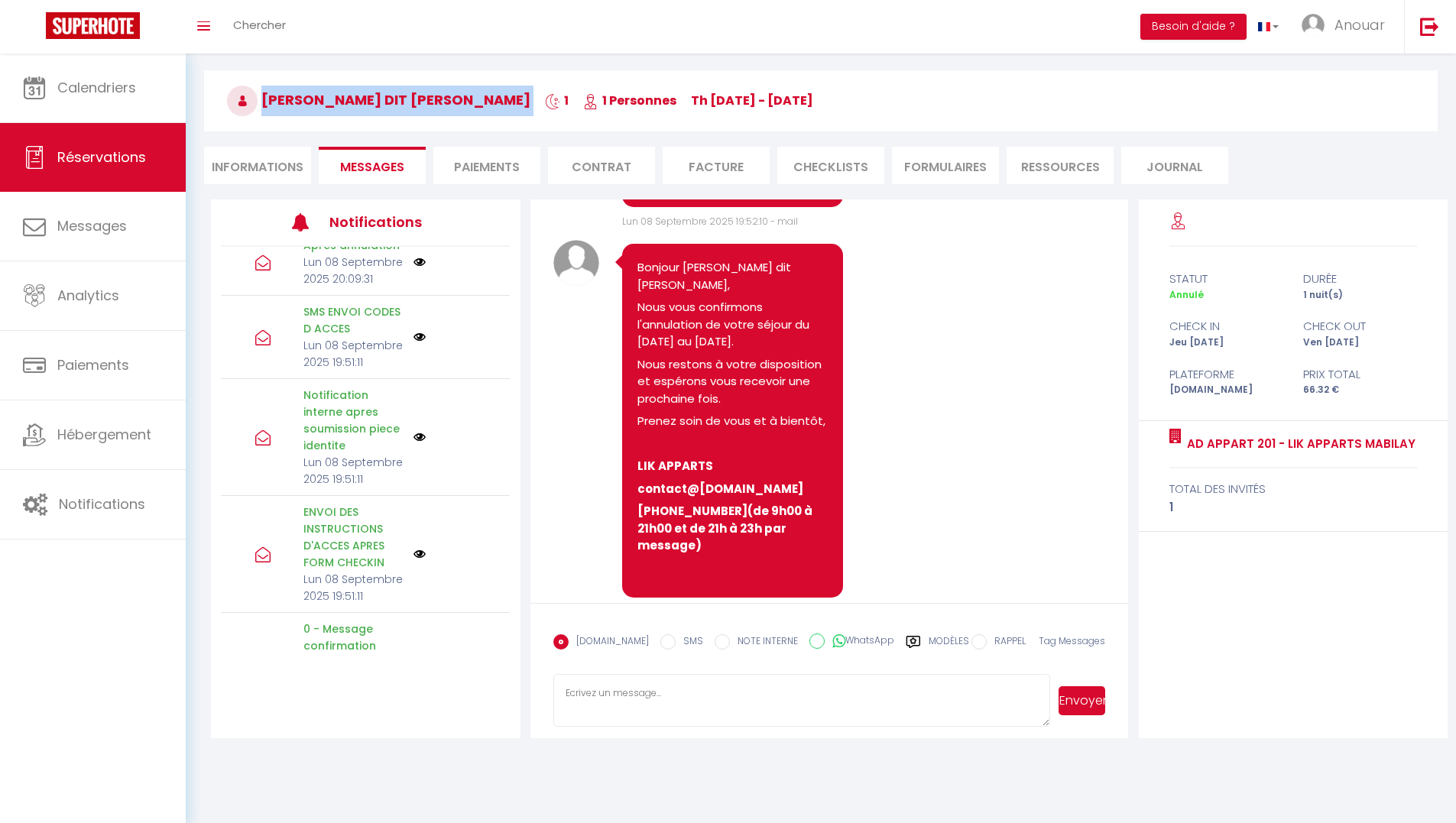
scroll to position [21, 0]
drag, startPoint x: 282, startPoint y: 173, endPoint x: 299, endPoint y: 180, distance: 18.4
click at [282, 172] on li "Informations" at bounding box center [257, 165] width 107 height 38
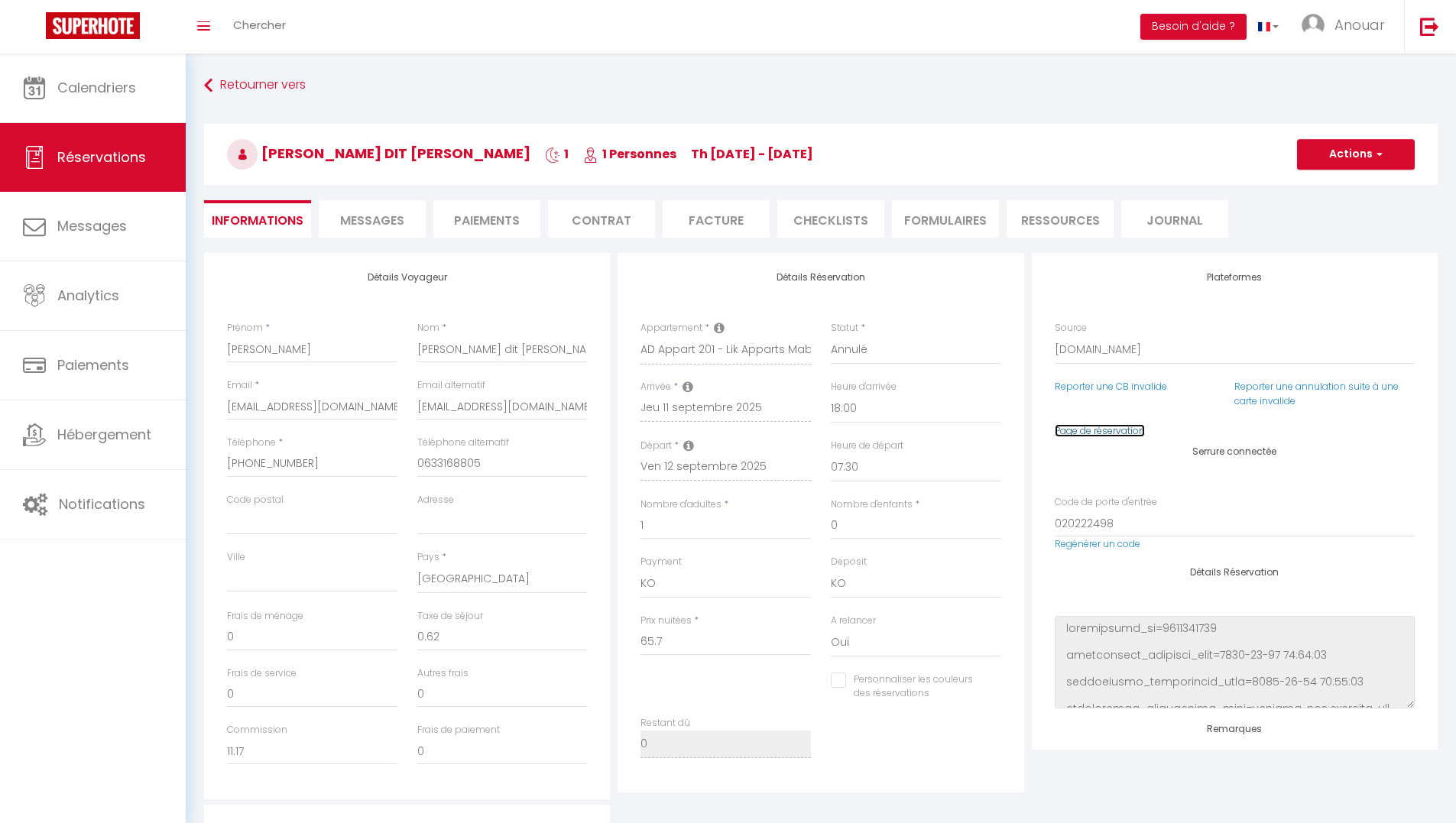
click at [1084, 428] on link "Page de réservation" at bounding box center [1099, 429] width 90 height 13
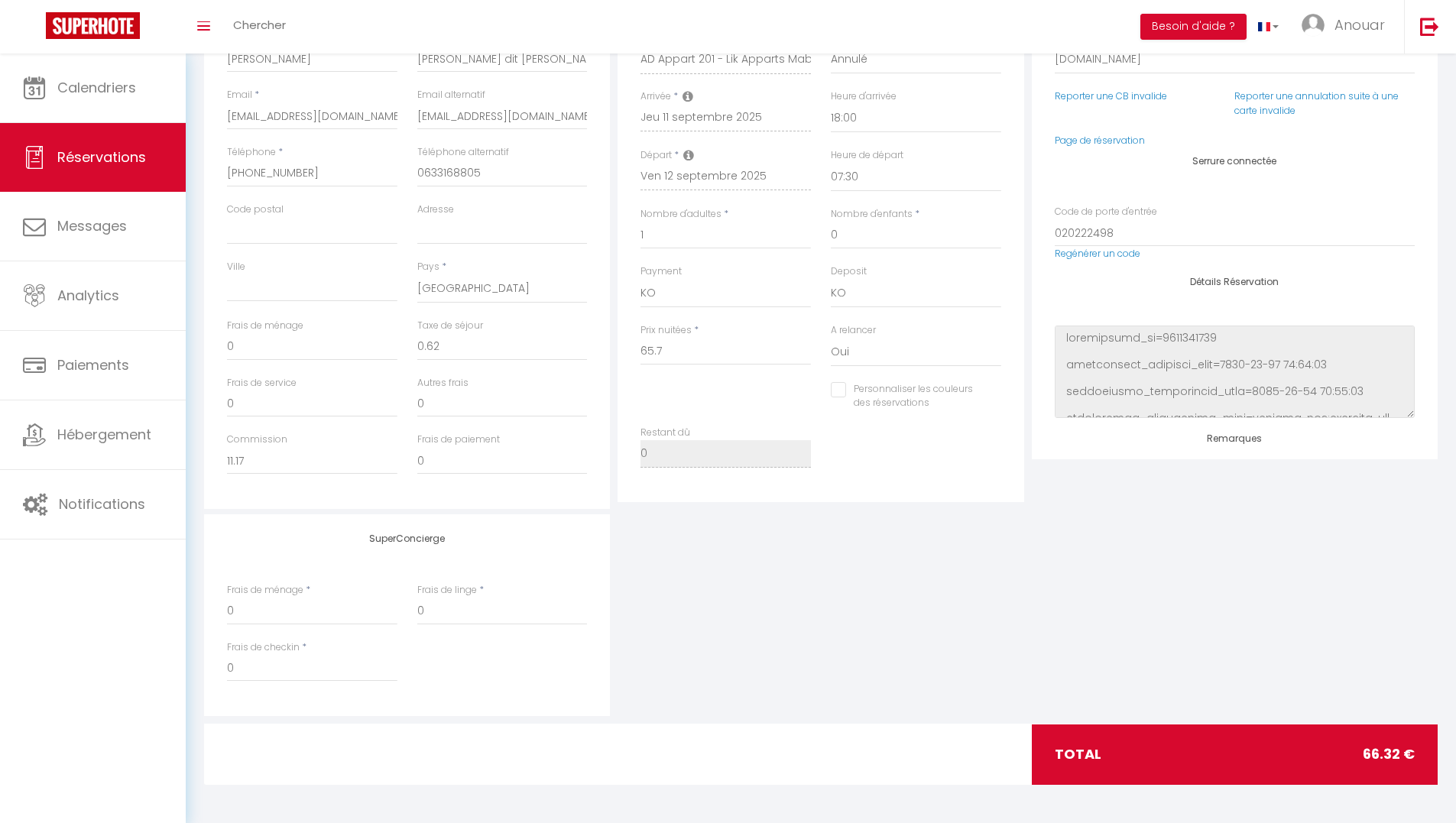
checkbox input "false"
